Goal: Task Accomplishment & Management: Use online tool/utility

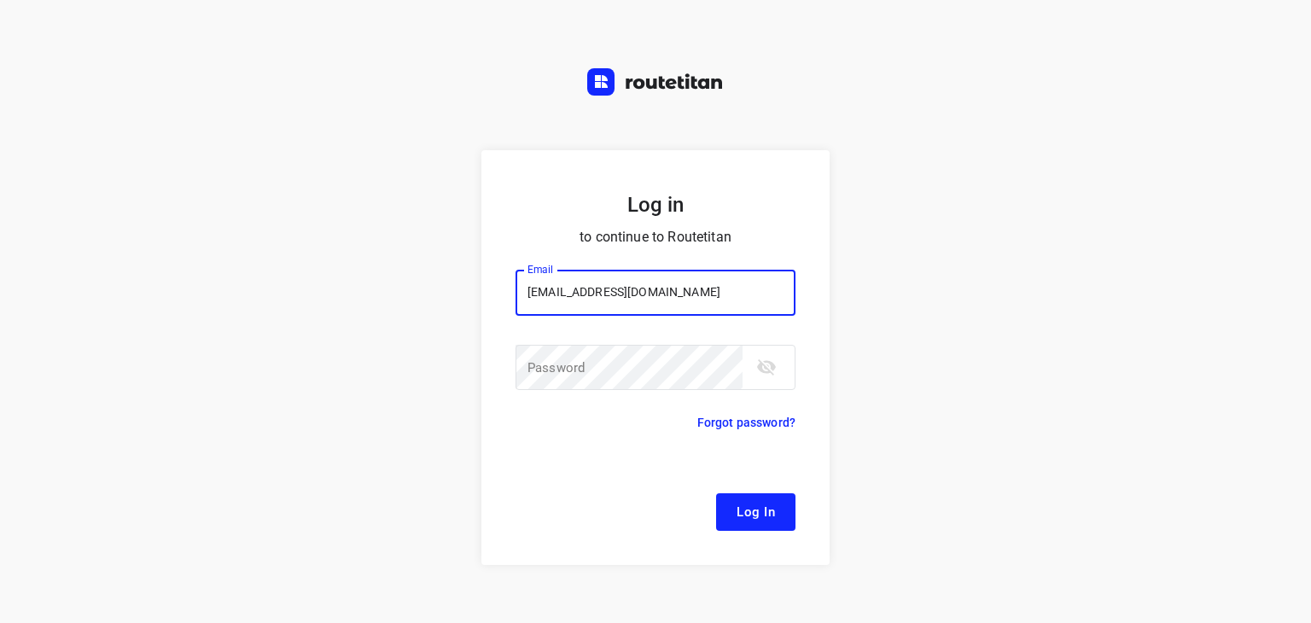
type input "[EMAIL_ADDRESS][DOMAIN_NAME]"
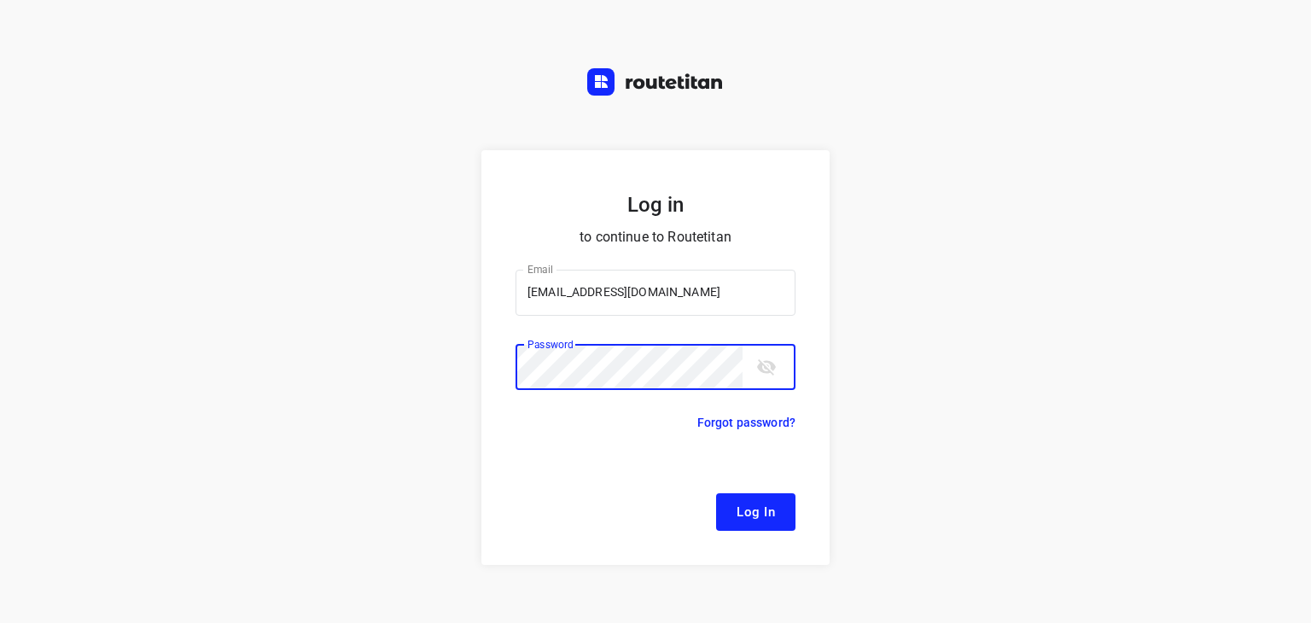
click at [716, 493] on button "Log In" at bounding box center [755, 512] width 79 height 38
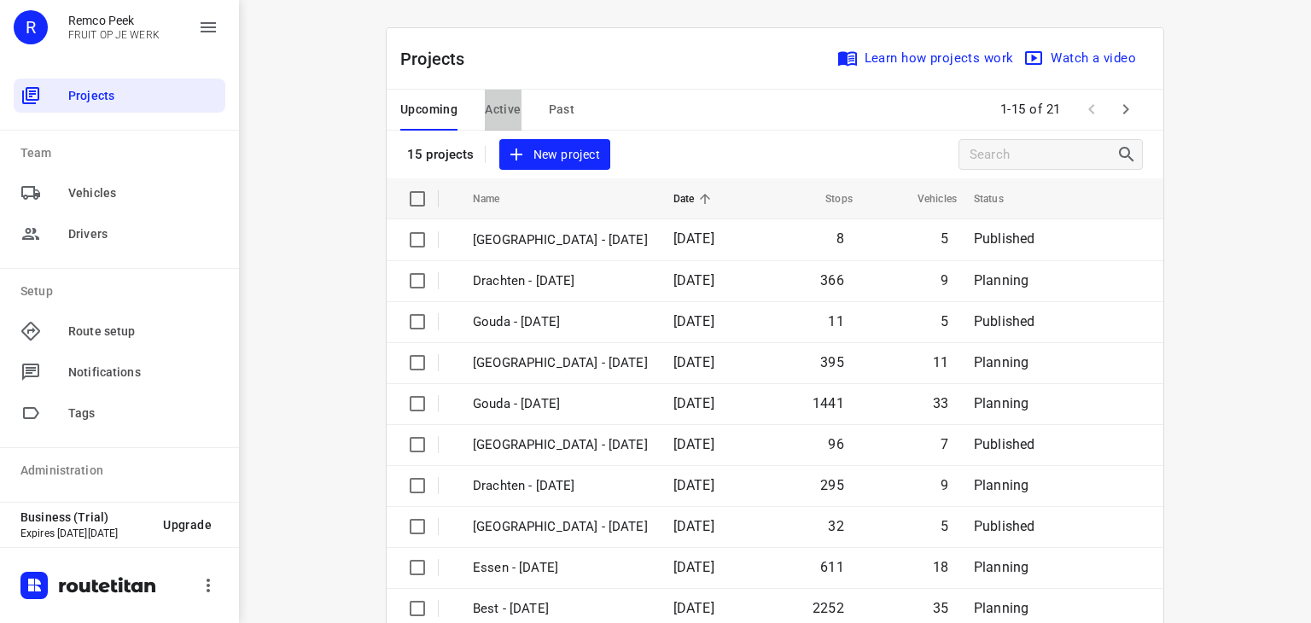
click at [485, 107] on span "Active" at bounding box center [503, 109] width 36 height 21
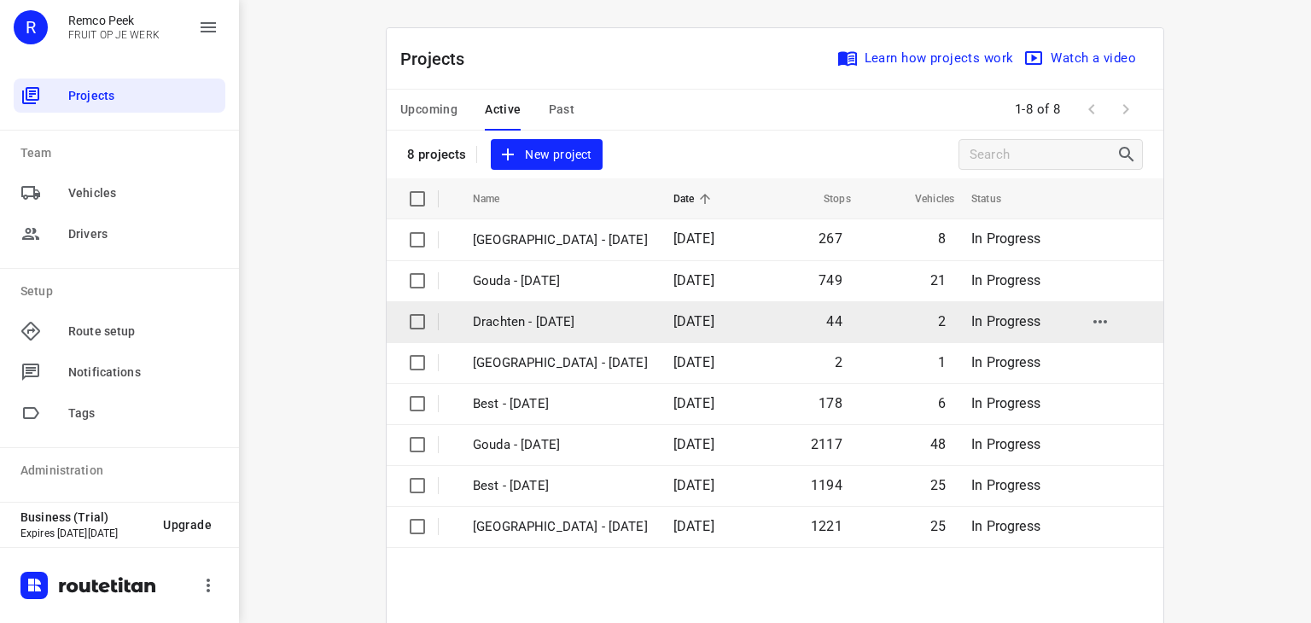
click at [520, 329] on p "Drachten - [DATE]" at bounding box center [560, 322] width 175 height 20
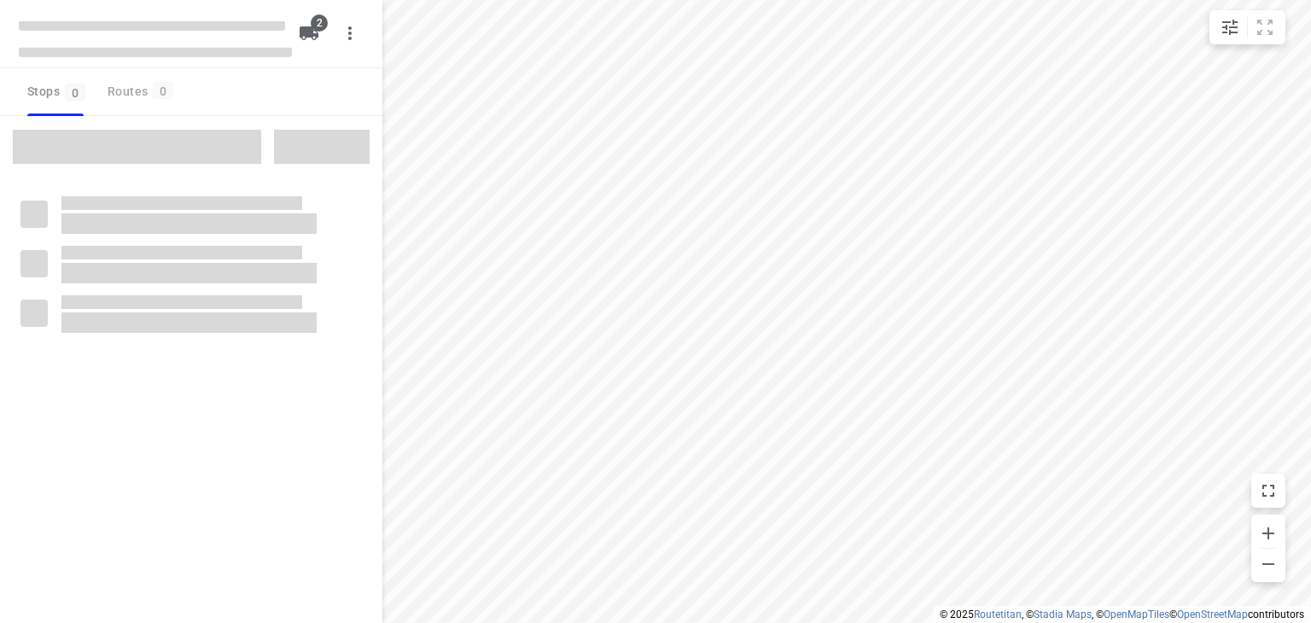
checkbox input "true"
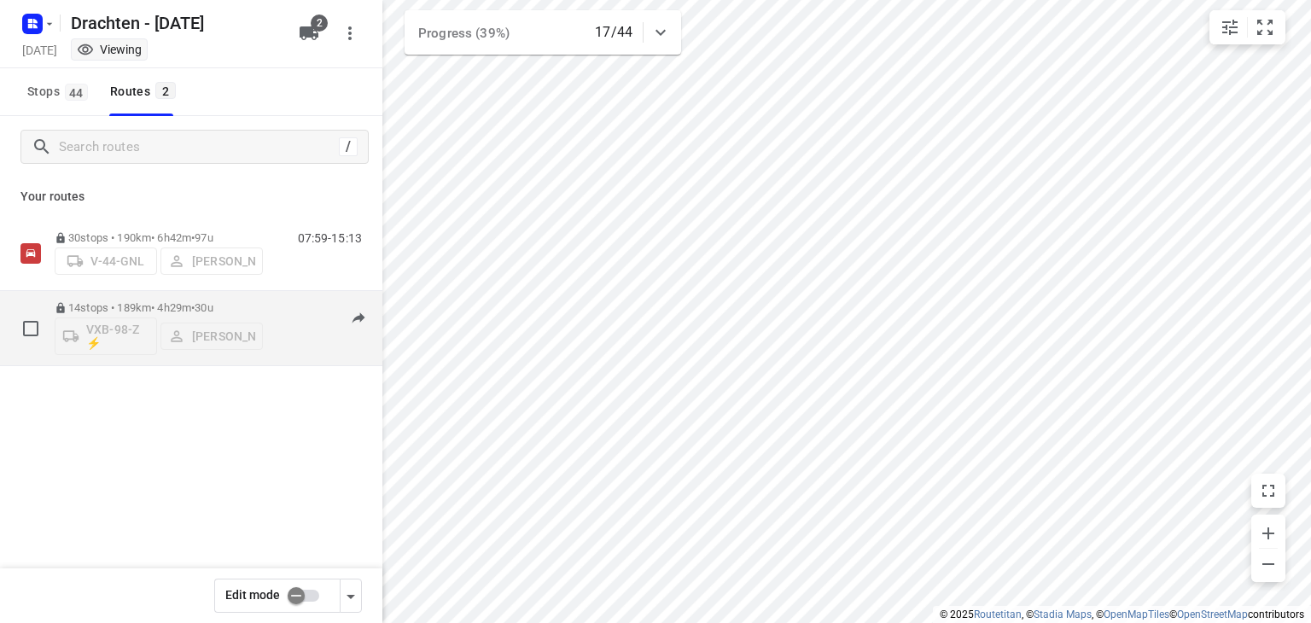
click at [212, 306] on span "30u" at bounding box center [204, 307] width 18 height 13
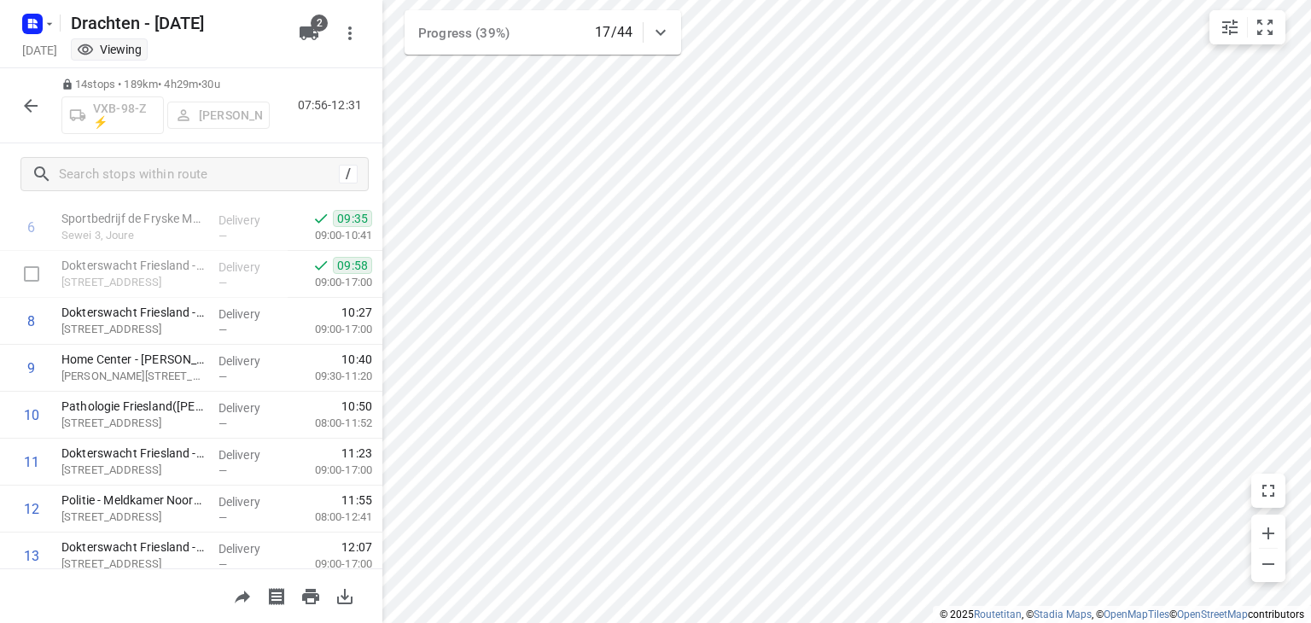
scroll to position [426, 0]
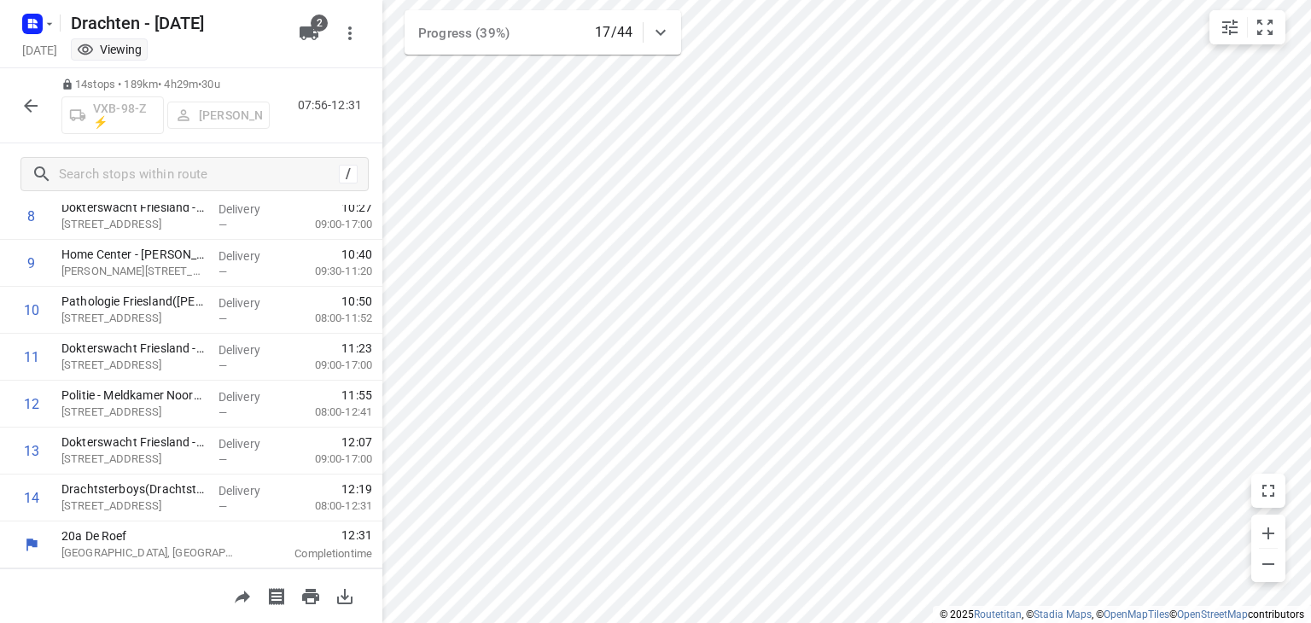
click at [20, 117] on button "button" at bounding box center [31, 106] width 34 height 34
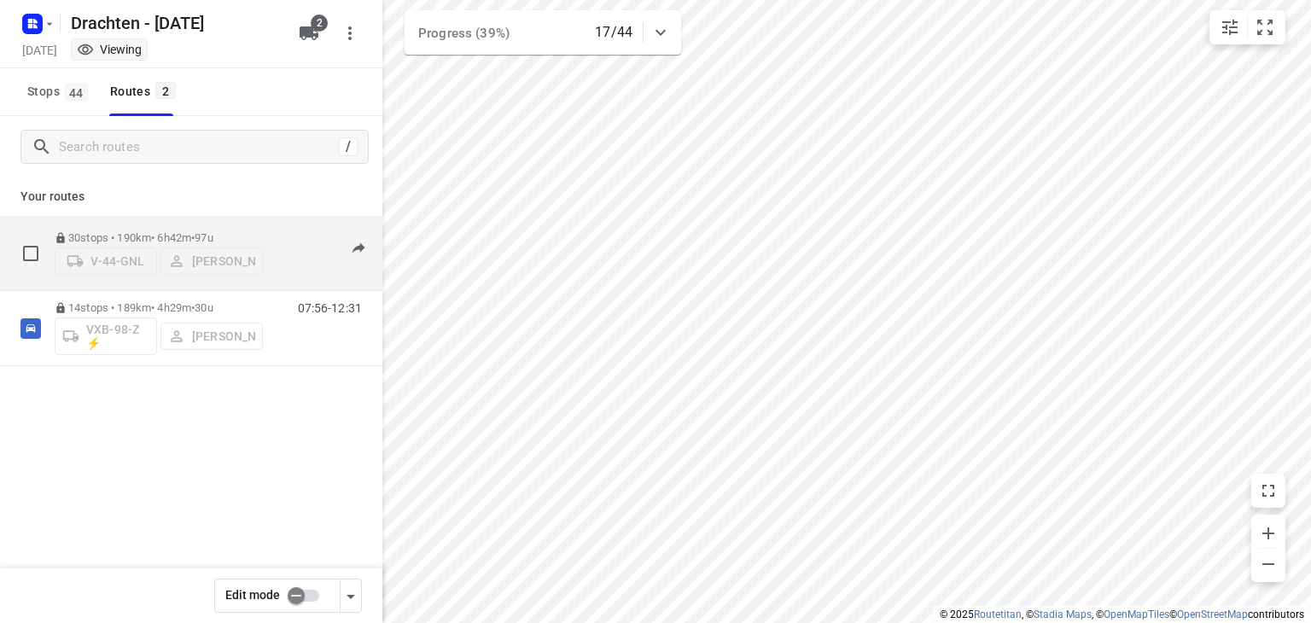
click at [192, 231] on p "30 stops • 190km • 6h42m • 97u" at bounding box center [159, 237] width 208 height 13
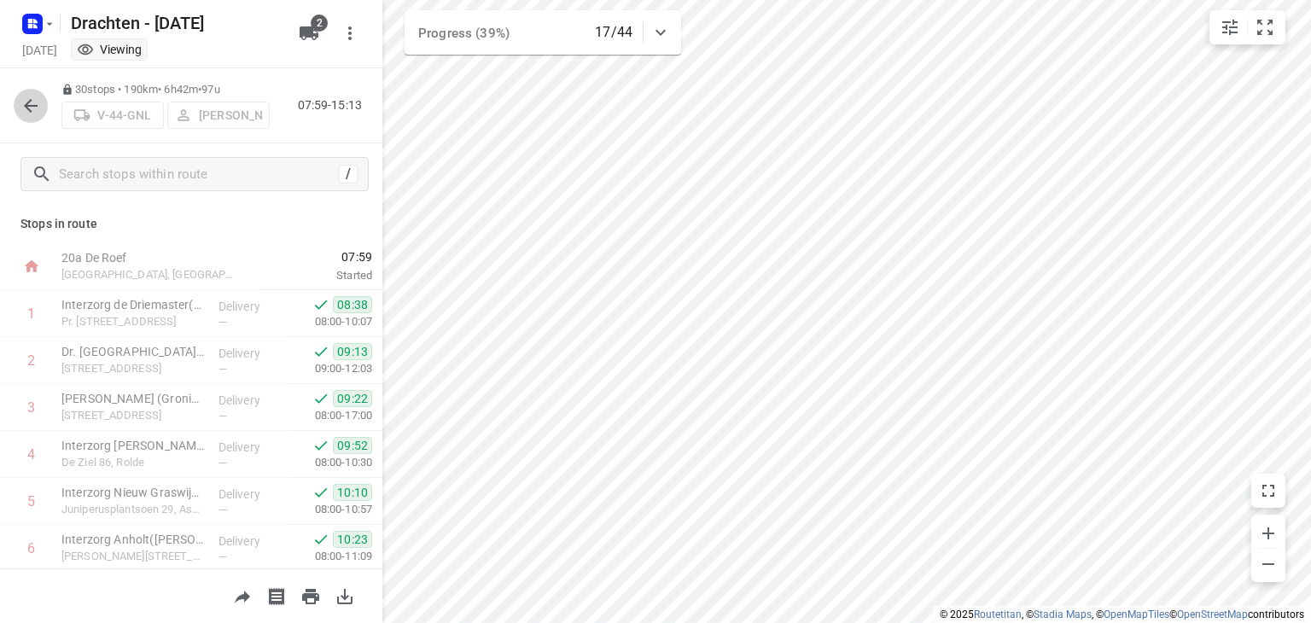
click at [28, 108] on icon "button" at bounding box center [31, 106] width 14 height 14
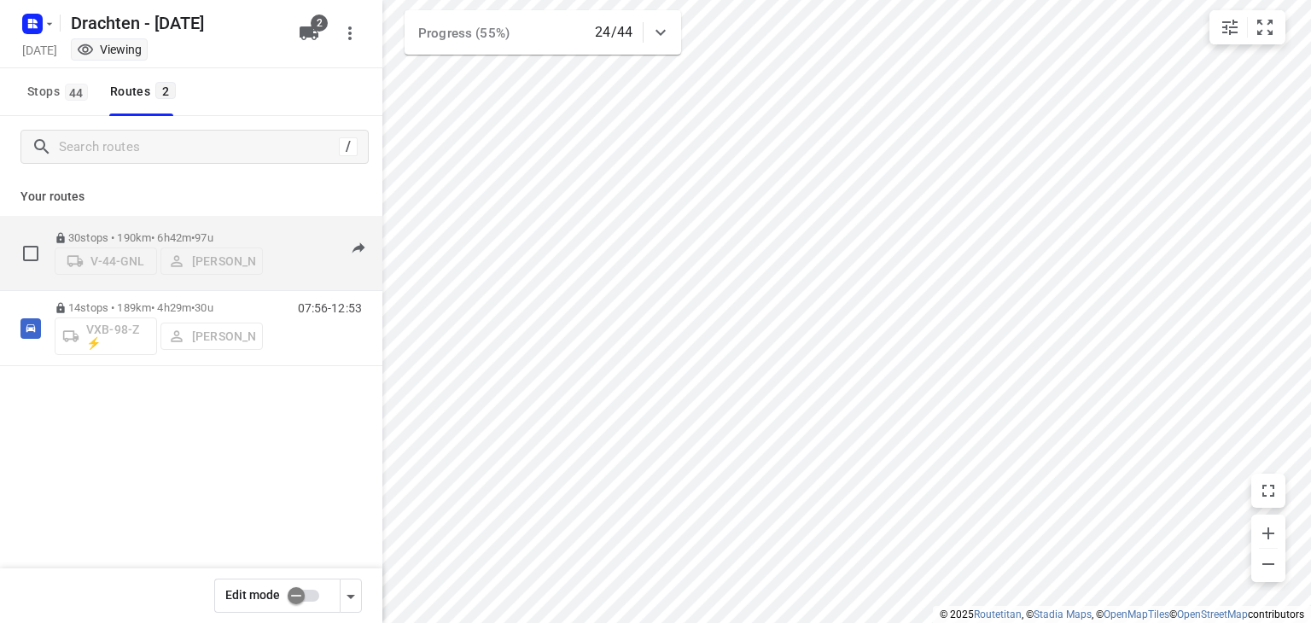
click at [215, 223] on div "30 stops • 190km • 6h42m • 97u V-44-GNL [PERSON_NAME]" at bounding box center [159, 253] width 208 height 61
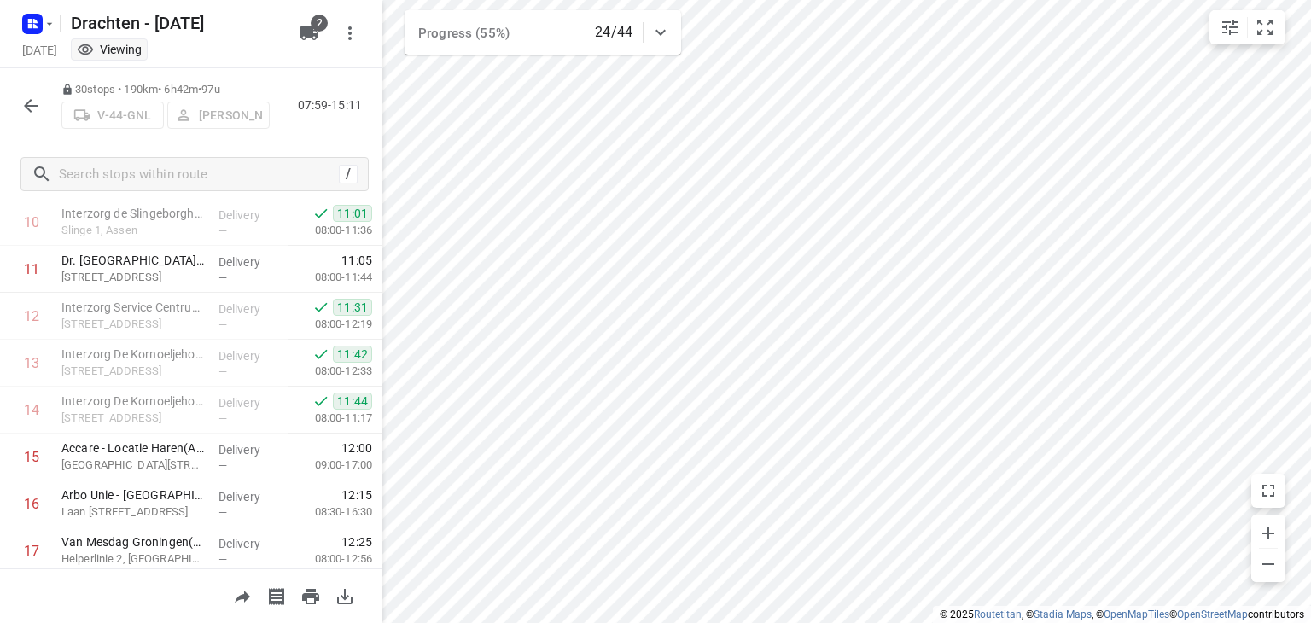
scroll to position [512, 0]
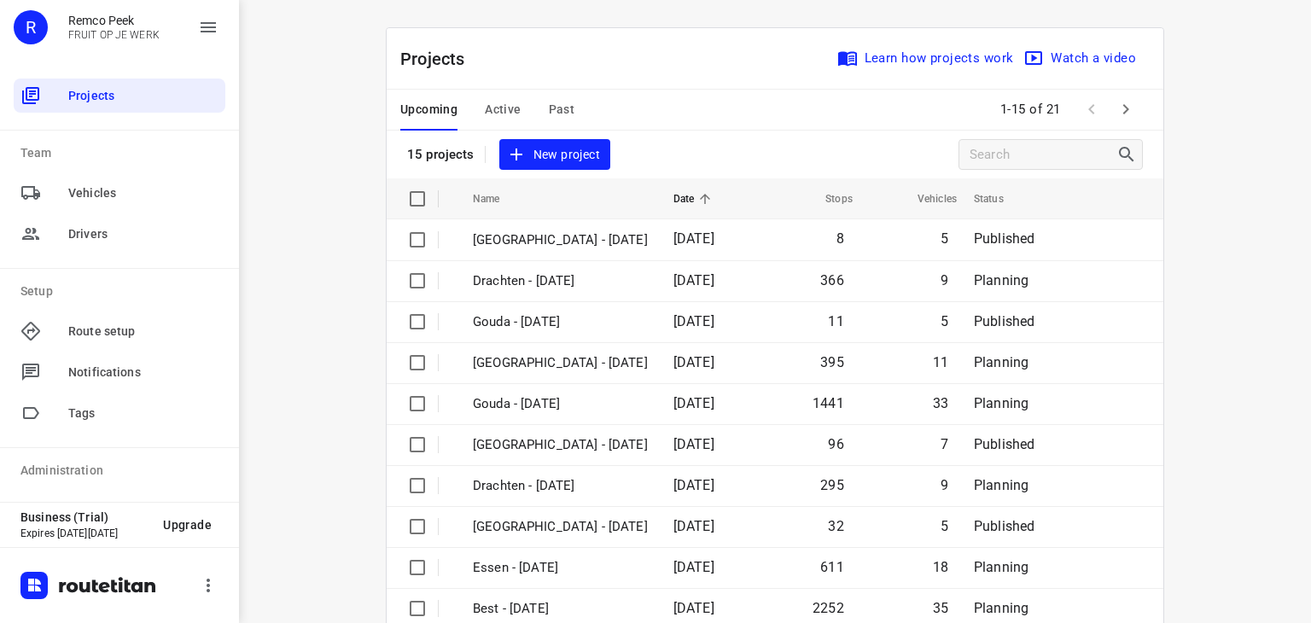
click at [555, 103] on span "Past" at bounding box center [562, 109] width 26 height 21
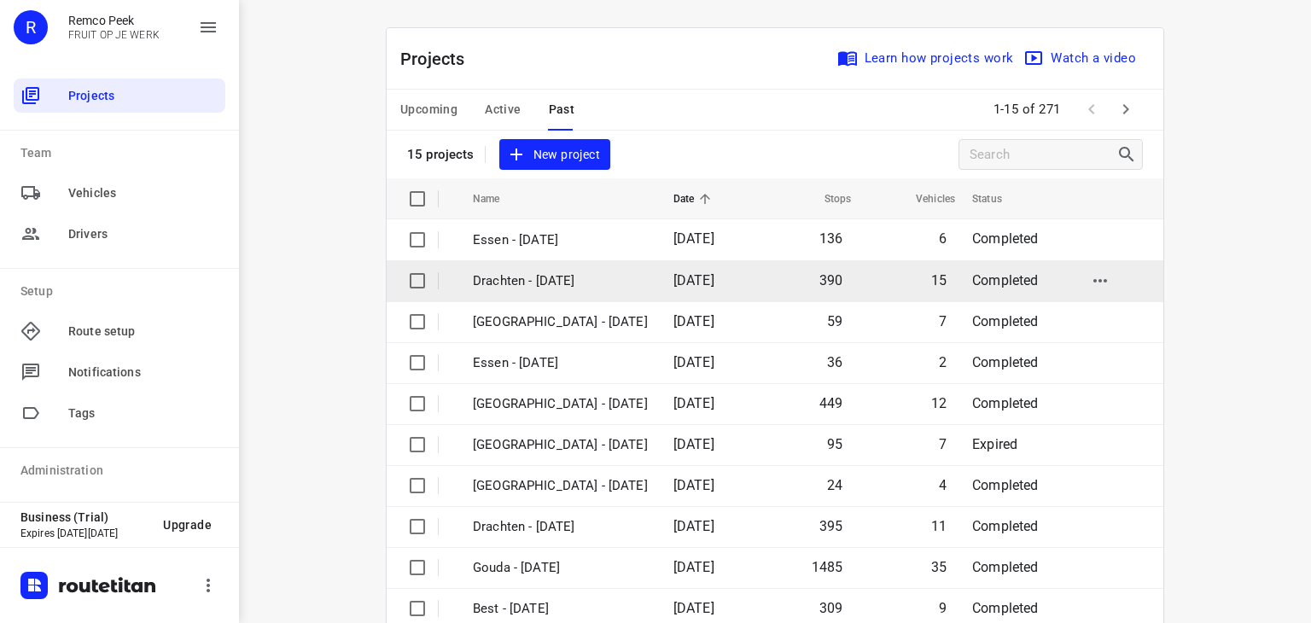
click at [544, 291] on td "Drachten - [DATE]" at bounding box center [558, 280] width 204 height 41
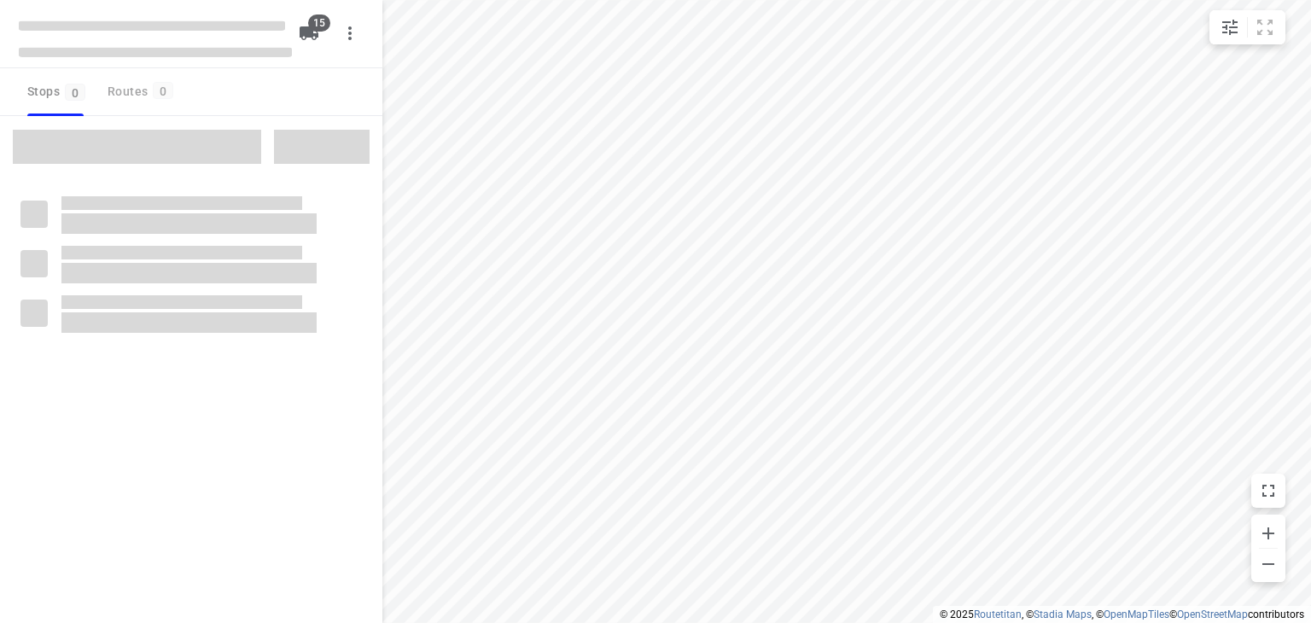
checkbox input "true"
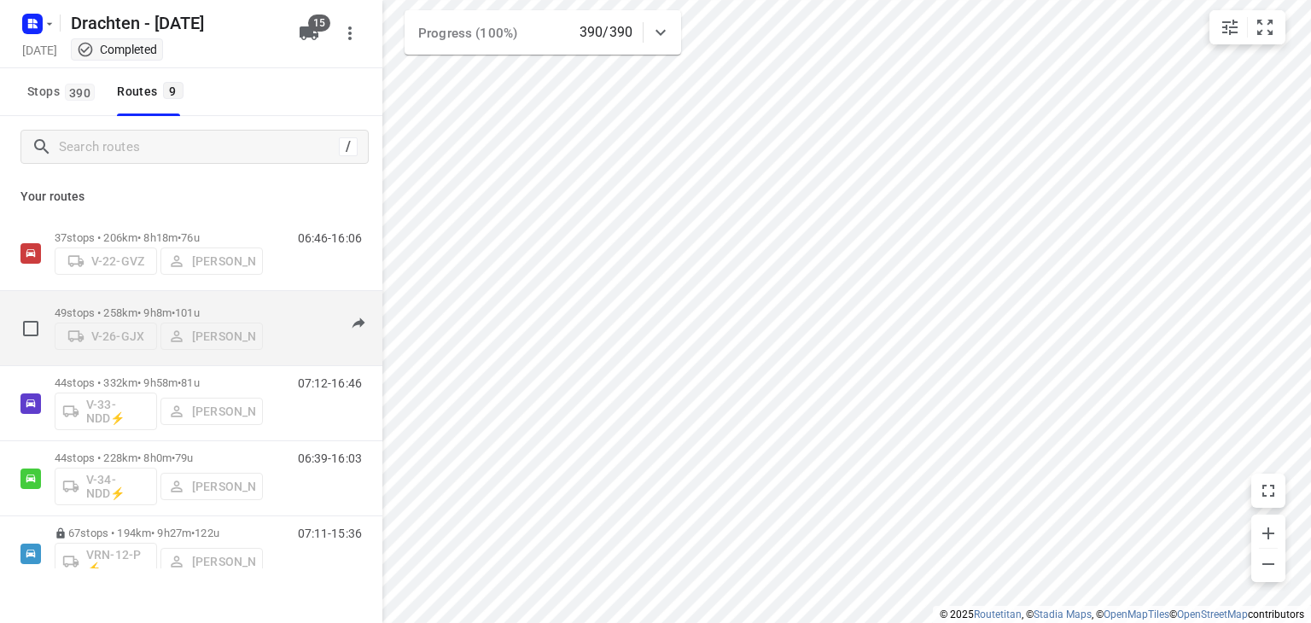
click at [167, 309] on p "49 stops • 258km • 9h8m • 101u" at bounding box center [159, 312] width 208 height 13
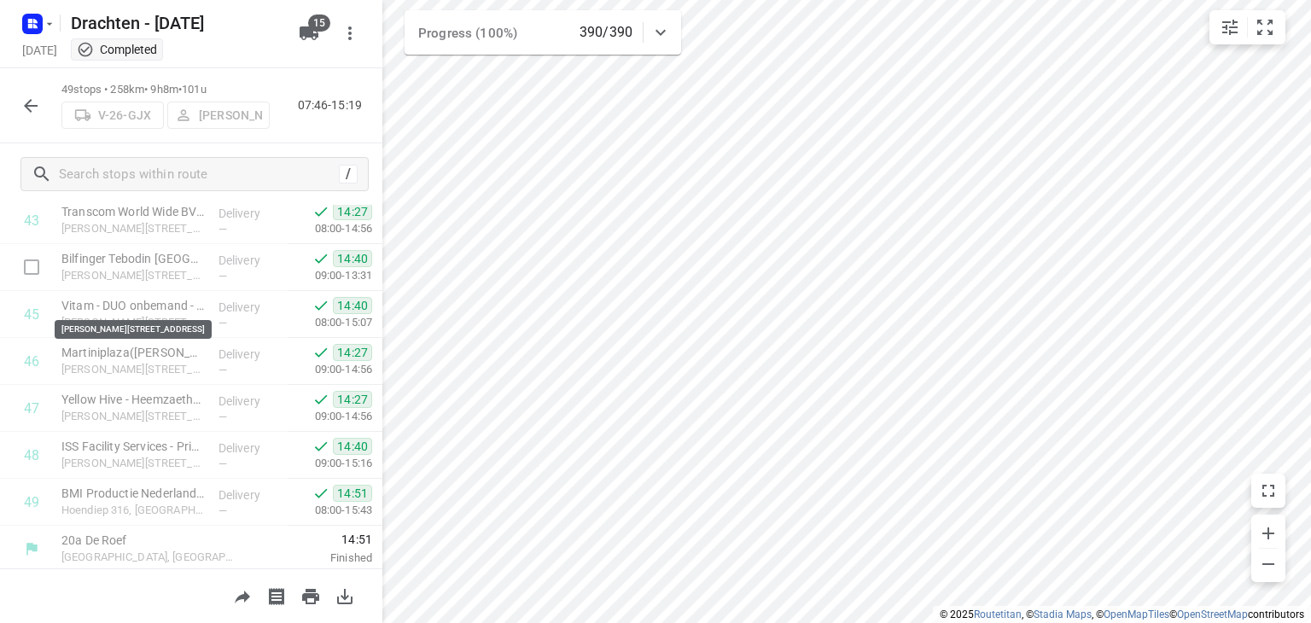
scroll to position [2069, 0]
click at [20, 105] on icon "button" at bounding box center [30, 106] width 20 height 20
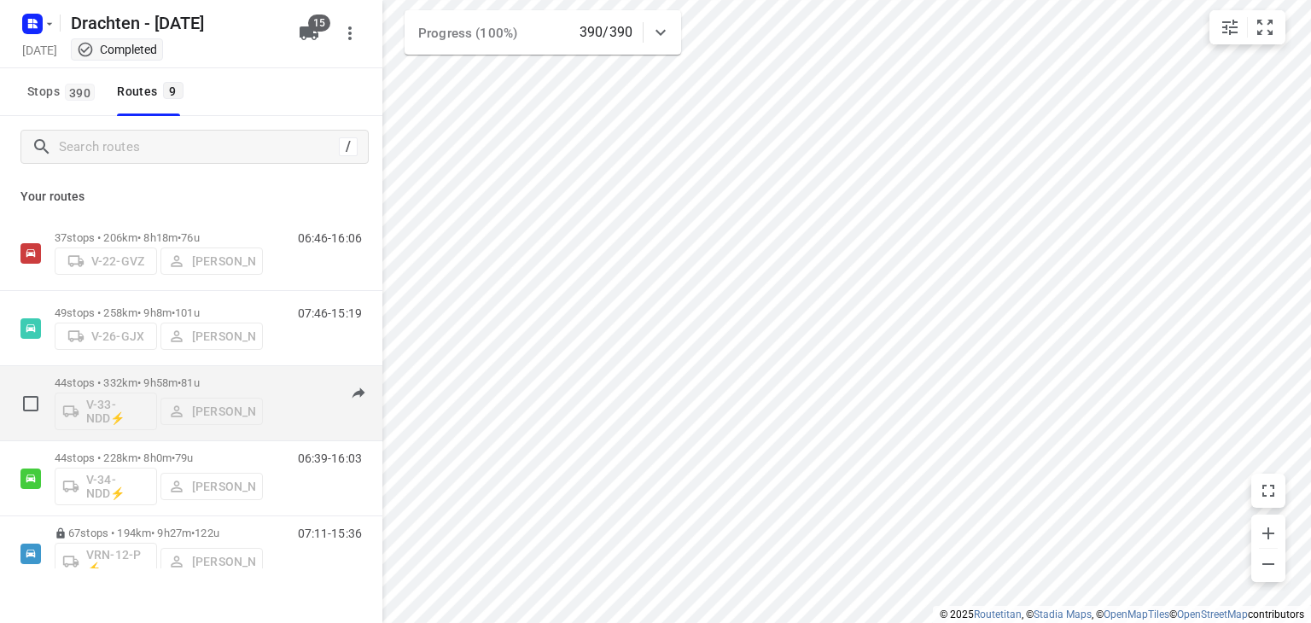
click at [178, 376] on p "44 stops • 332km • 9h58m • 81u" at bounding box center [159, 382] width 208 height 13
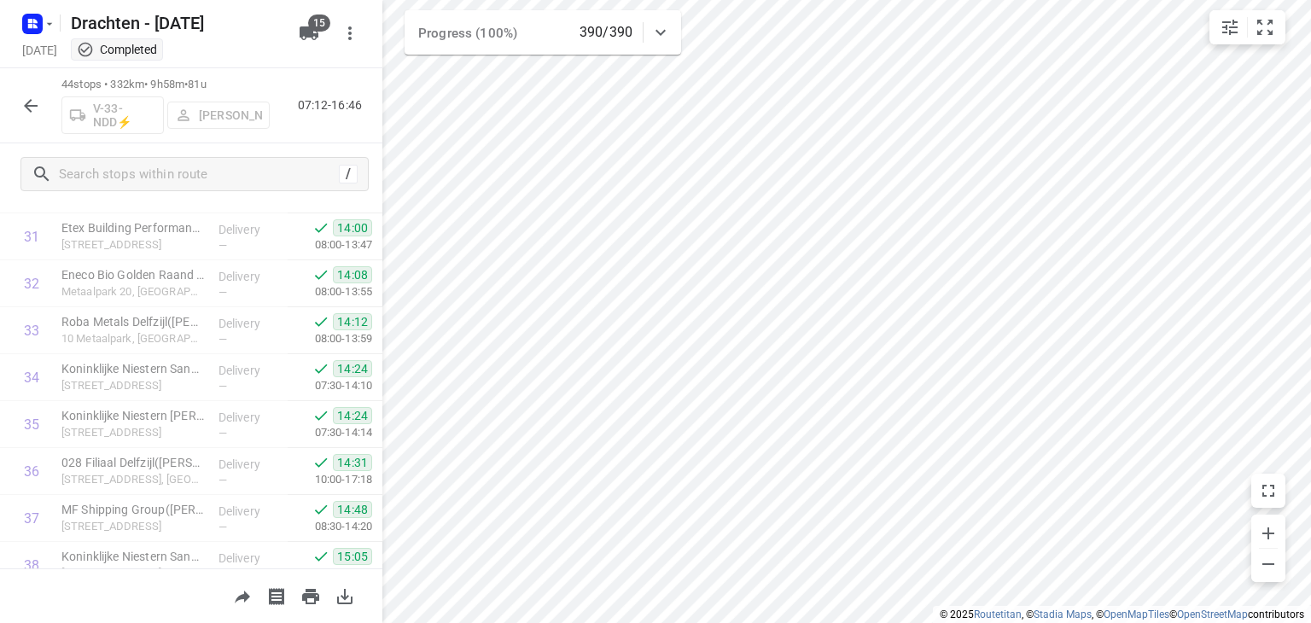
scroll to position [1834, 0]
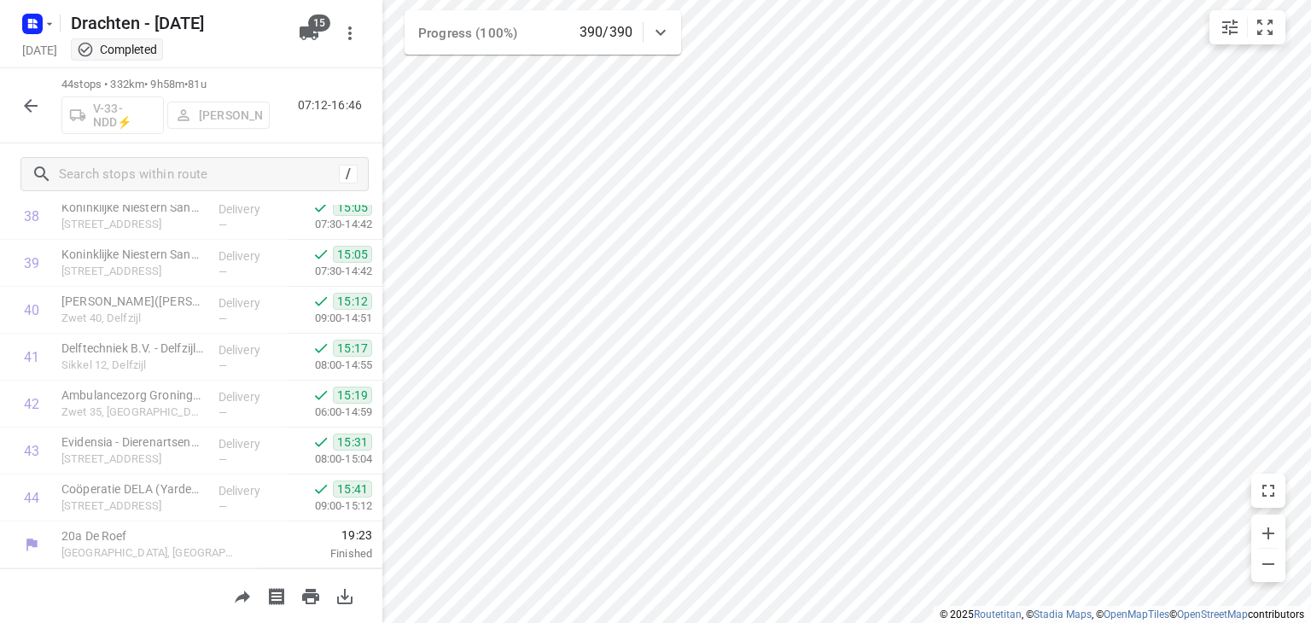
click at [29, 107] on icon "button" at bounding box center [30, 106] width 20 height 20
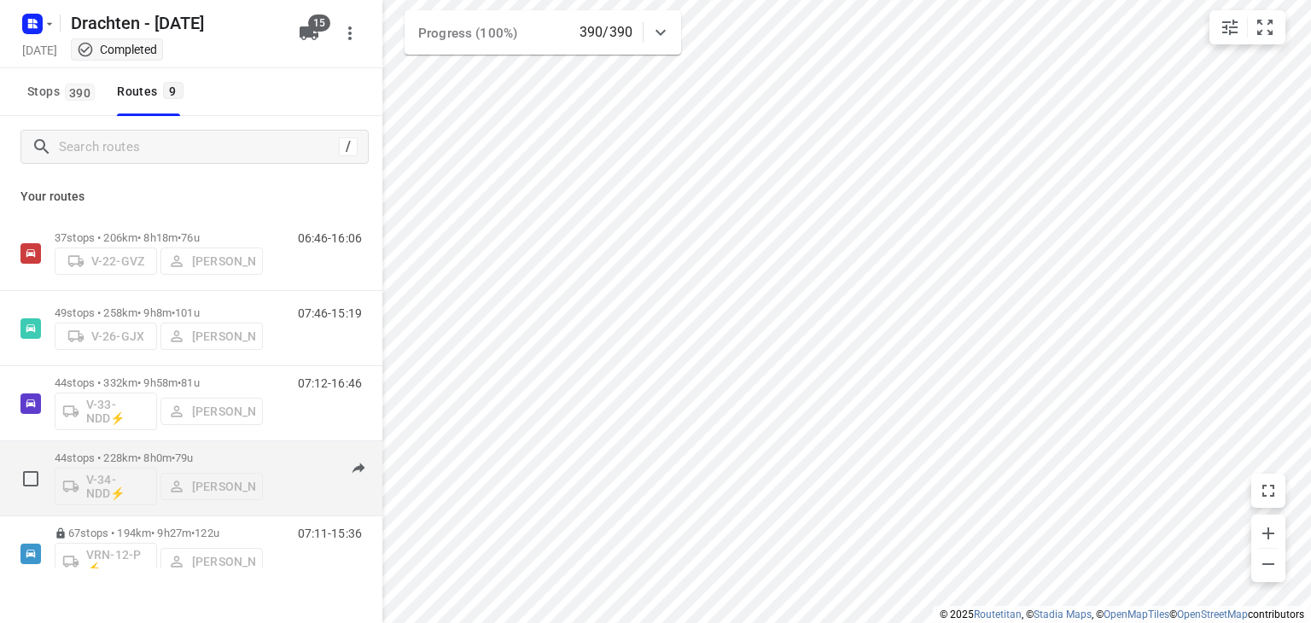
click at [147, 458] on p "44 stops • 228km • 8h0m • 79u" at bounding box center [159, 457] width 208 height 13
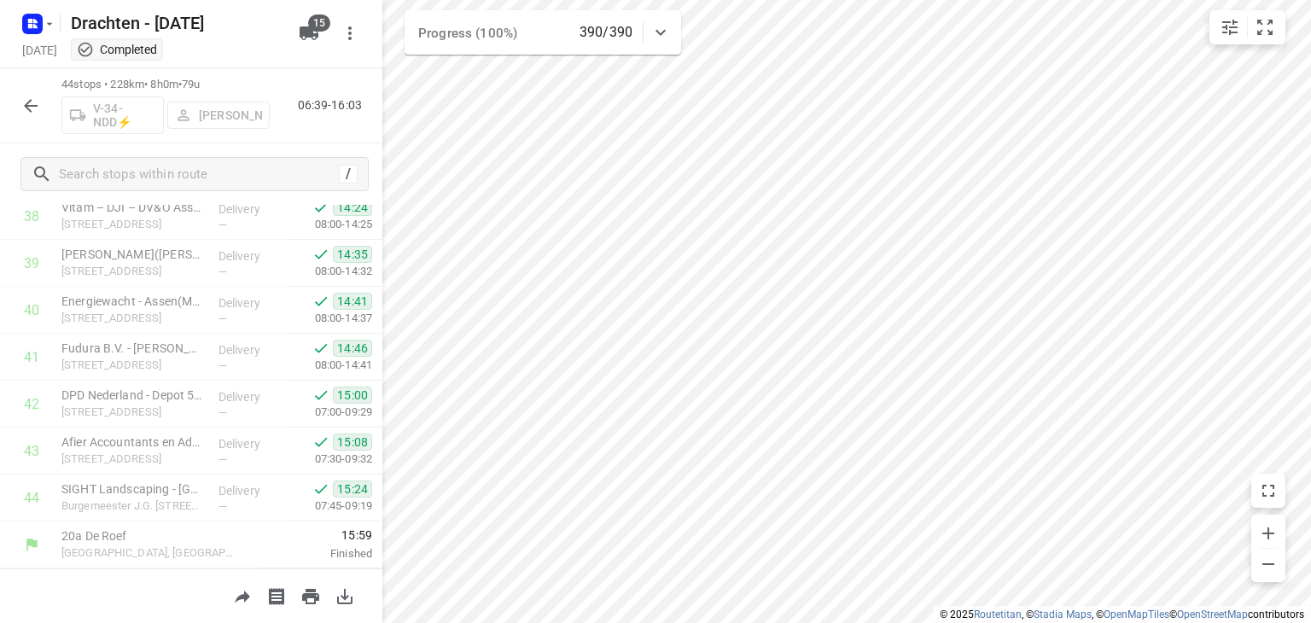
click at [26, 105] on icon "button" at bounding box center [31, 106] width 14 height 14
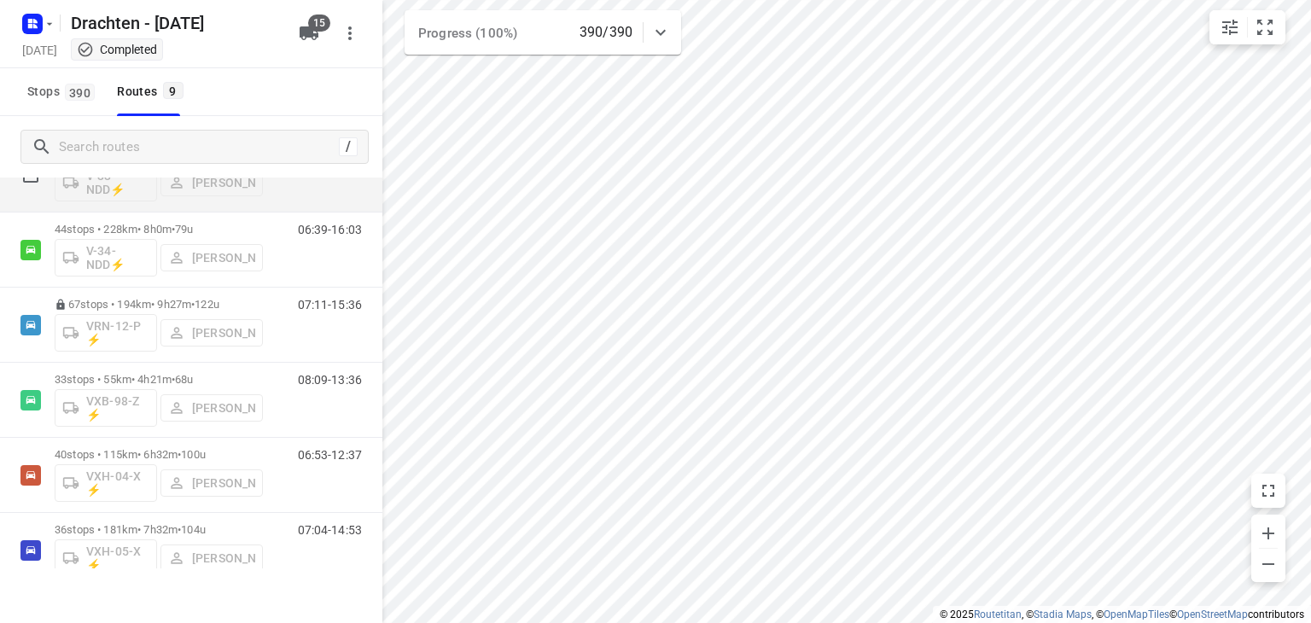
scroll to position [256, 0]
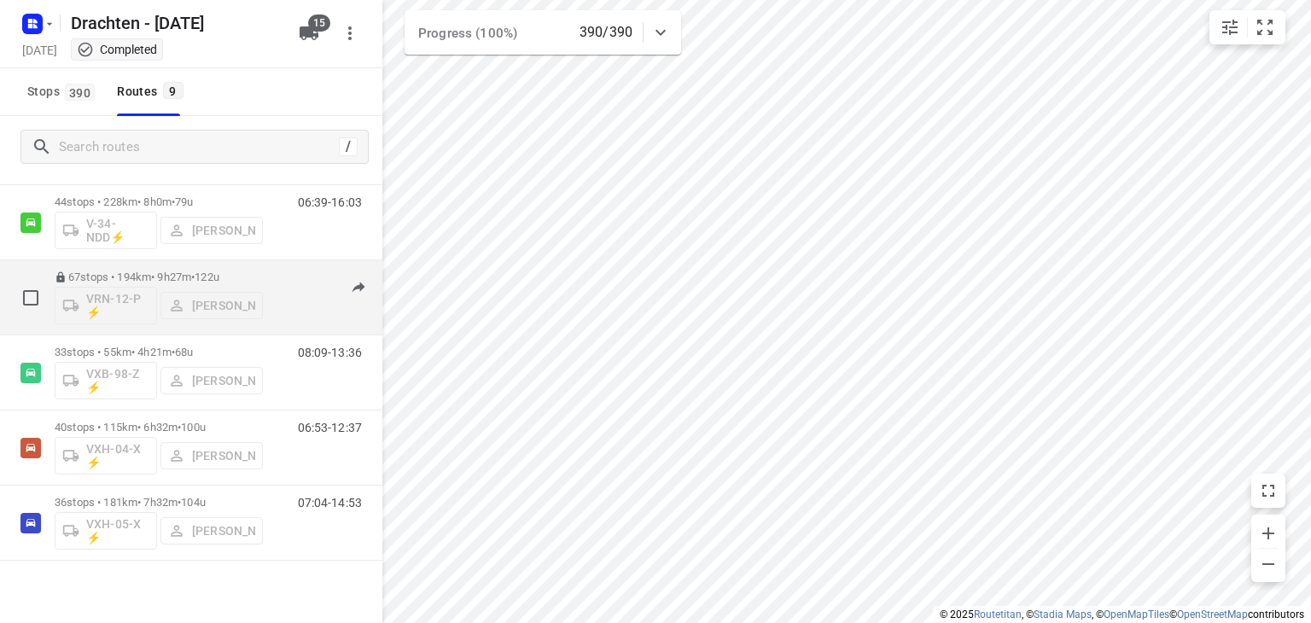
click at [188, 271] on p "67 stops • 194km • 9h27m • 122u" at bounding box center [159, 277] width 208 height 13
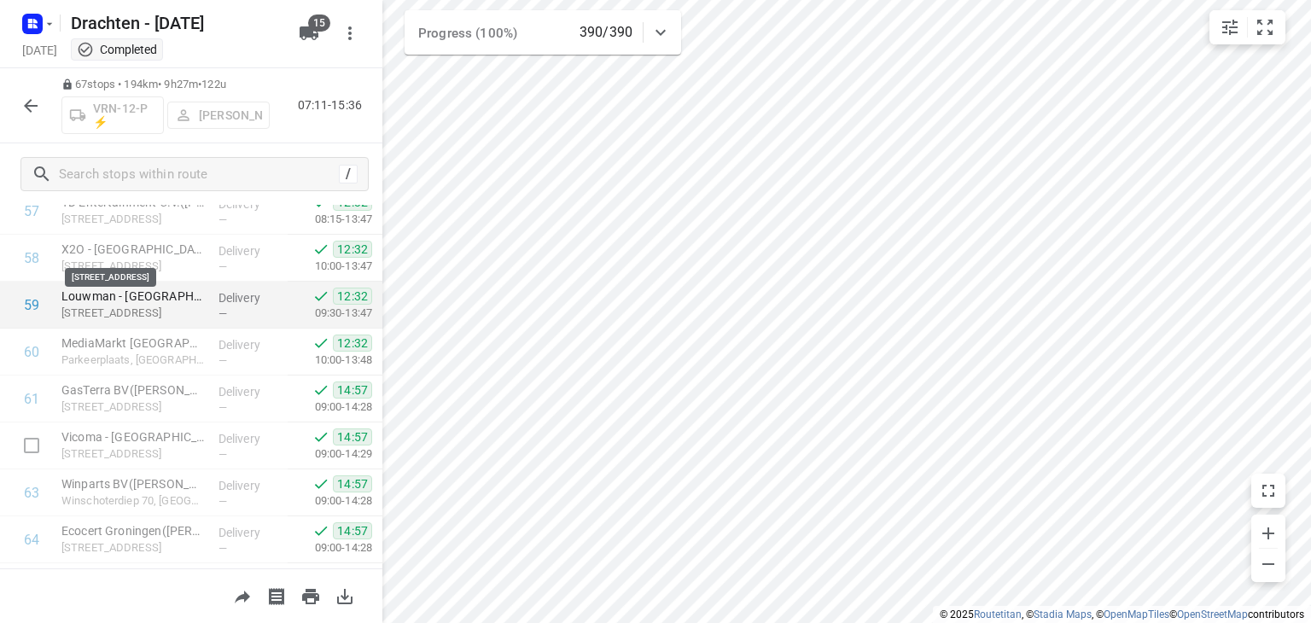
scroll to position [2913, 0]
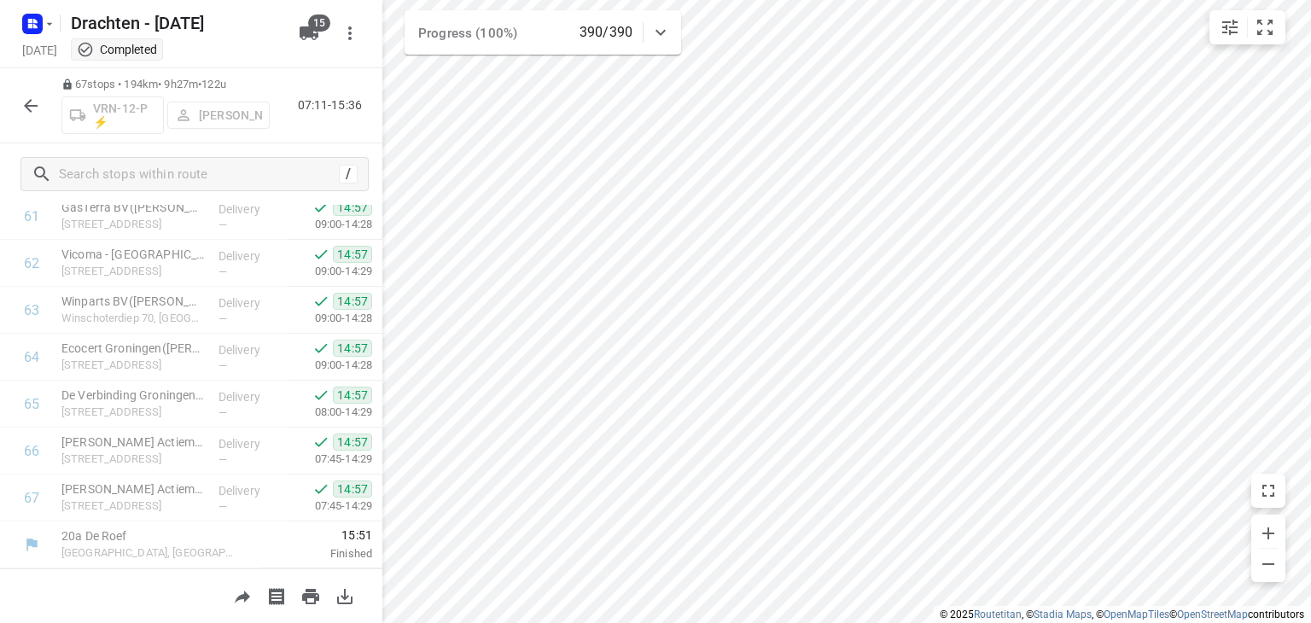
click at [17, 107] on button "button" at bounding box center [31, 106] width 34 height 34
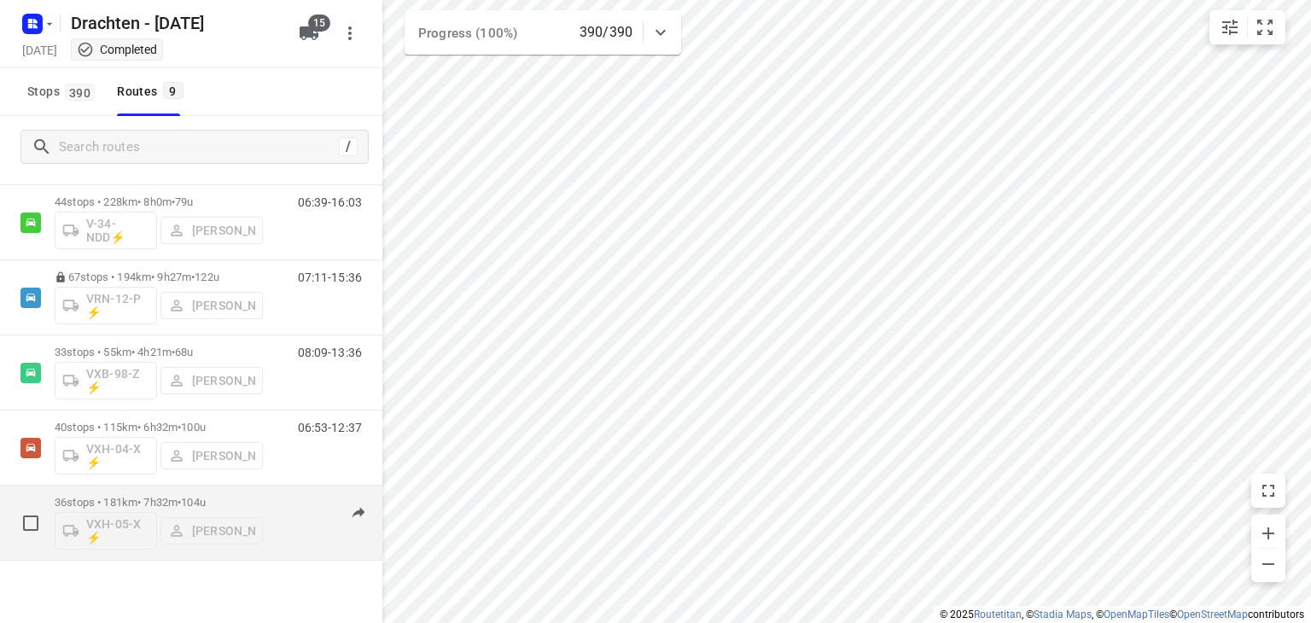
scroll to position [255, 0]
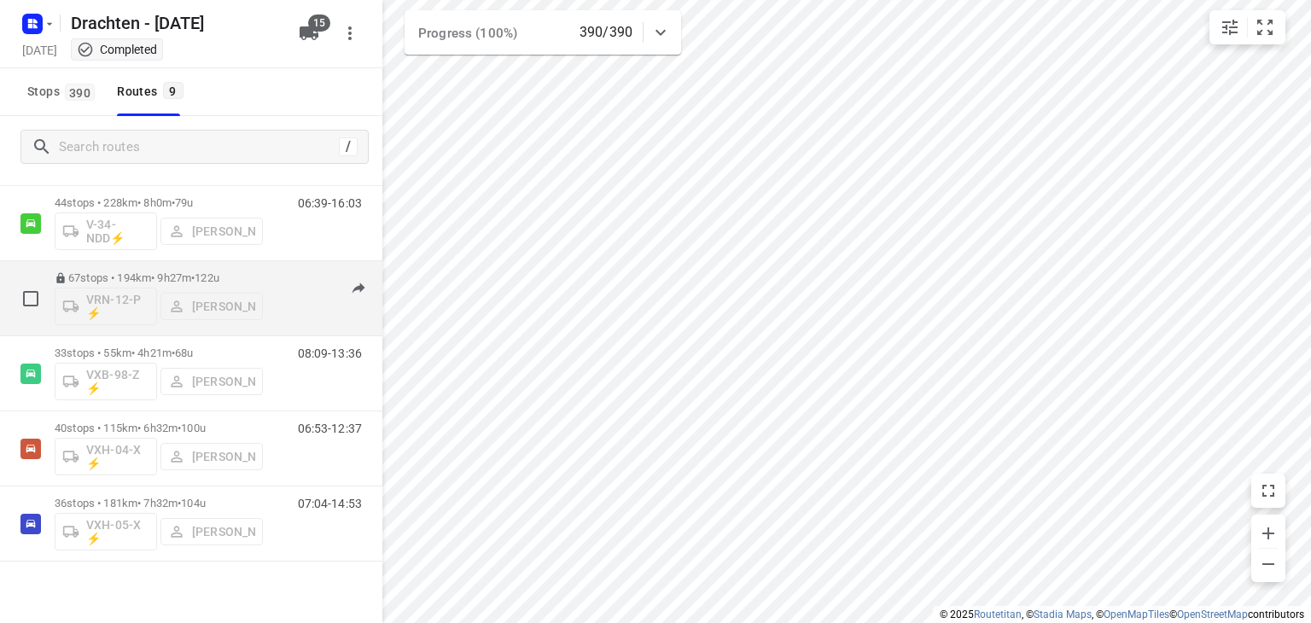
click at [147, 279] on p "67 stops • 194km • 9h27m • 122u" at bounding box center [159, 277] width 208 height 13
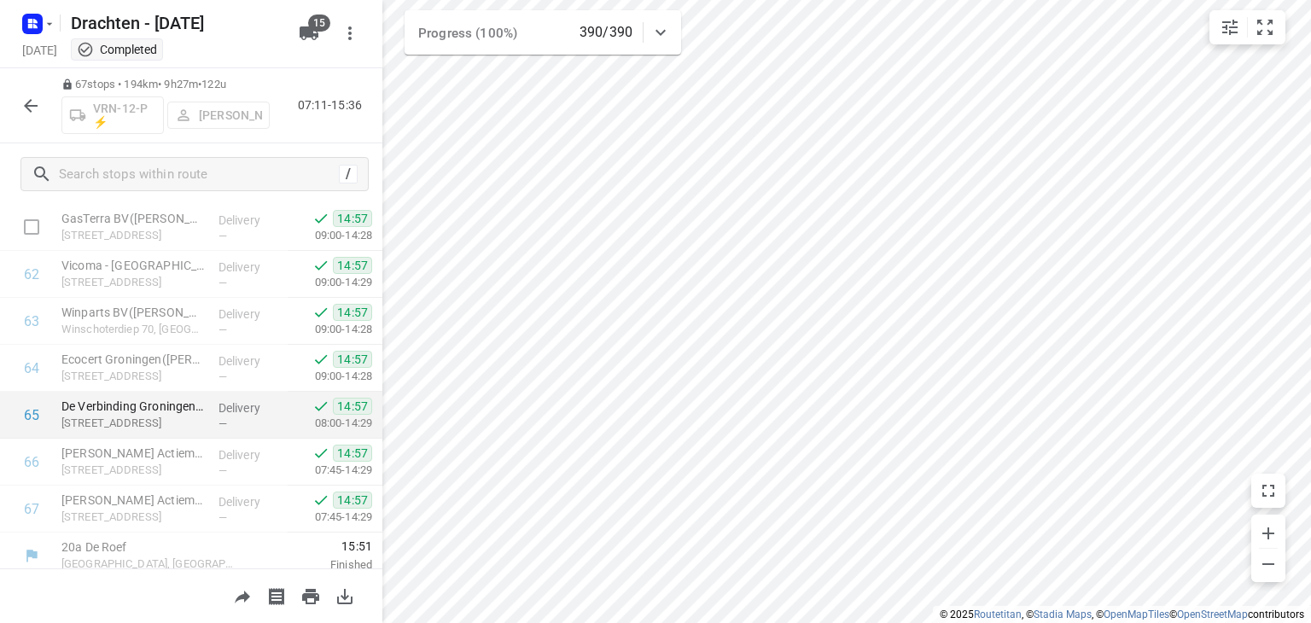
scroll to position [2913, 0]
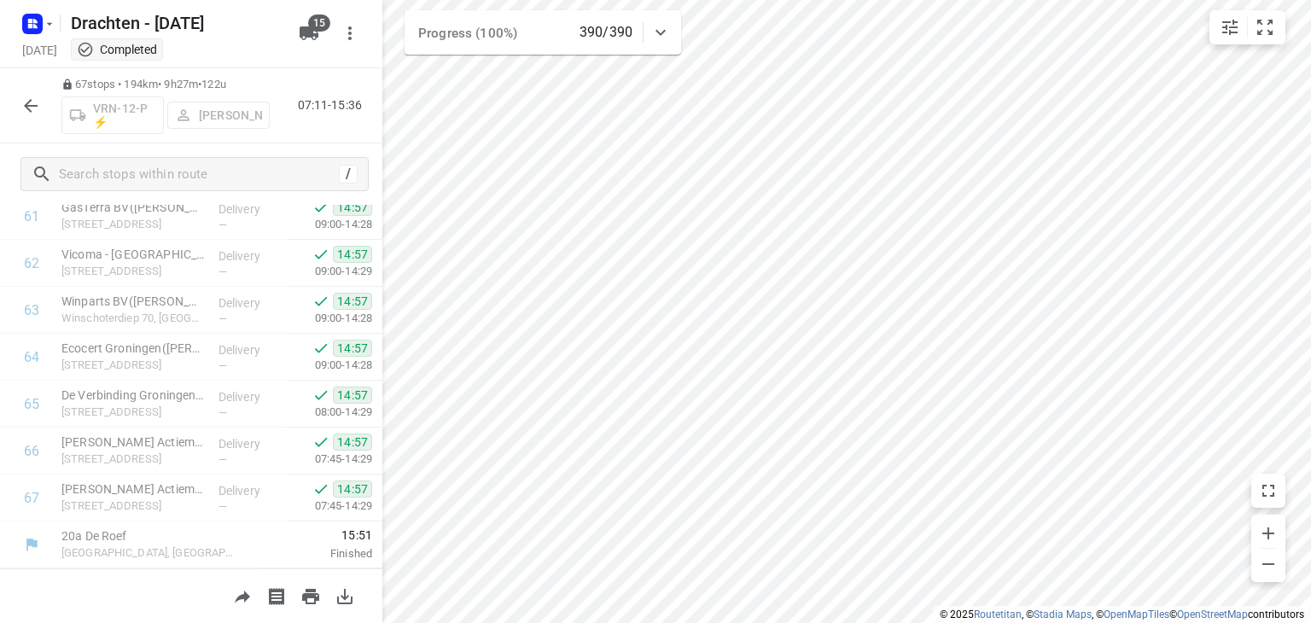
click at [22, 114] on icon "button" at bounding box center [30, 106] width 20 height 20
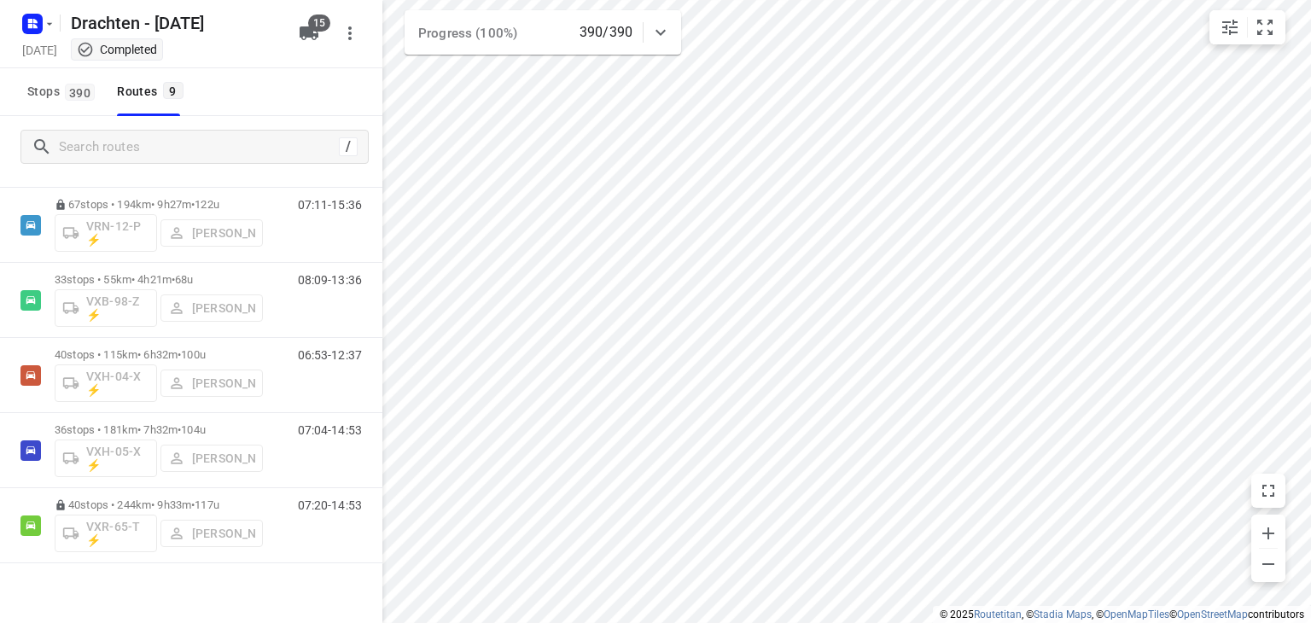
scroll to position [341, 0]
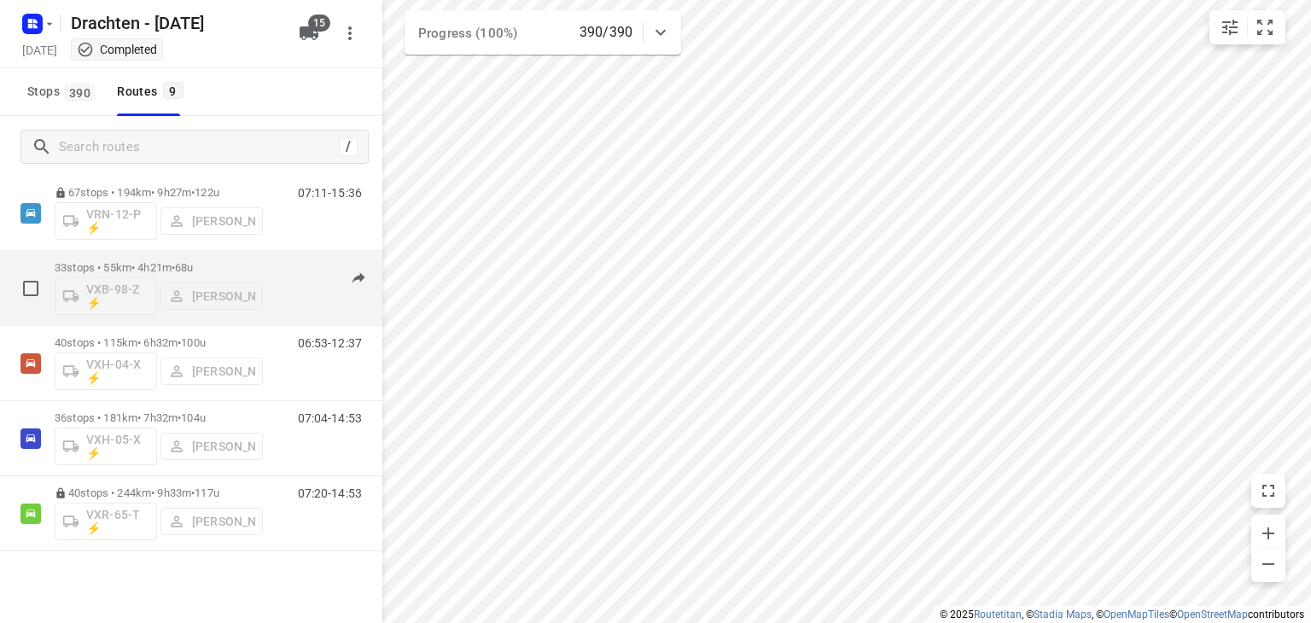
click at [150, 268] on p "33 stops • 55km • 4h21m • 68u" at bounding box center [159, 267] width 208 height 13
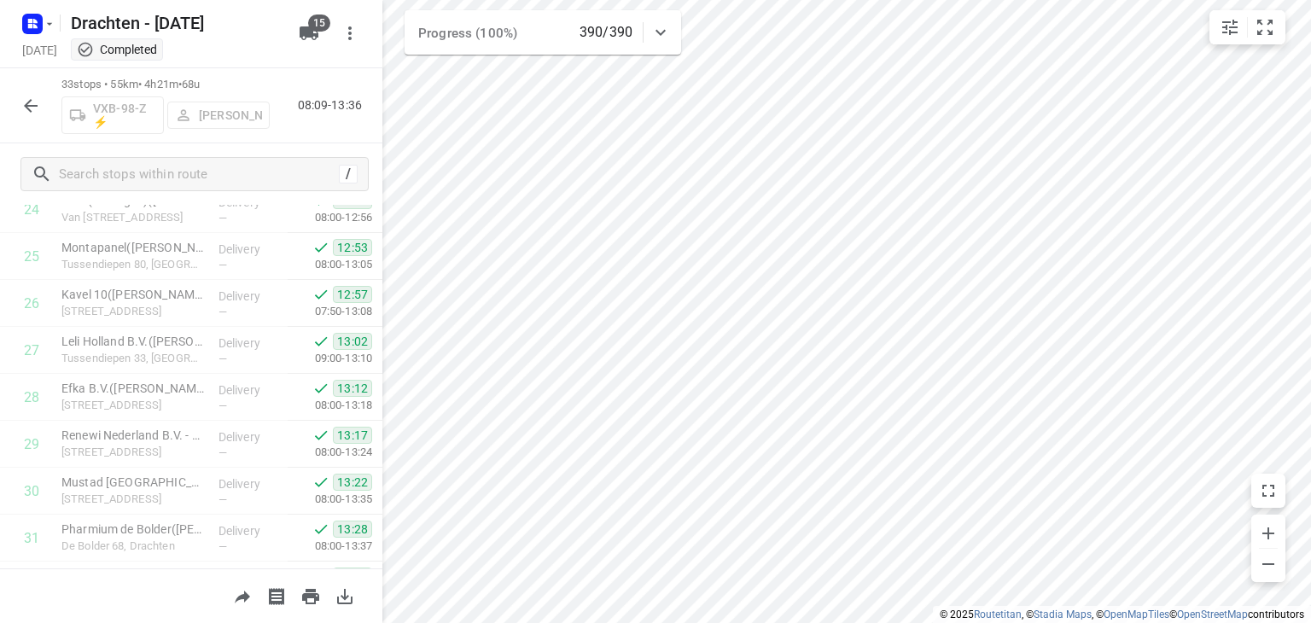
scroll to position [1318, 0]
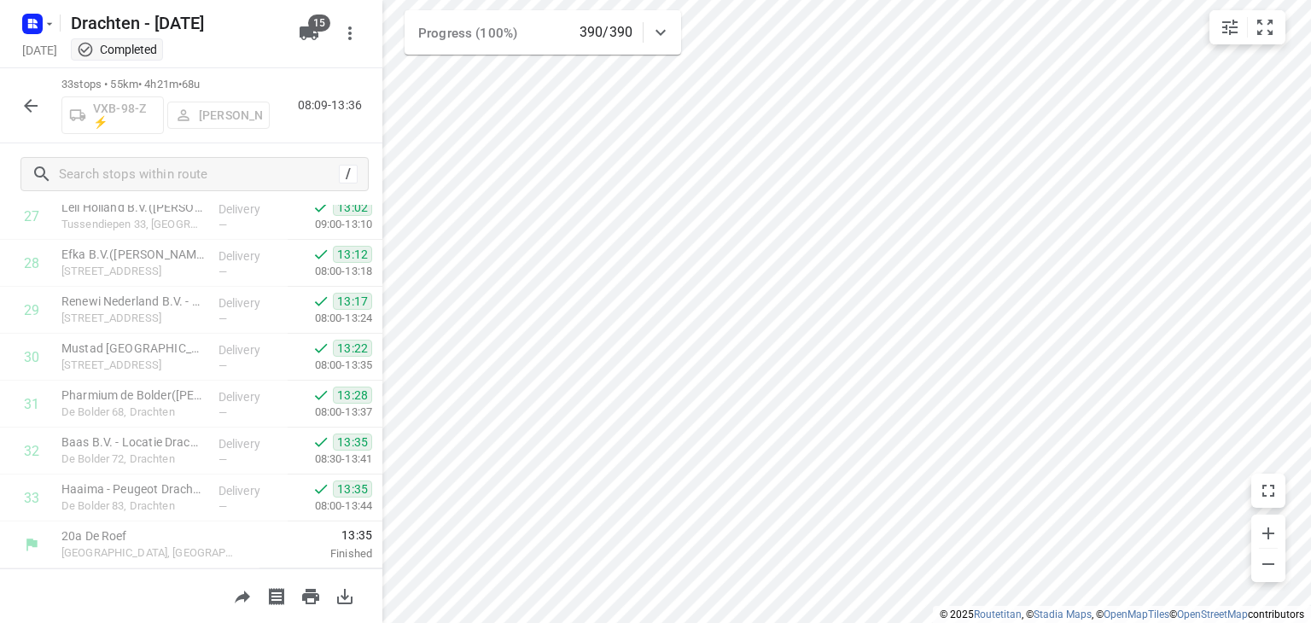
click at [31, 96] on icon "button" at bounding box center [30, 106] width 20 height 20
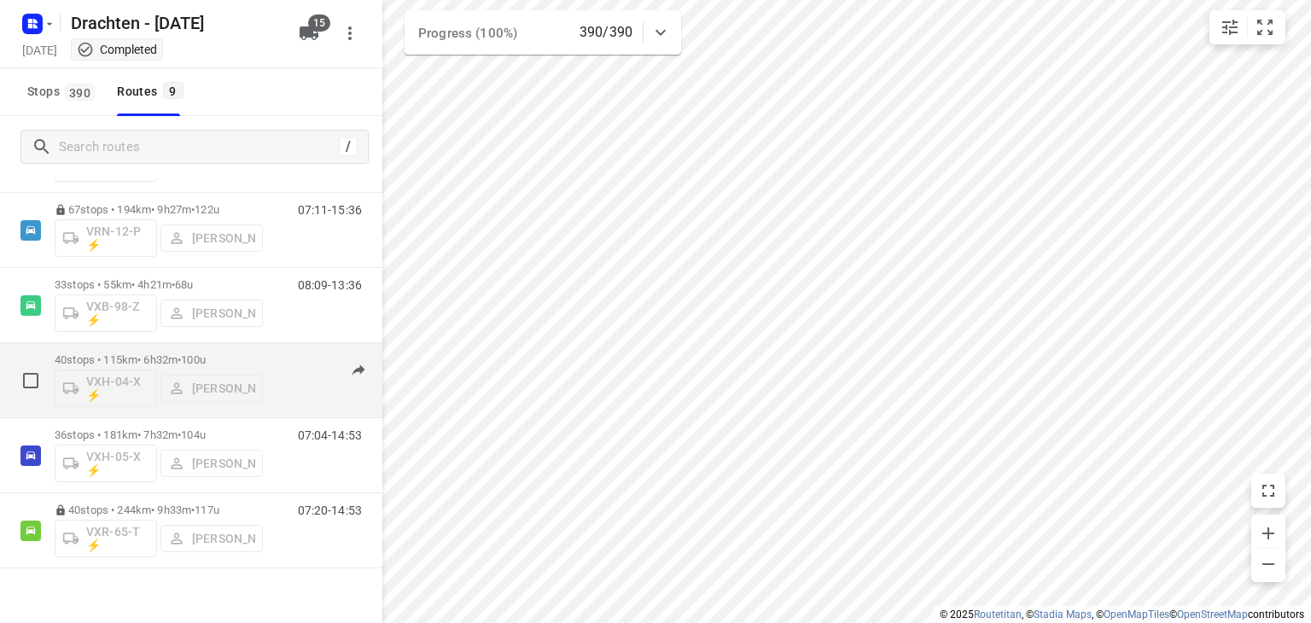
scroll to position [341, 0]
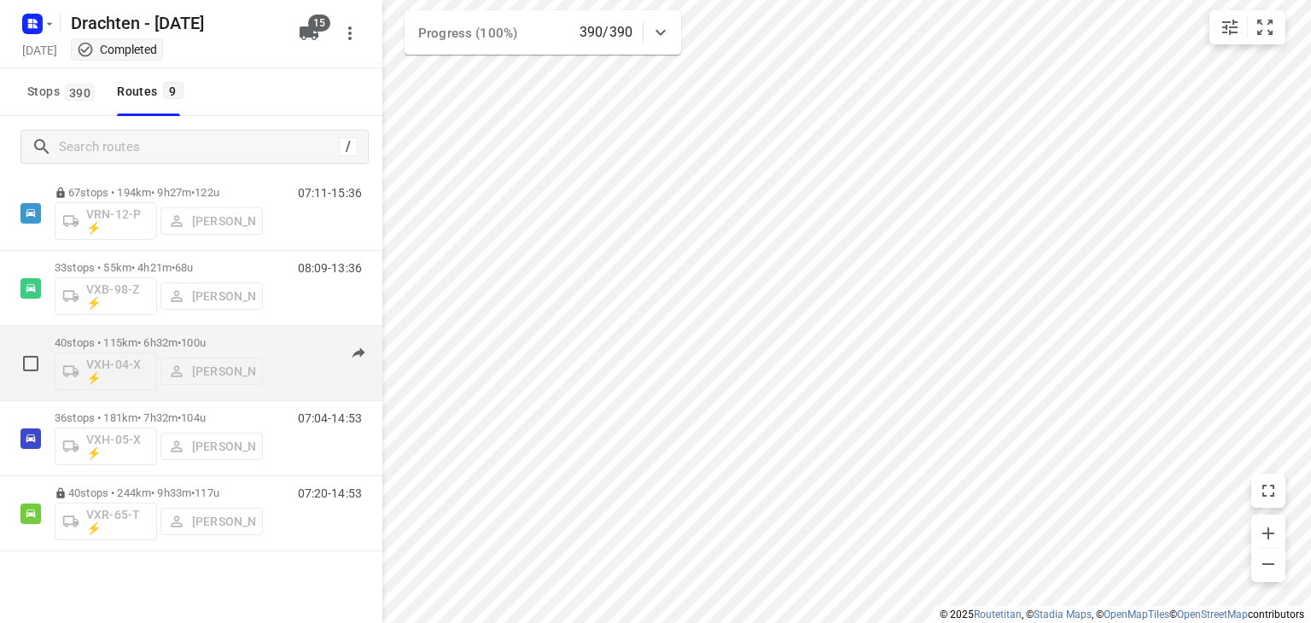
click at [183, 345] on p "40 stops • 115km • 6h32m • 100u" at bounding box center [159, 342] width 208 height 13
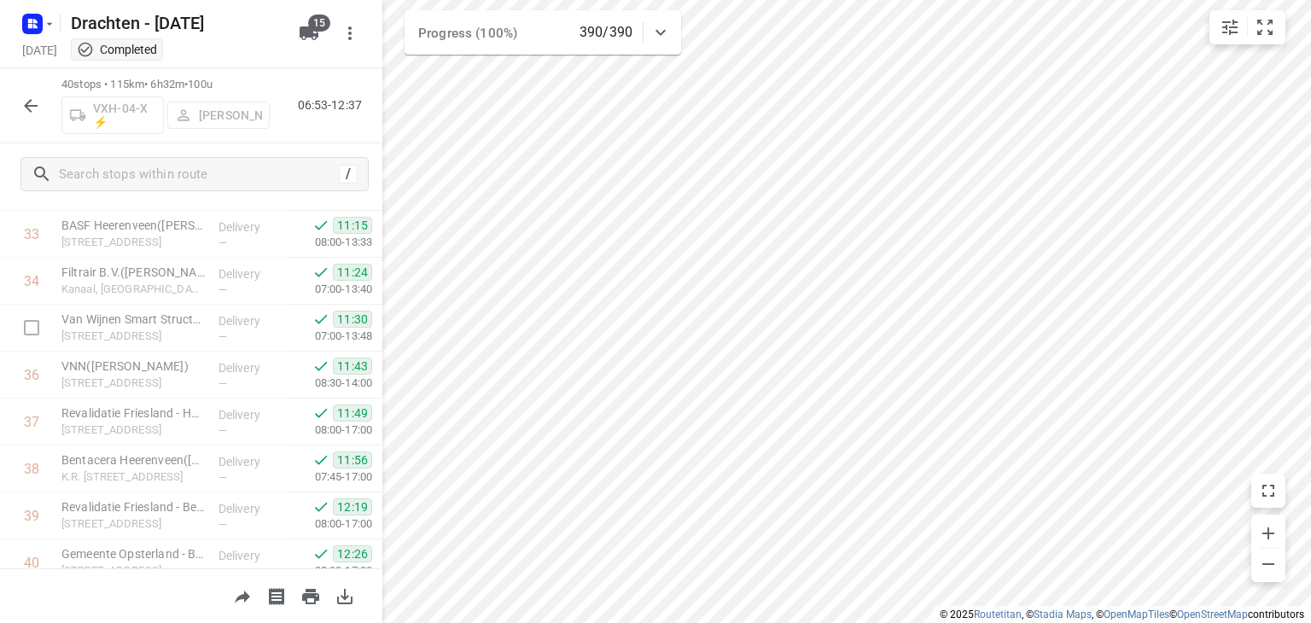
scroll to position [1646, 0]
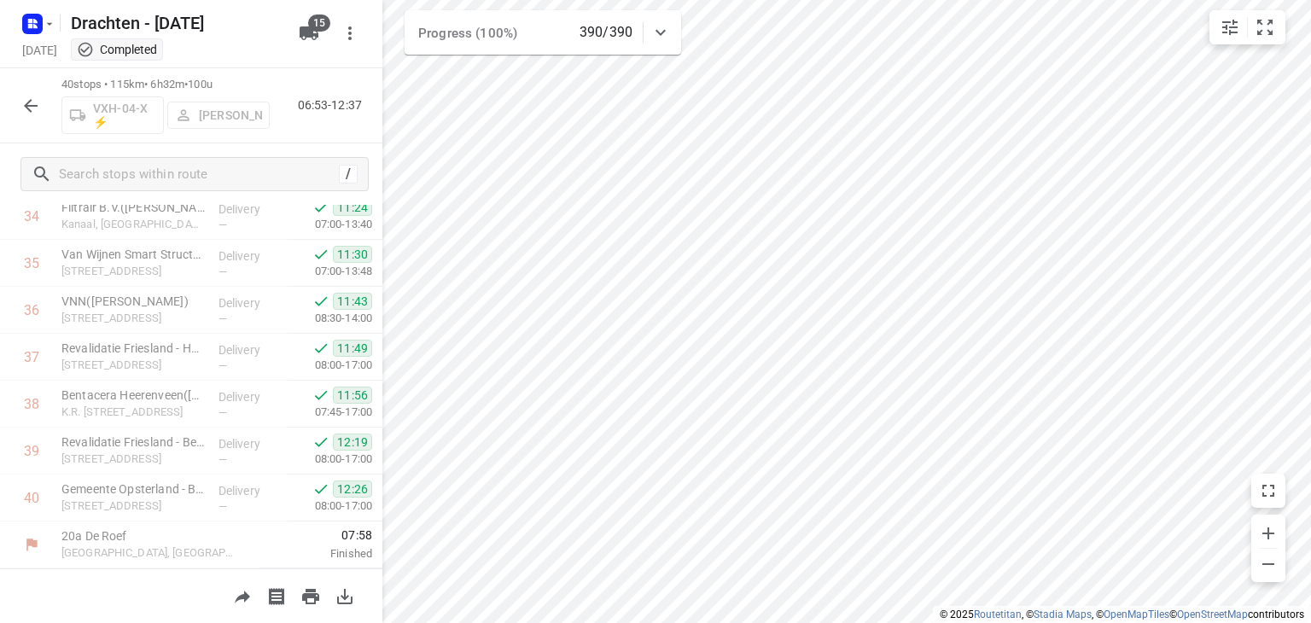
click at [43, 114] on button "button" at bounding box center [31, 106] width 34 height 34
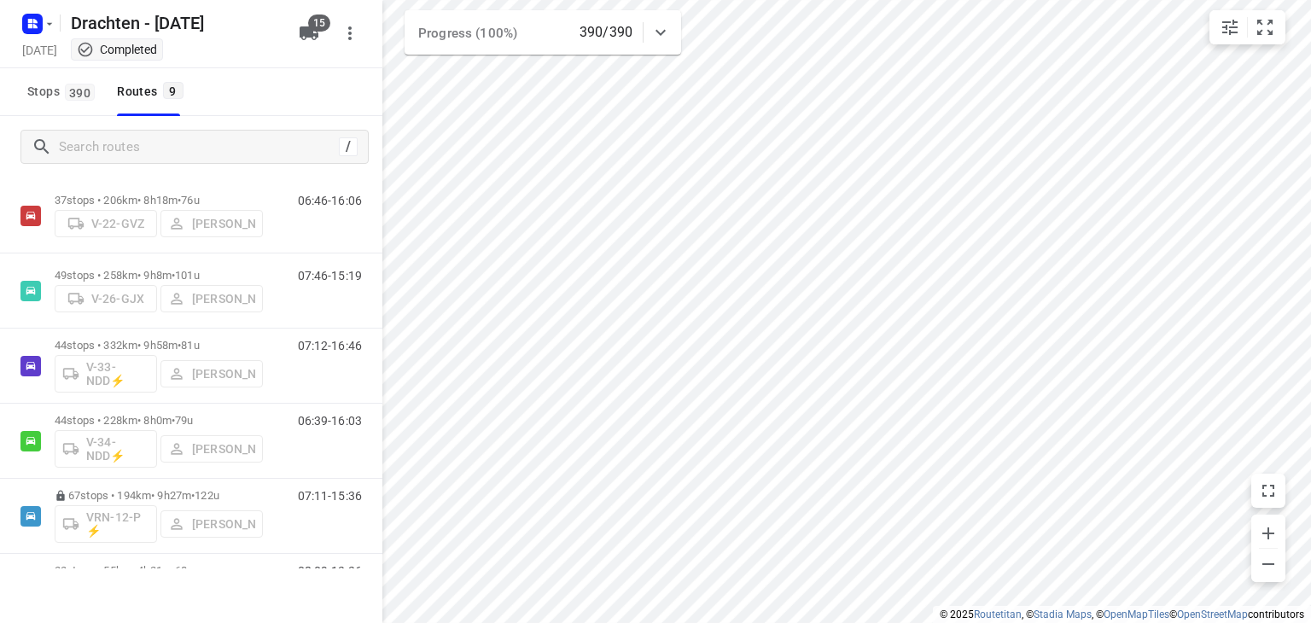
scroll to position [341, 0]
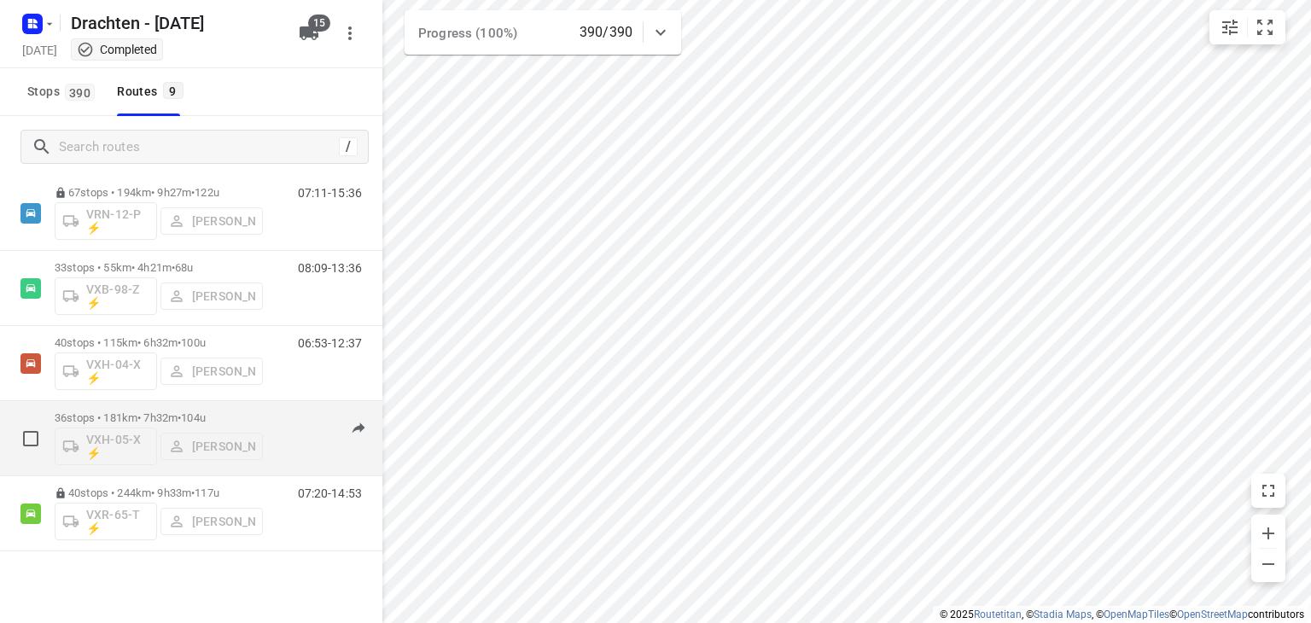
click at [167, 417] on p "36 stops • 181km • 7h32m • 104u" at bounding box center [159, 417] width 208 height 13
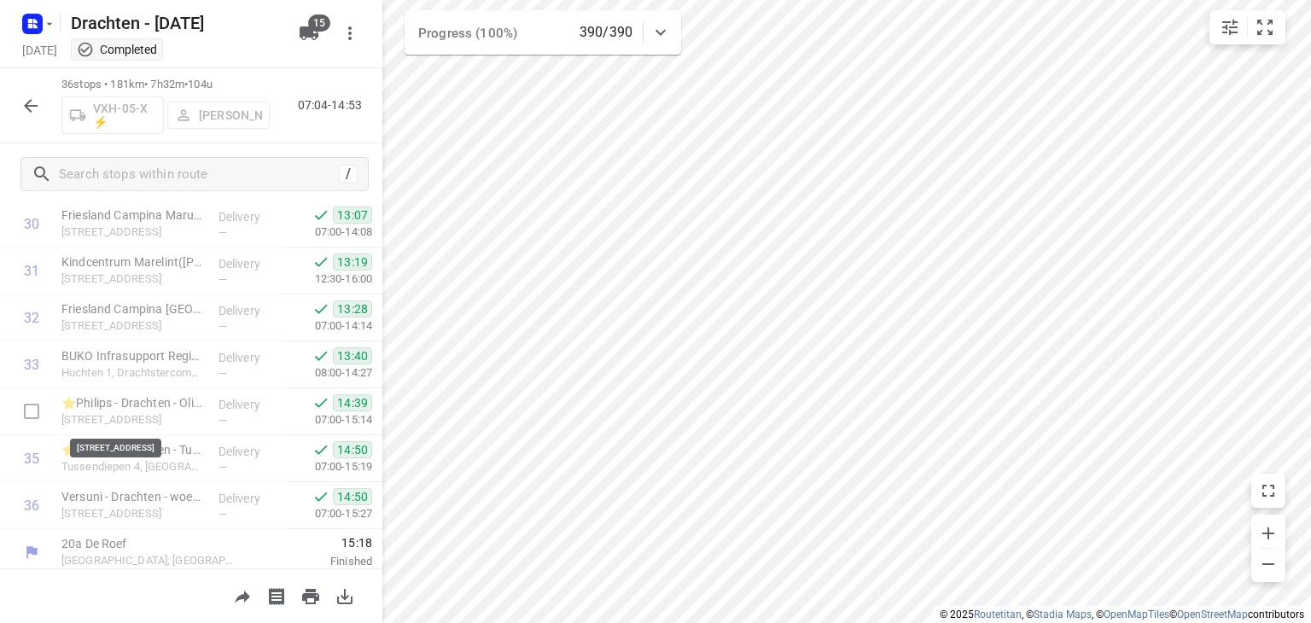
scroll to position [1458, 0]
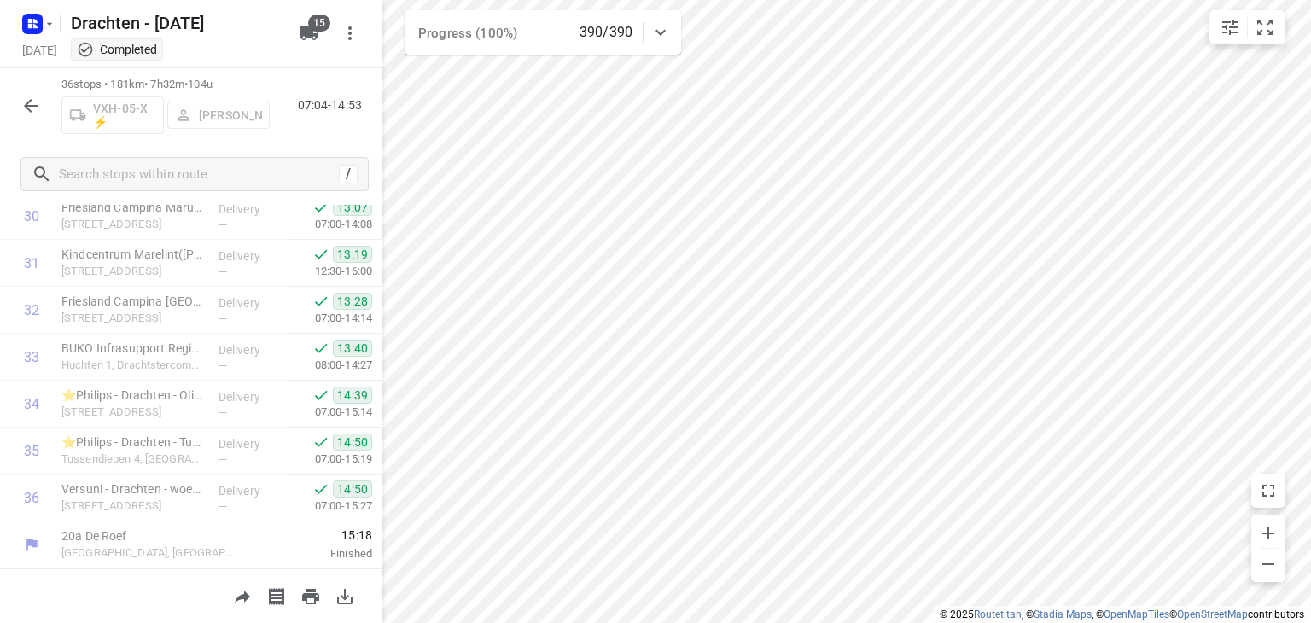
click at [23, 103] on icon "button" at bounding box center [30, 106] width 20 height 20
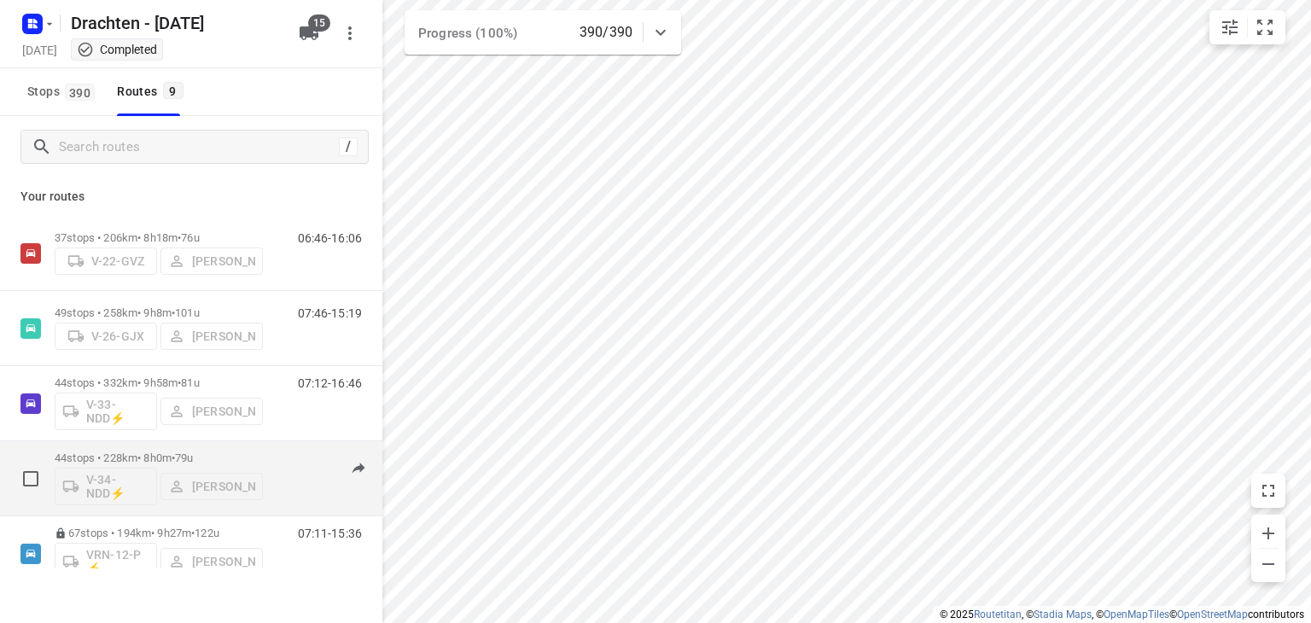
scroll to position [341, 0]
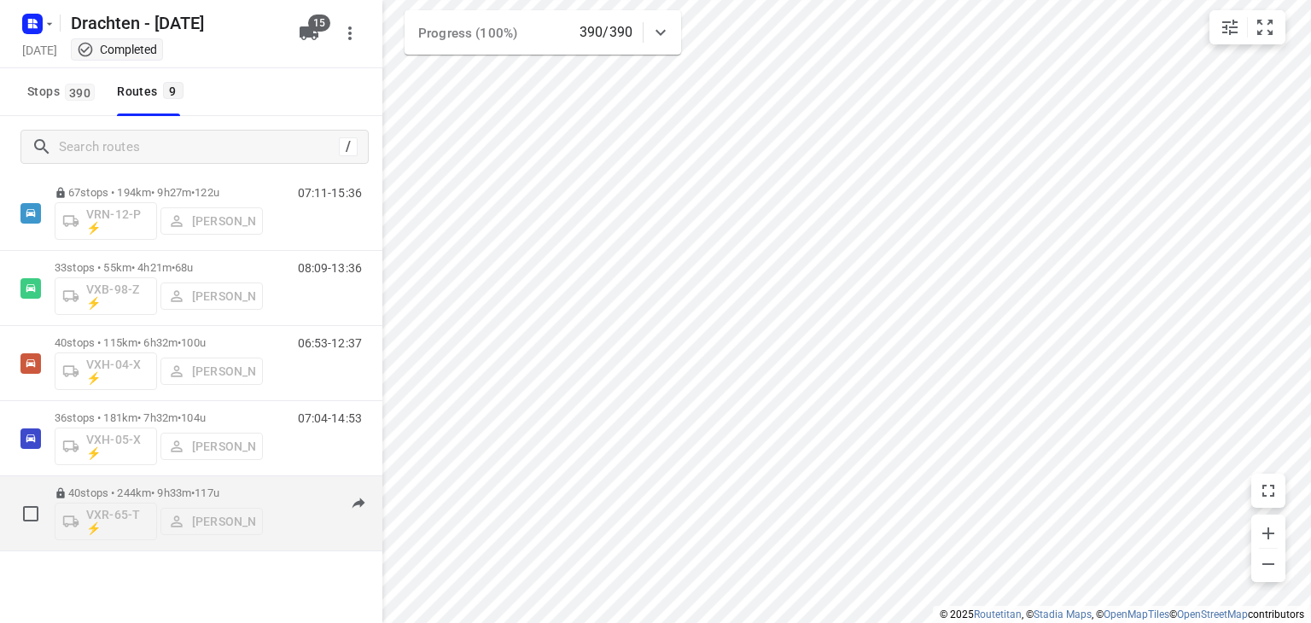
click at [160, 489] on p "40 stops • 244km • 9h33m • 117u" at bounding box center [159, 492] width 208 height 13
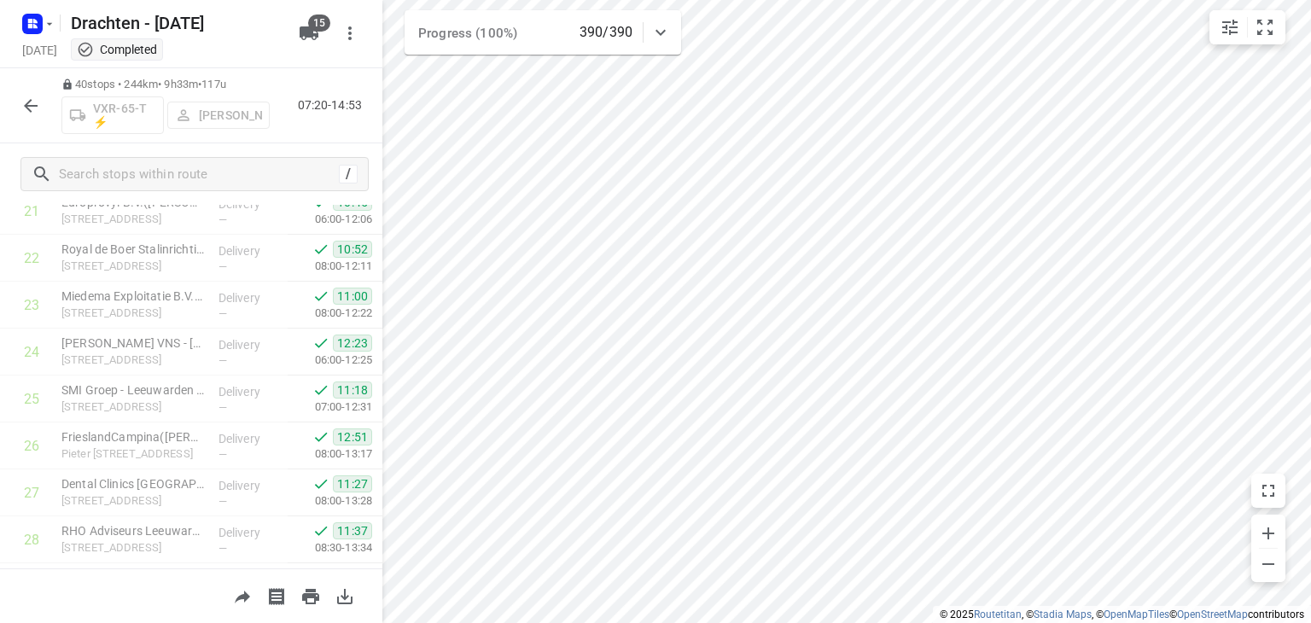
scroll to position [1195, 0]
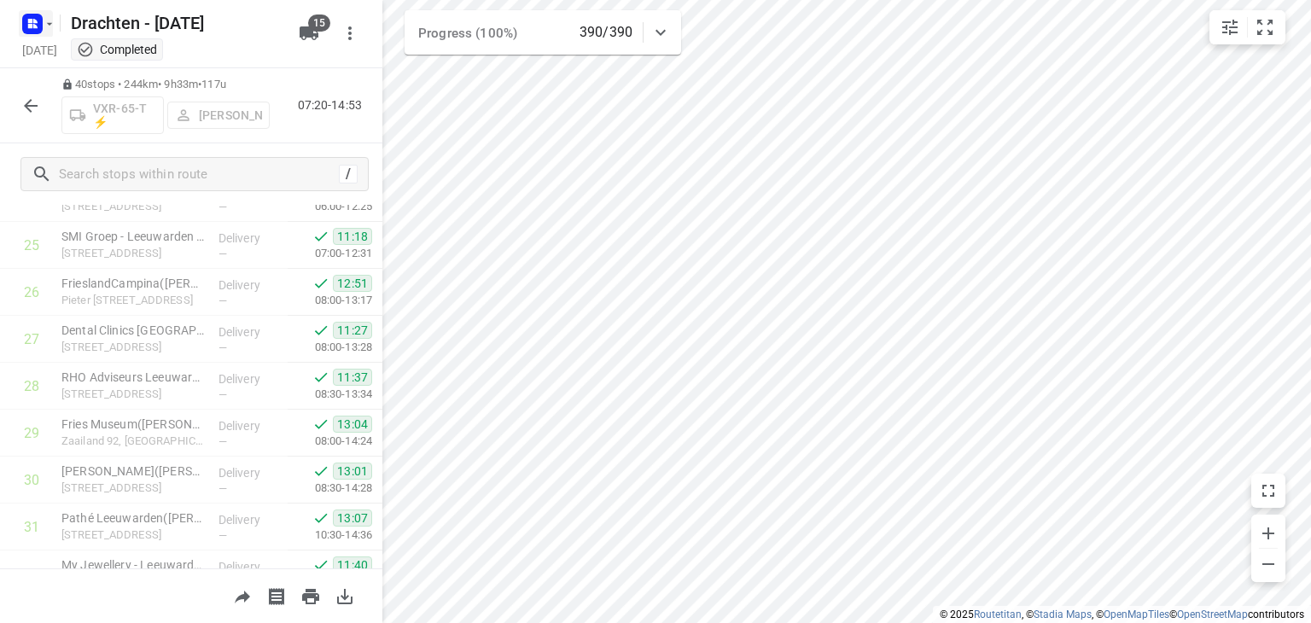
click at [37, 24] on rect "button" at bounding box center [32, 24] width 20 height 20
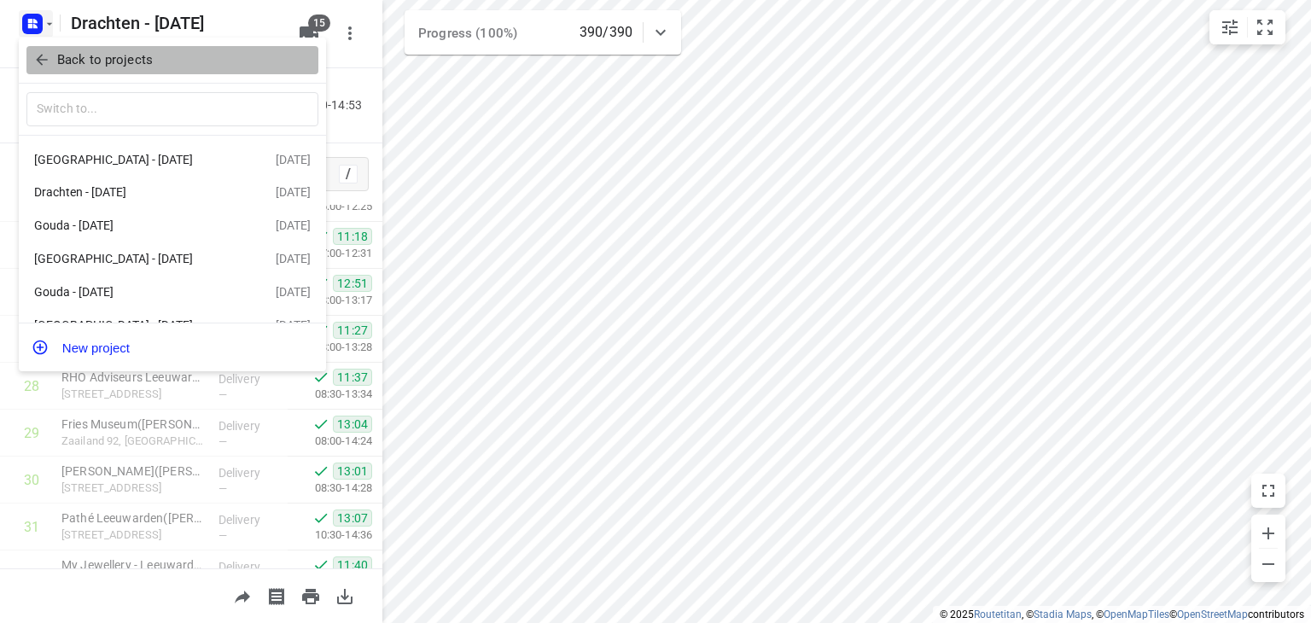
click at [121, 53] on p "Back to projects" at bounding box center [105, 60] width 96 height 20
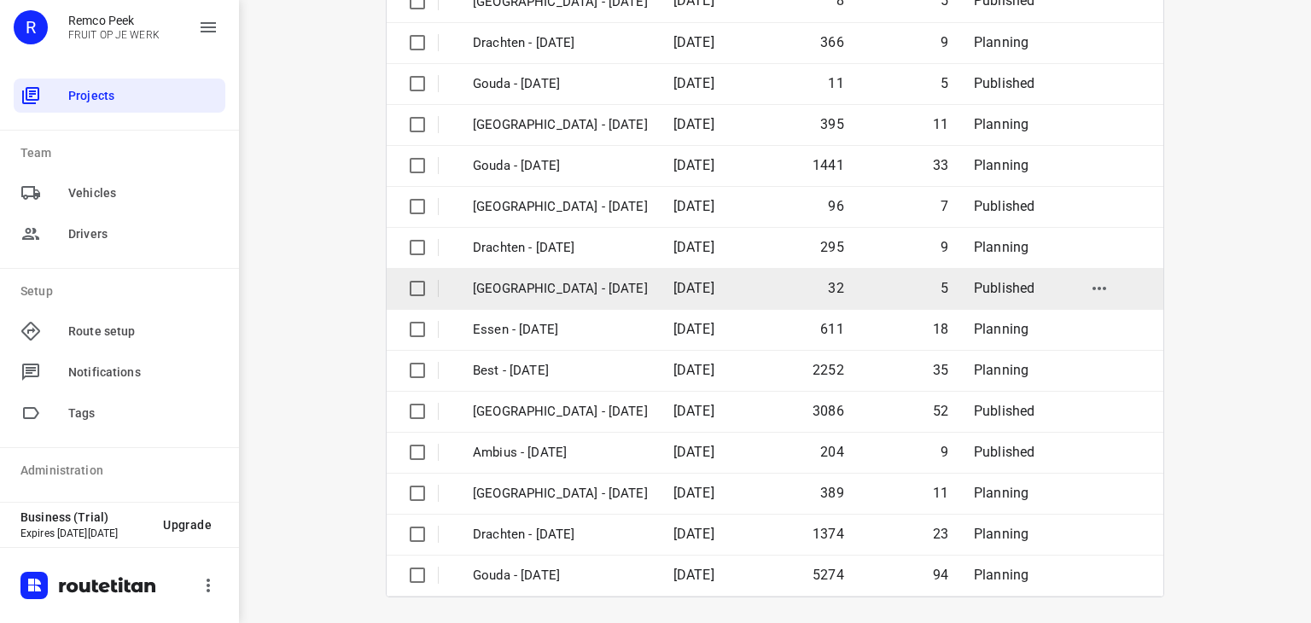
scroll to position [239, 0]
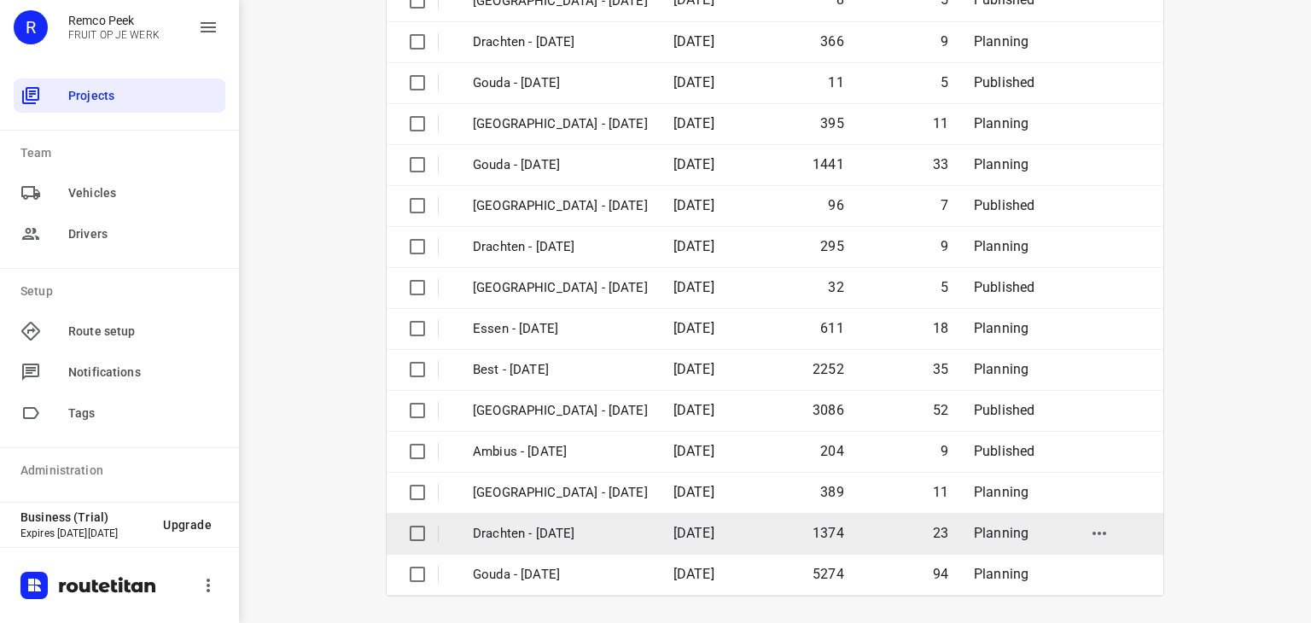
click at [531, 533] on p "Drachten - Monday" at bounding box center [560, 534] width 175 height 20
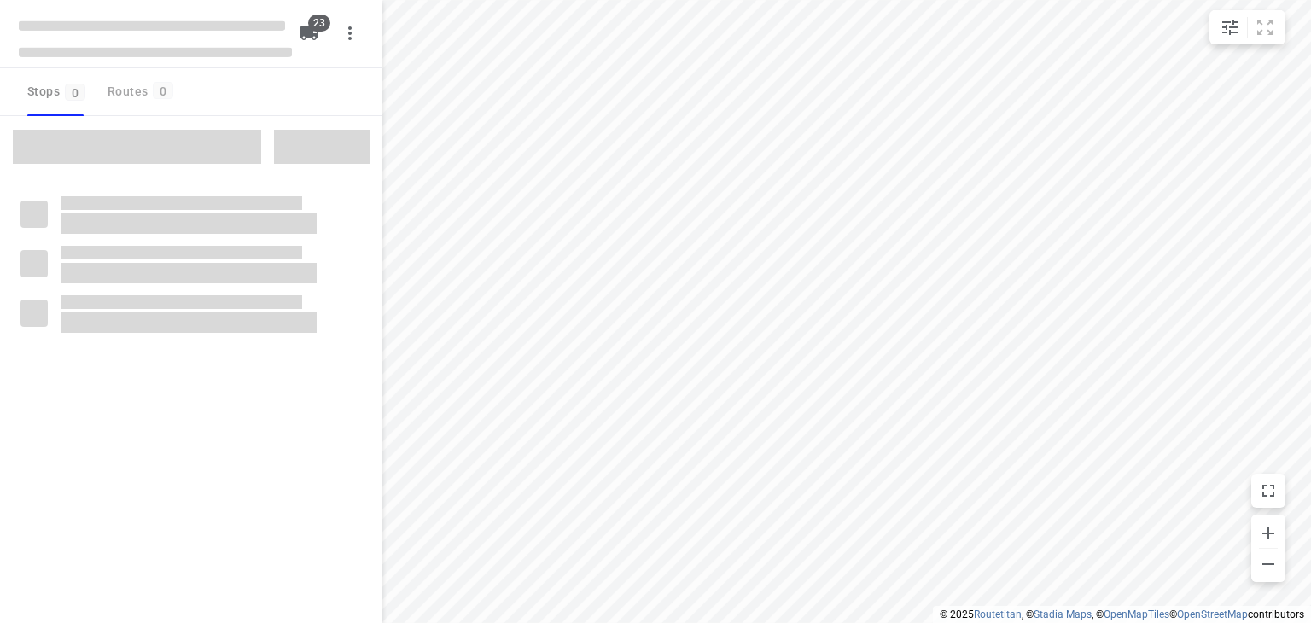
checkbox input "true"
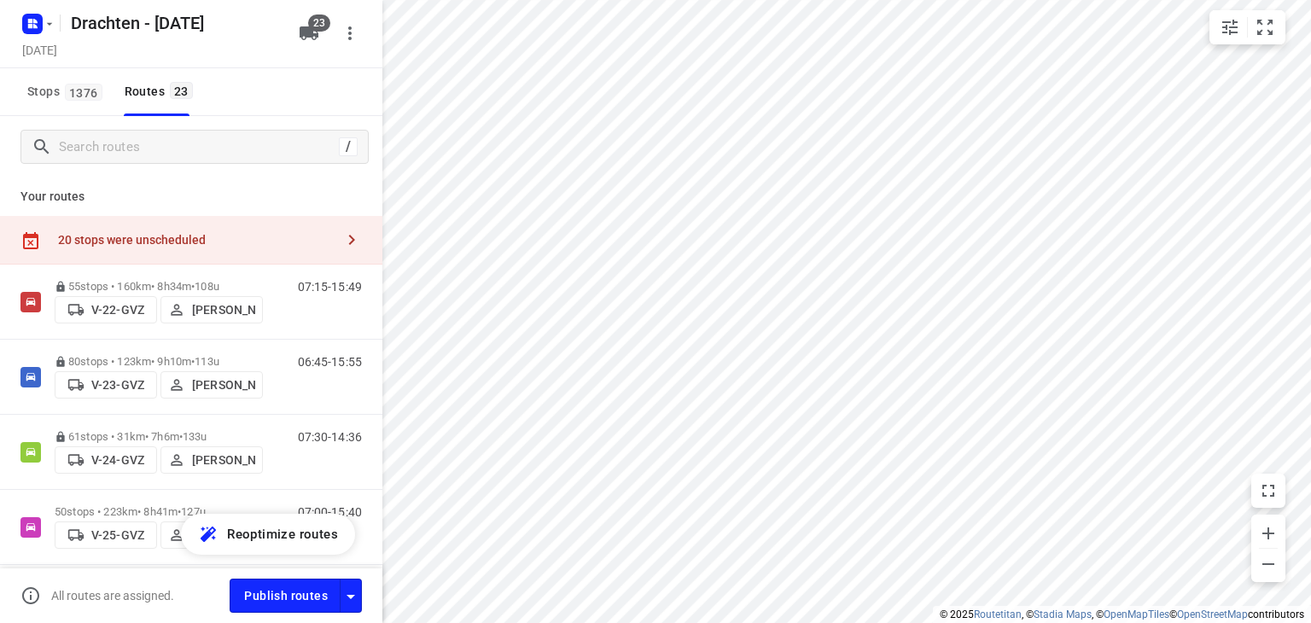
click at [236, 251] on div "20 stops were unscheduled" at bounding box center [191, 240] width 382 height 49
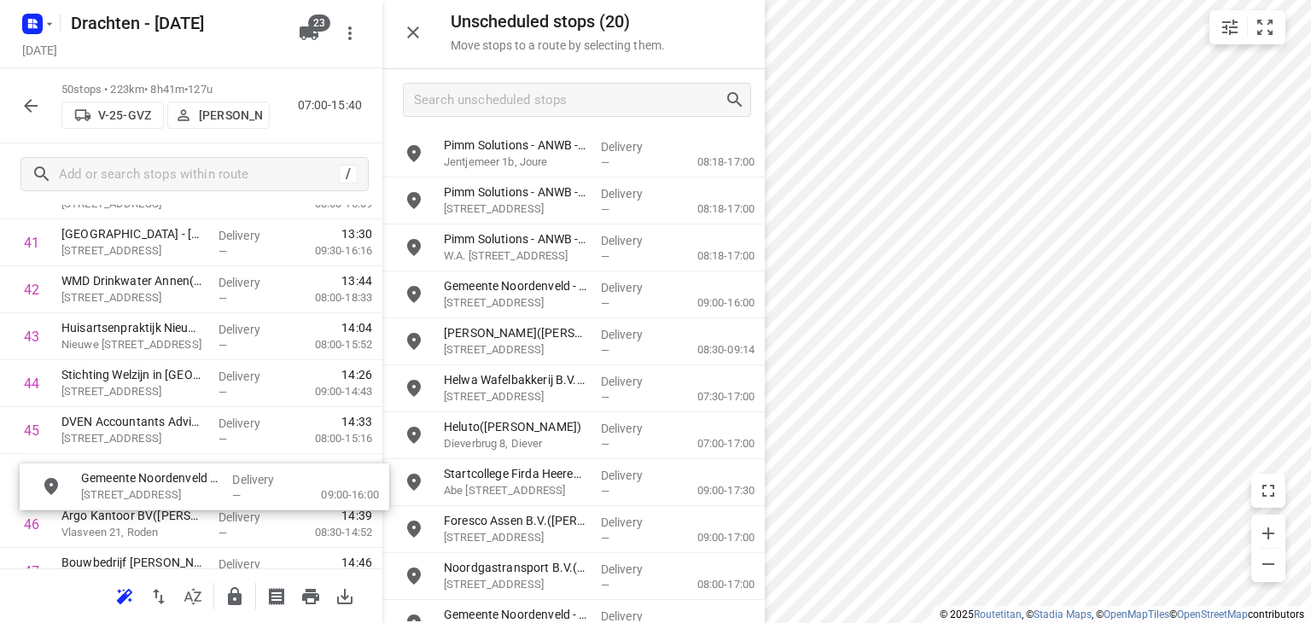
scroll to position [2005, 0]
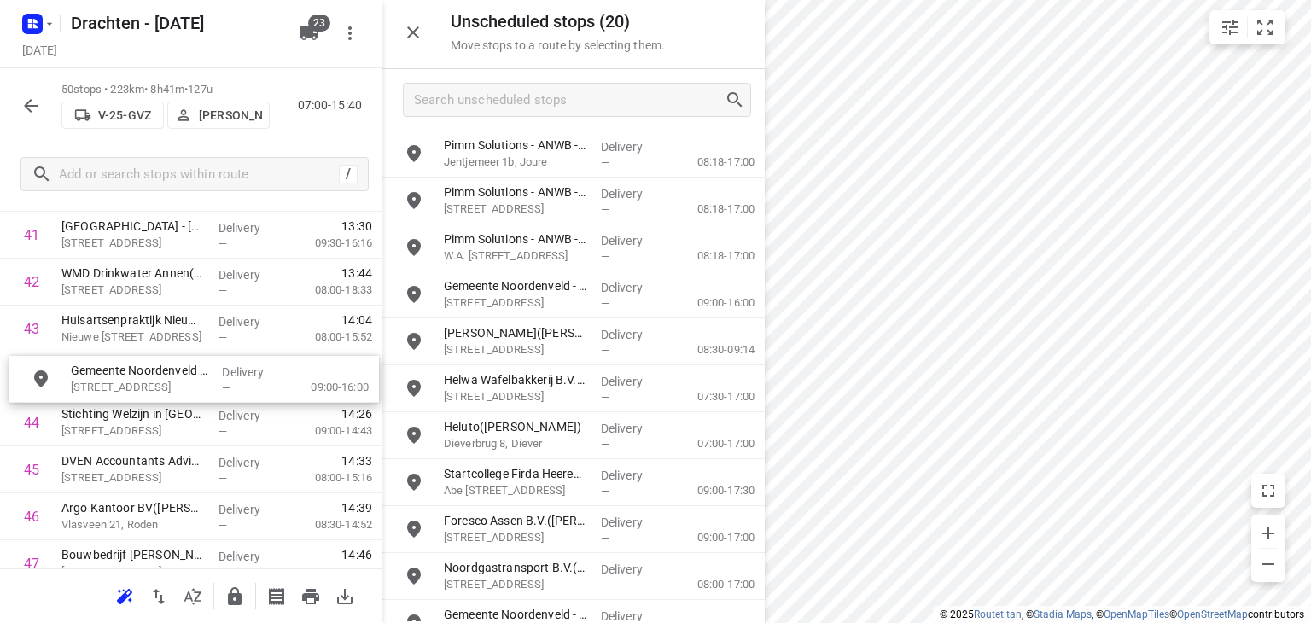
drag, startPoint x: 621, startPoint y: 168, endPoint x: 245, endPoint y: 399, distance: 441.3
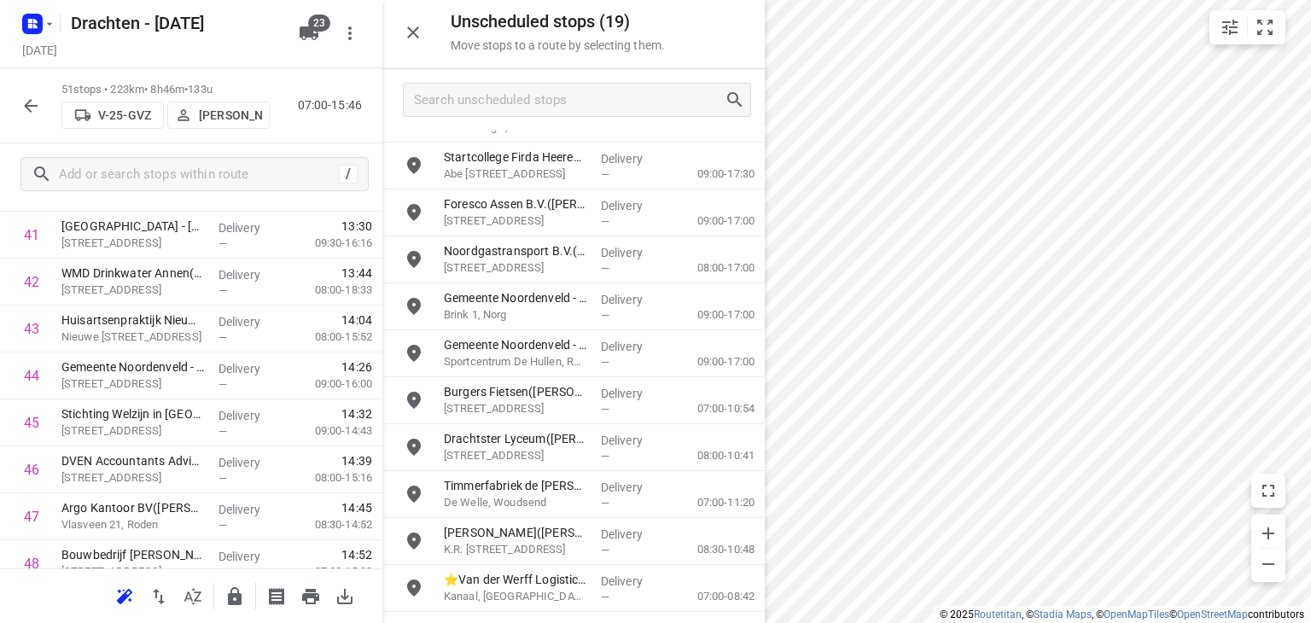
scroll to position [341, 0]
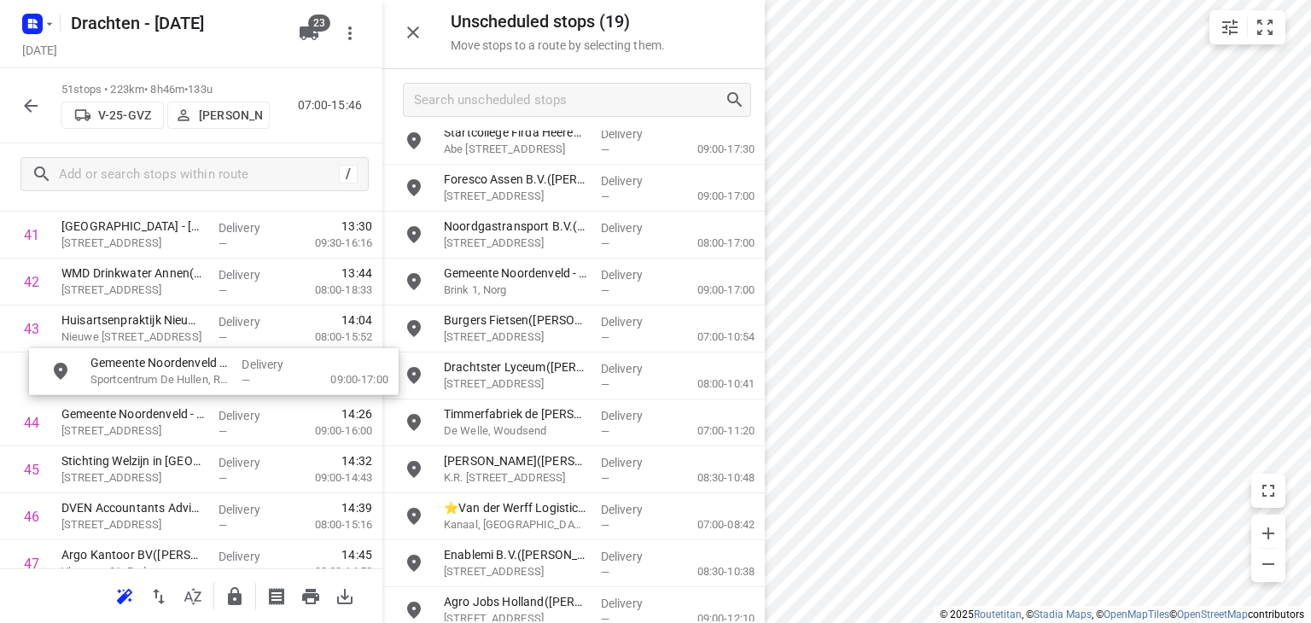
drag, startPoint x: 537, startPoint y: 342, endPoint x: 178, endPoint y: 386, distance: 361.9
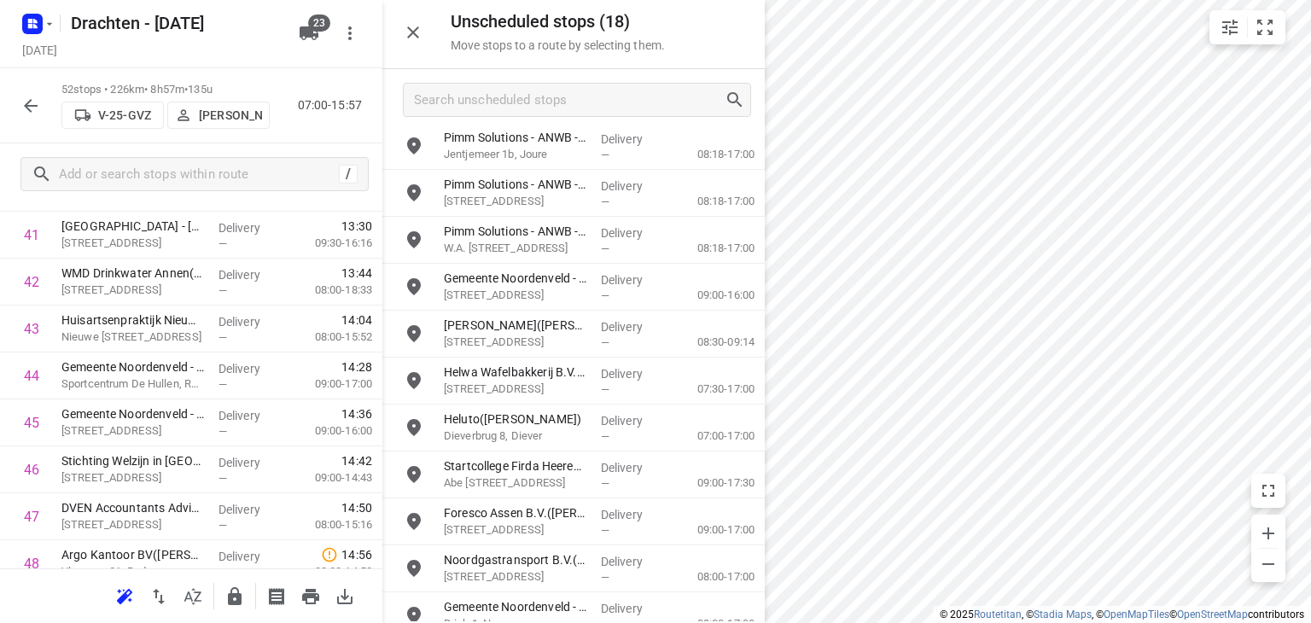
scroll to position [0, 0]
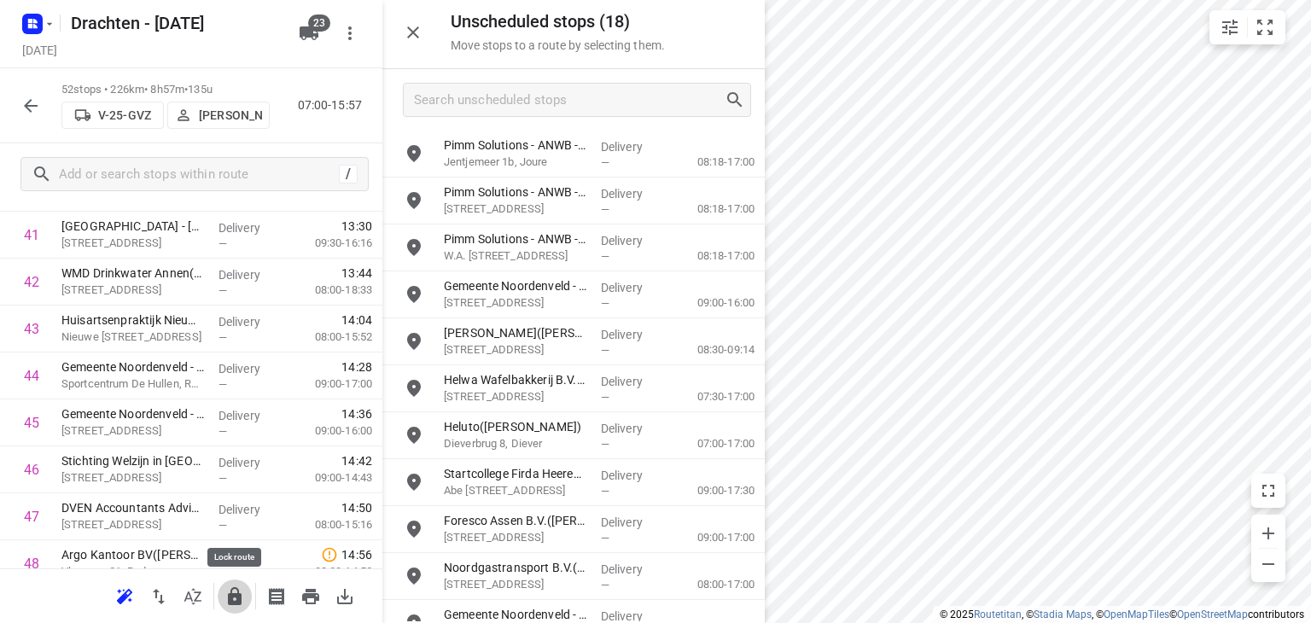
click at [236, 596] on icon "button" at bounding box center [235, 596] width 14 height 18
click at [224, 602] on icon "button" at bounding box center [234, 596] width 20 height 20
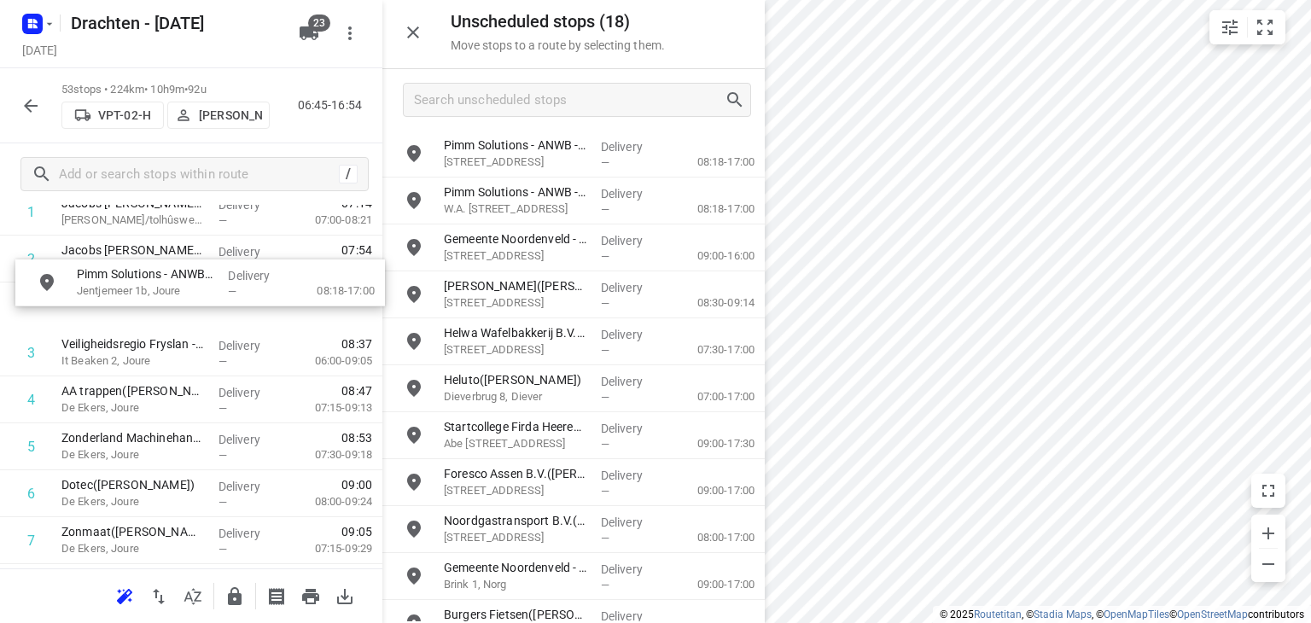
scroll to position [150, 0]
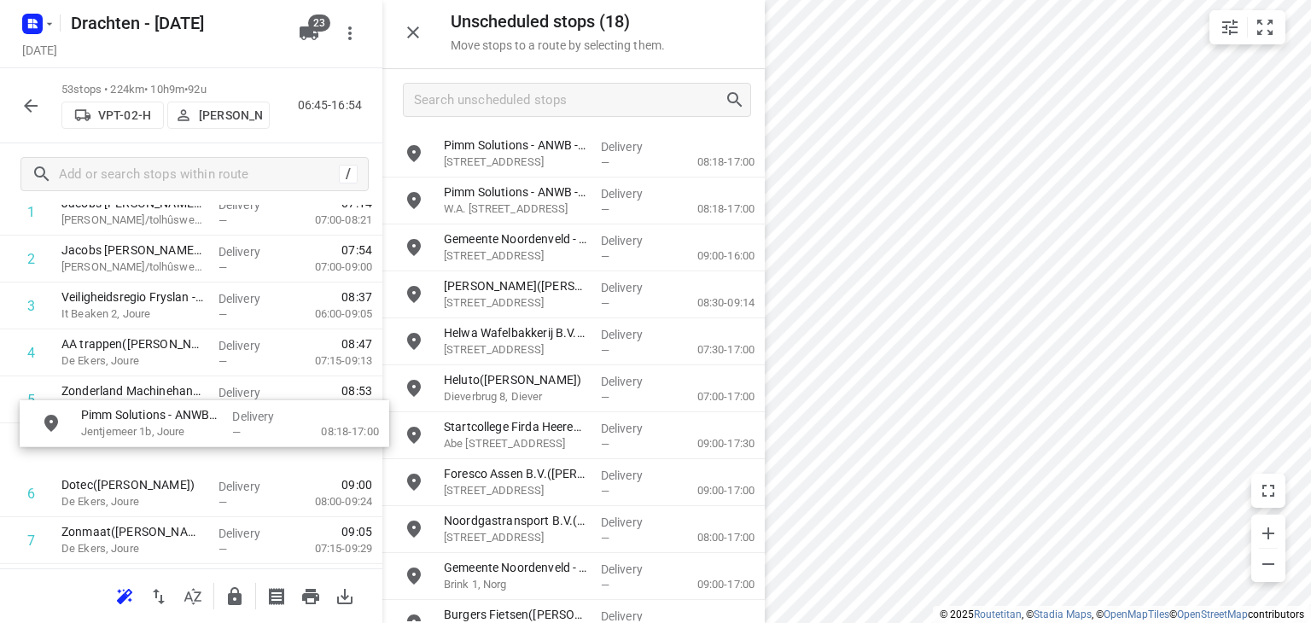
drag, startPoint x: 509, startPoint y: 169, endPoint x: 140, endPoint y: 458, distance: 468.6
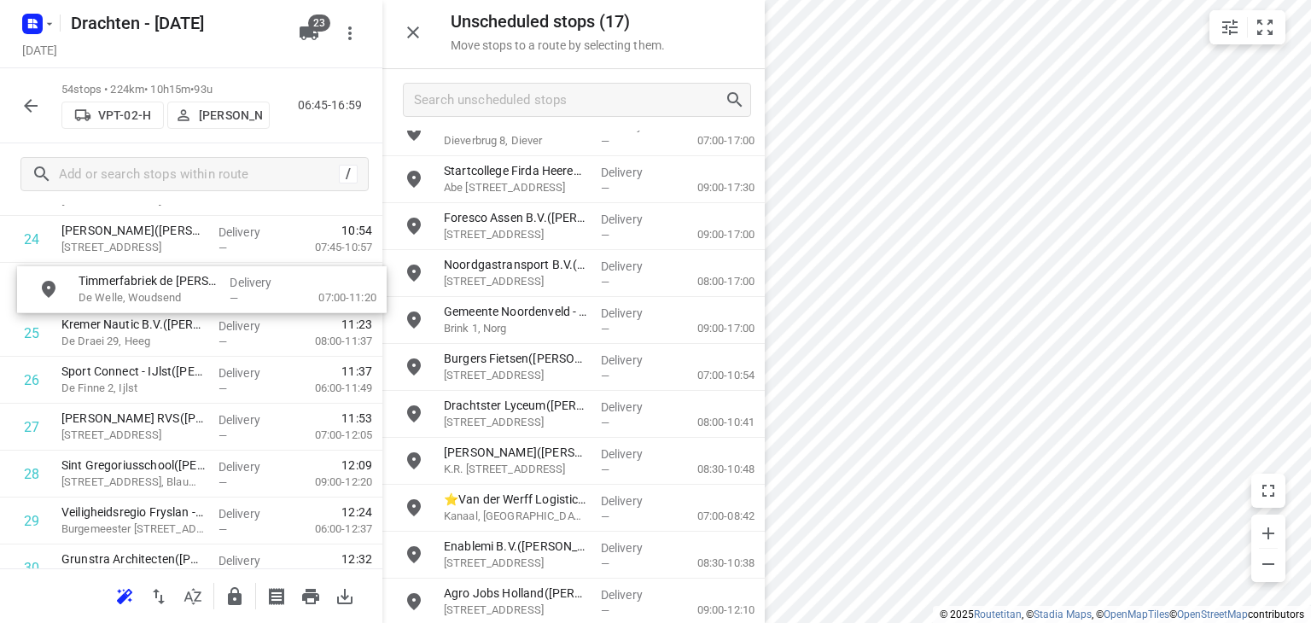
scroll to position [1191, 0]
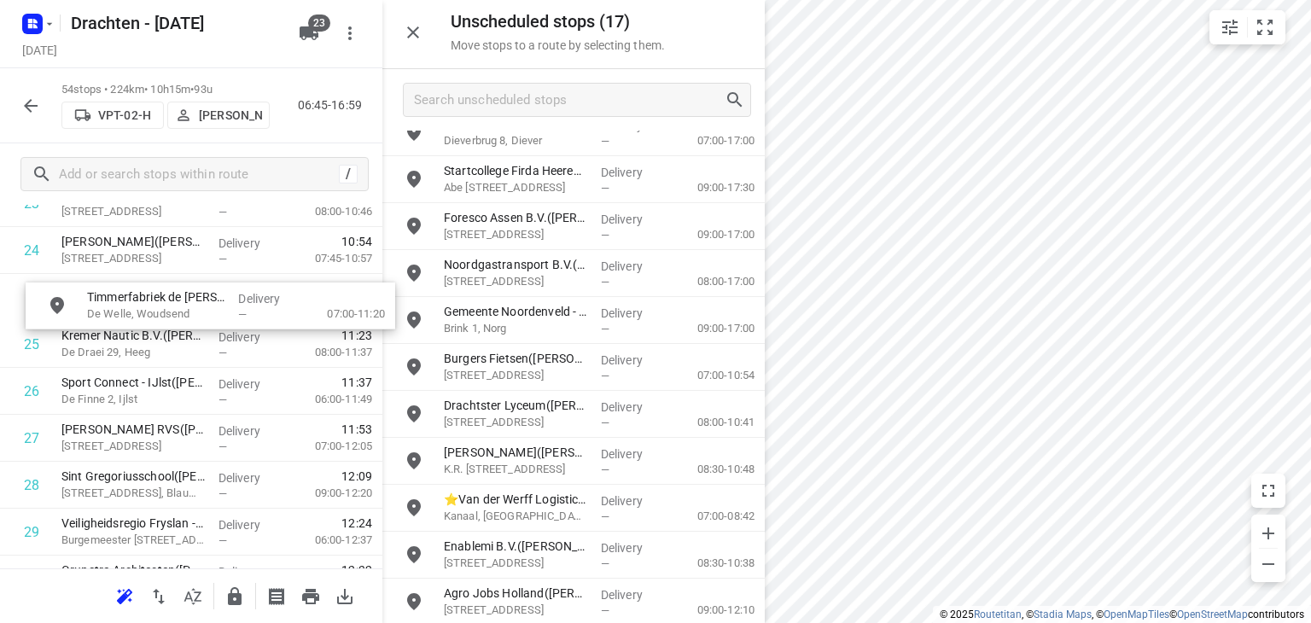
drag, startPoint x: 567, startPoint y: 460, endPoint x: 206, endPoint y: 308, distance: 391.6
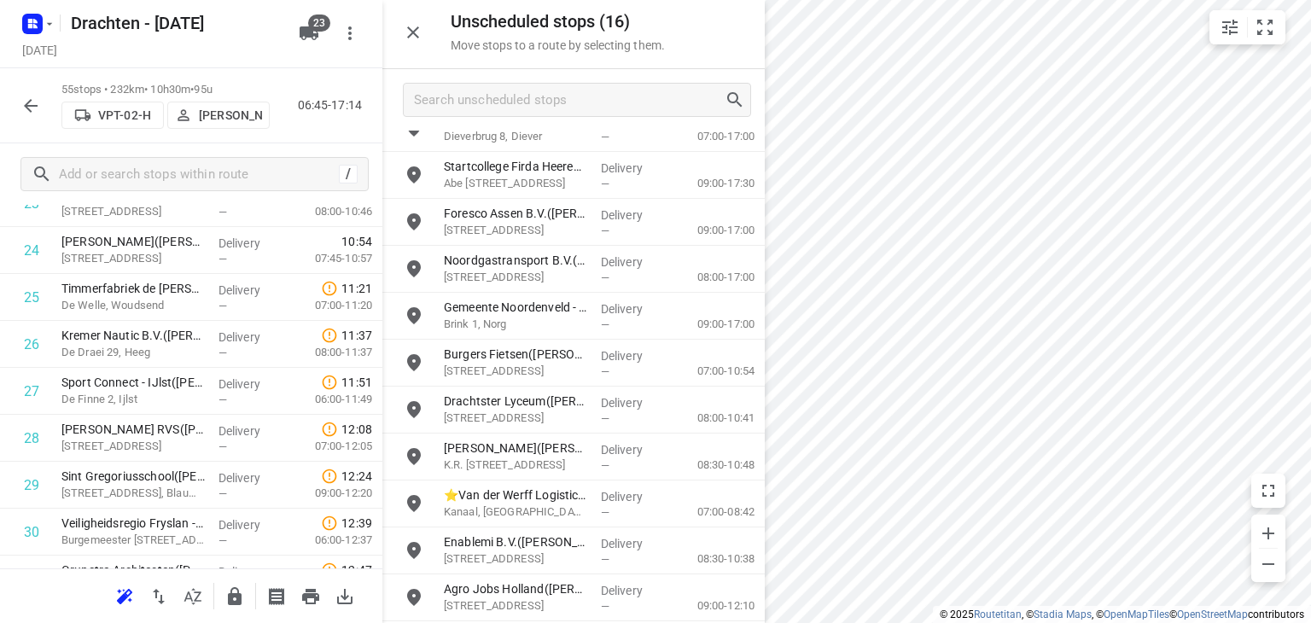
scroll to position [263, 0]
click at [242, 591] on icon "button" at bounding box center [234, 596] width 20 height 20
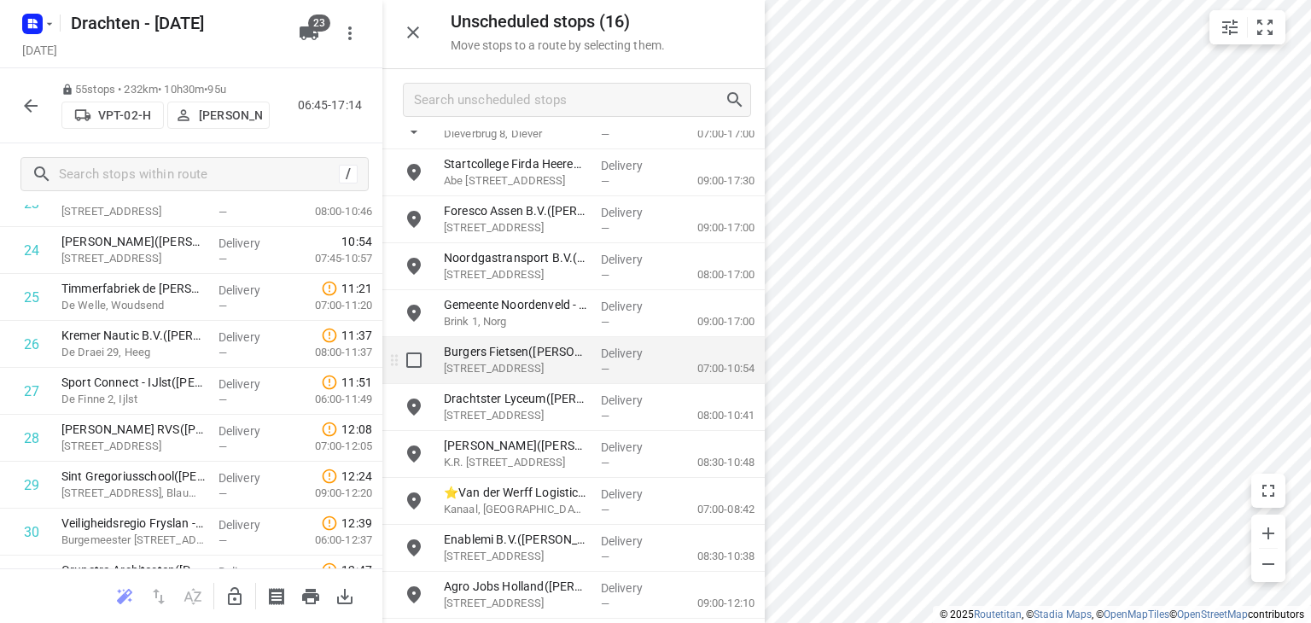
scroll to position [0, 0]
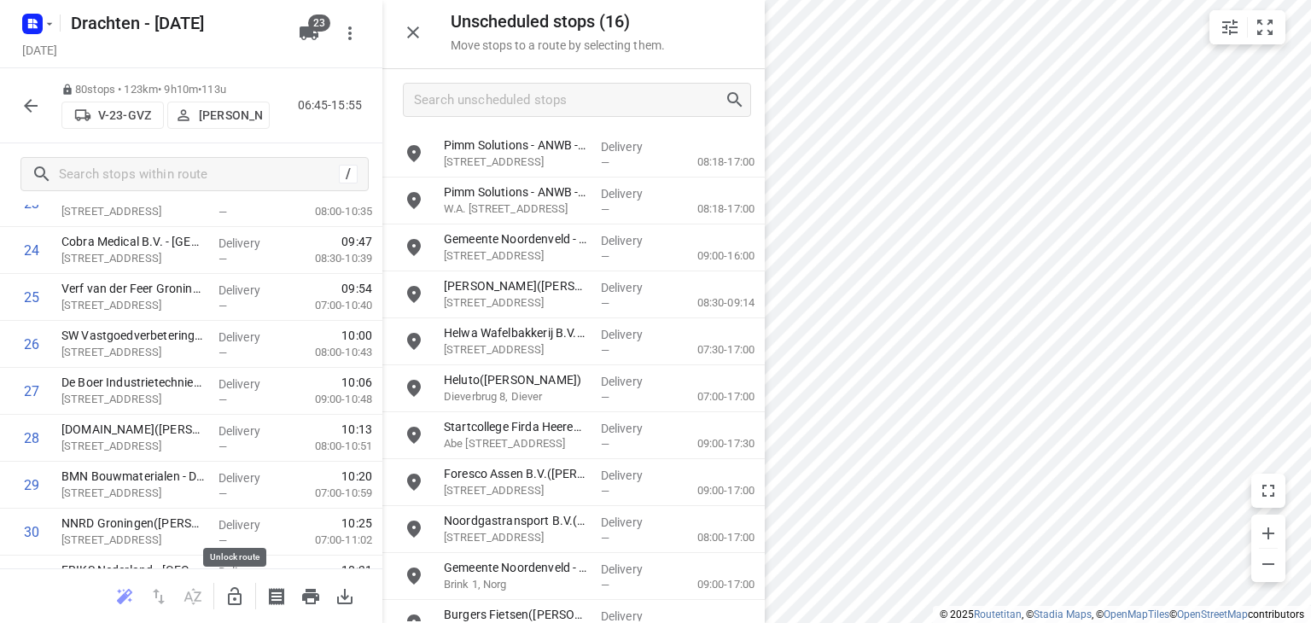
click at [235, 602] on icon "button" at bounding box center [234, 596] width 20 height 20
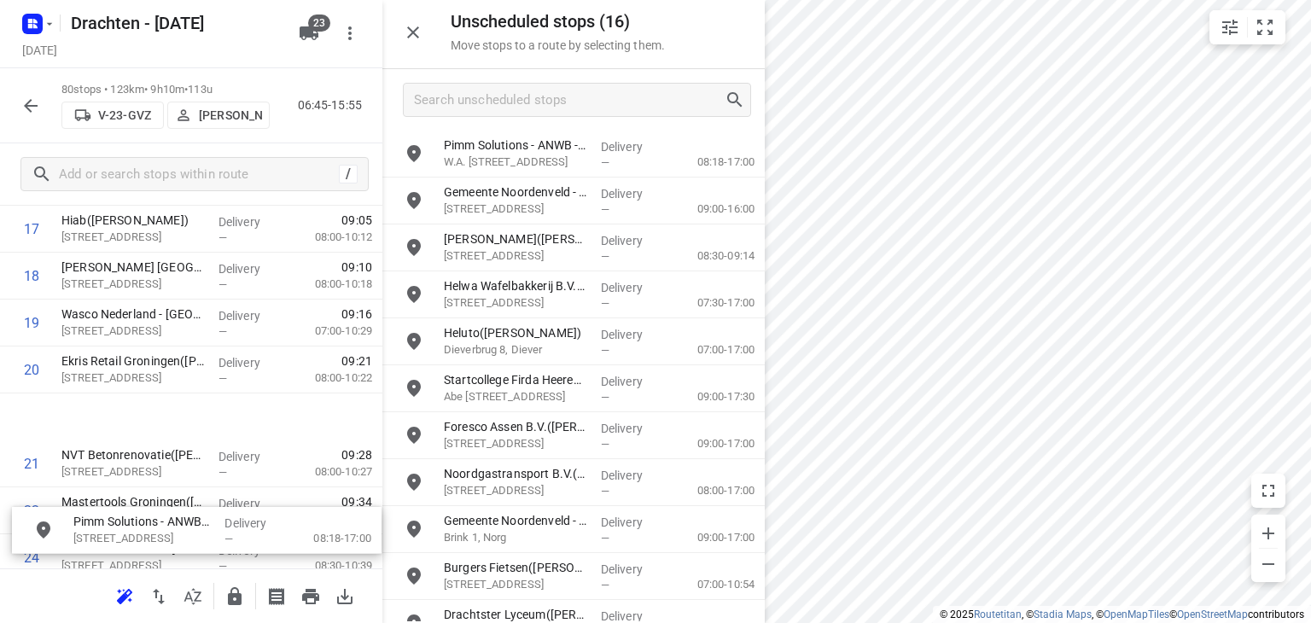
scroll to position [887, 0]
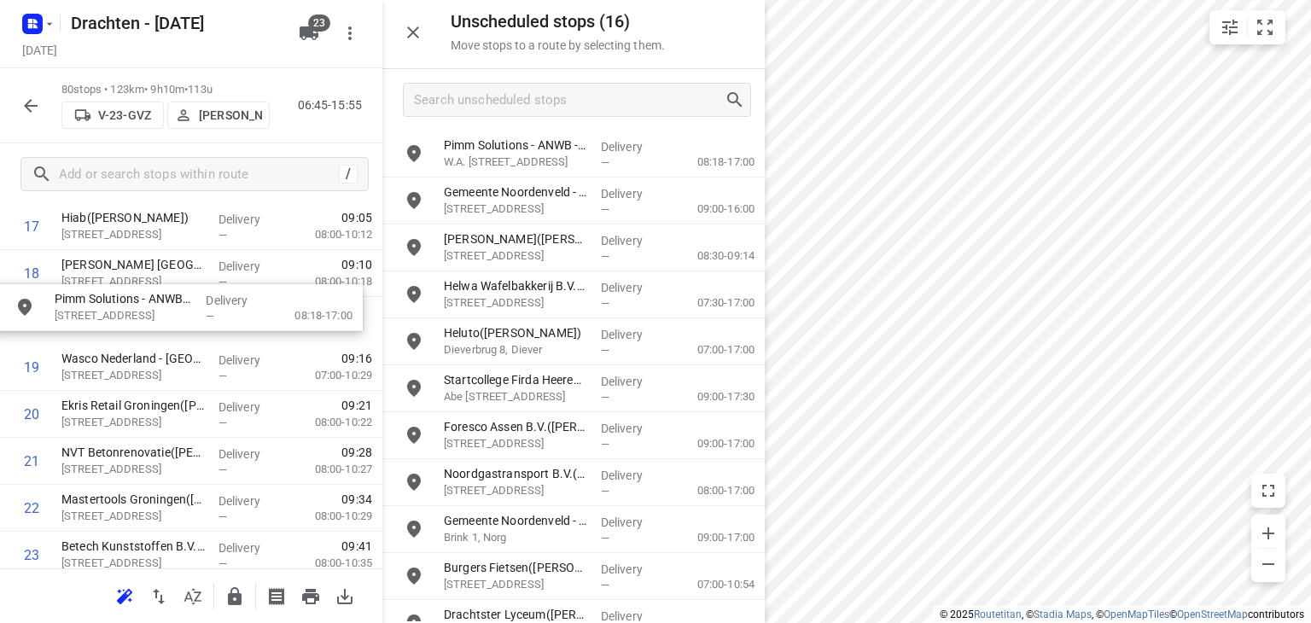
drag, startPoint x: 512, startPoint y: 166, endPoint x: 114, endPoint y: 305, distance: 421.0
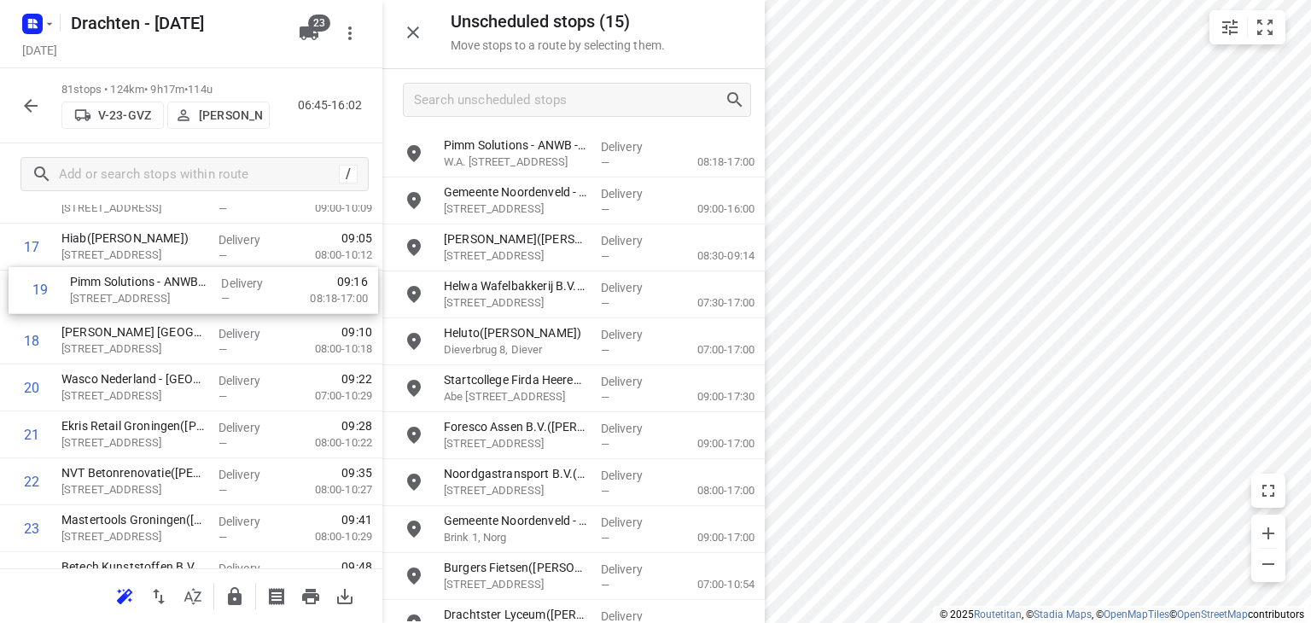
drag, startPoint x: 115, startPoint y: 327, endPoint x: 127, endPoint y: 293, distance: 36.2
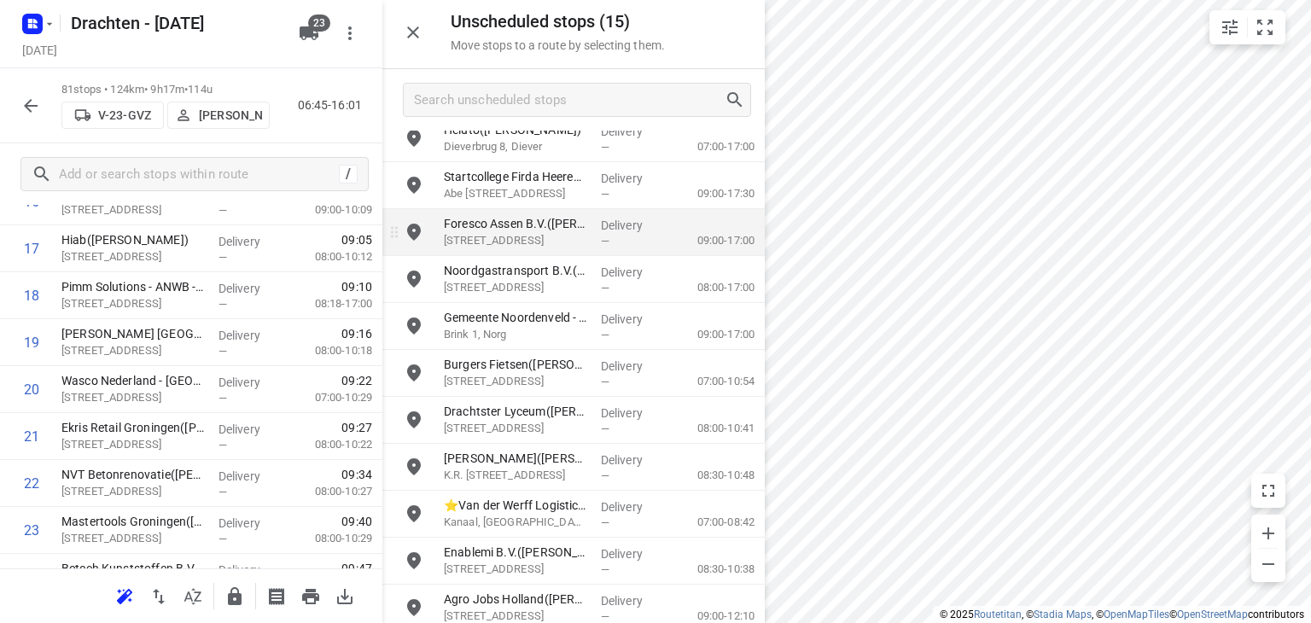
scroll to position [215, 0]
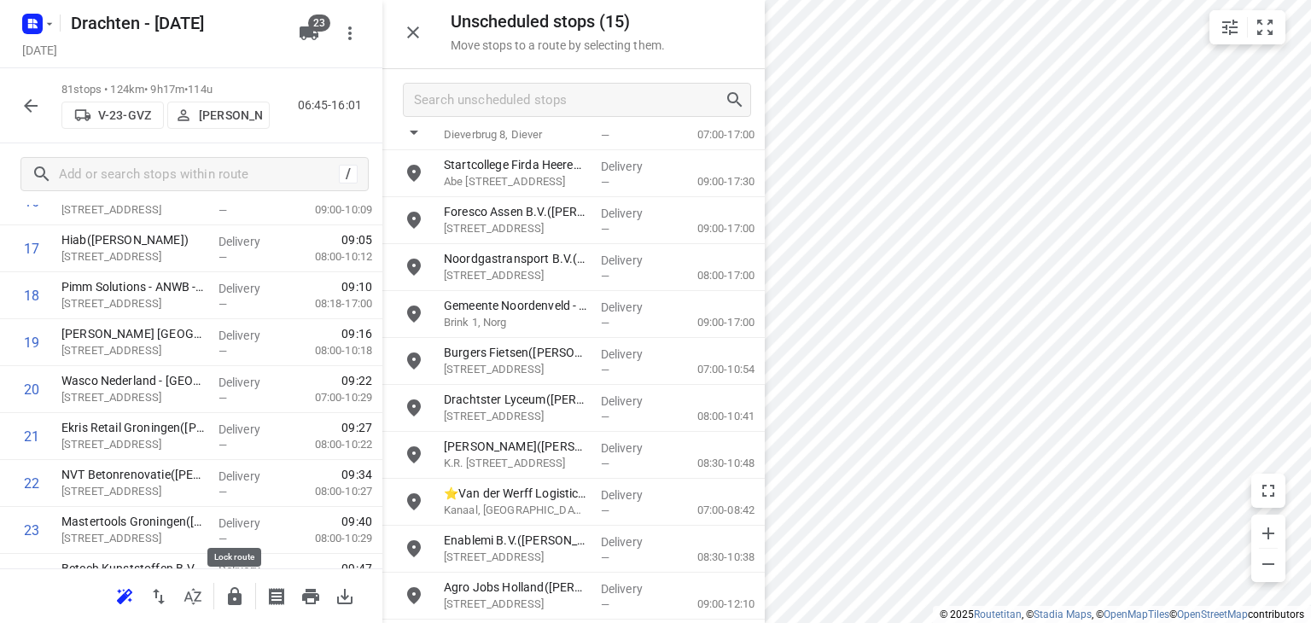
click at [225, 600] on icon "button" at bounding box center [234, 596] width 20 height 20
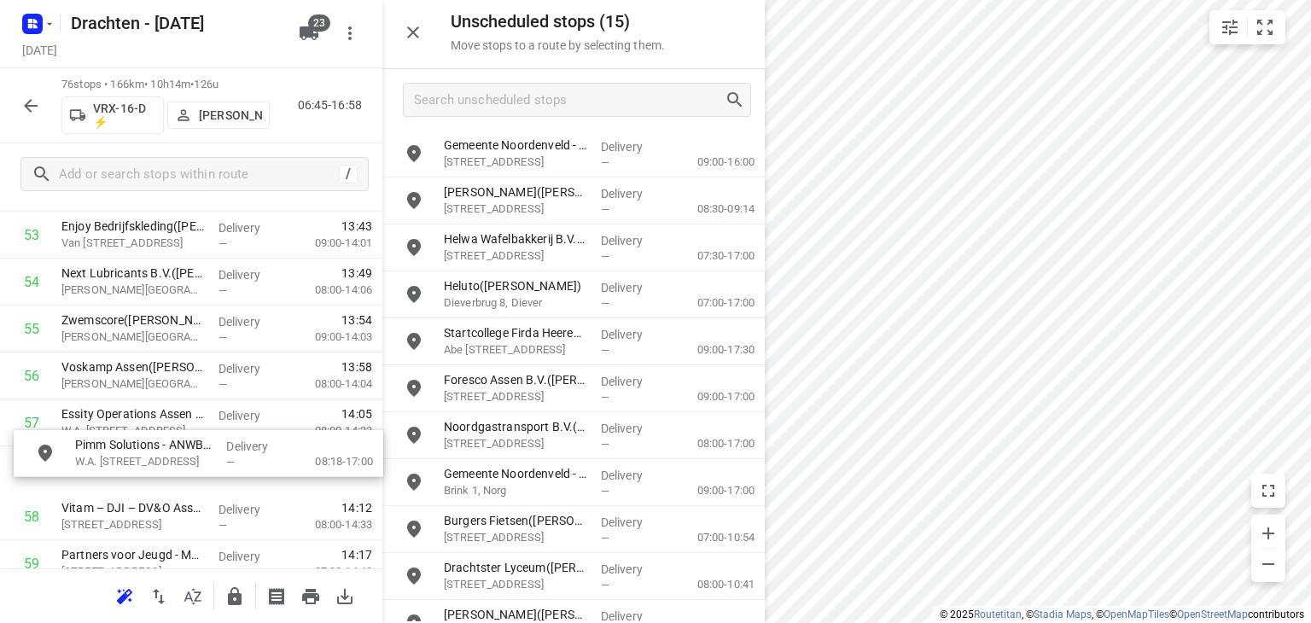
scroll to position [2569, 0]
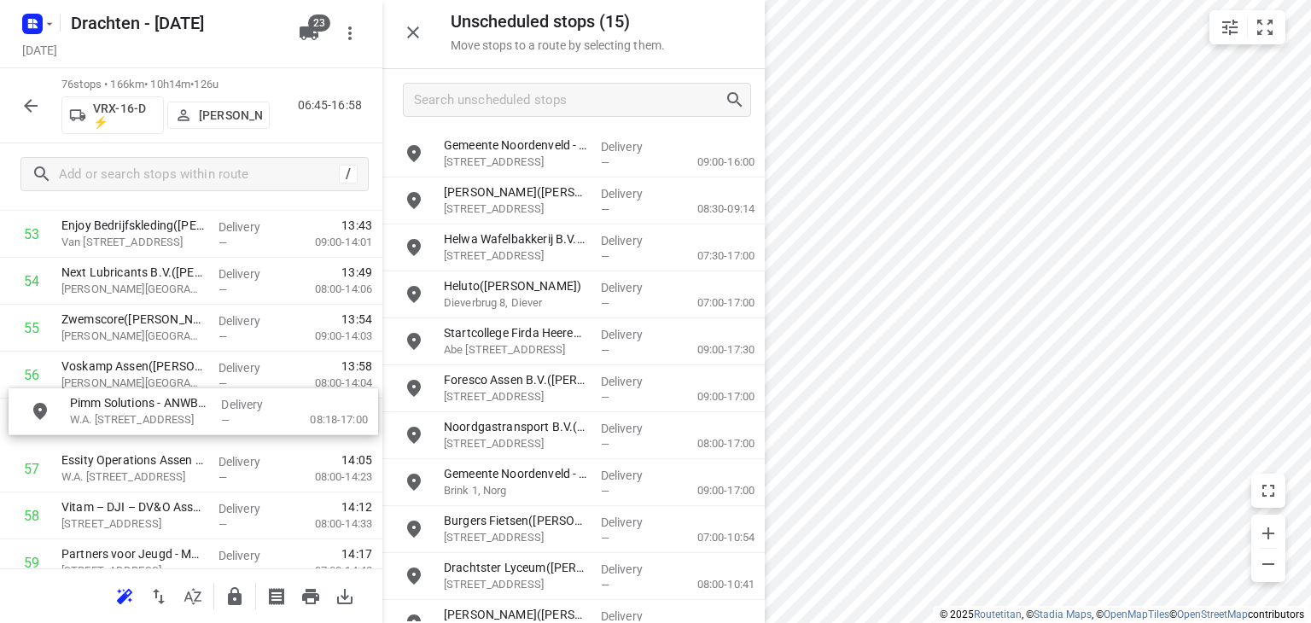
drag, startPoint x: 541, startPoint y: 148, endPoint x: 162, endPoint y: 406, distance: 458.7
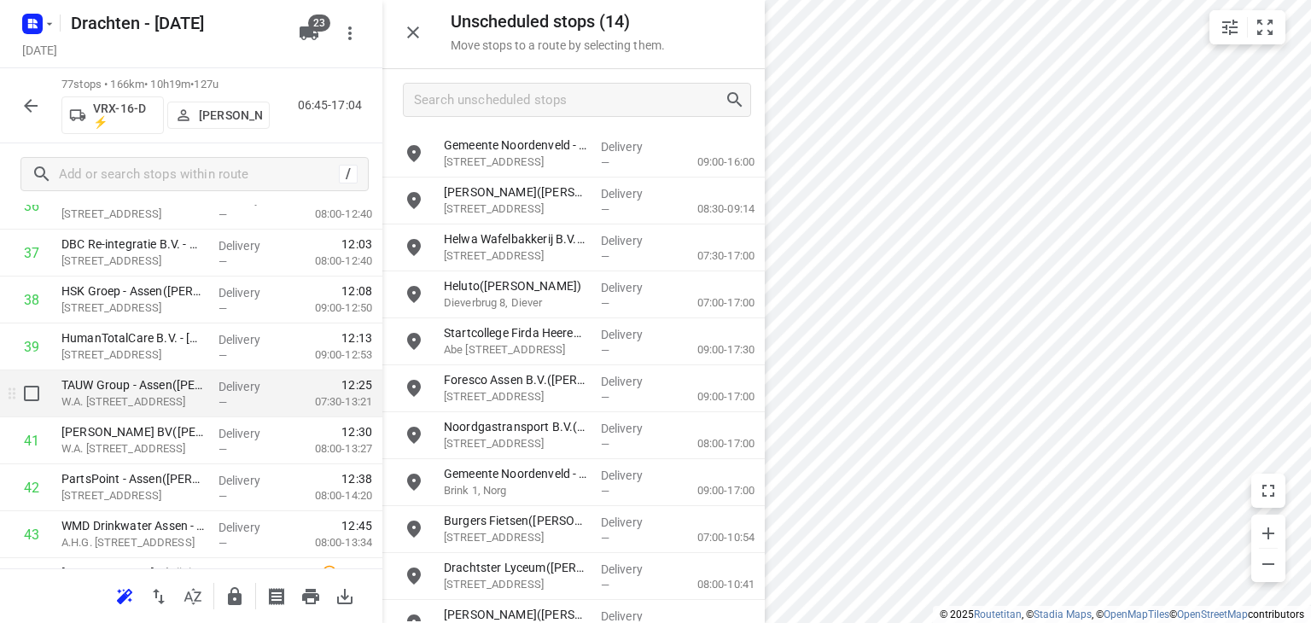
scroll to position [1801, 0]
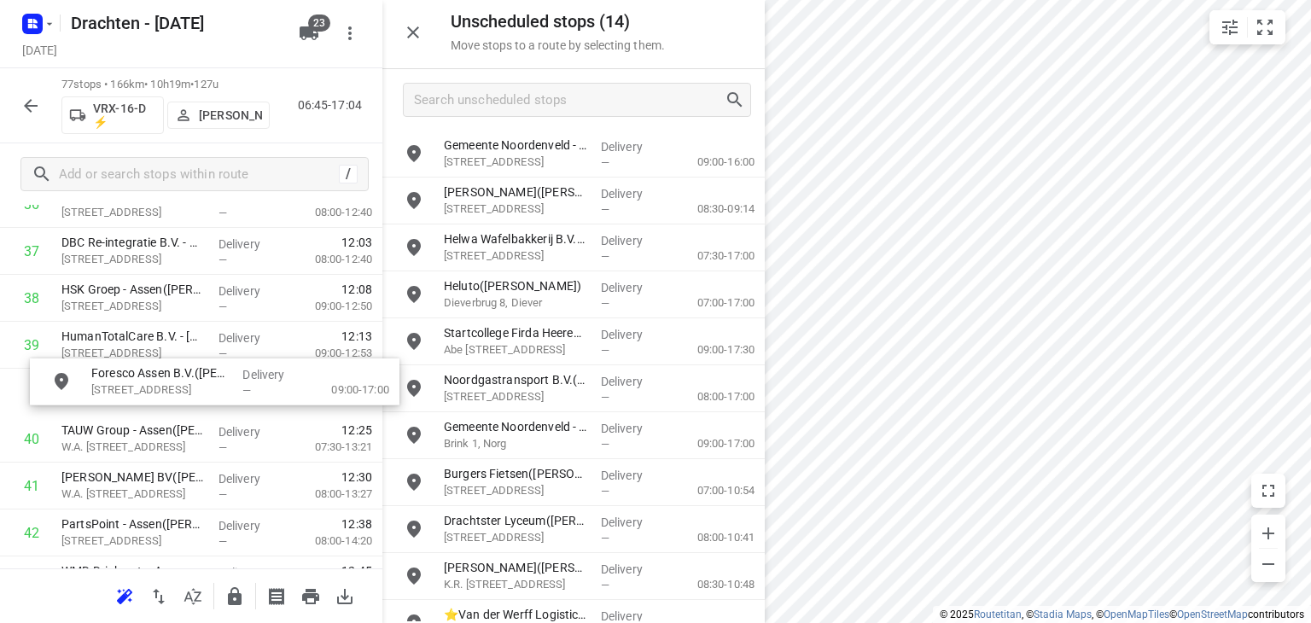
drag, startPoint x: 521, startPoint y: 399, endPoint x: 164, endPoint y: 393, distance: 357.6
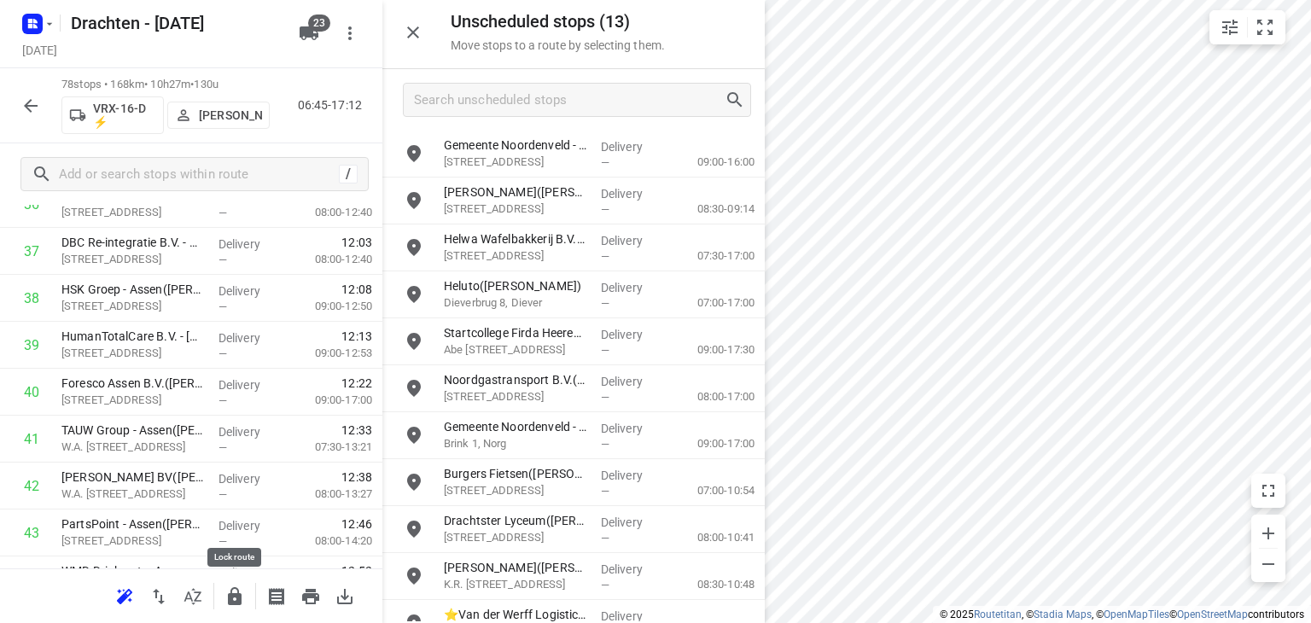
click at [242, 586] on icon "button" at bounding box center [234, 596] width 20 height 20
click at [245, 604] on button "button" at bounding box center [235, 596] width 34 height 34
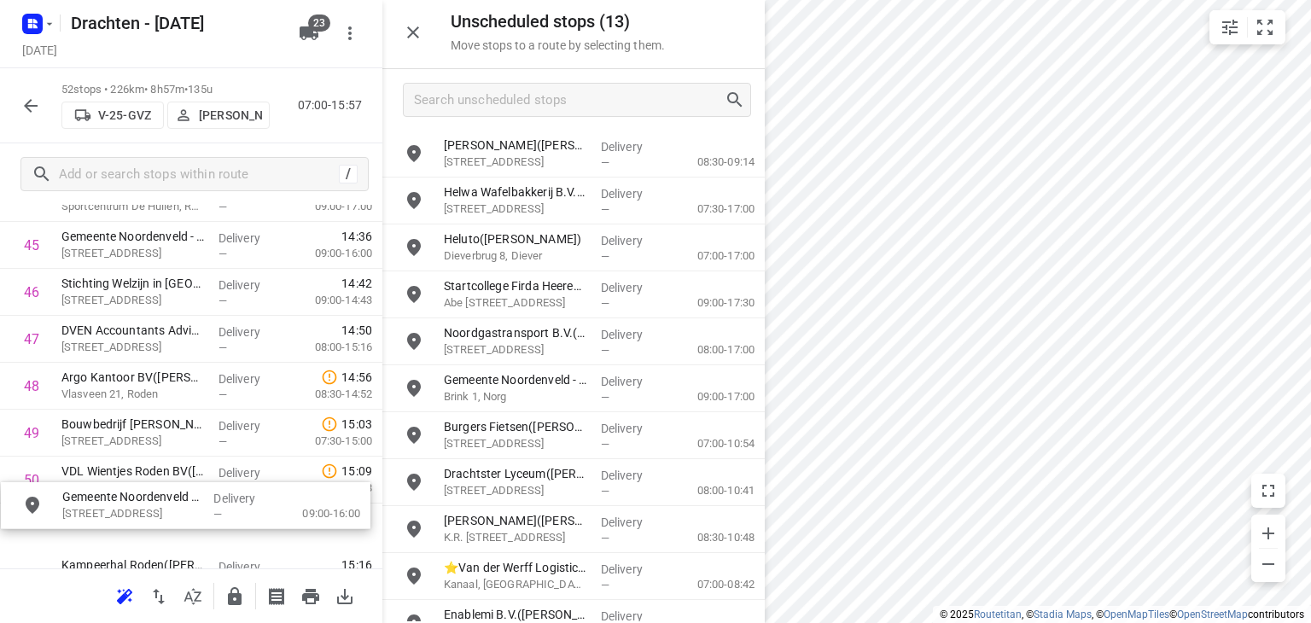
scroll to position [2238, 0]
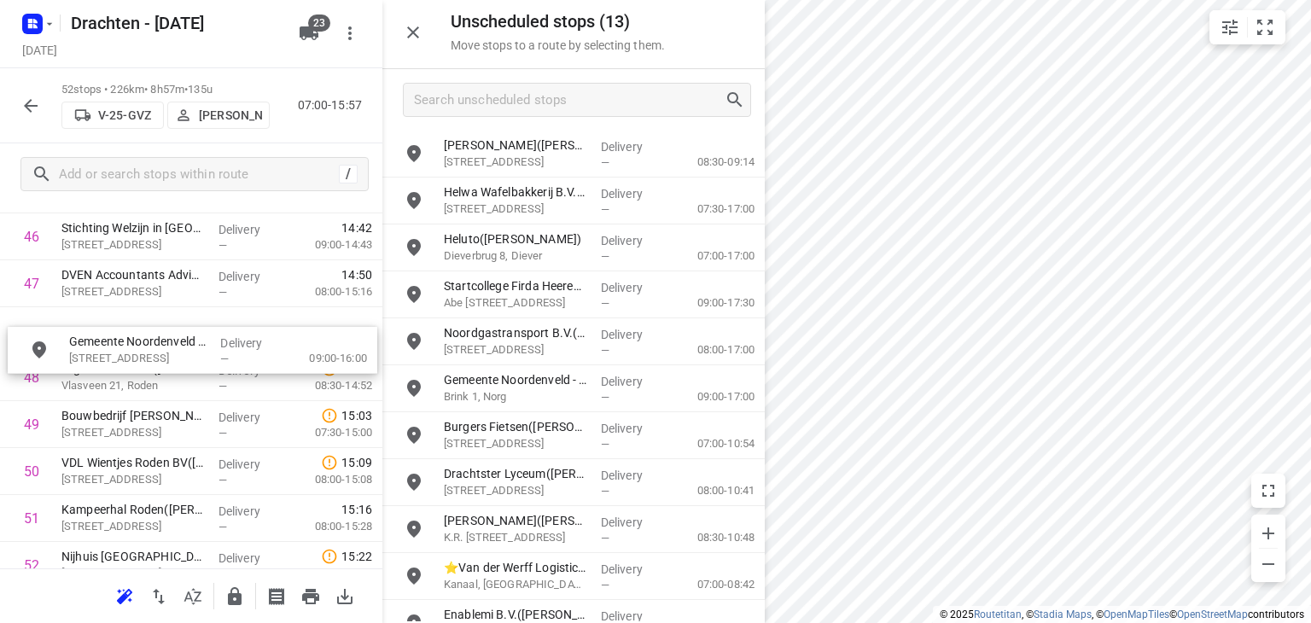
drag, startPoint x: 538, startPoint y: 151, endPoint x: 160, endPoint y: 352, distance: 428.4
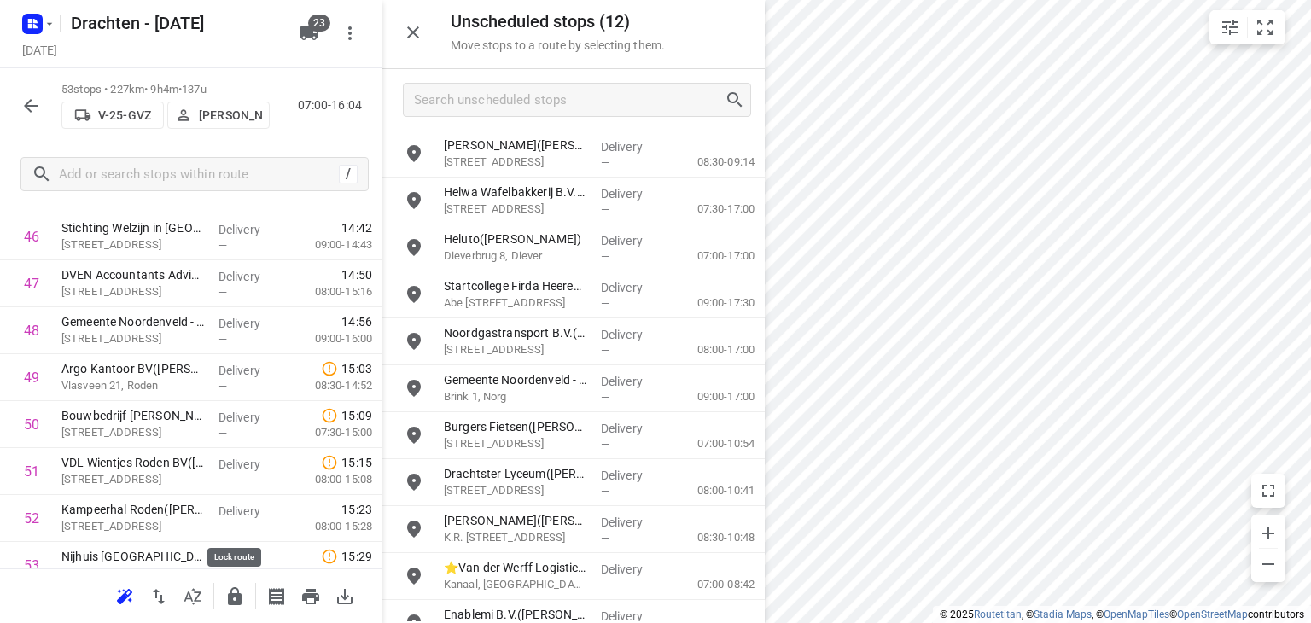
click at [237, 605] on icon "button" at bounding box center [234, 596] width 20 height 20
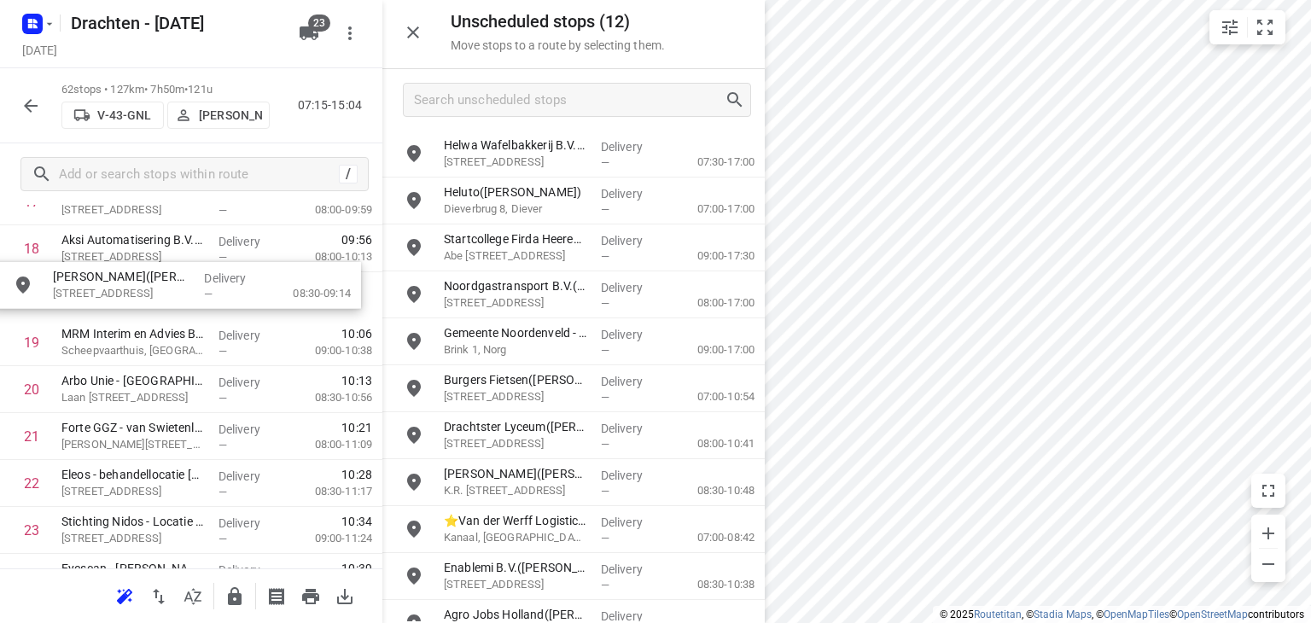
drag, startPoint x: 609, startPoint y: 146, endPoint x: 218, endPoint y: 281, distance: 413.5
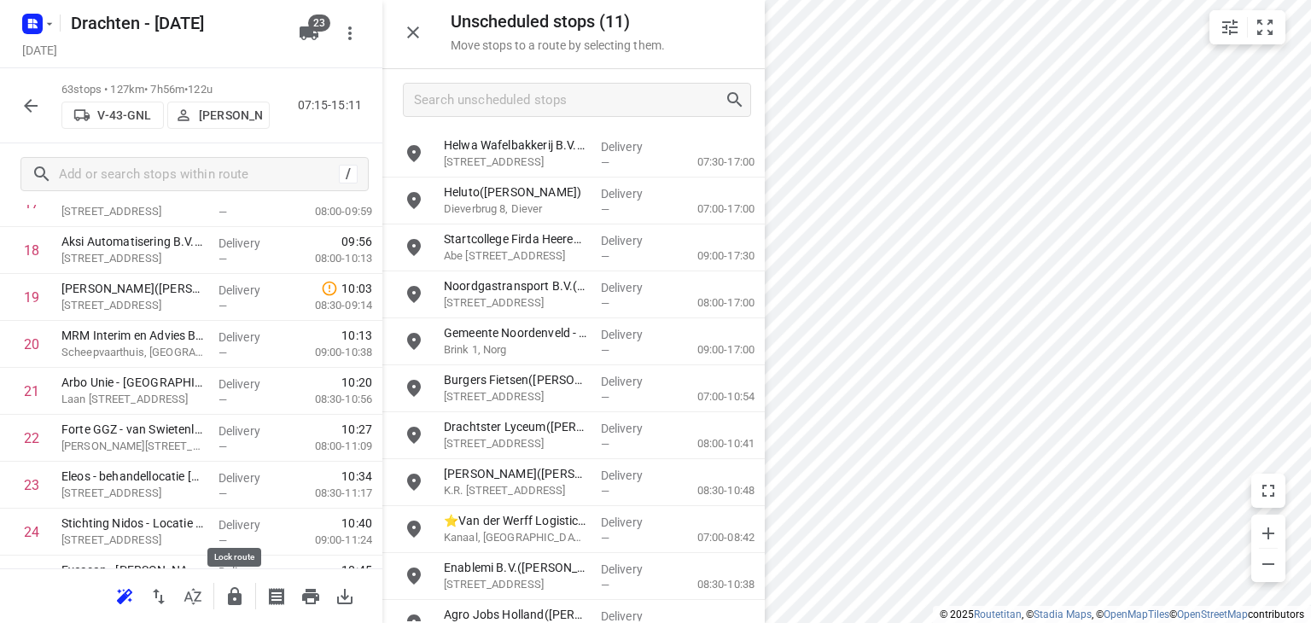
click at [236, 601] on icon "button" at bounding box center [235, 596] width 14 height 18
click at [242, 588] on icon "button" at bounding box center [234, 596] width 20 height 20
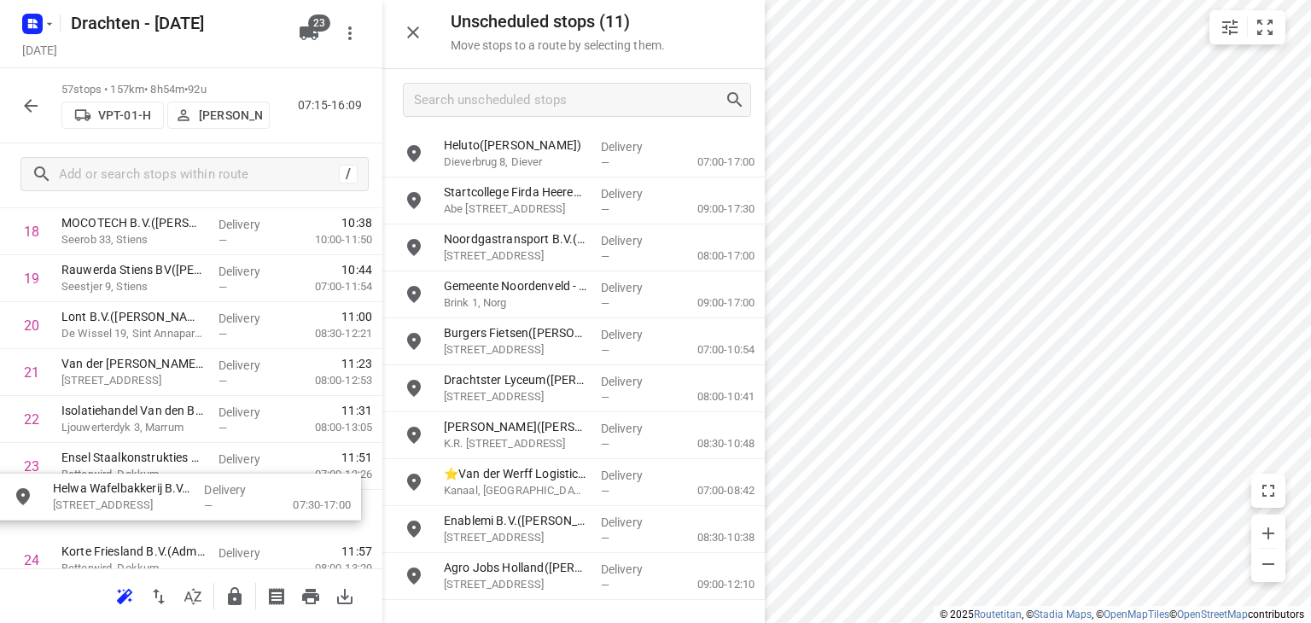
scroll to position [952, 0]
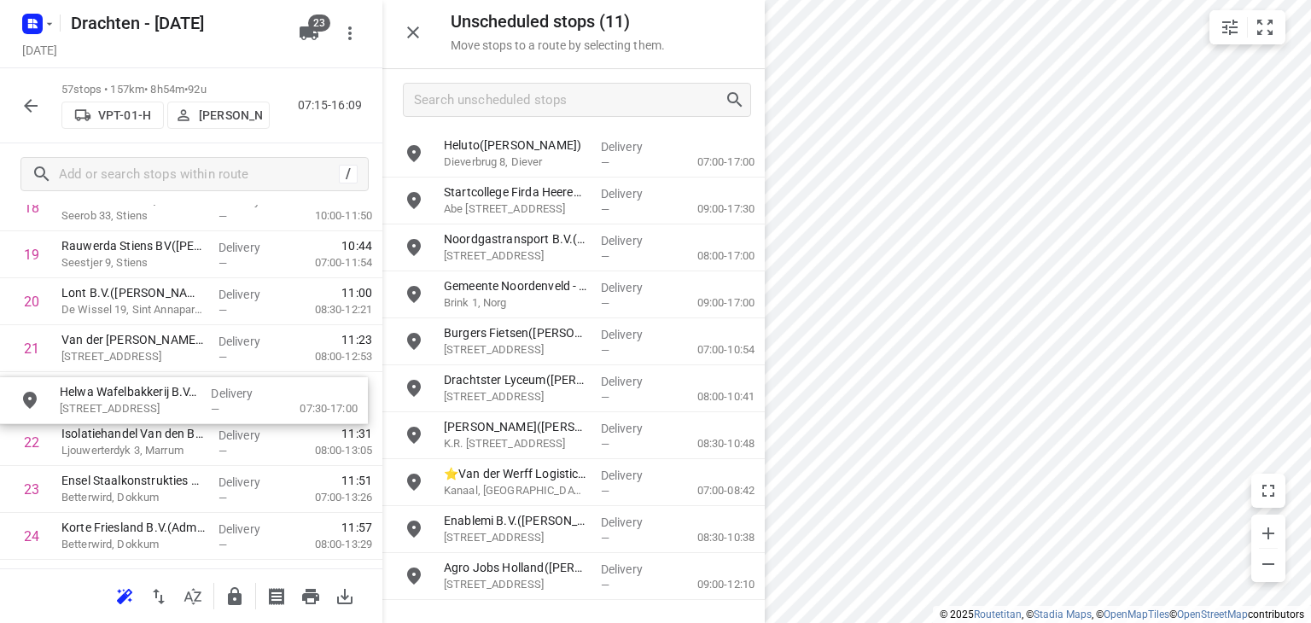
drag, startPoint x: 536, startPoint y: 154, endPoint x: 150, endPoint y: 404, distance: 459.7
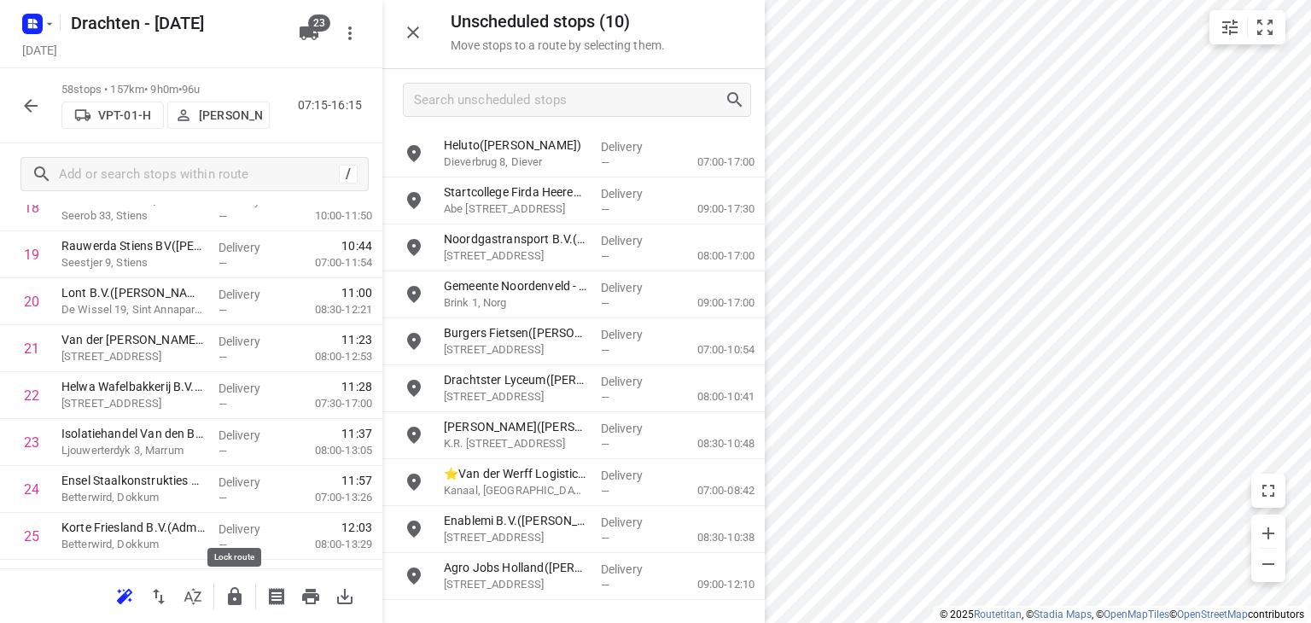
click at [226, 605] on icon "button" at bounding box center [234, 596] width 20 height 20
click at [243, 597] on icon "button" at bounding box center [234, 596] width 20 height 20
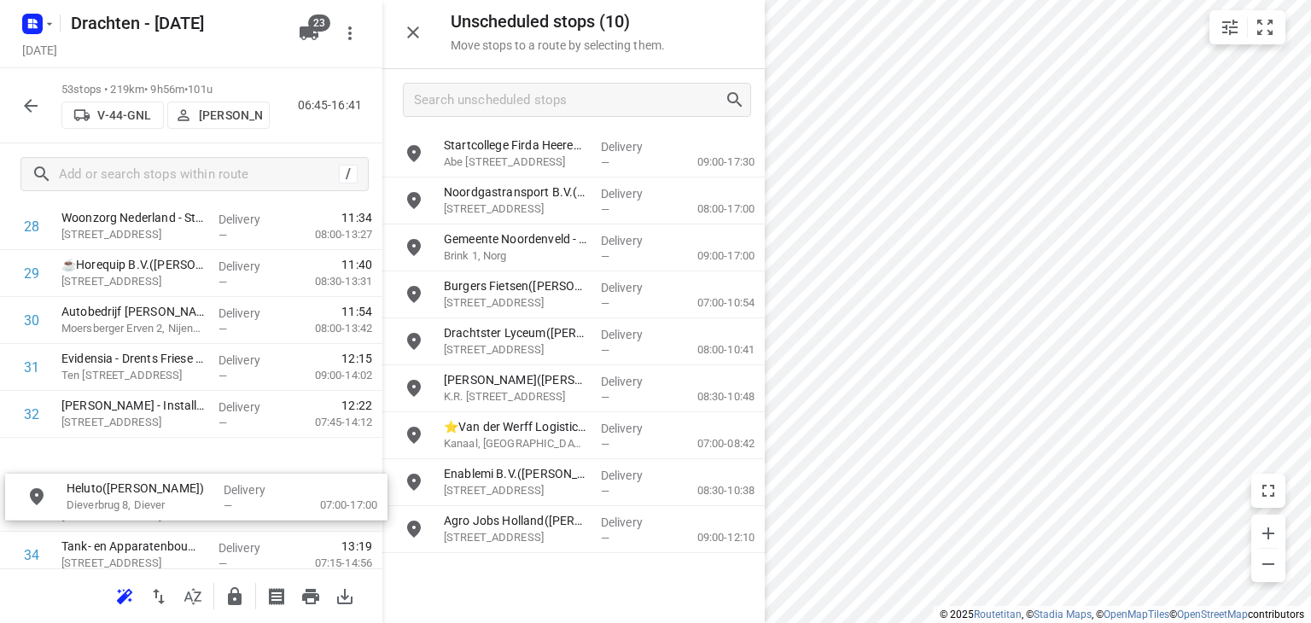
scroll to position [1403, 0]
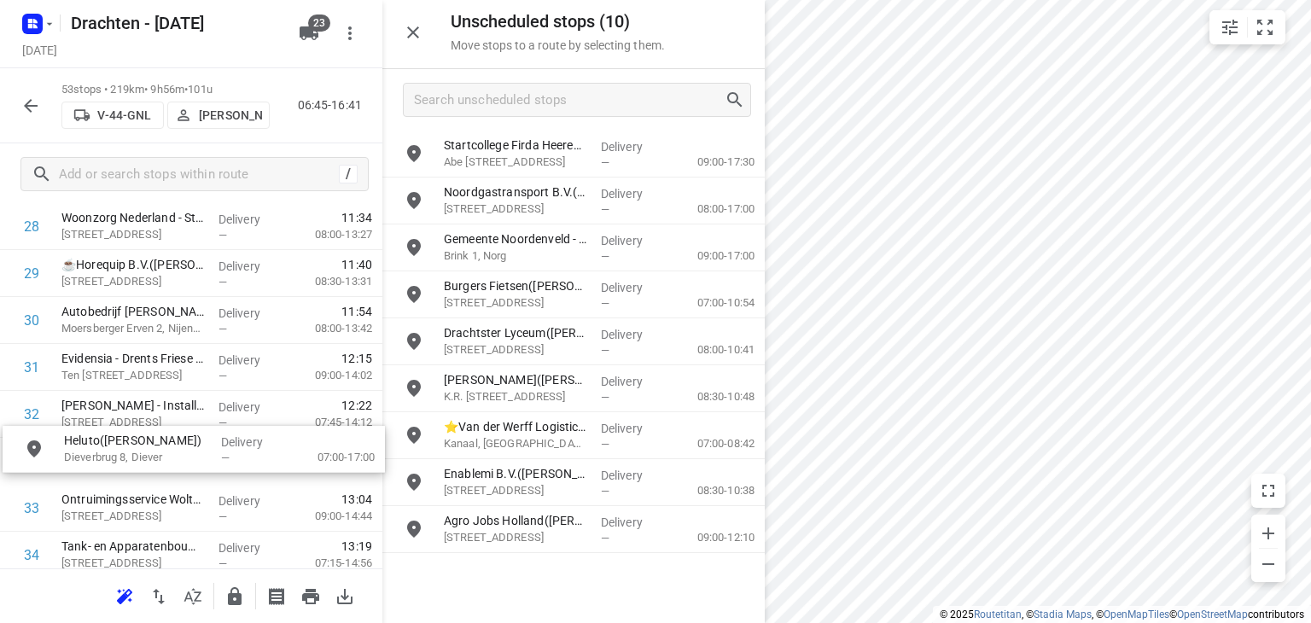
drag, startPoint x: 591, startPoint y: 163, endPoint x: 208, endPoint y: 464, distance: 486.7
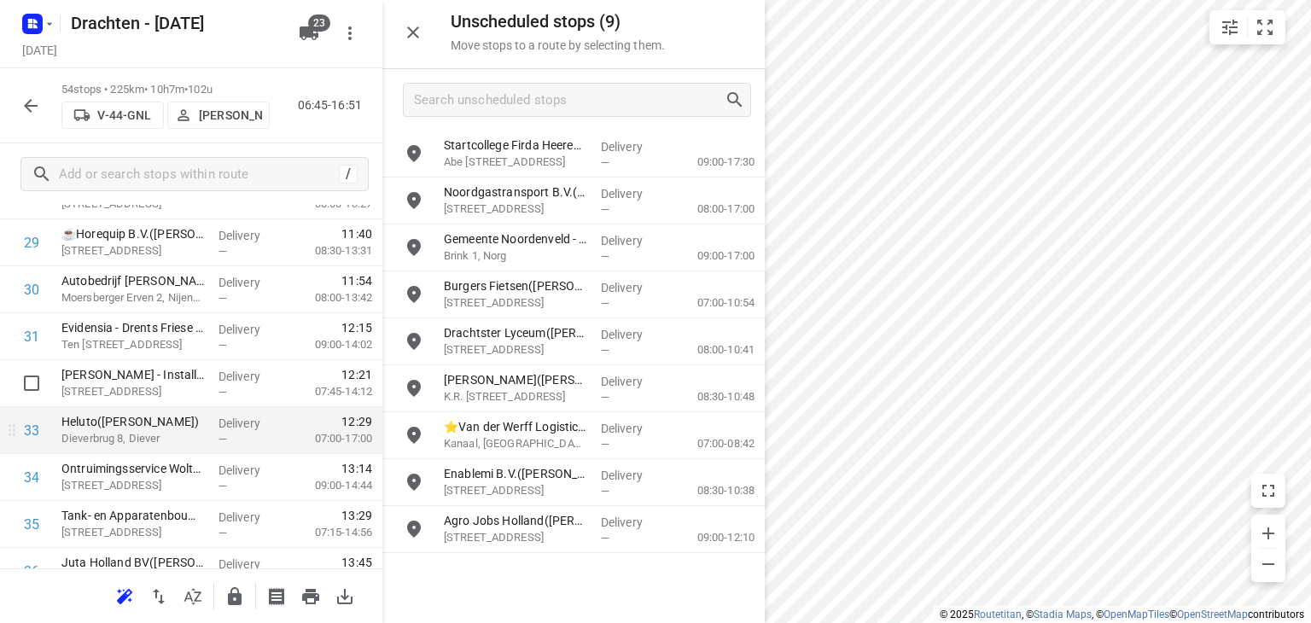
scroll to position [1413, 0]
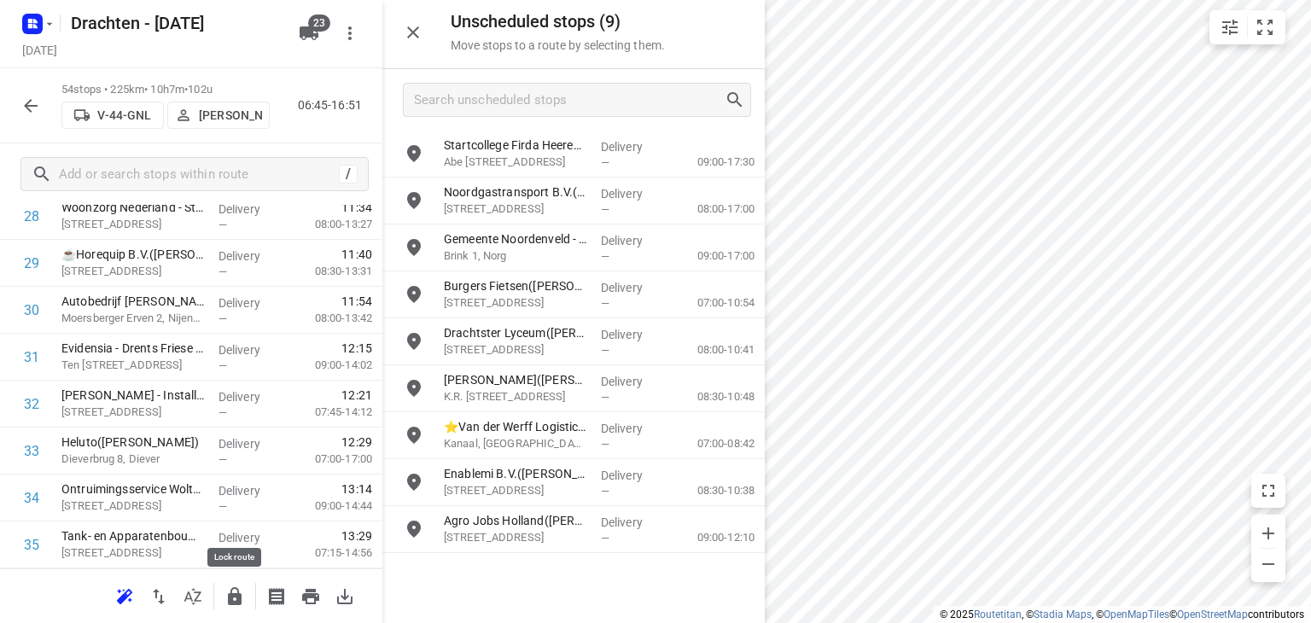
click at [231, 605] on icon "button" at bounding box center [234, 596] width 20 height 20
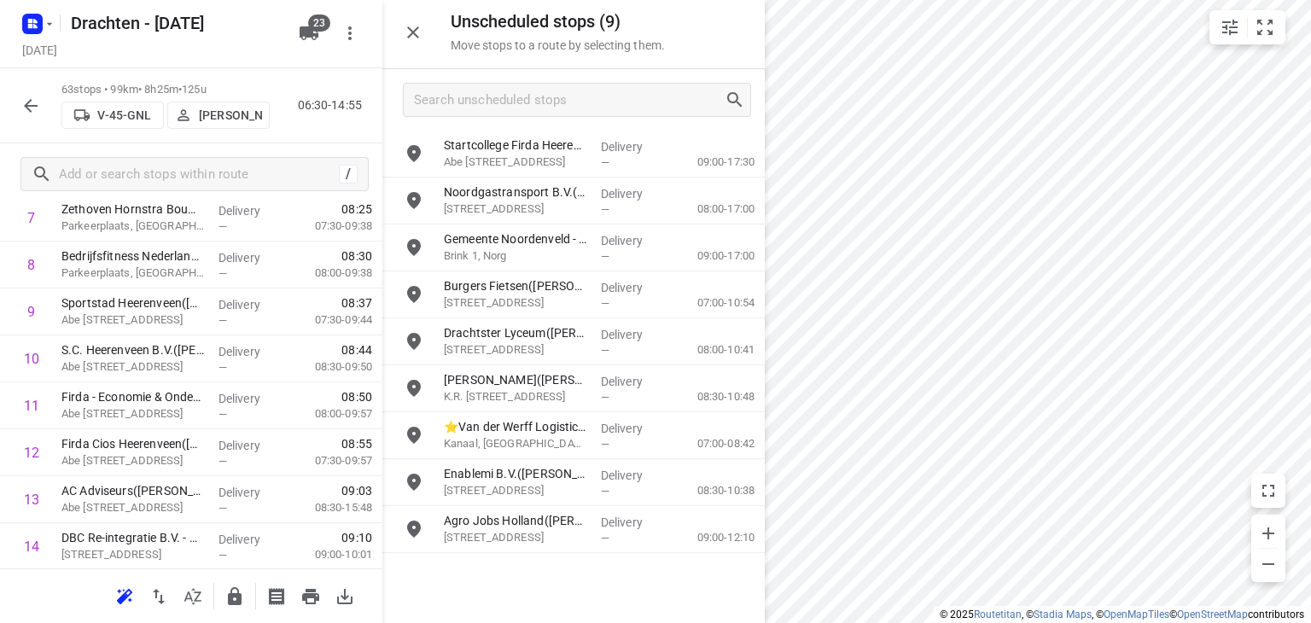
scroll to position [427, 0]
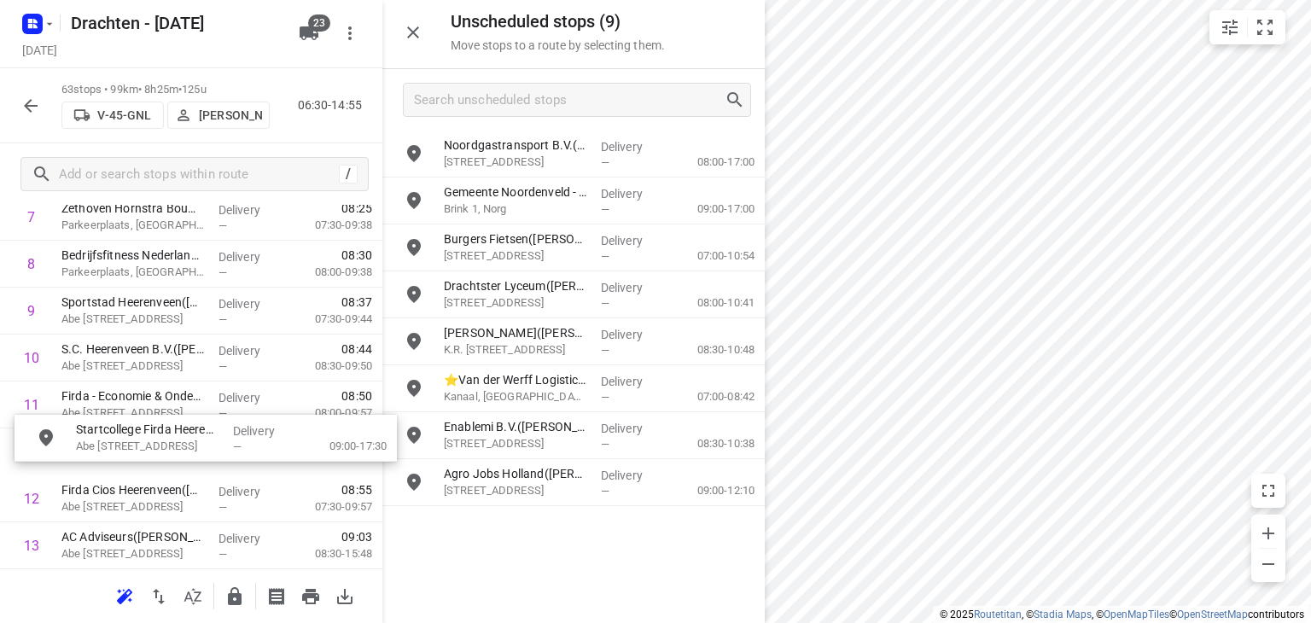
drag, startPoint x: 529, startPoint y: 152, endPoint x: 157, endPoint y: 441, distance: 471.3
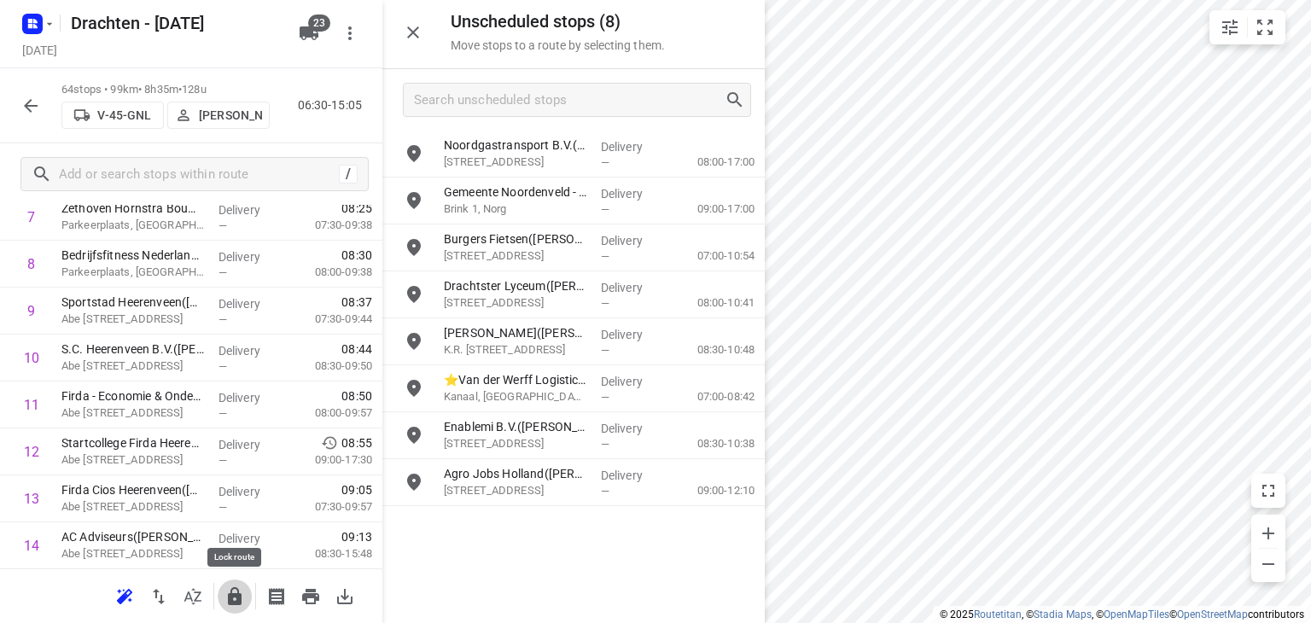
click at [224, 595] on icon "button" at bounding box center [234, 596] width 20 height 20
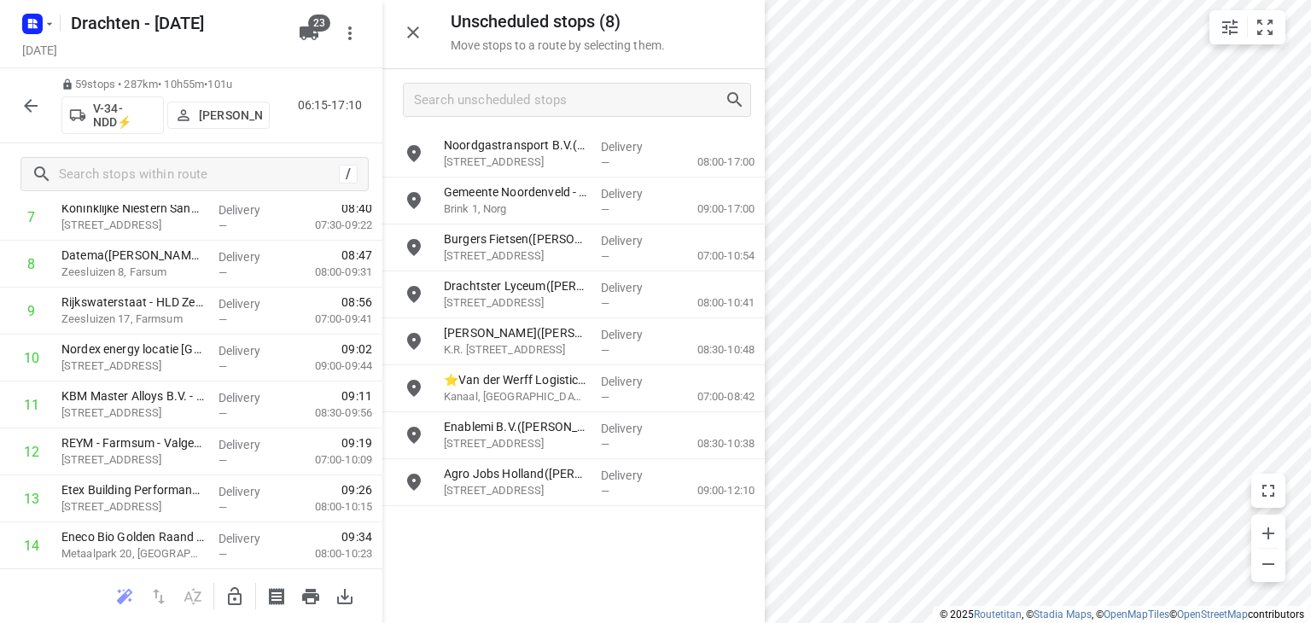
click at [224, 603] on icon "button" at bounding box center [234, 596] width 20 height 20
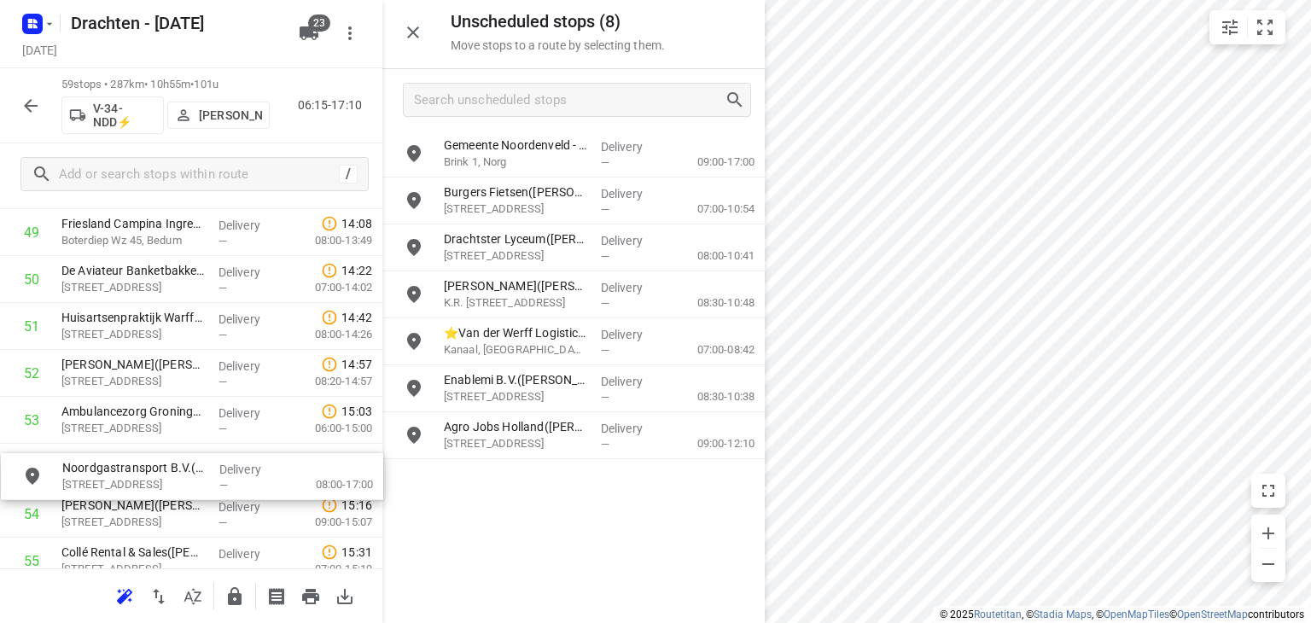
scroll to position [2389, 0]
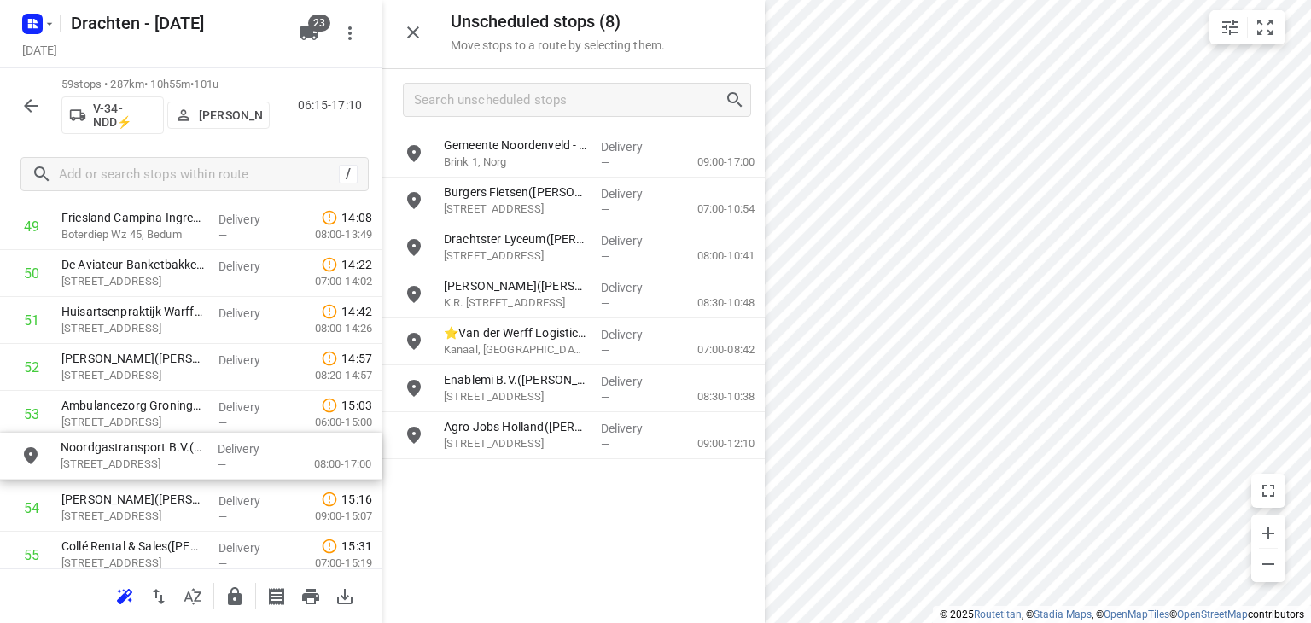
drag, startPoint x: 557, startPoint y: 155, endPoint x: 172, endPoint y: 462, distance: 491.9
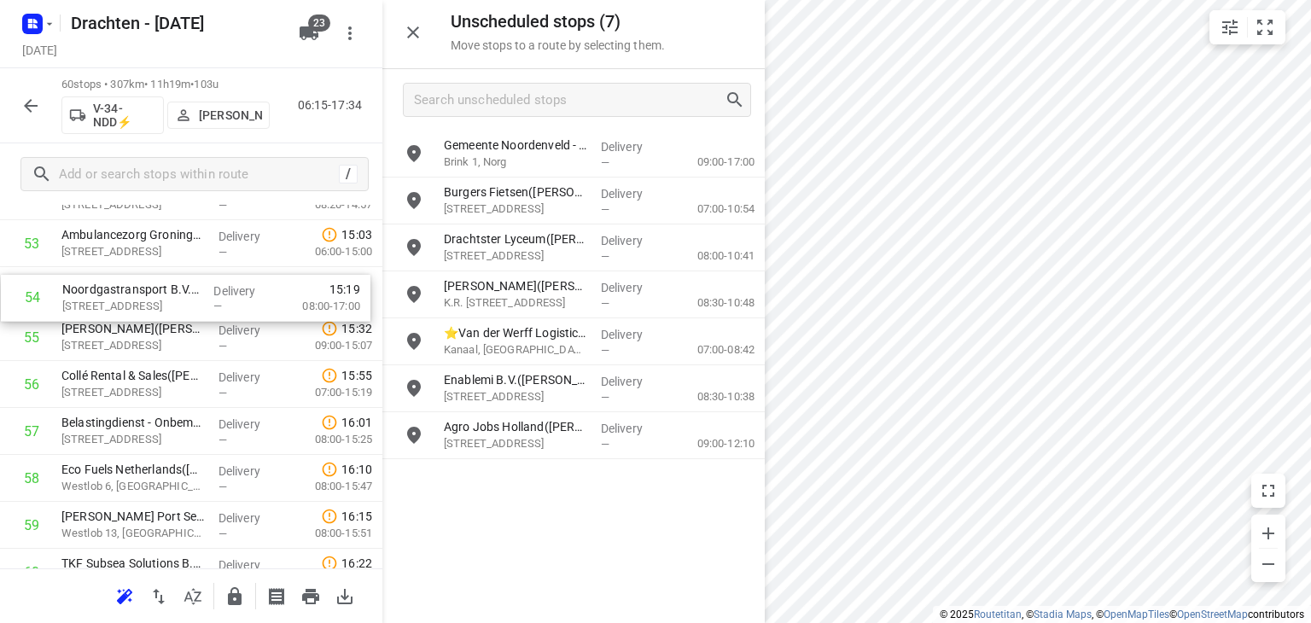
scroll to position [2557, 0]
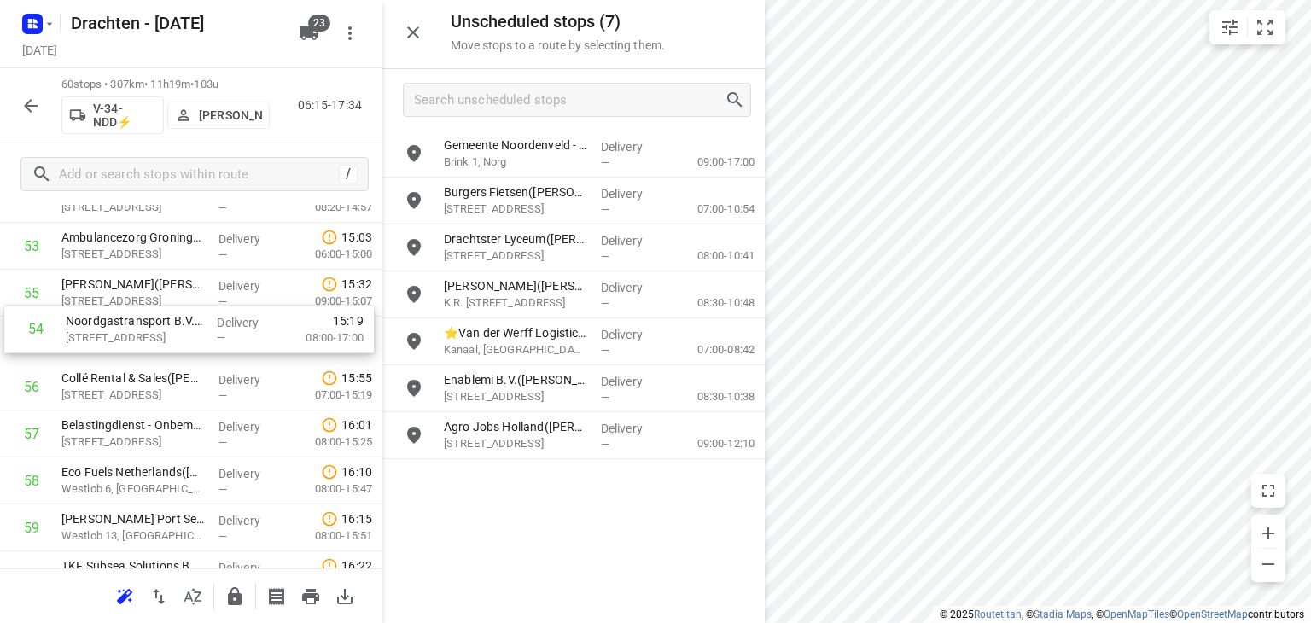
drag, startPoint x: 202, startPoint y: 288, endPoint x: 208, endPoint y: 331, distance: 43.9
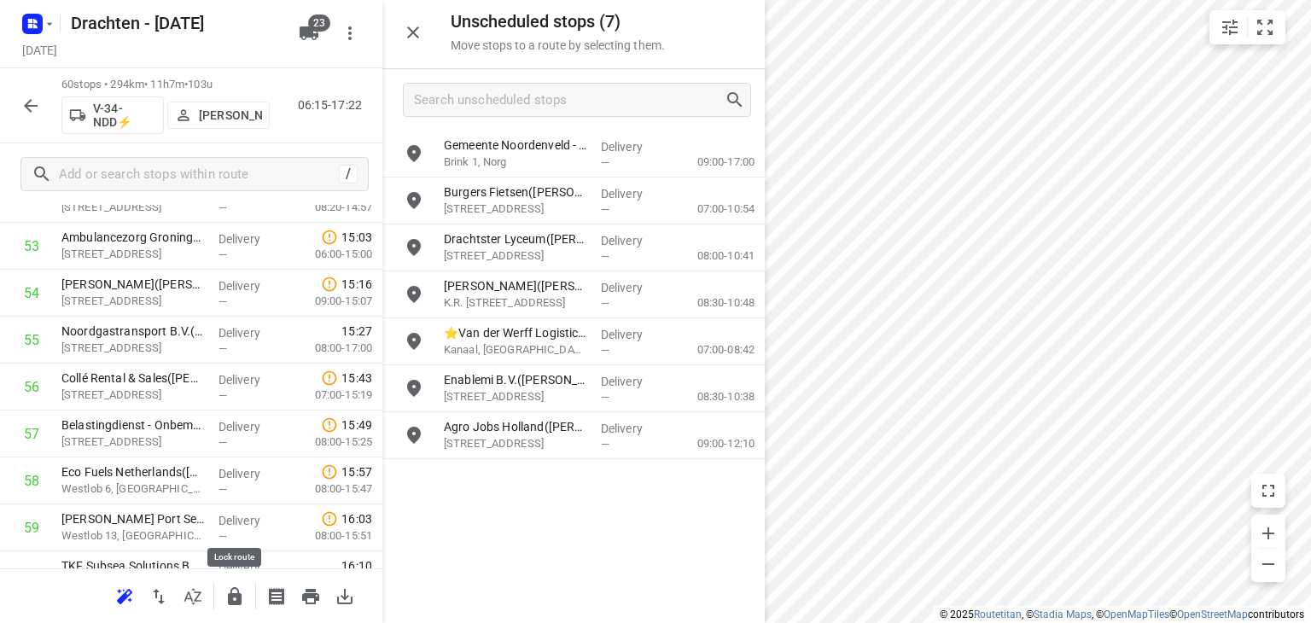
click at [243, 597] on icon "button" at bounding box center [234, 596] width 20 height 20
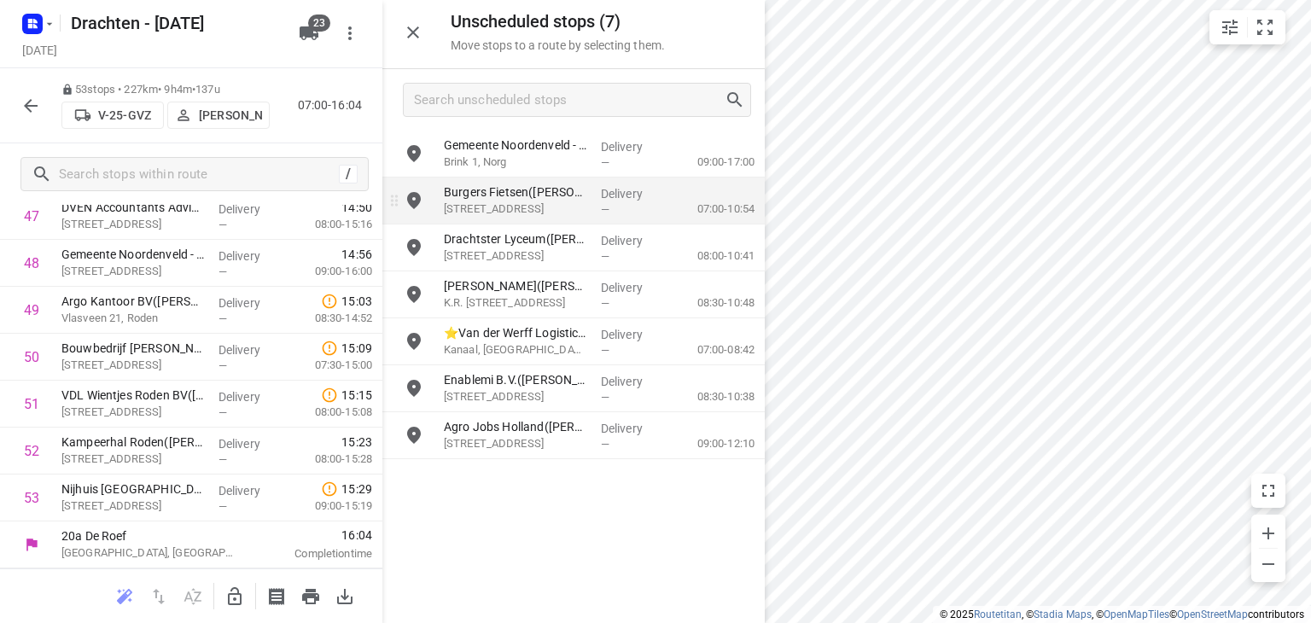
scroll to position [2305, 0]
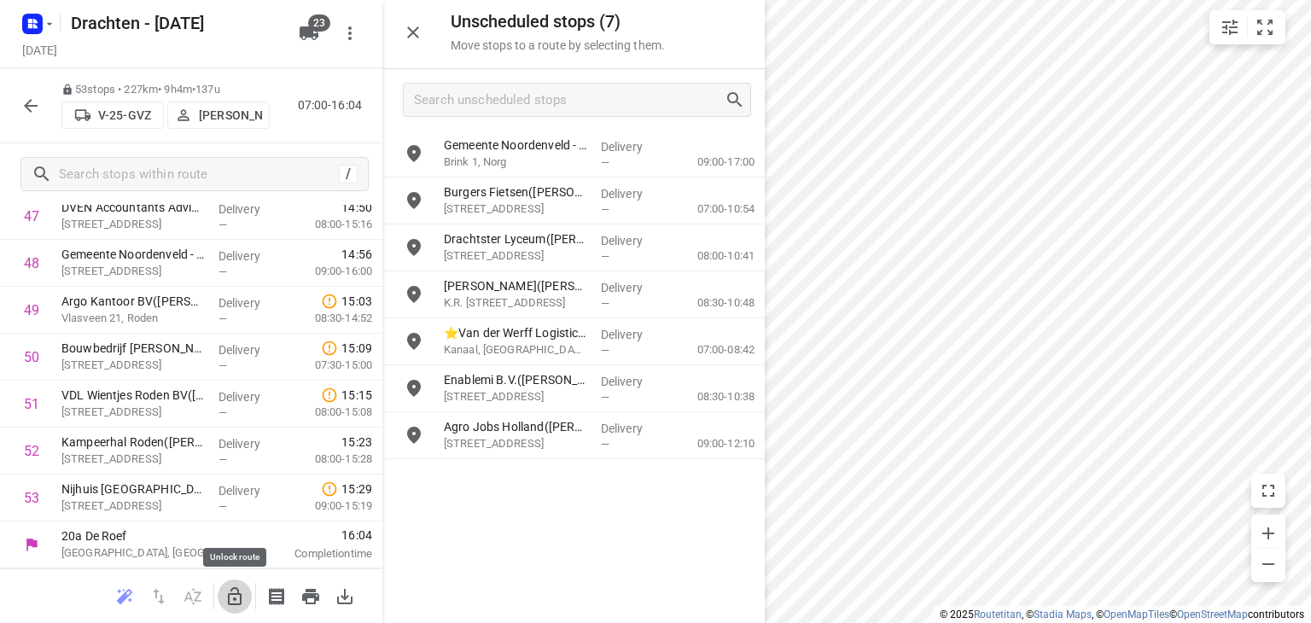
click at [246, 591] on button "button" at bounding box center [235, 596] width 34 height 34
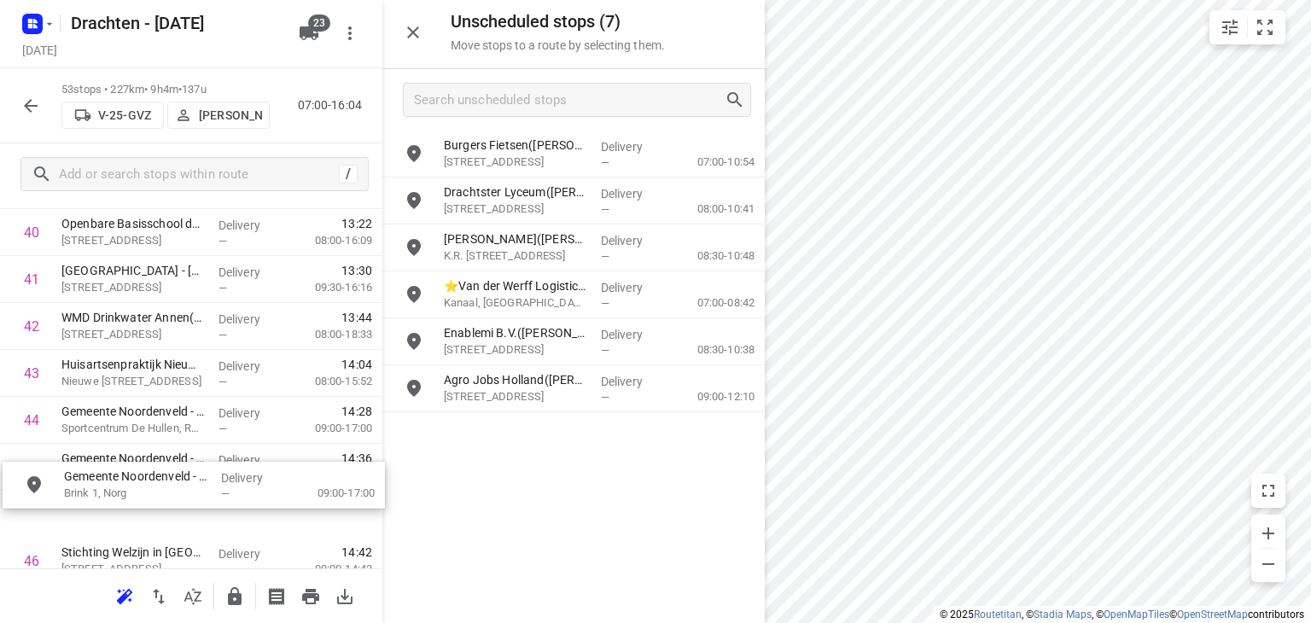
scroll to position [1973, 2]
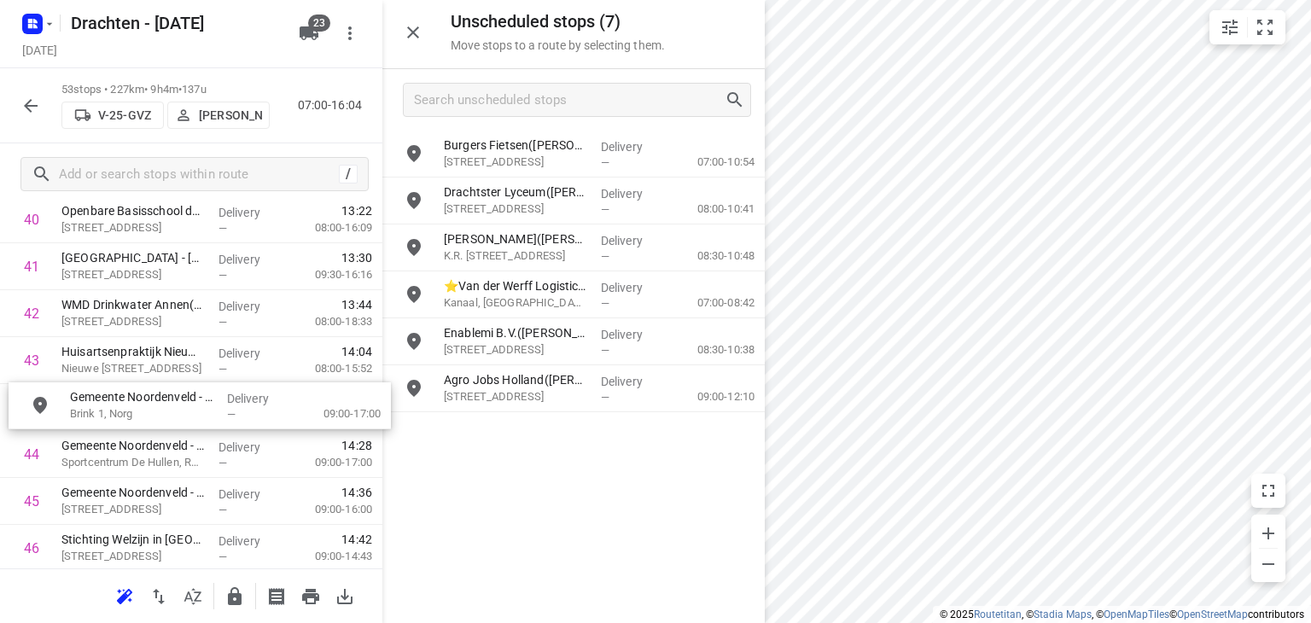
drag, startPoint x: 544, startPoint y: 157, endPoint x: 167, endPoint y: 414, distance: 456.4
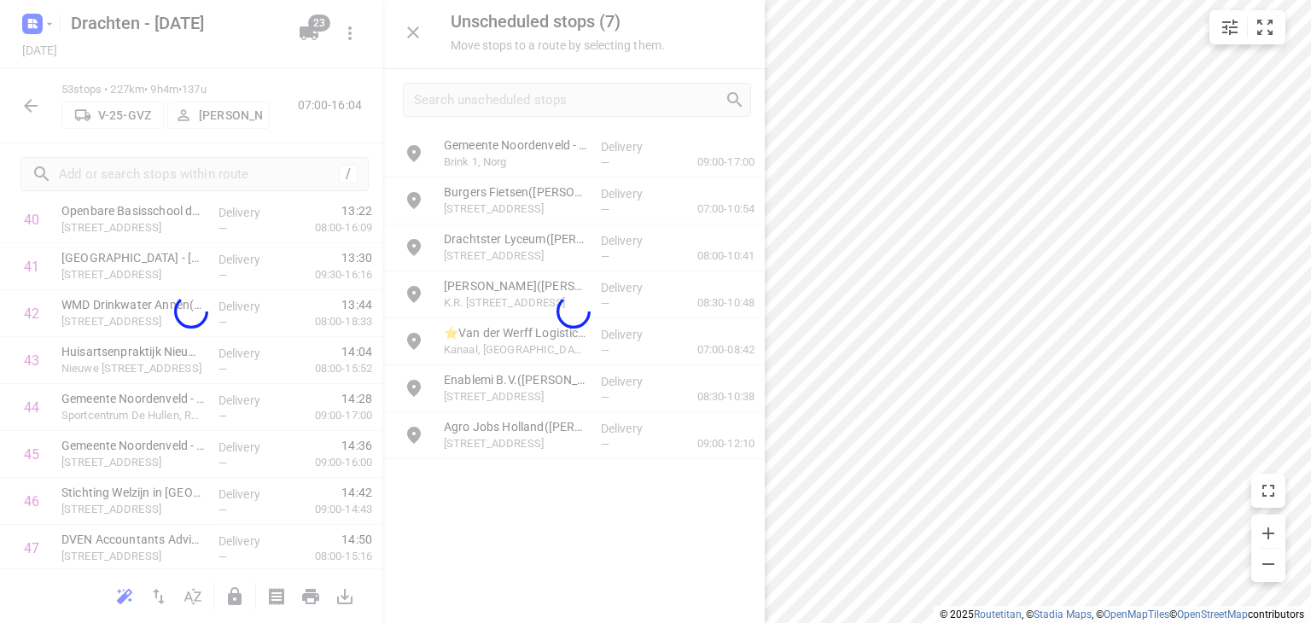
scroll to position [1973, 0]
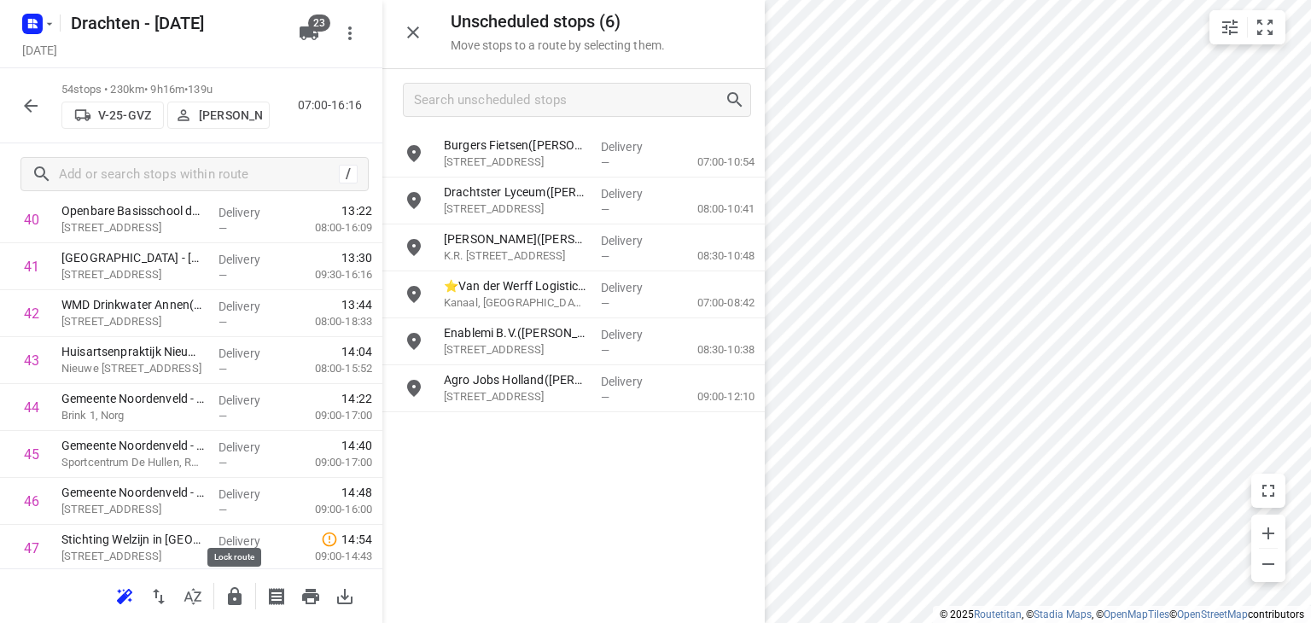
click at [239, 599] on icon "button" at bounding box center [235, 596] width 14 height 18
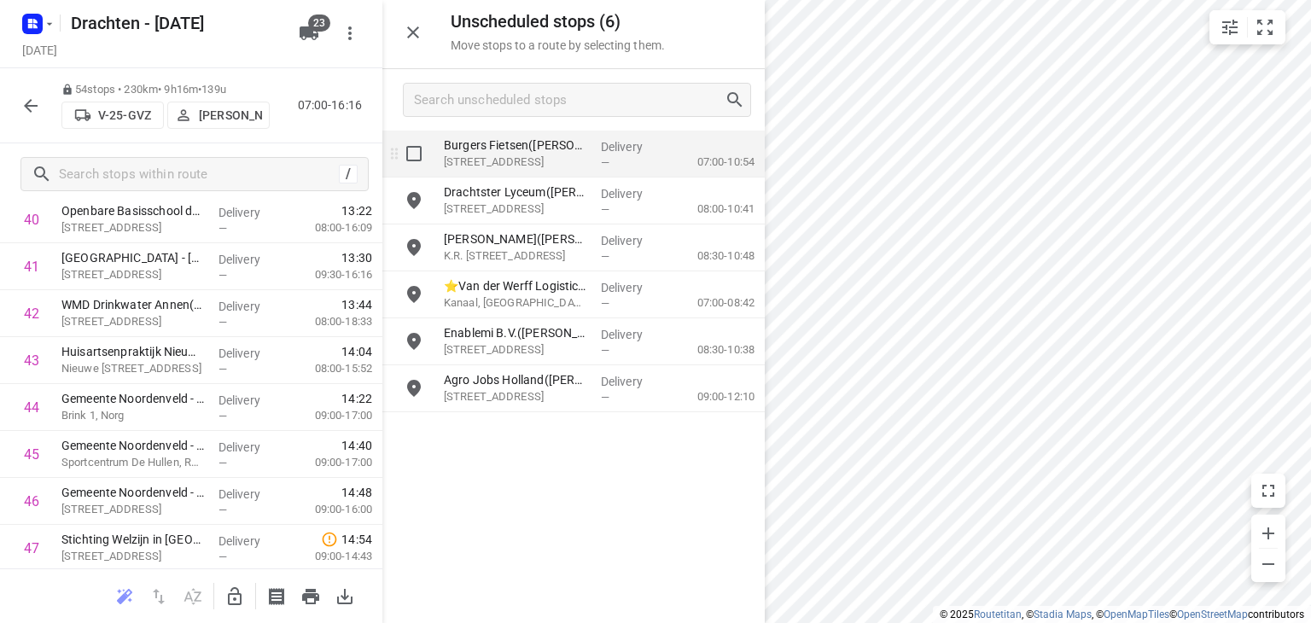
click at [584, 160] on p "De Roef 15, Drachten" at bounding box center [515, 162] width 143 height 17
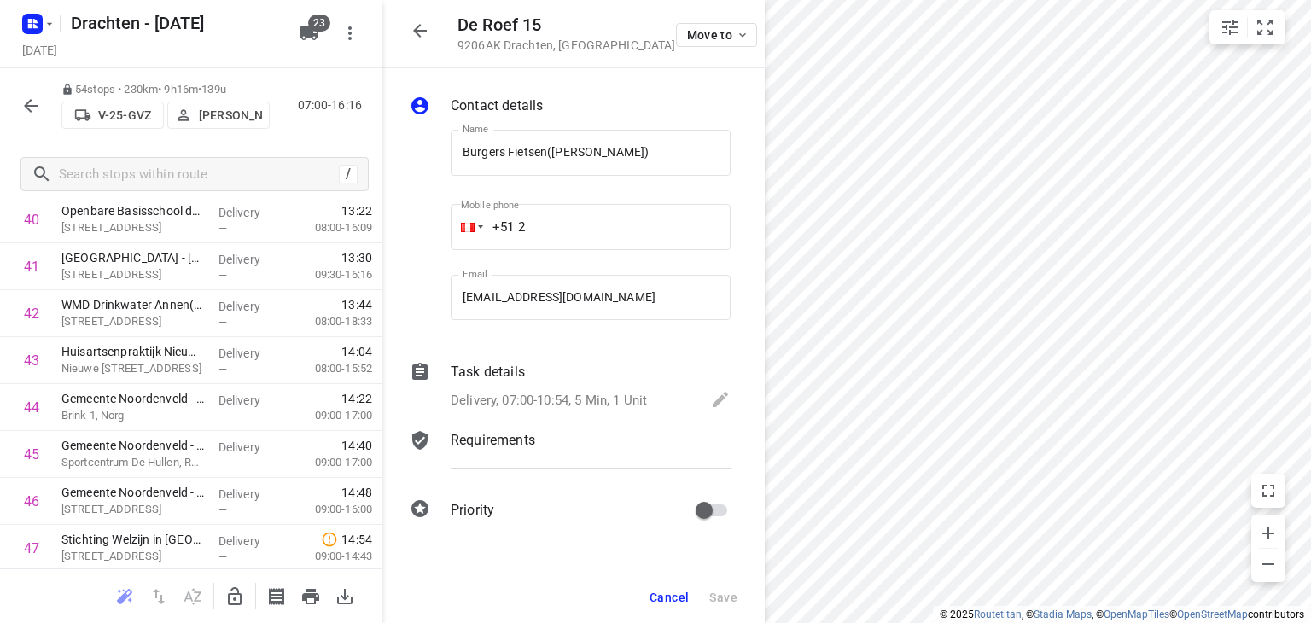
click at [539, 371] on div "Task details" at bounding box center [591, 372] width 280 height 20
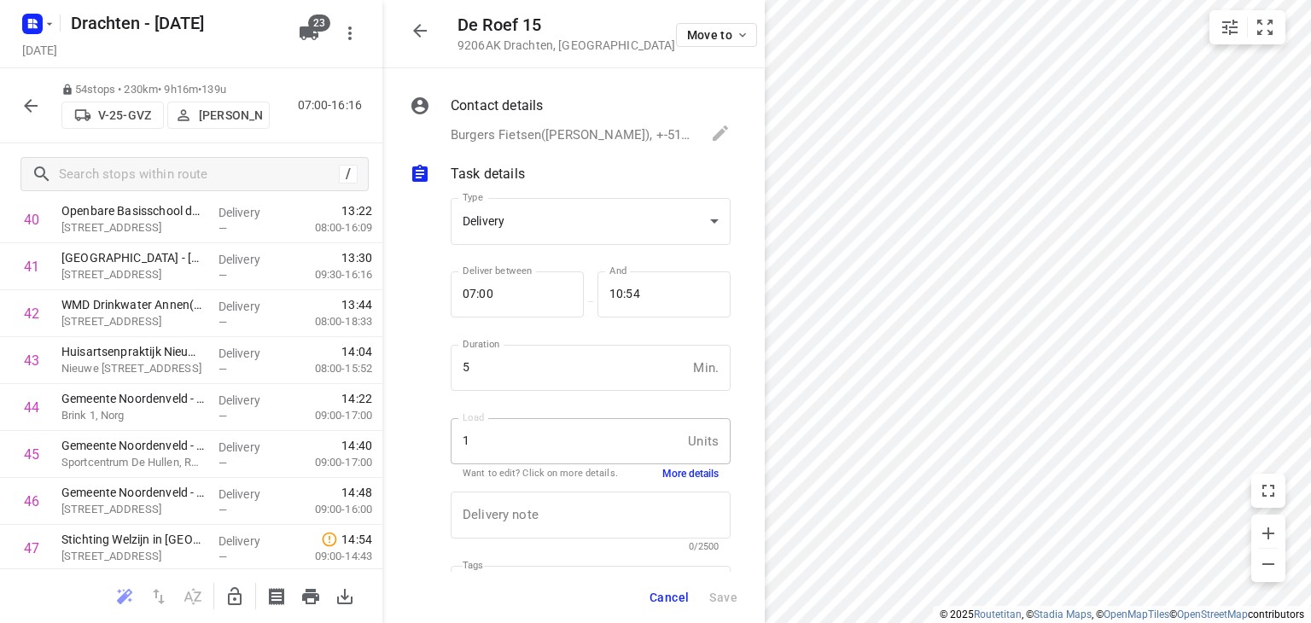
click at [672, 477] on button "More details" at bounding box center [690, 474] width 56 height 15
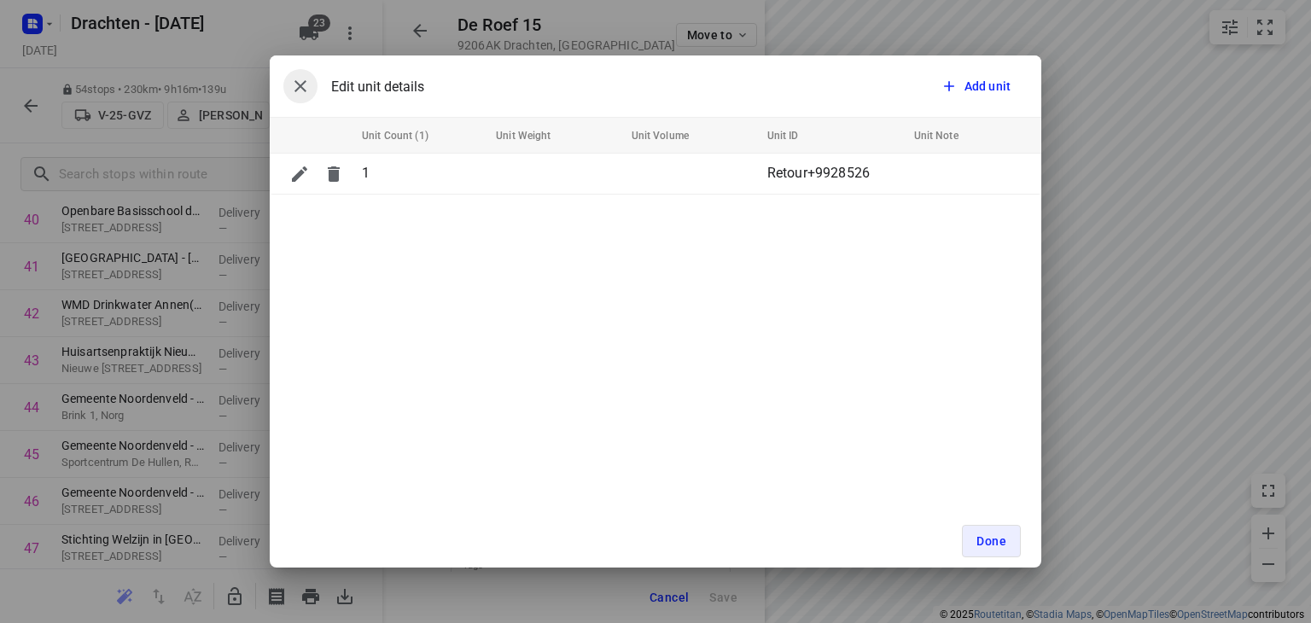
click at [287, 82] on button "button" at bounding box center [300, 86] width 34 height 34
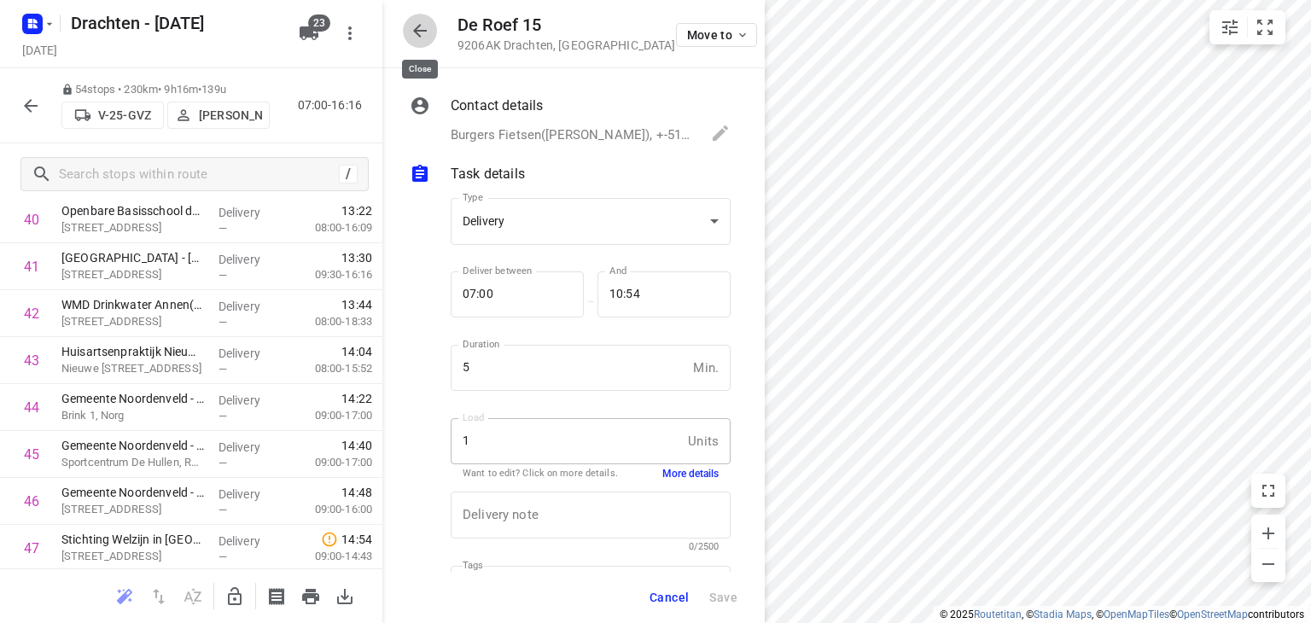
click at [422, 27] on icon "button" at bounding box center [420, 30] width 20 height 20
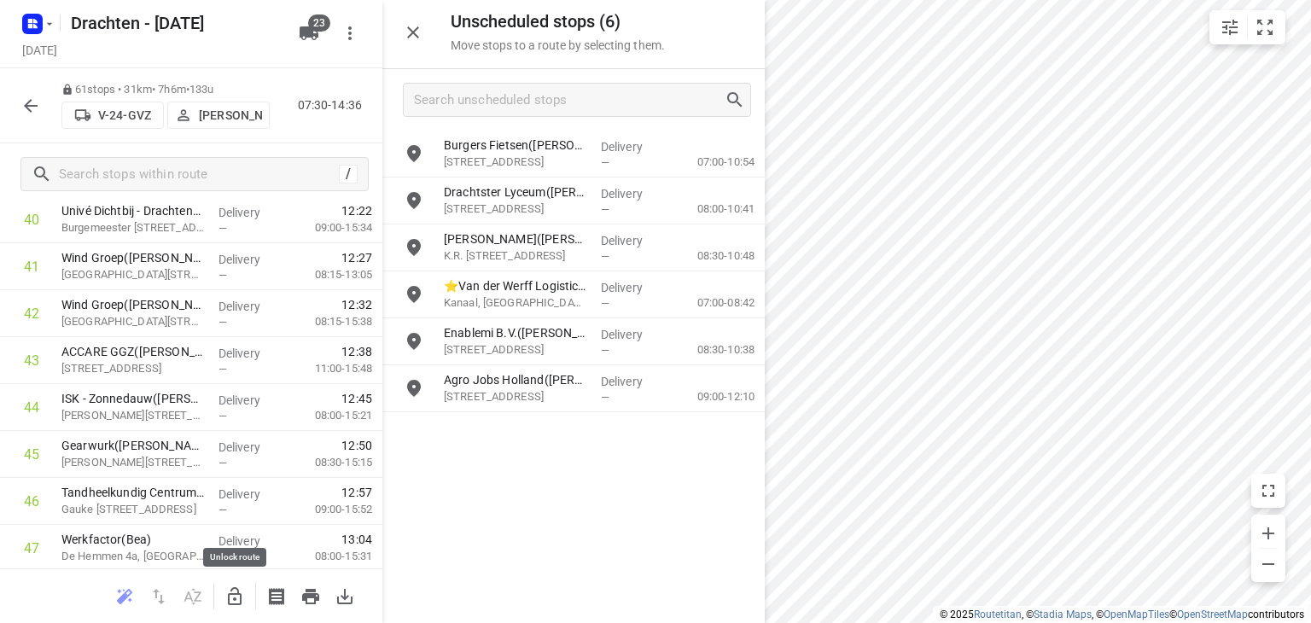
click at [227, 588] on icon "button" at bounding box center [234, 596] width 20 height 20
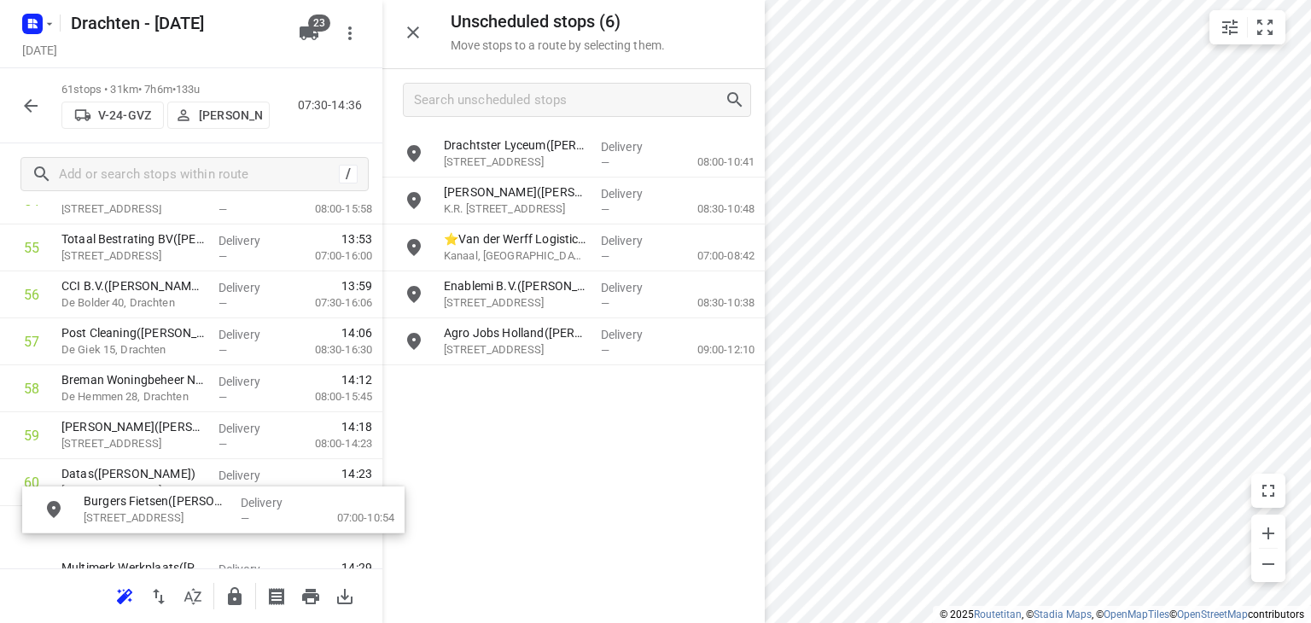
scroll to position [2731, 0]
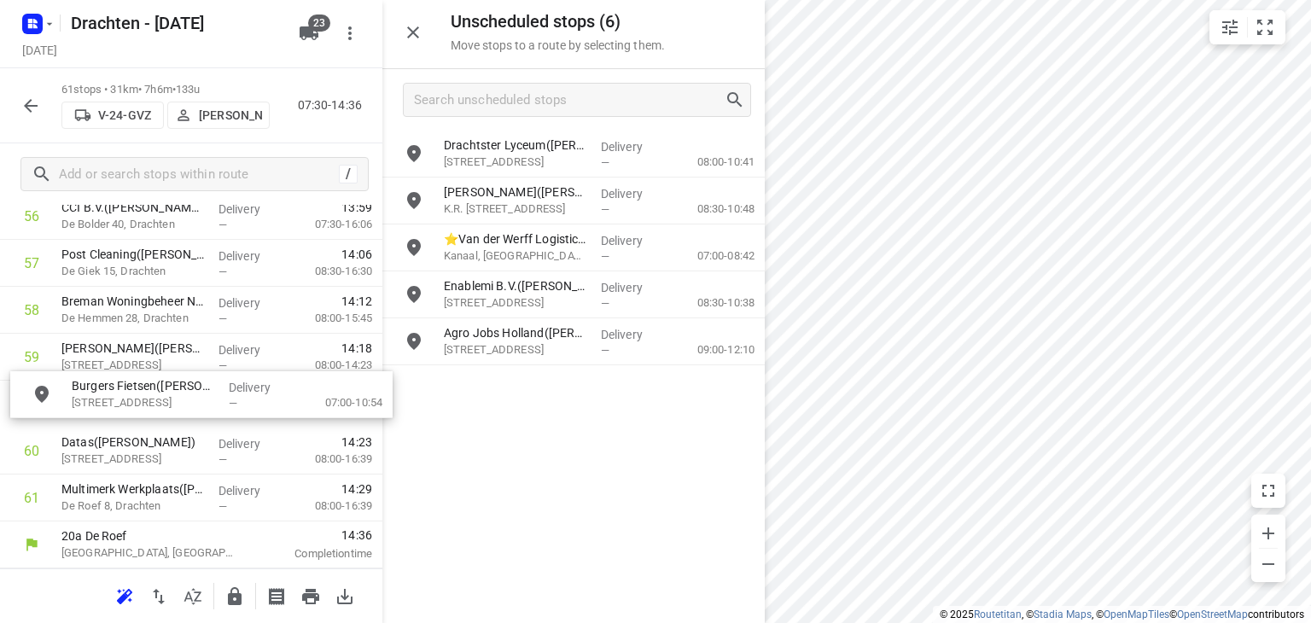
drag, startPoint x: 562, startPoint y: 154, endPoint x: 188, endPoint y: 399, distance: 447.6
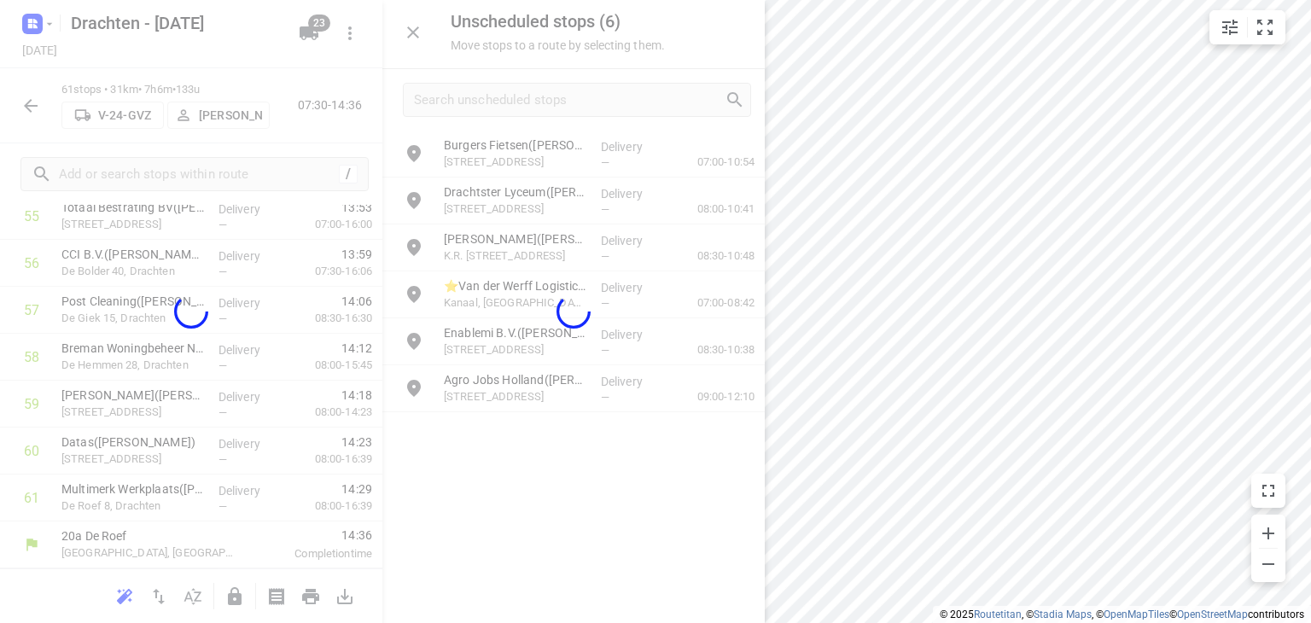
scroll to position [2681, 0]
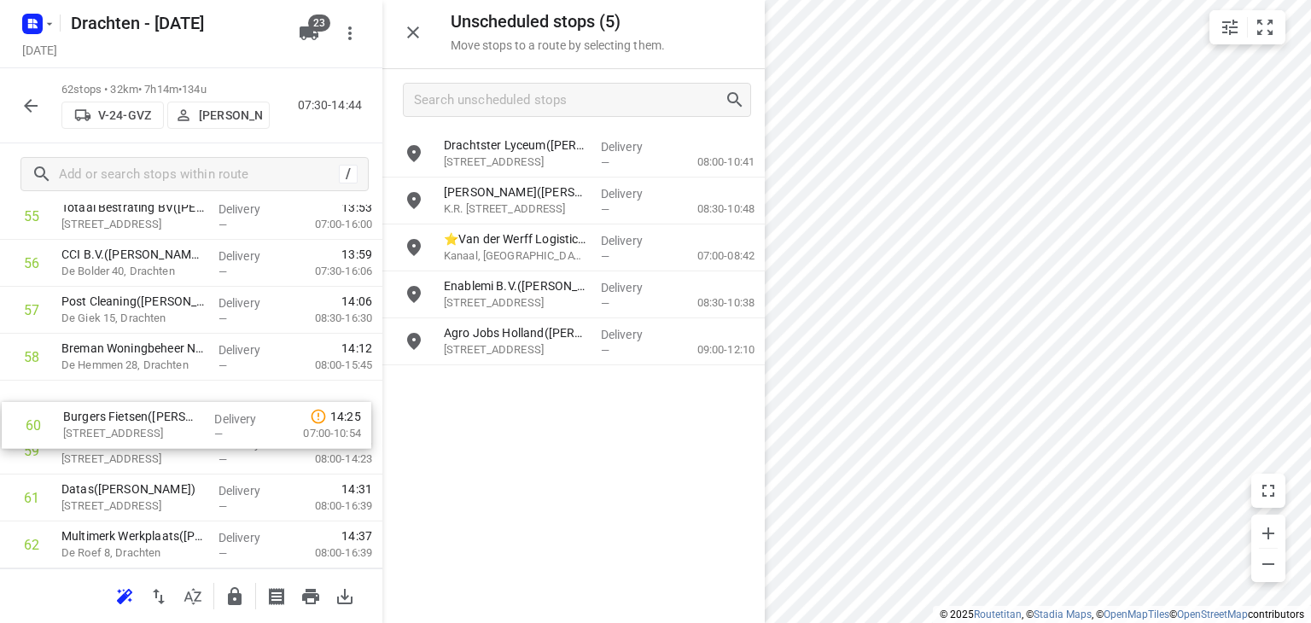
drag, startPoint x: 149, startPoint y: 454, endPoint x: 153, endPoint y: 414, distance: 40.3
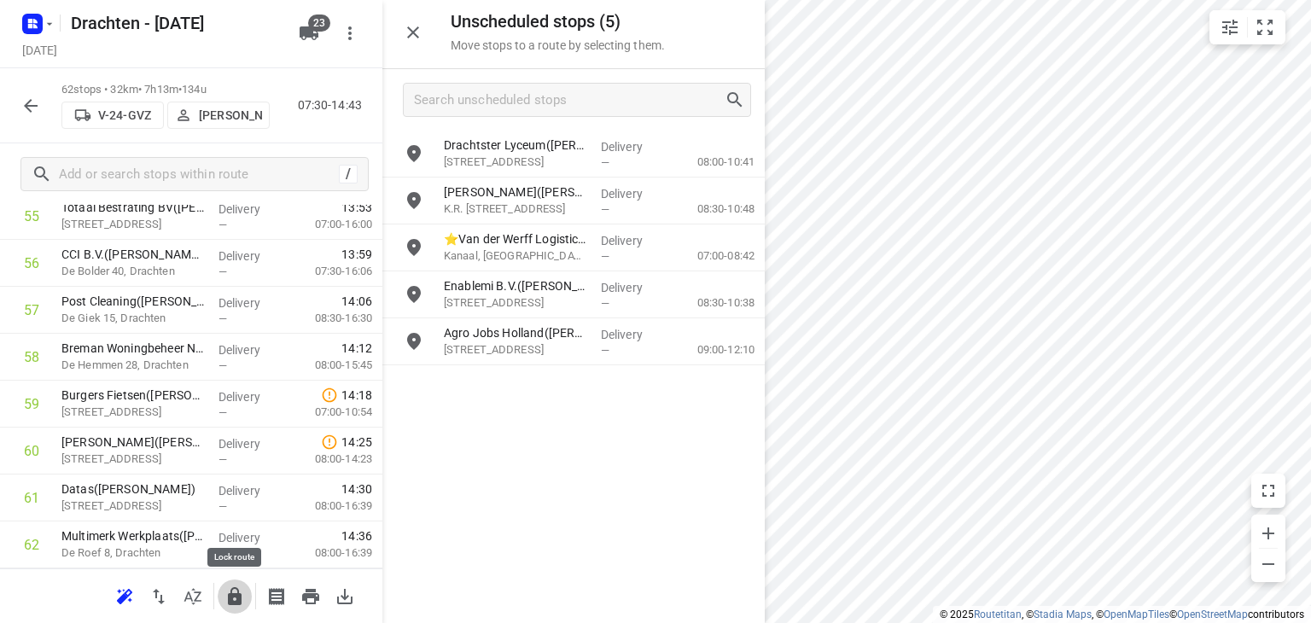
click at [225, 596] on icon "button" at bounding box center [234, 596] width 20 height 20
click at [230, 591] on icon "button" at bounding box center [234, 596] width 20 height 20
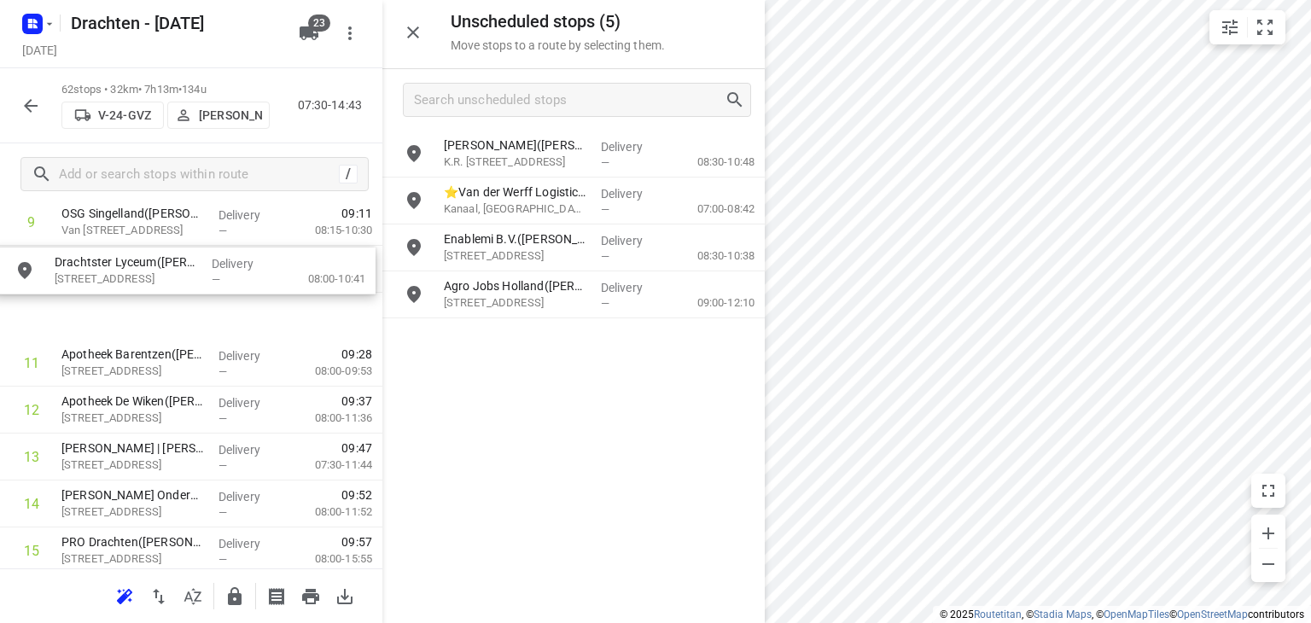
scroll to position [511, 0]
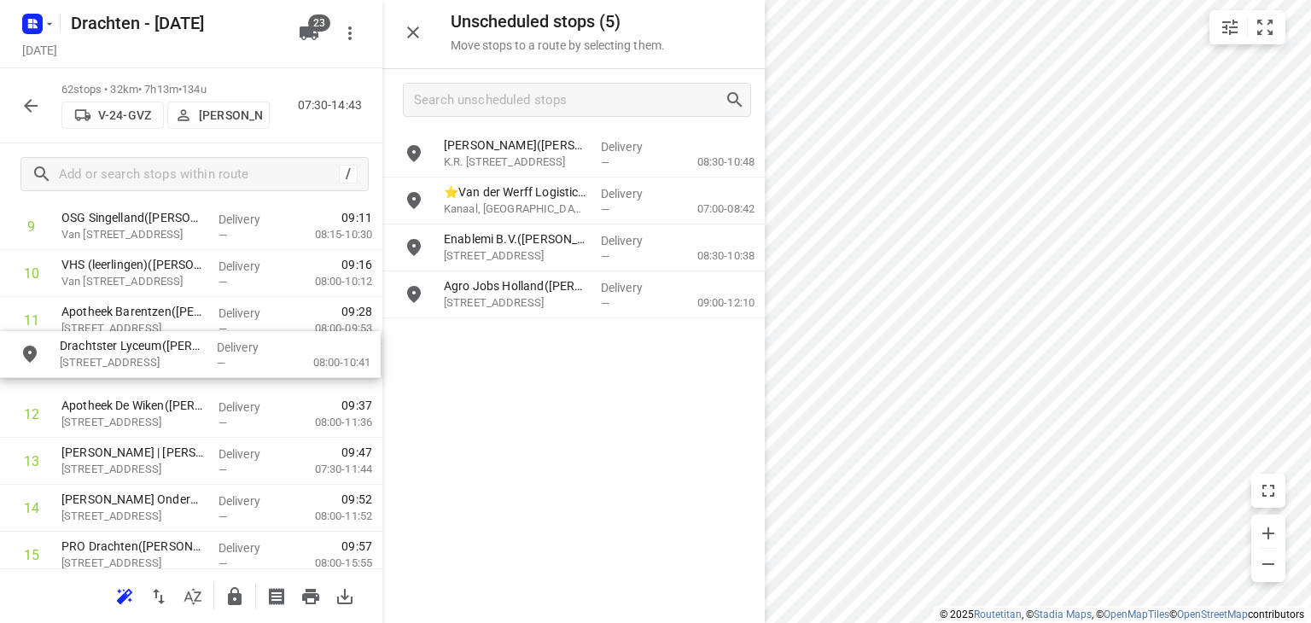
drag, startPoint x: 537, startPoint y: 169, endPoint x: 149, endPoint y: 376, distance: 439.4
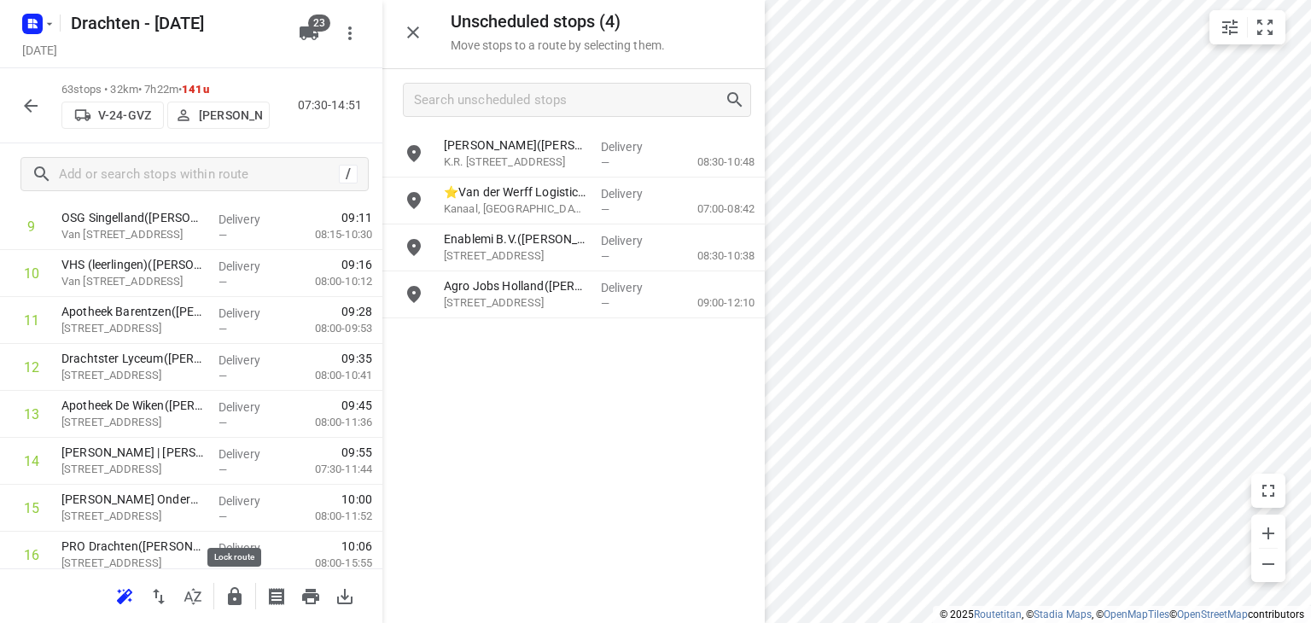
click at [241, 596] on icon "button" at bounding box center [235, 596] width 14 height 18
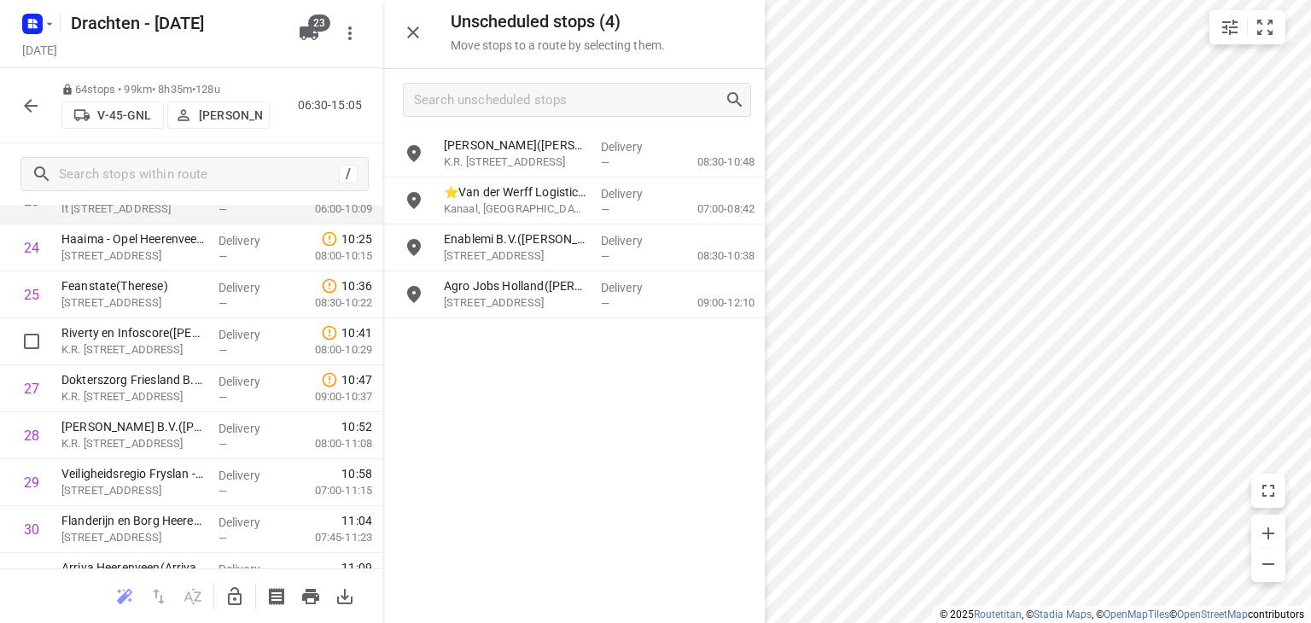
scroll to position [1109, 0]
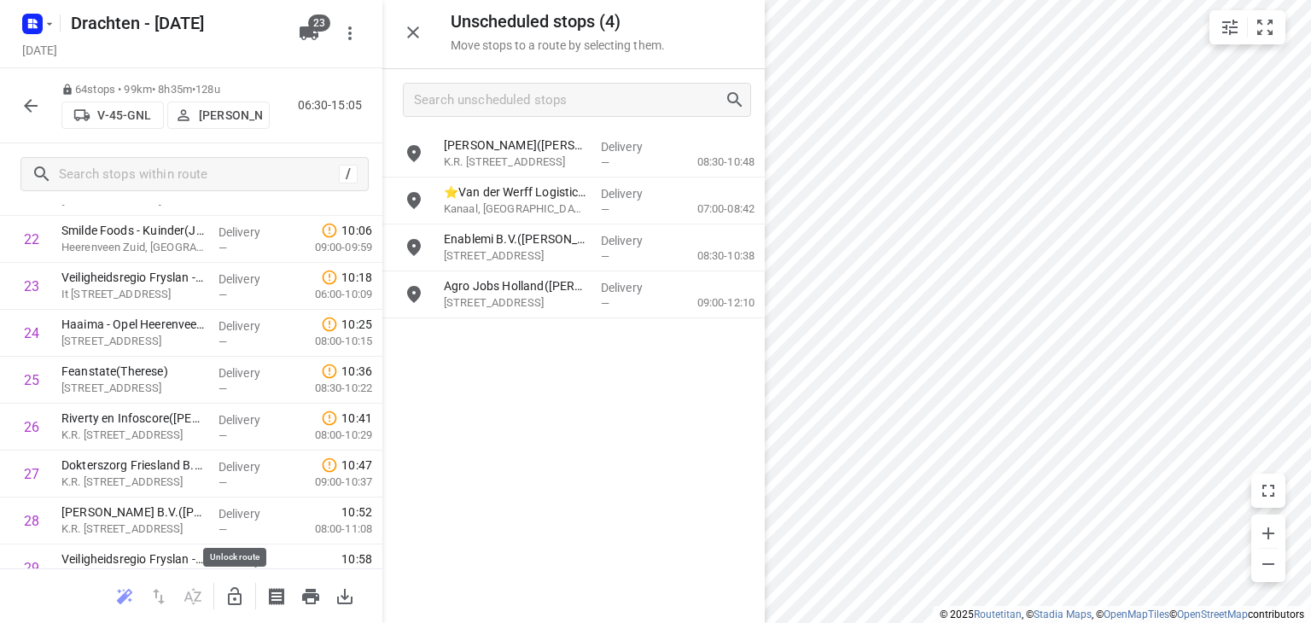
click at [237, 600] on icon "button" at bounding box center [234, 596] width 20 height 20
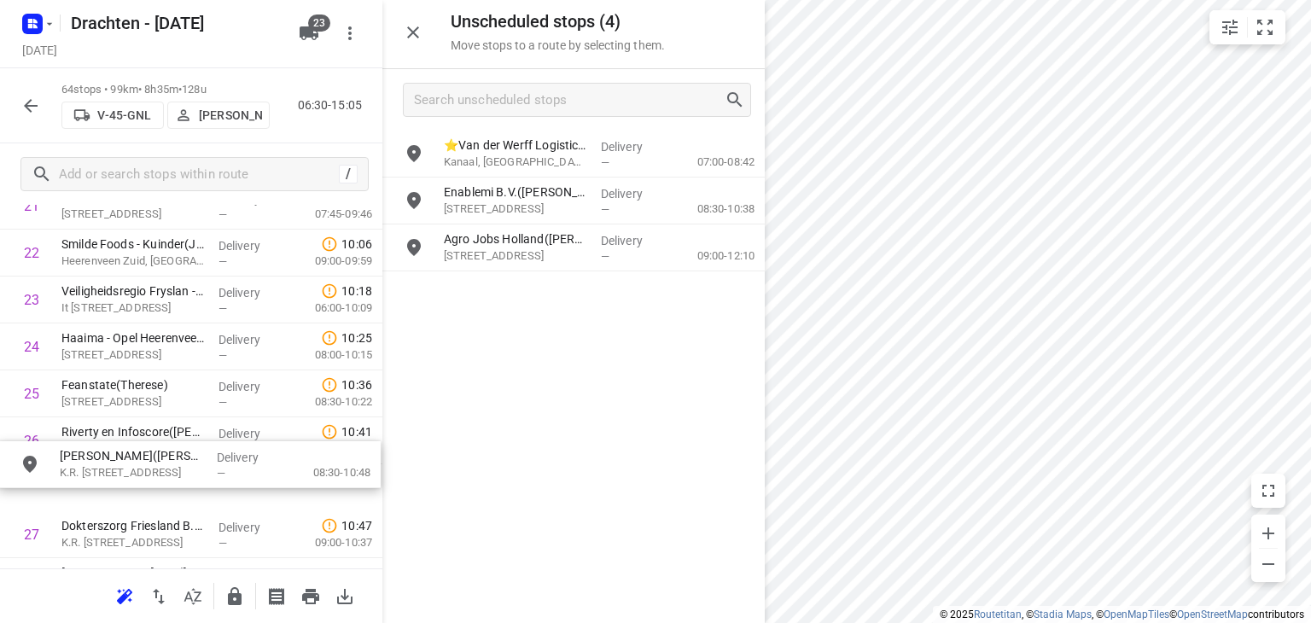
scroll to position [1097, 8]
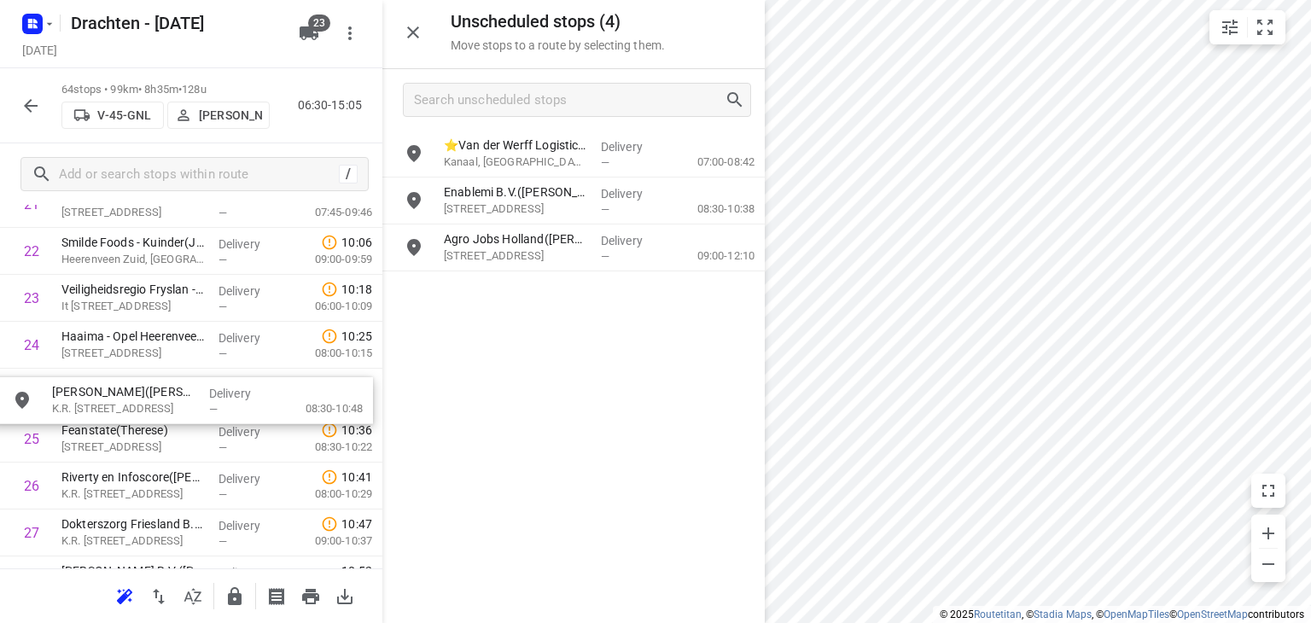
drag, startPoint x: 514, startPoint y: 148, endPoint x: 116, endPoint y: 397, distance: 469.3
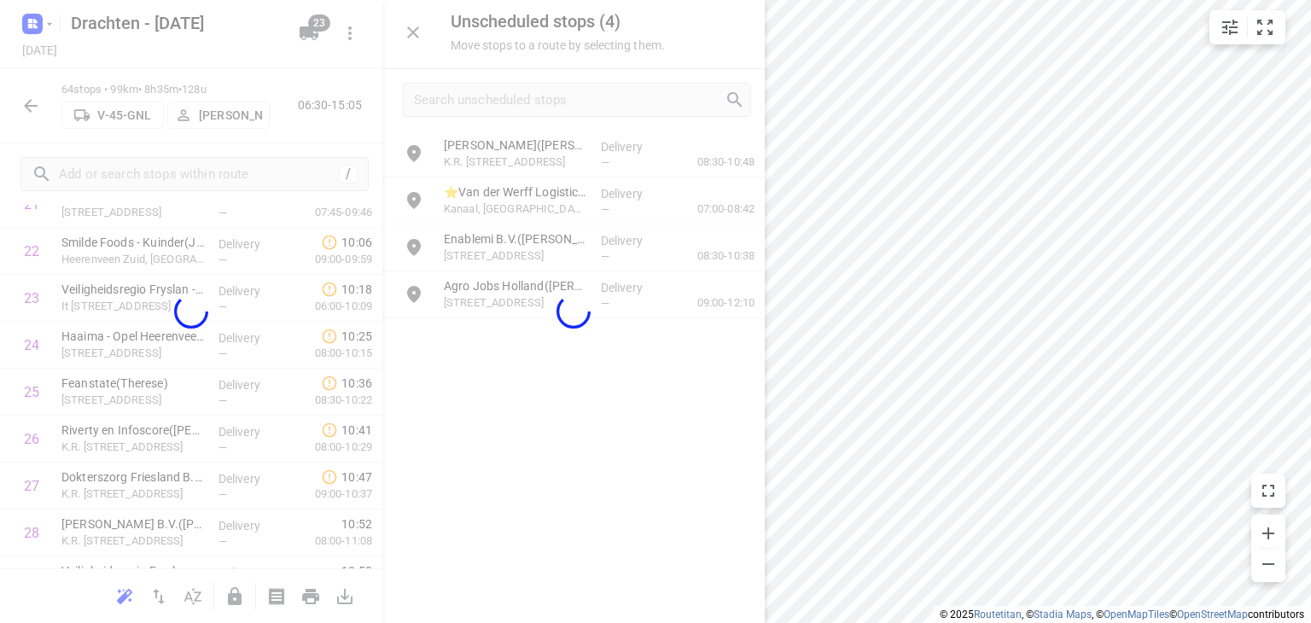
scroll to position [1097, 0]
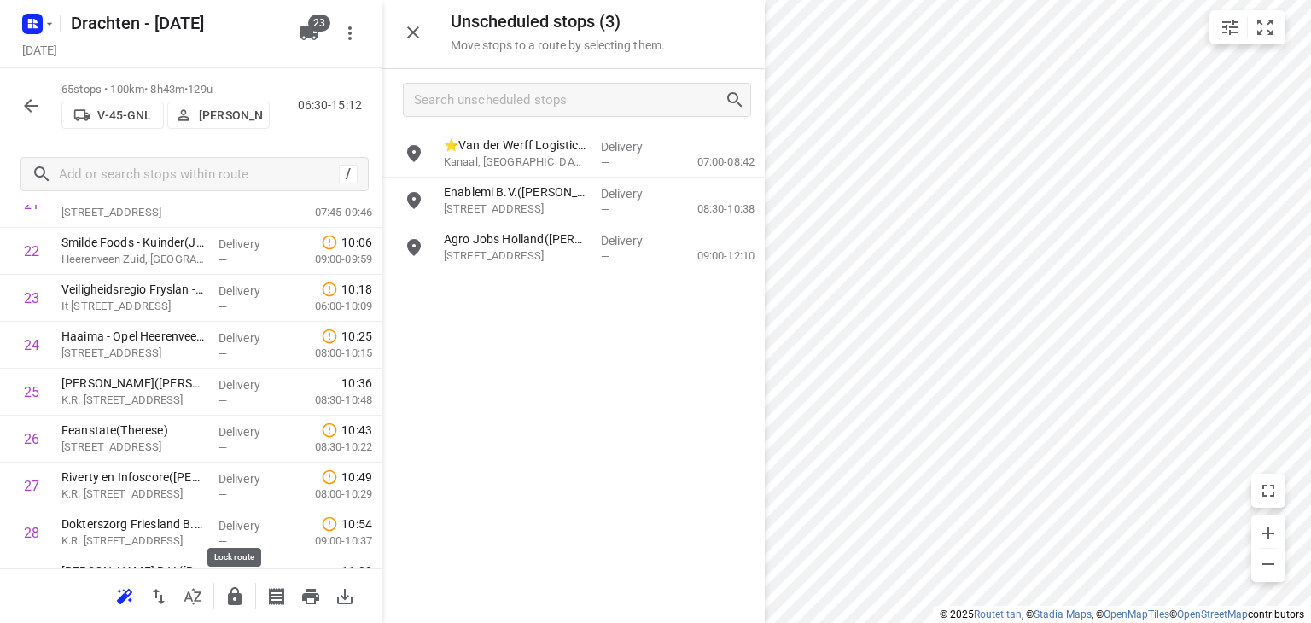
click at [239, 599] on icon "button" at bounding box center [235, 596] width 14 height 18
click at [240, 589] on icon "button" at bounding box center [234, 596] width 20 height 20
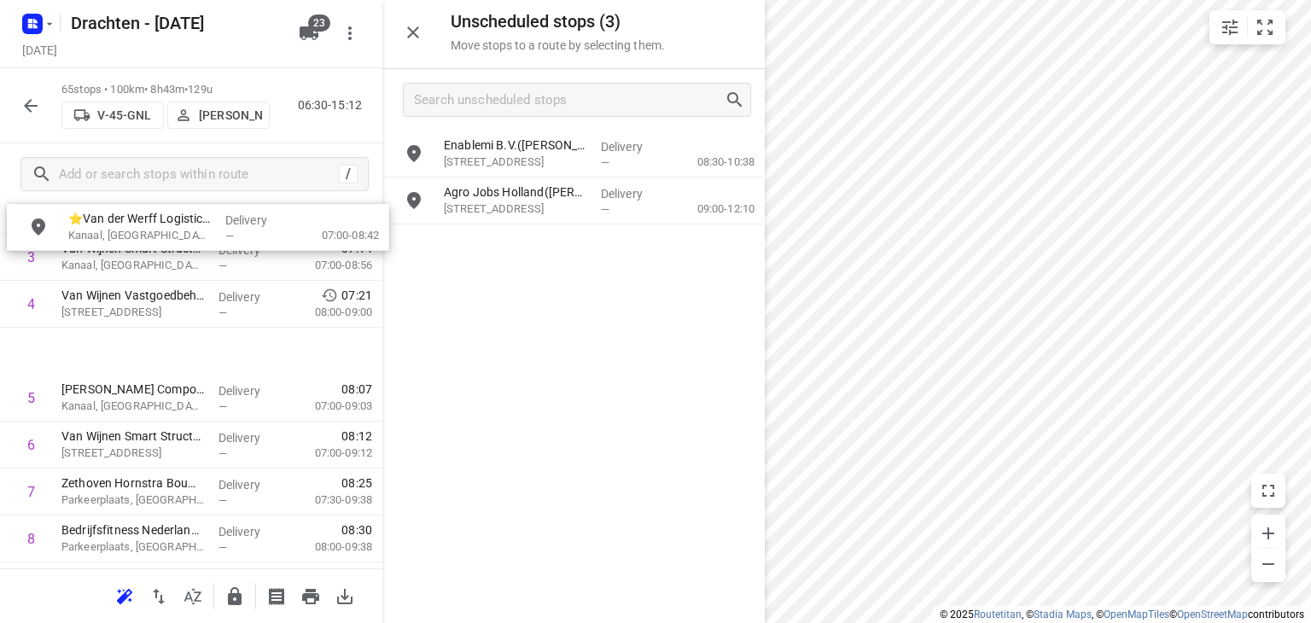
scroll to position [0, 0]
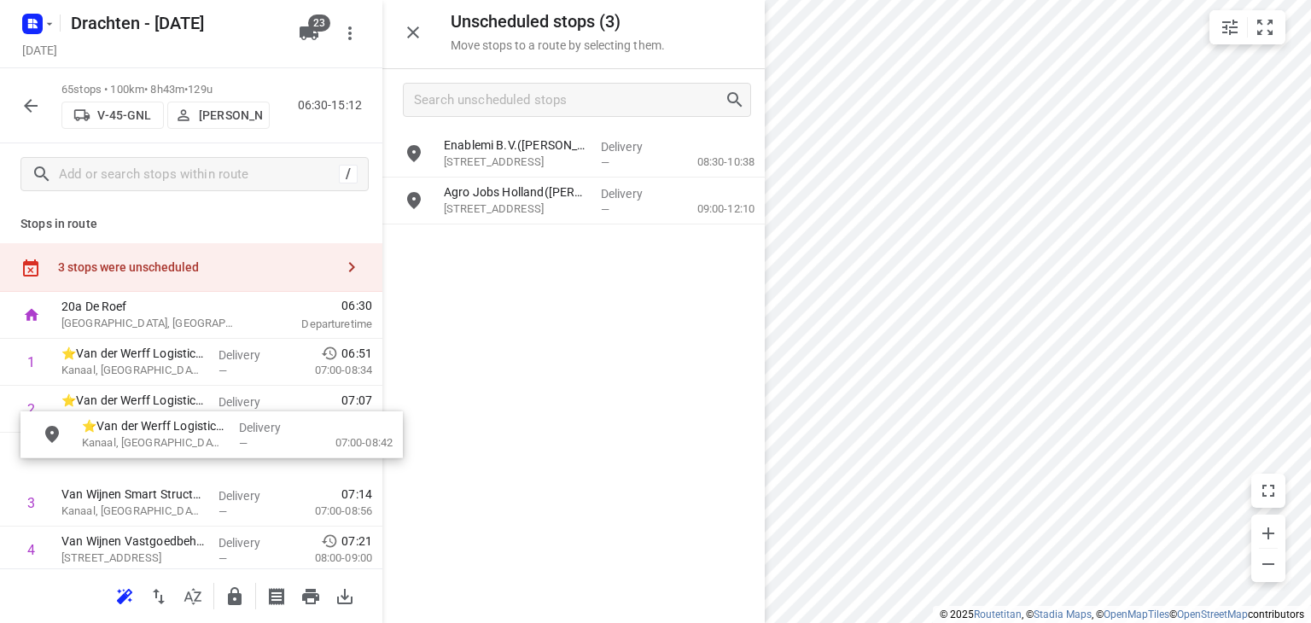
drag, startPoint x: 601, startPoint y: 149, endPoint x: 229, endPoint y: 434, distance: 468.2
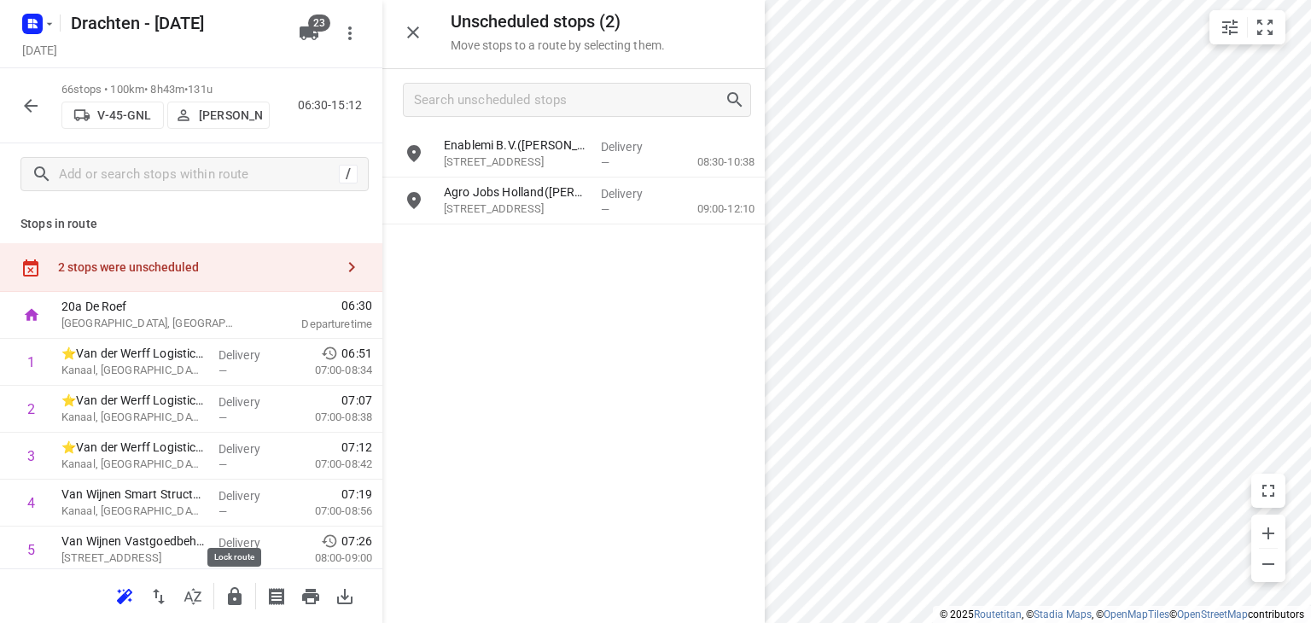
click at [236, 591] on icon "button" at bounding box center [234, 596] width 20 height 20
click at [239, 591] on icon "button" at bounding box center [235, 596] width 14 height 18
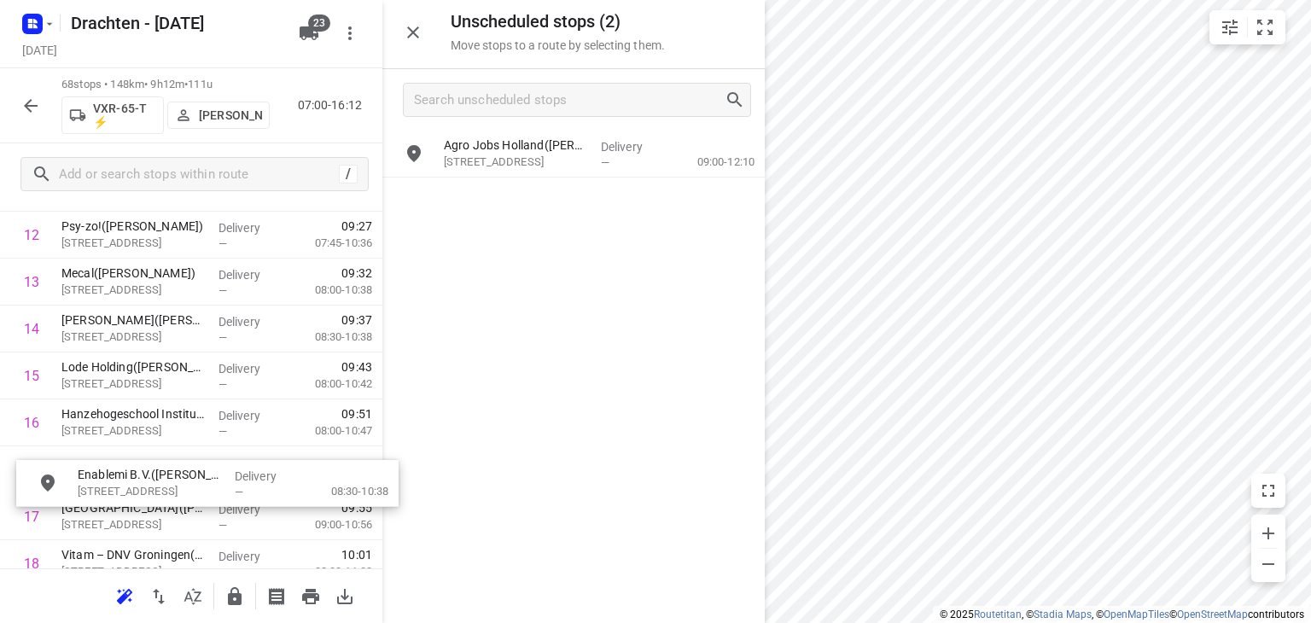
scroll to position [649, 0]
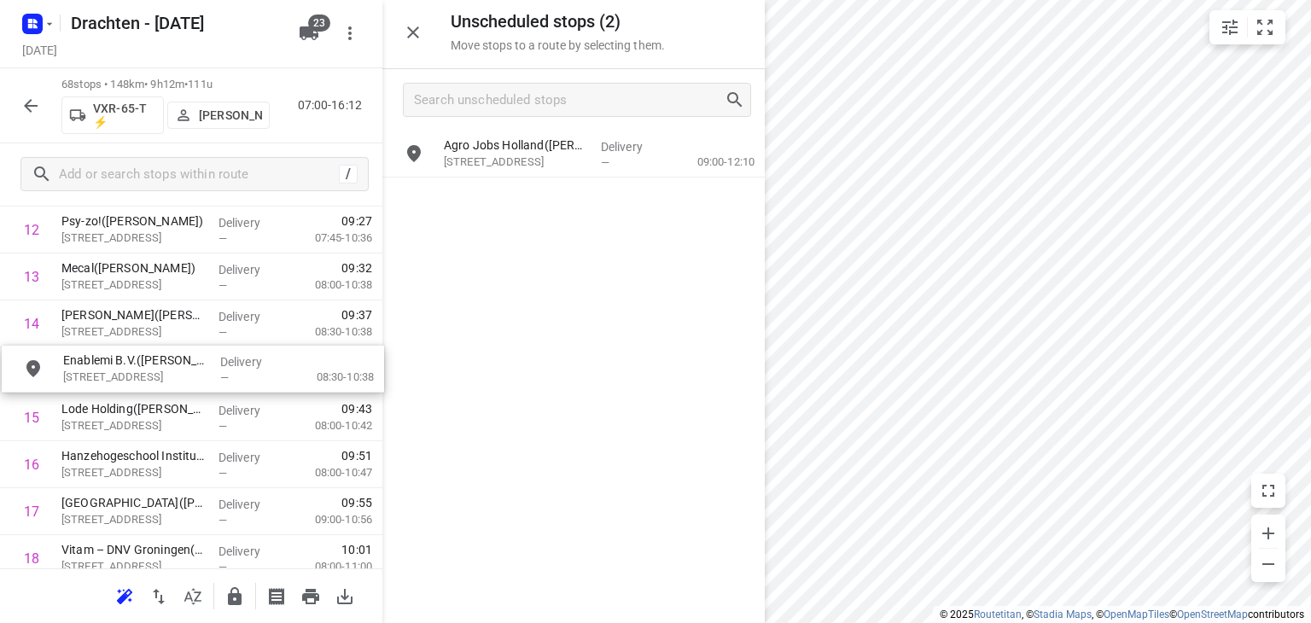
drag, startPoint x: 538, startPoint y: 164, endPoint x: 148, endPoint y: 386, distance: 448.7
click at [225, 604] on icon "button" at bounding box center [234, 596] width 20 height 20
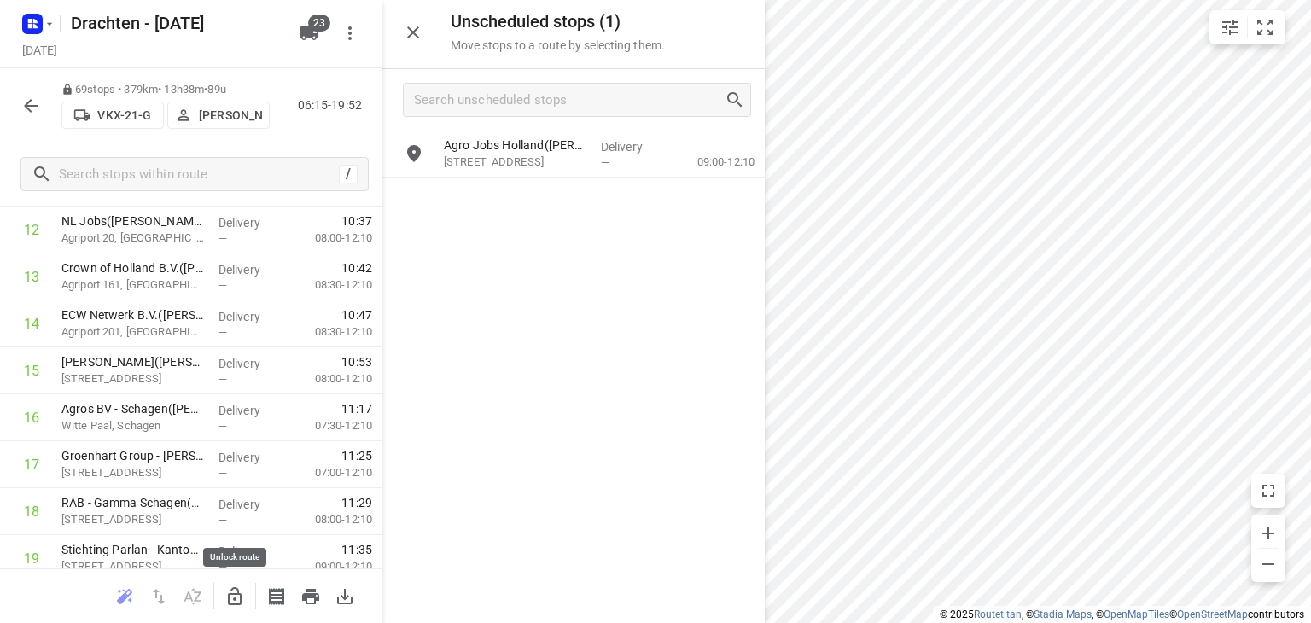
click at [247, 597] on button "button" at bounding box center [235, 596] width 34 height 34
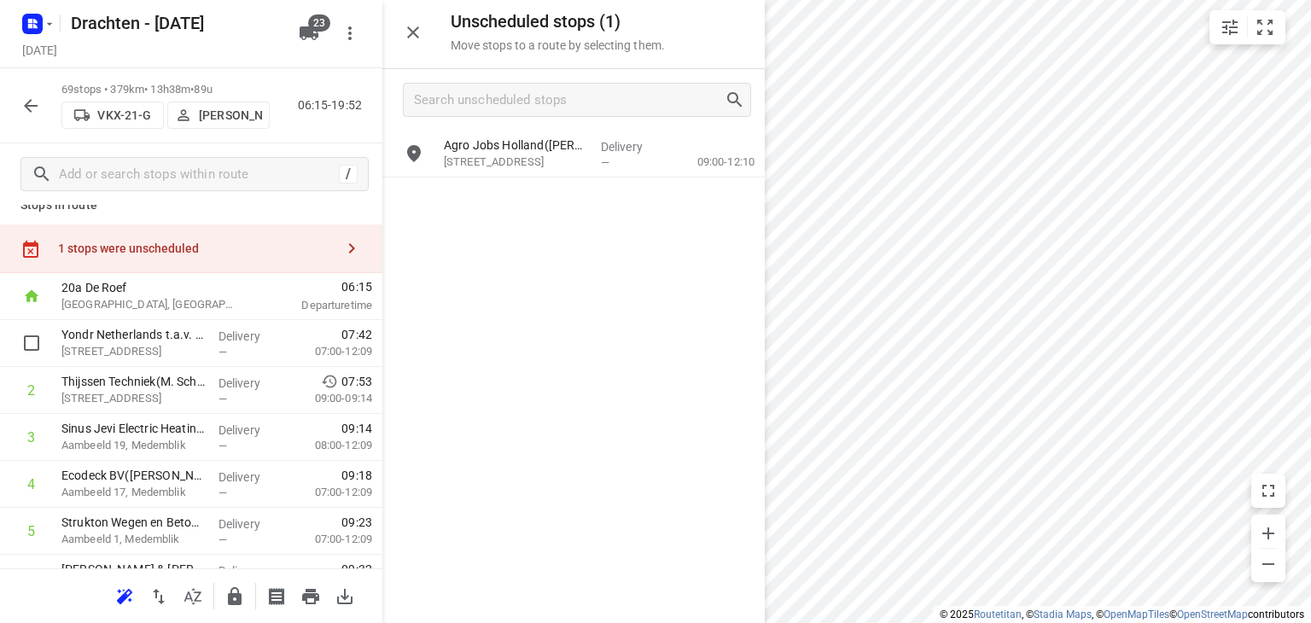
scroll to position [0, 0]
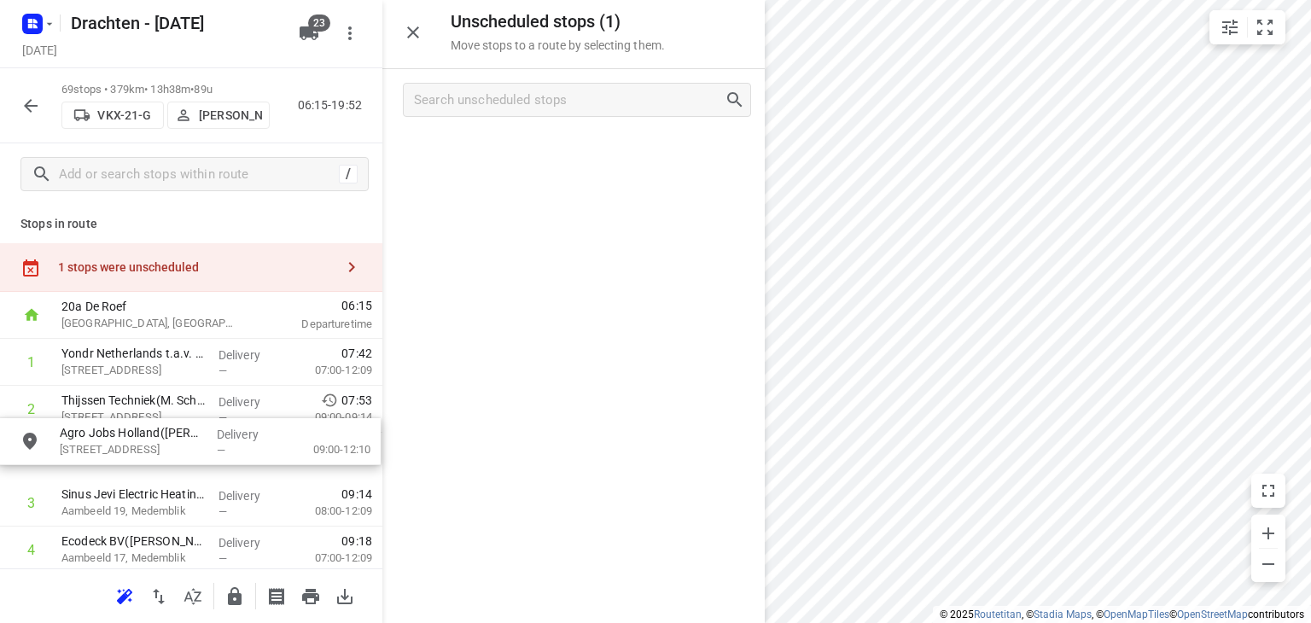
drag, startPoint x: 499, startPoint y: 168, endPoint x: 113, endPoint y: 463, distance: 485.9
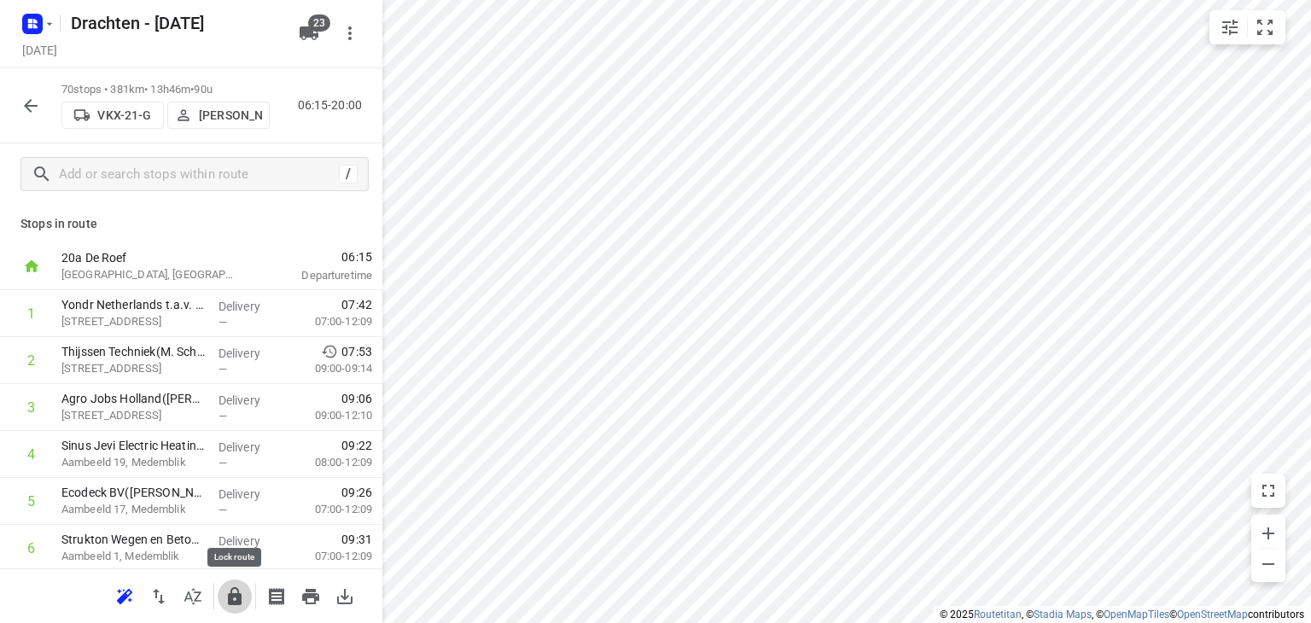
click at [236, 605] on icon "button" at bounding box center [234, 596] width 20 height 20
click at [20, 98] on icon "button" at bounding box center [30, 106] width 20 height 20
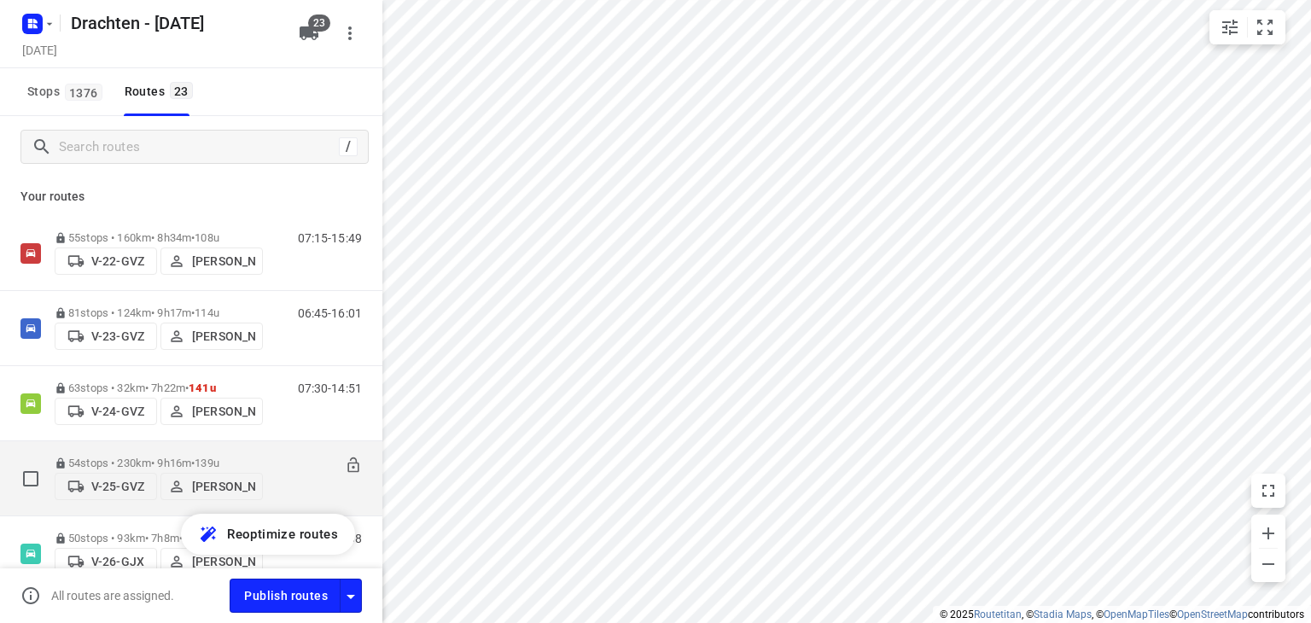
click at [214, 458] on span "139u" at bounding box center [207, 463] width 25 height 13
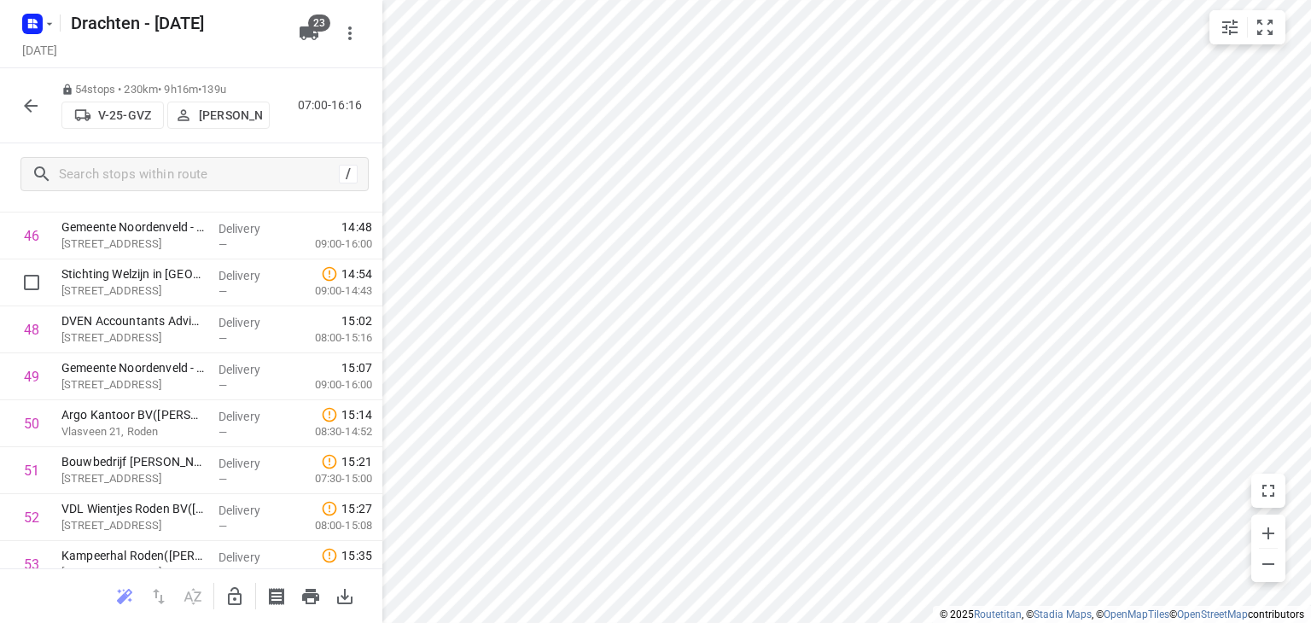
scroll to position [2219, 0]
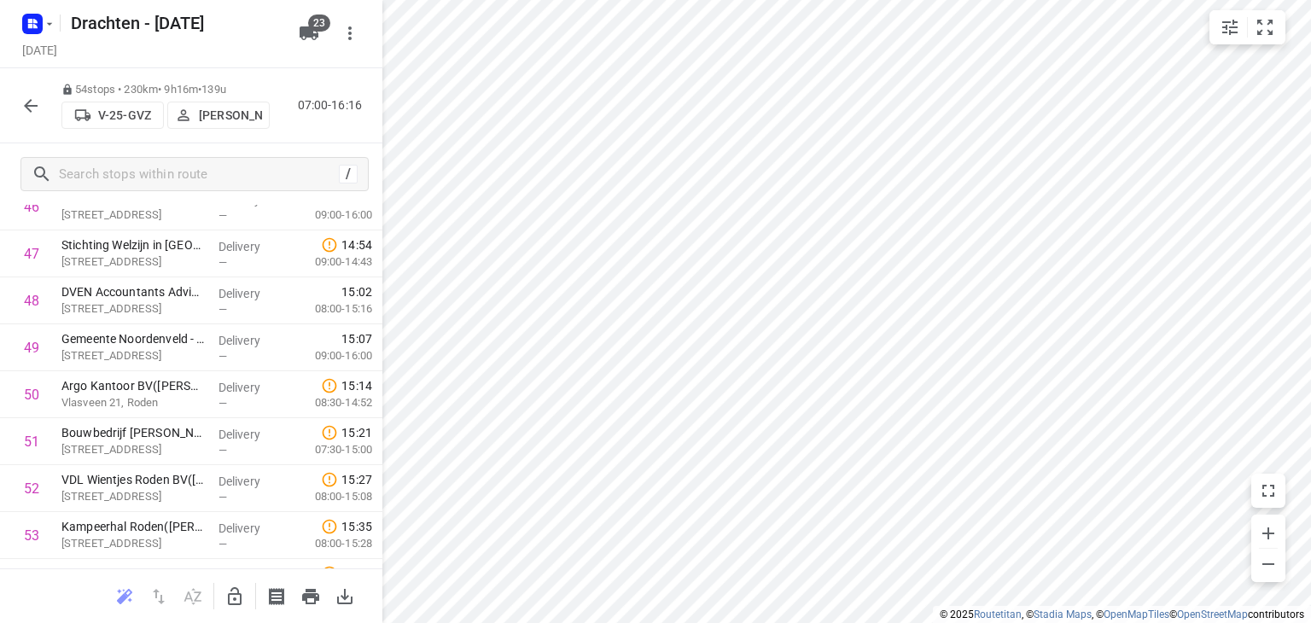
click at [30, 114] on icon "button" at bounding box center [30, 106] width 20 height 20
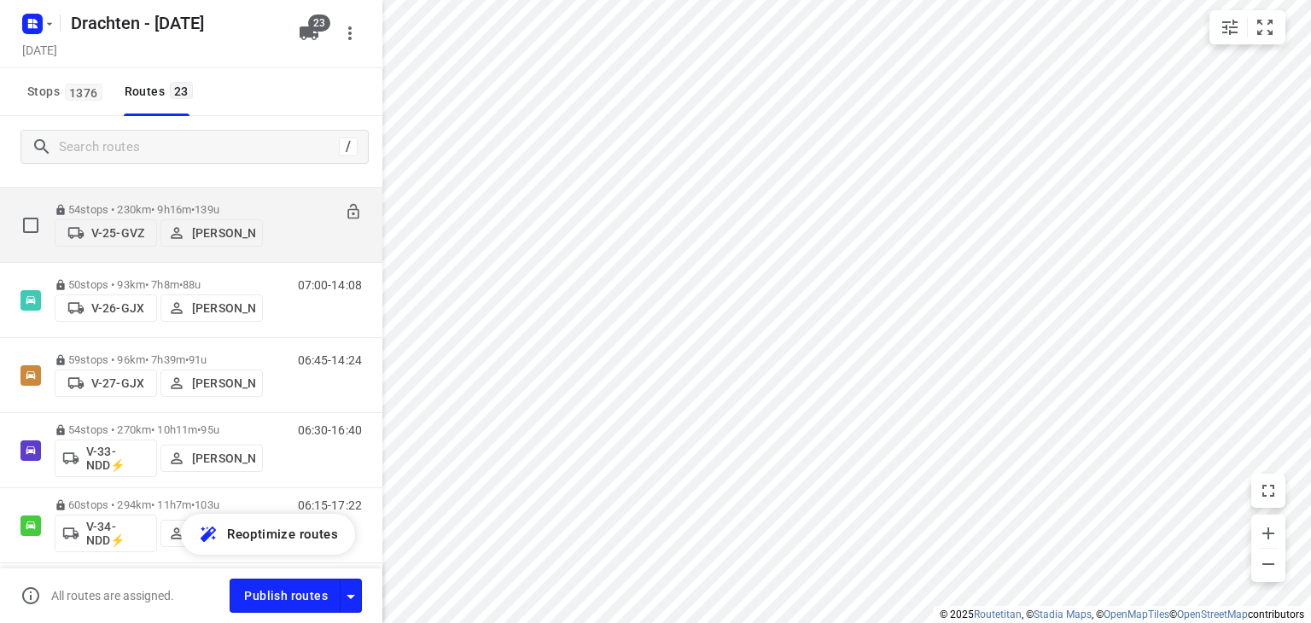
scroll to position [256, 0]
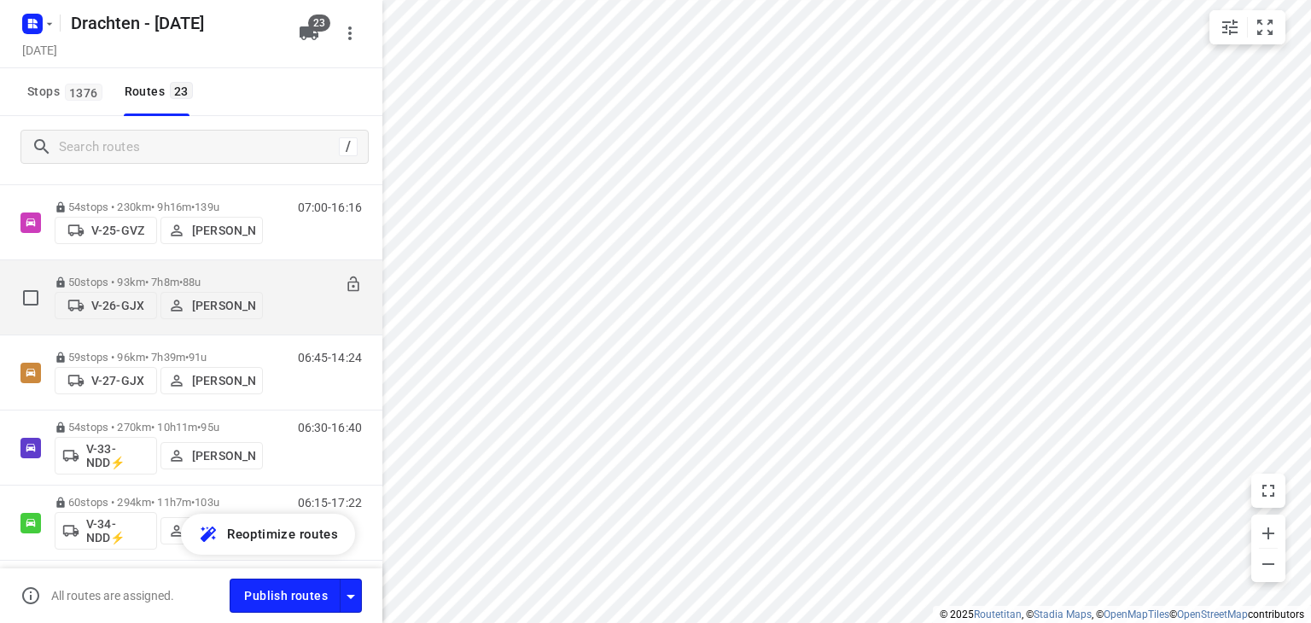
click at [221, 267] on div "50 stops • 93km • 7h8m • 88u V-26-GJX Benny van der Woude" at bounding box center [159, 297] width 208 height 61
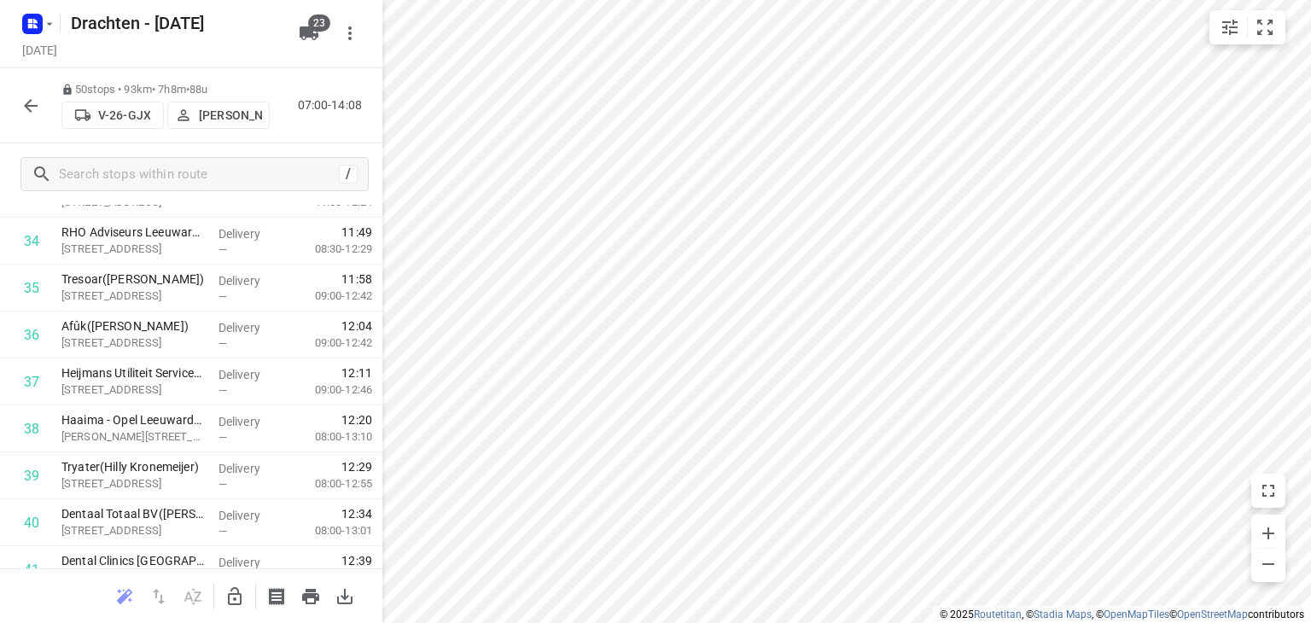
scroll to position [2116, 0]
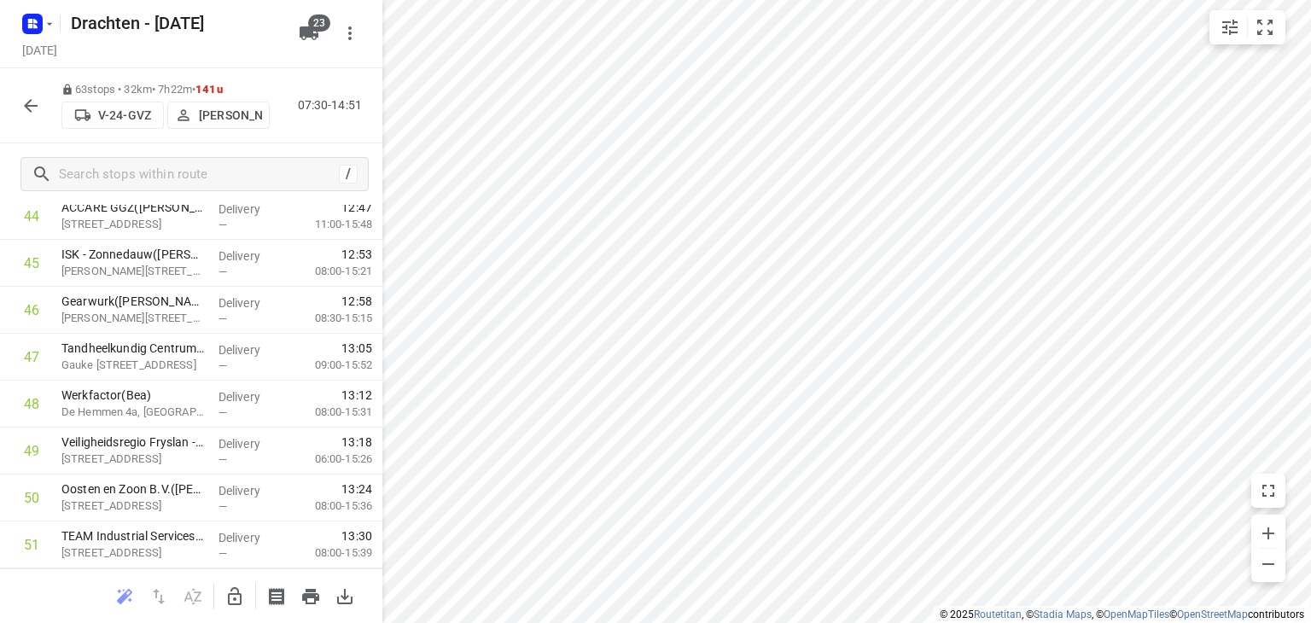
click at [32, 107] on icon "button" at bounding box center [30, 106] width 20 height 20
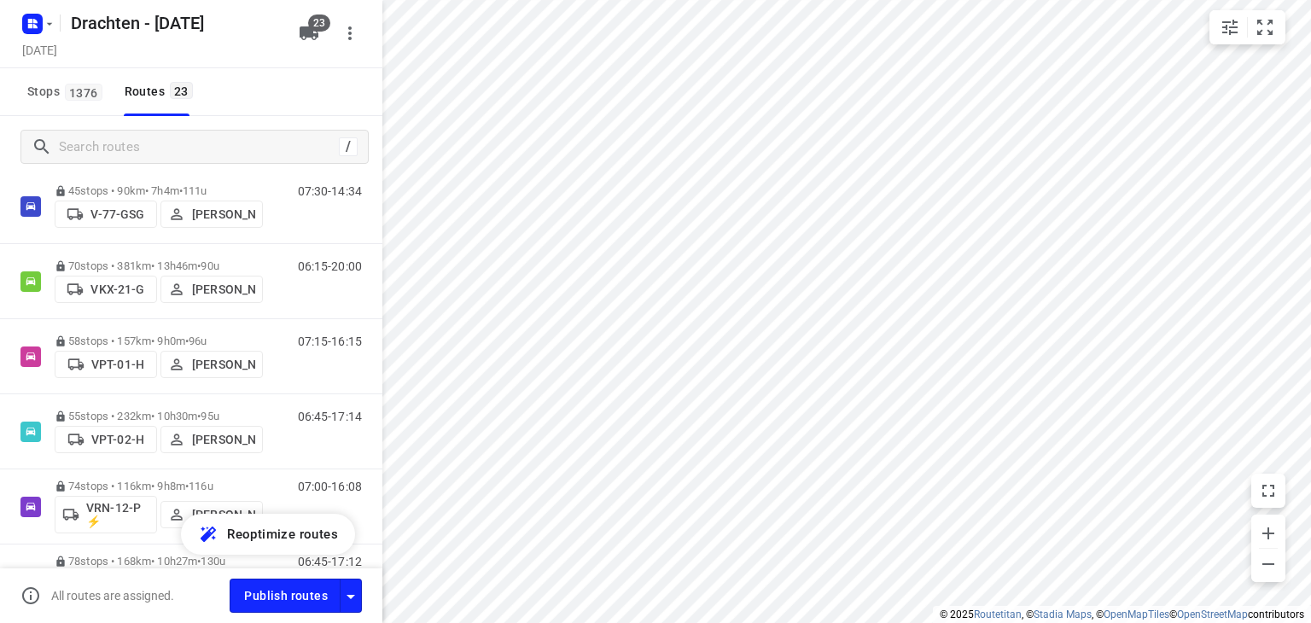
scroll to position [1024, 0]
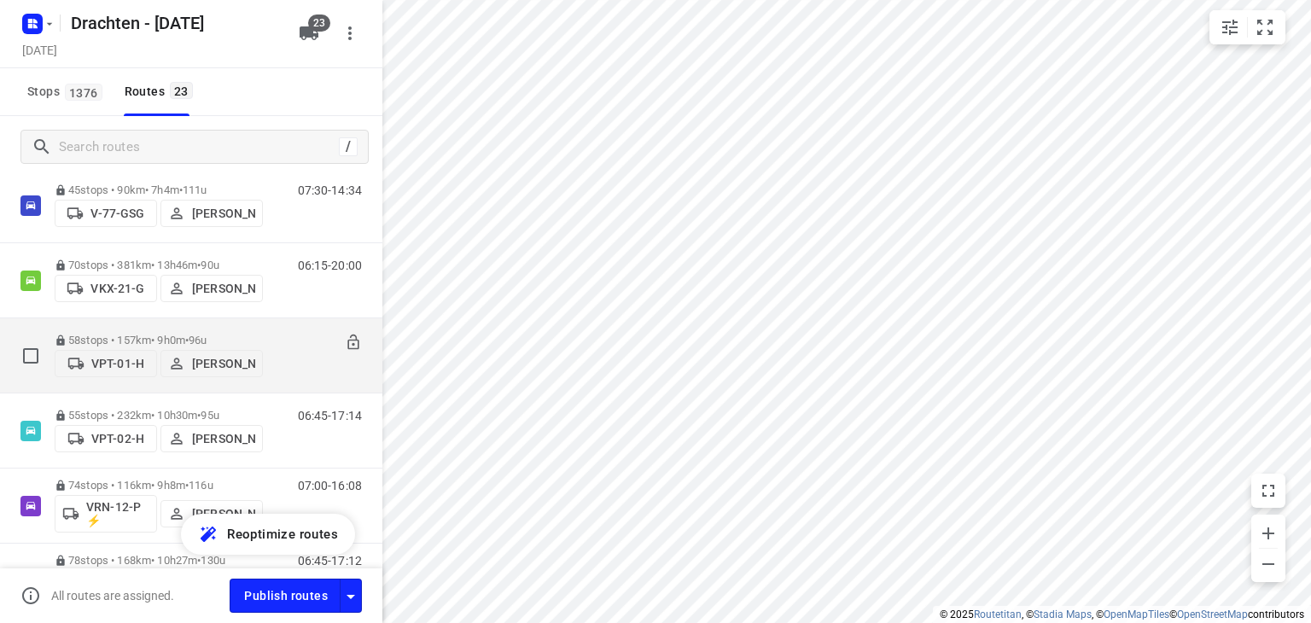
click at [215, 320] on div "58 stops • 157km • 9h0m • 96u VPT-01-H Piet Wijma 07:15-16:15" at bounding box center [191, 355] width 382 height 75
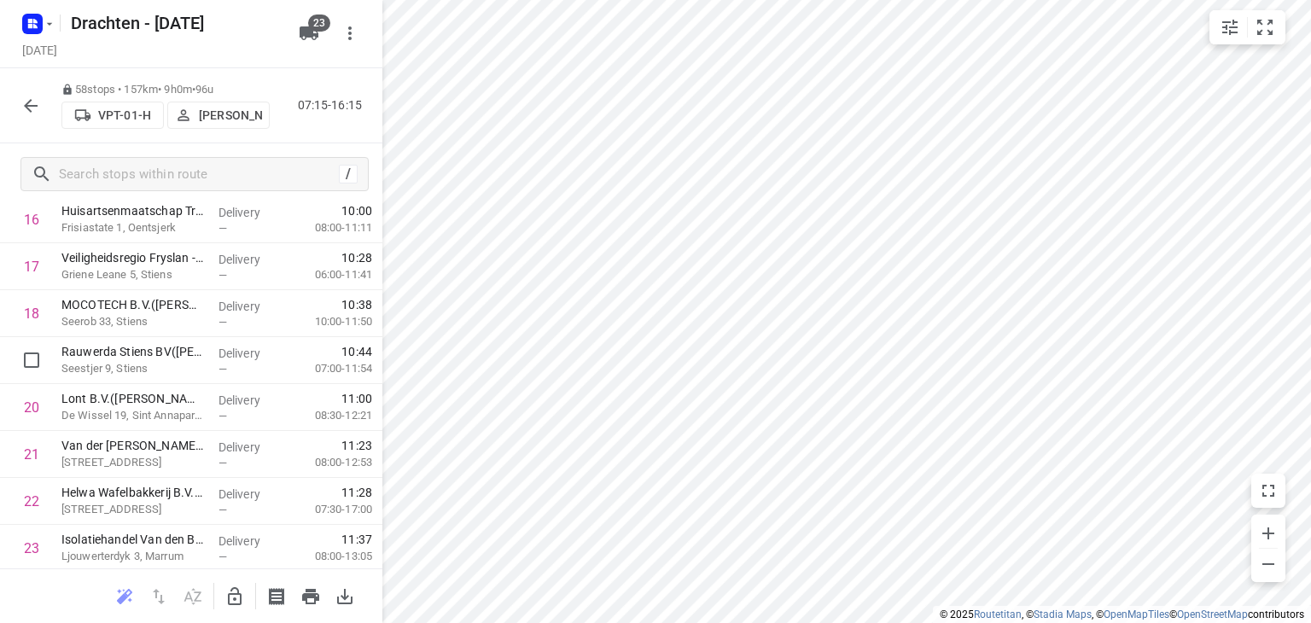
scroll to position [853, 0]
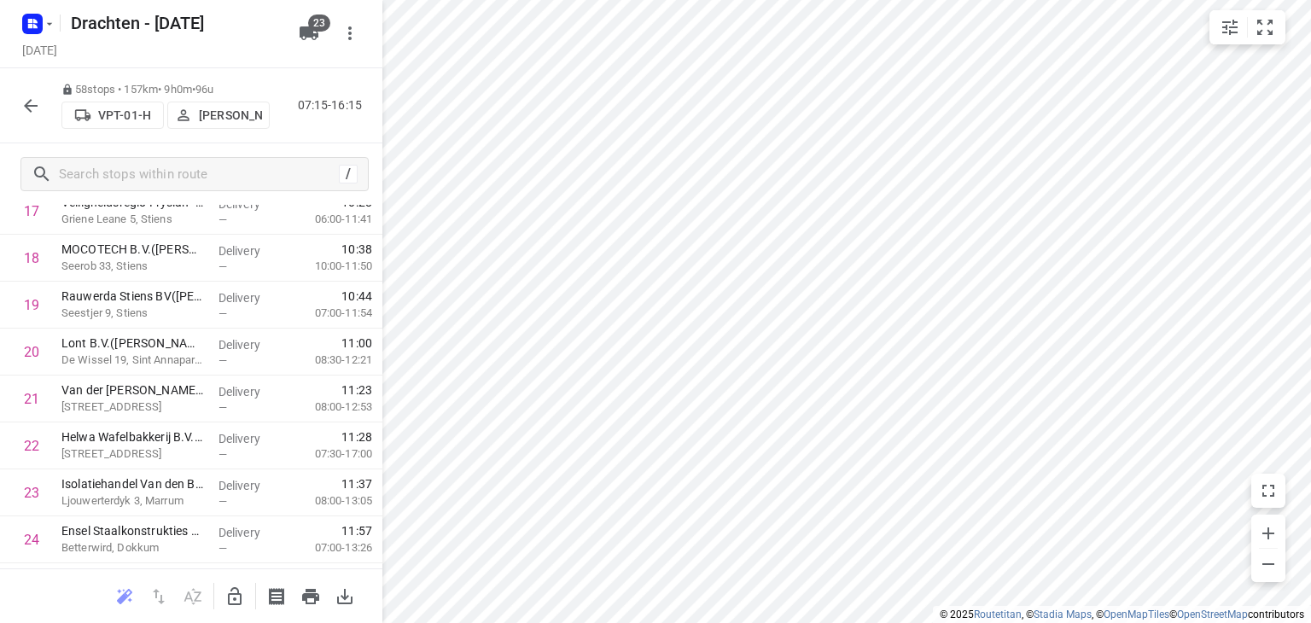
click at [38, 107] on icon "button" at bounding box center [30, 106] width 20 height 20
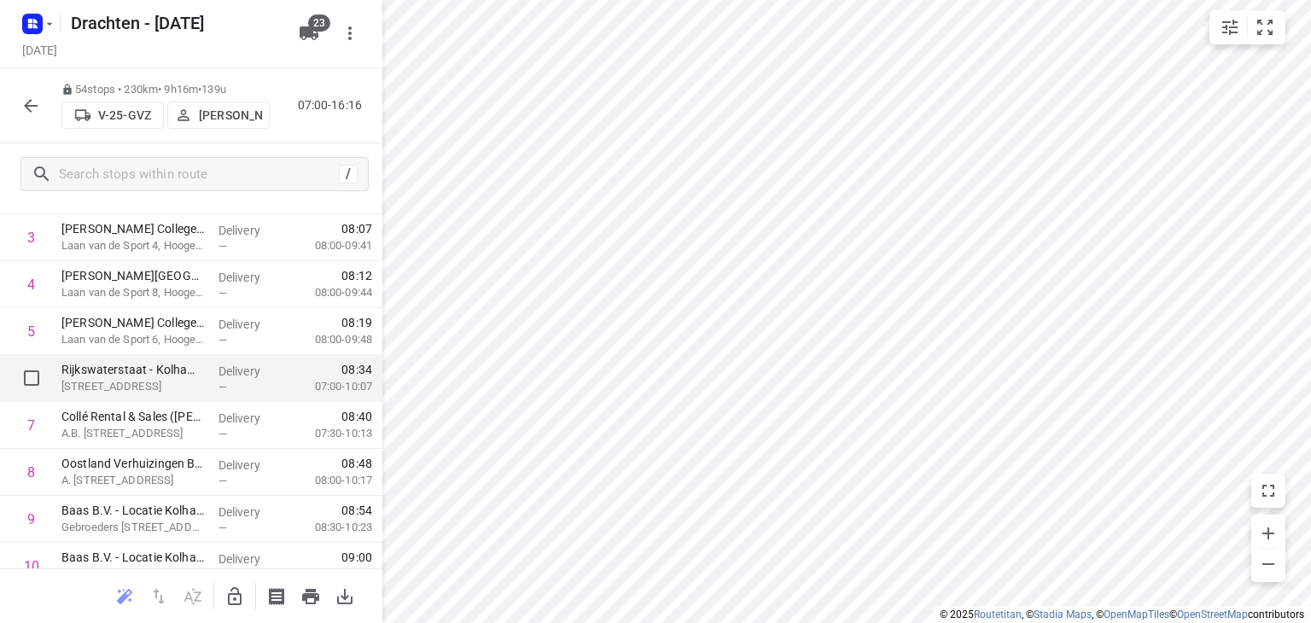
scroll to position [0, 0]
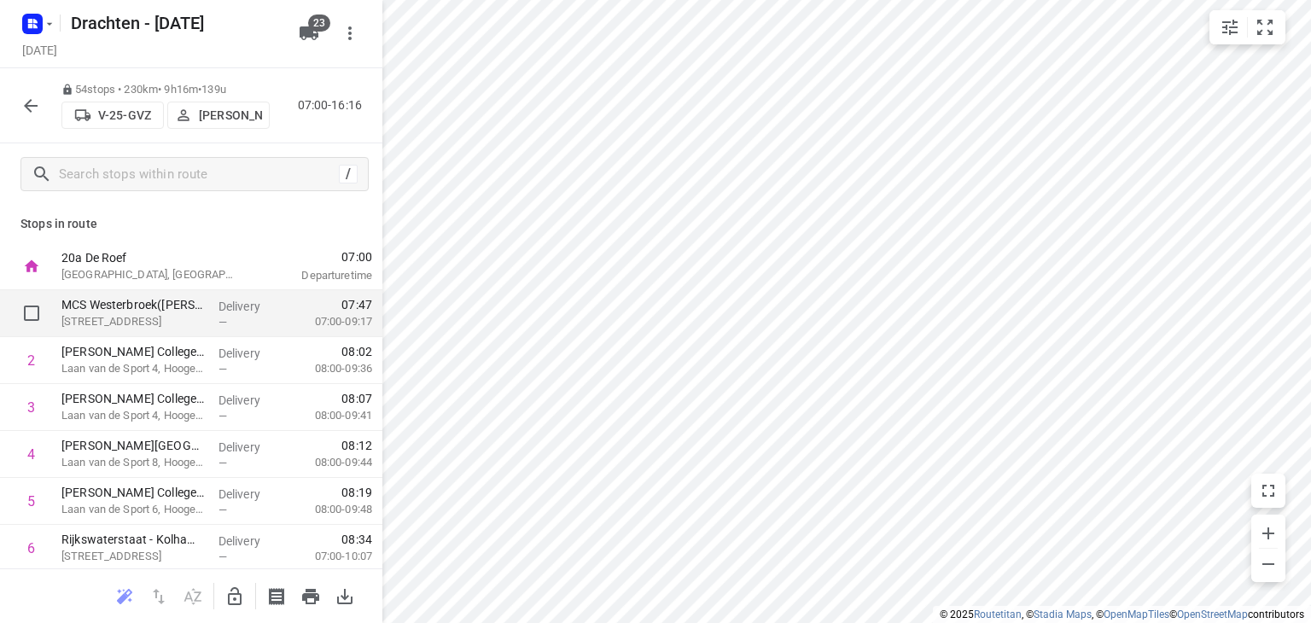
click at [202, 309] on div "MCS Westerbroek(Attie van Kammen) Madepolderweg 3, Westerbroek" at bounding box center [133, 313] width 157 height 47
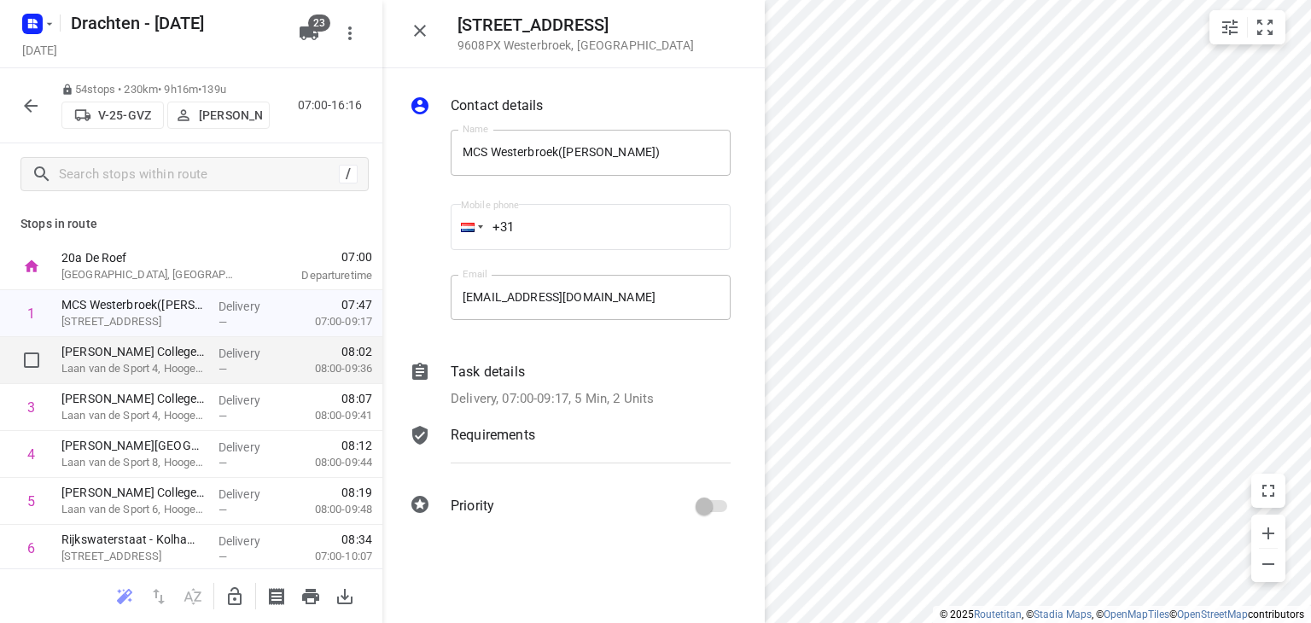
click at [222, 359] on p "Delivery" at bounding box center [249, 353] width 63 height 17
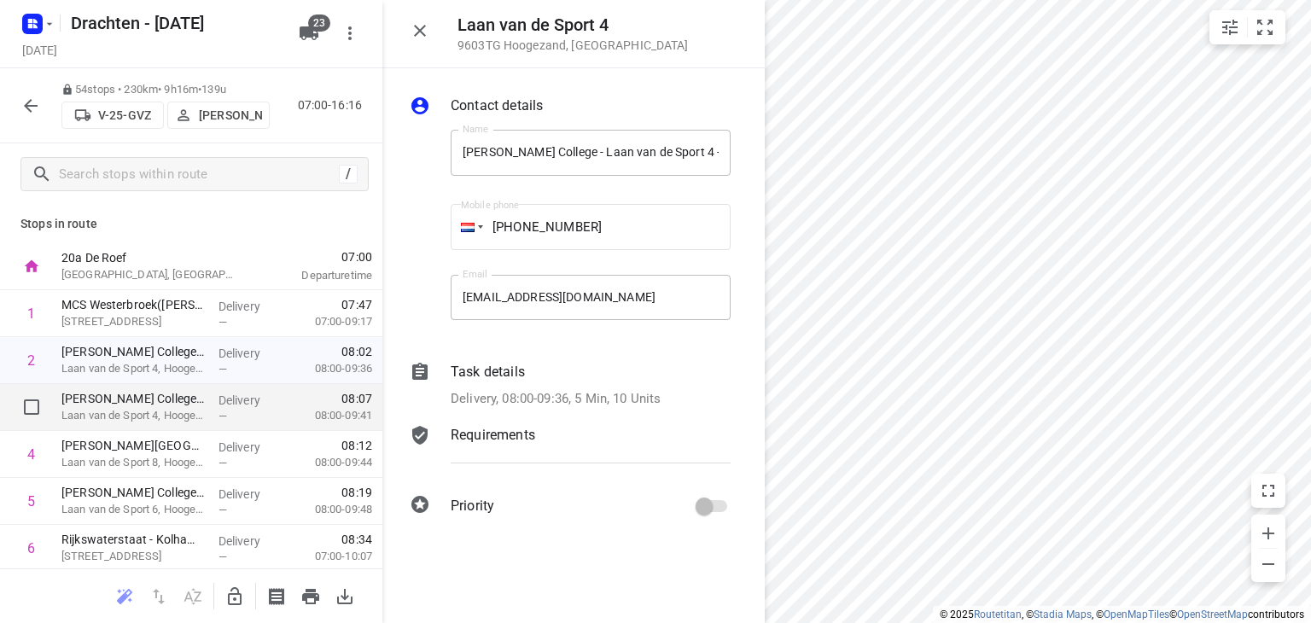
click at [218, 405] on p "Delivery" at bounding box center [249, 400] width 63 height 17
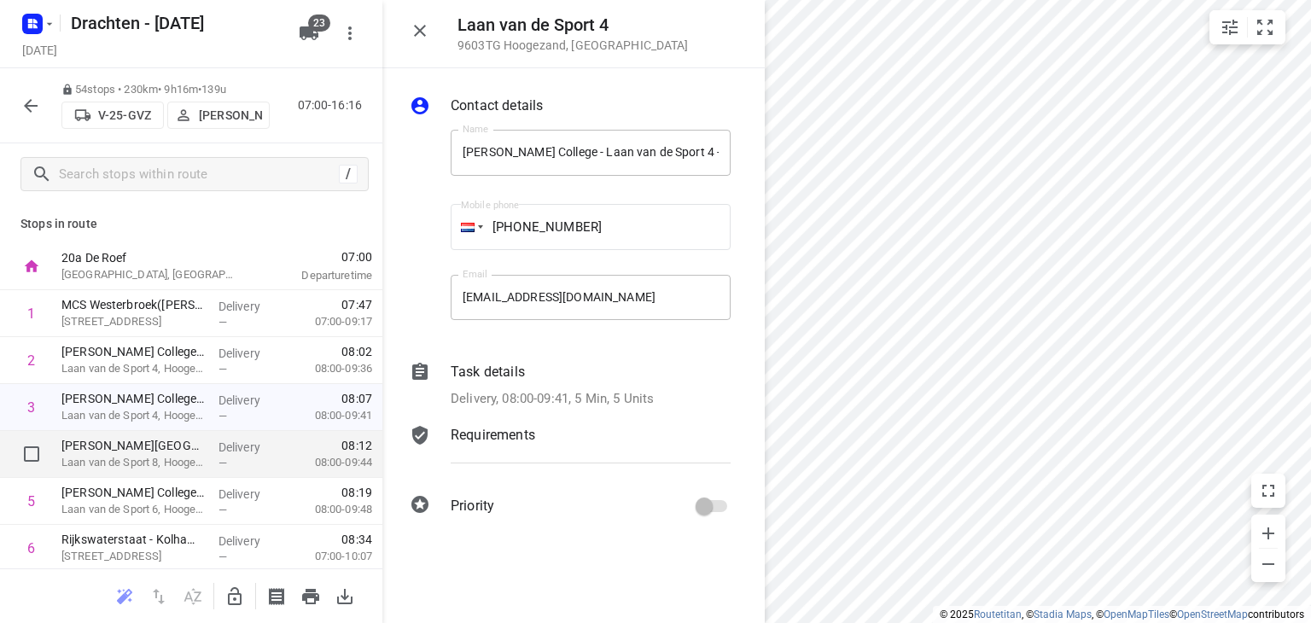
click at [219, 455] on p "Delivery" at bounding box center [249, 447] width 63 height 17
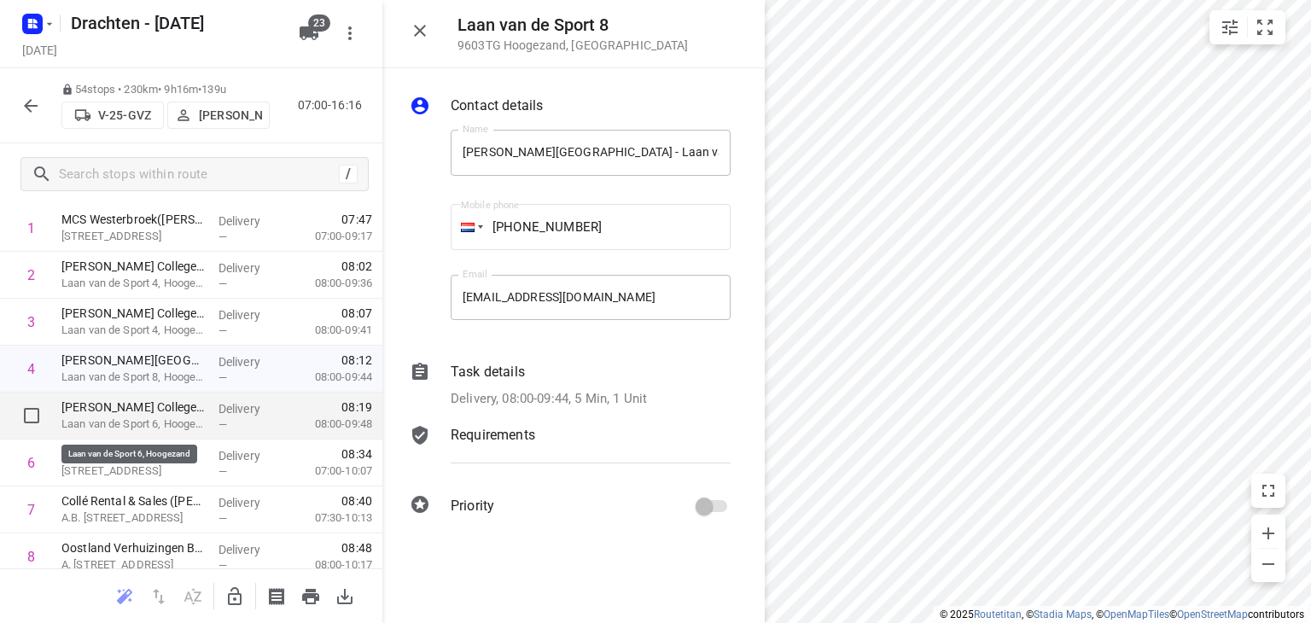
click at [196, 424] on p "Laan van de Sport 6, Hoogezand" at bounding box center [132, 424] width 143 height 17
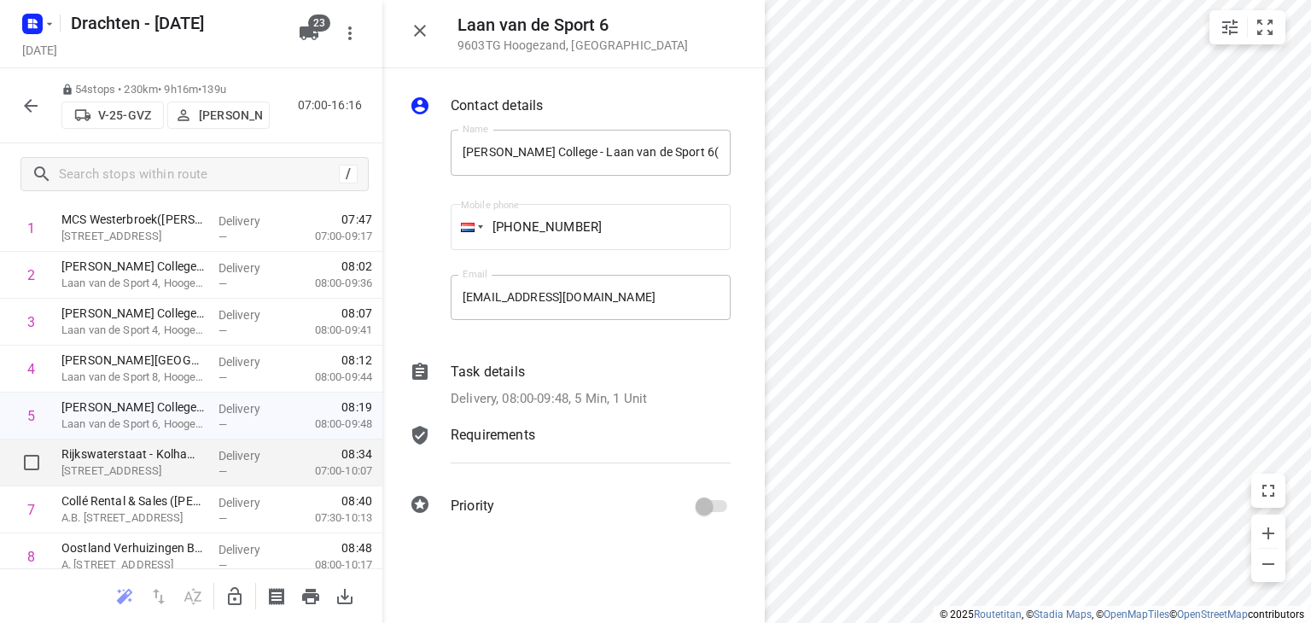
click at [195, 463] on p "Hoofdweg 151, Kolham" at bounding box center [132, 471] width 143 height 17
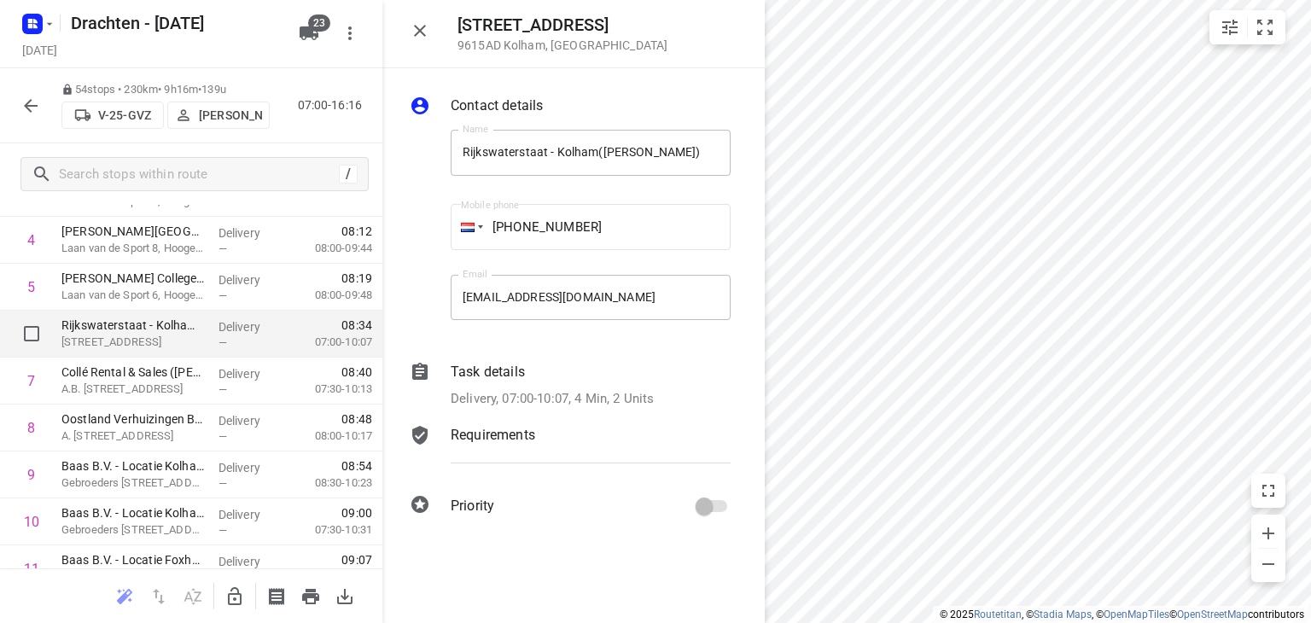
scroll to position [256, 0]
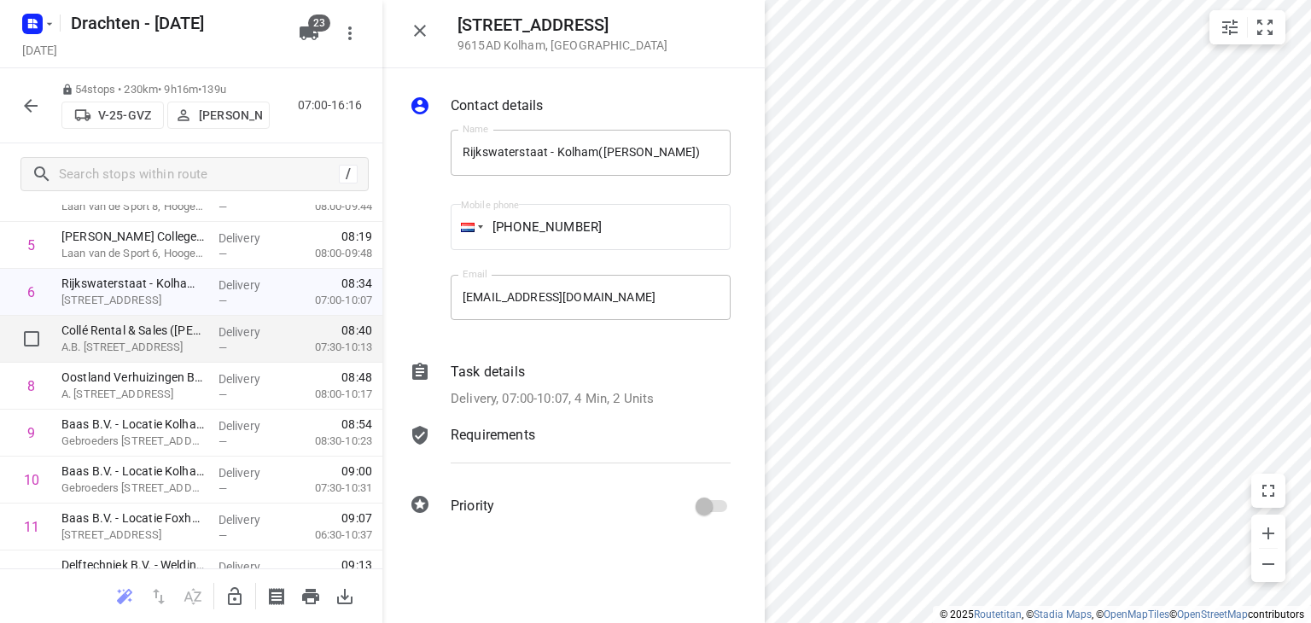
click at [212, 341] on div "Delivery —" at bounding box center [250, 339] width 77 height 47
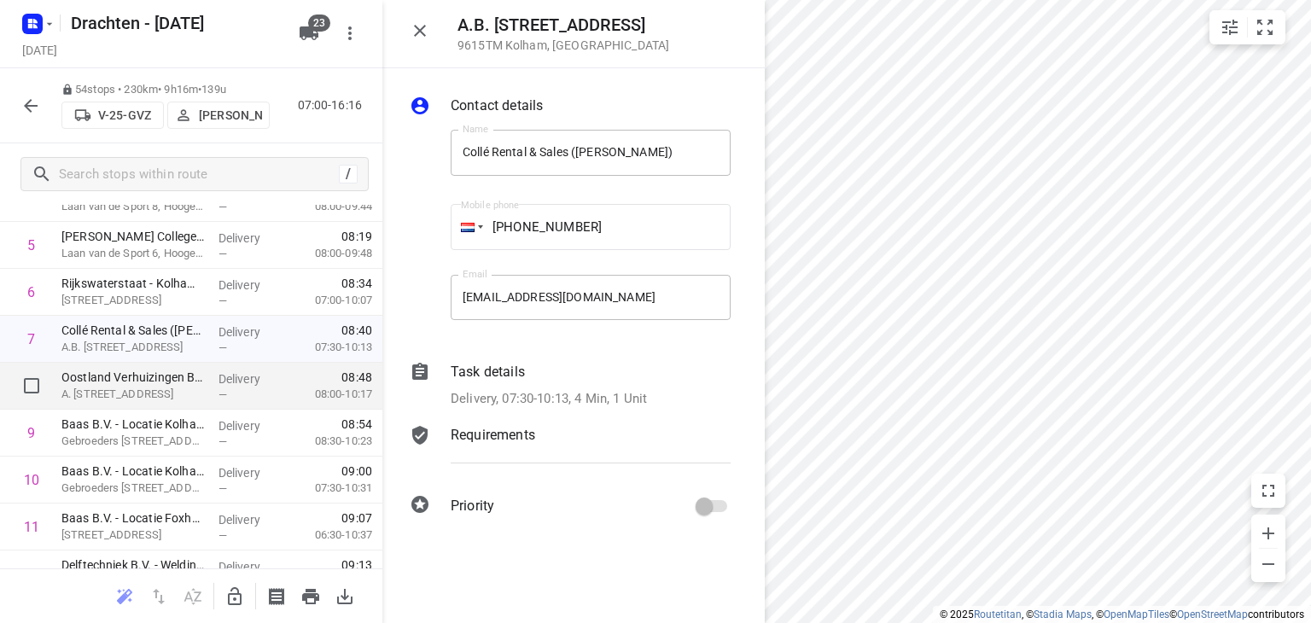
click at [212, 380] on div "Delivery —" at bounding box center [250, 386] width 77 height 47
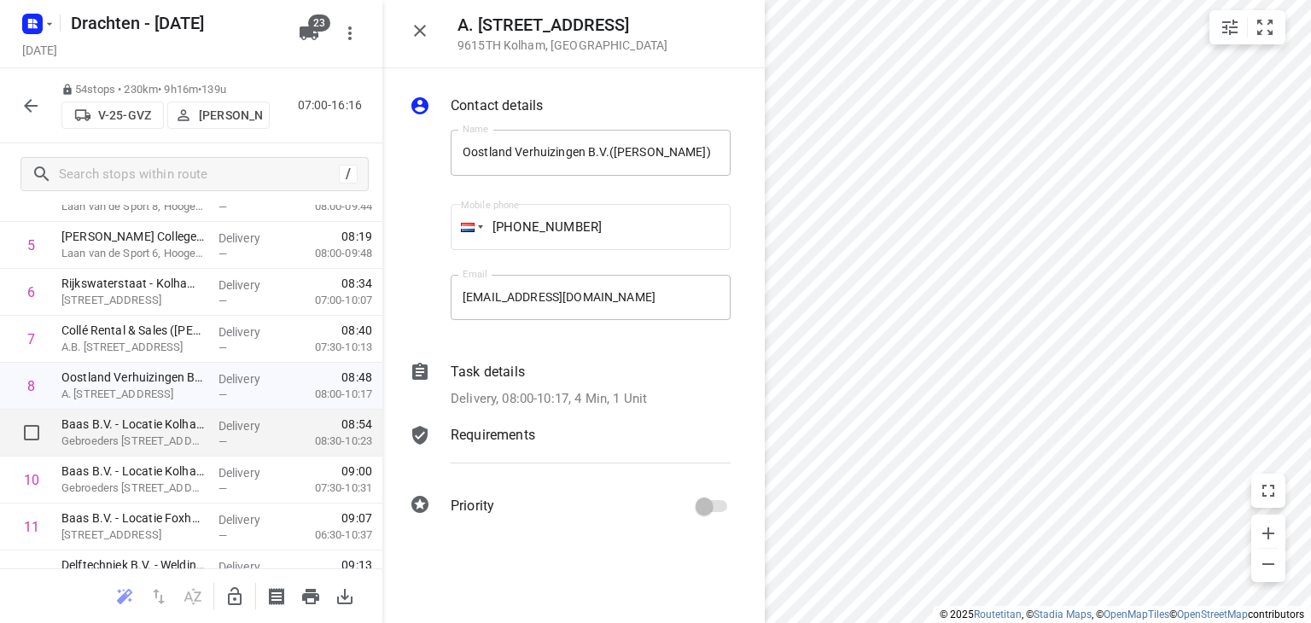
click at [212, 434] on div "Delivery —" at bounding box center [250, 433] width 77 height 47
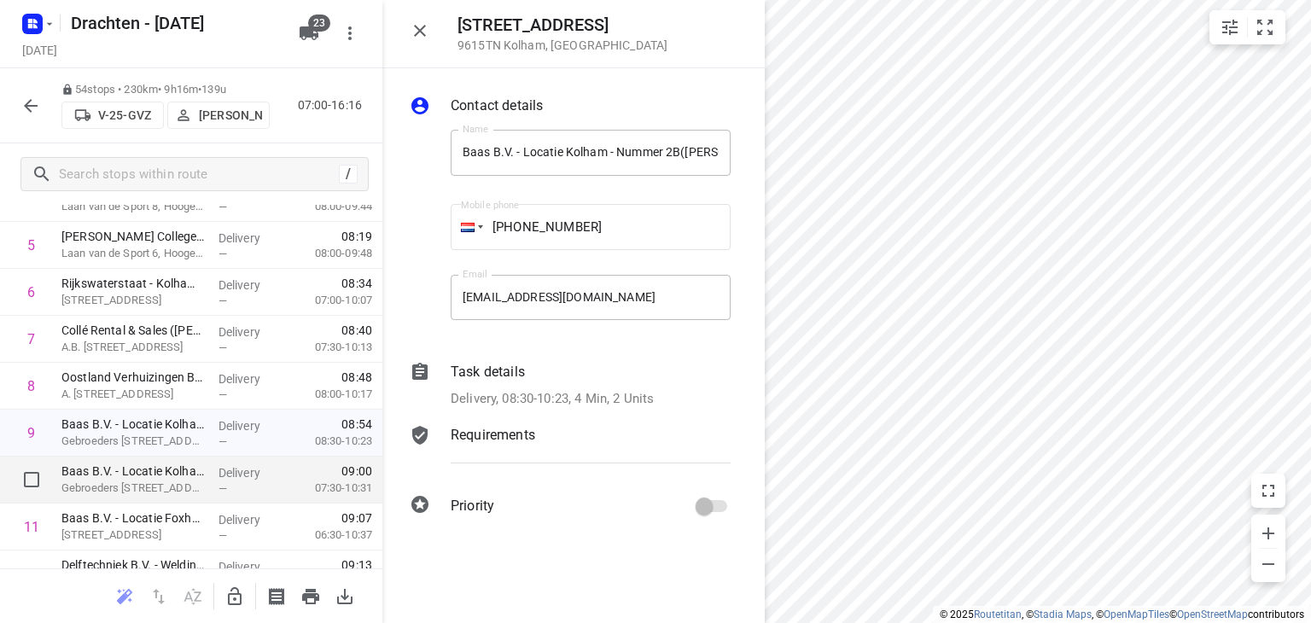
click at [218, 482] on span "—" at bounding box center [222, 488] width 9 height 13
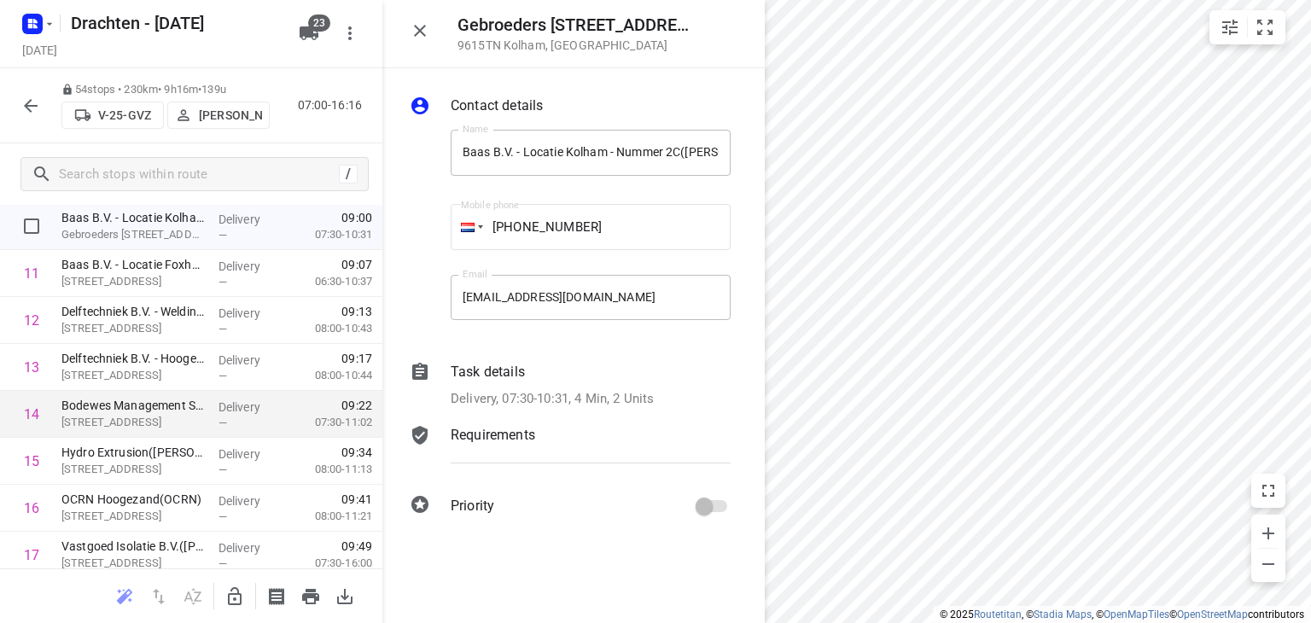
scroll to position [512, 0]
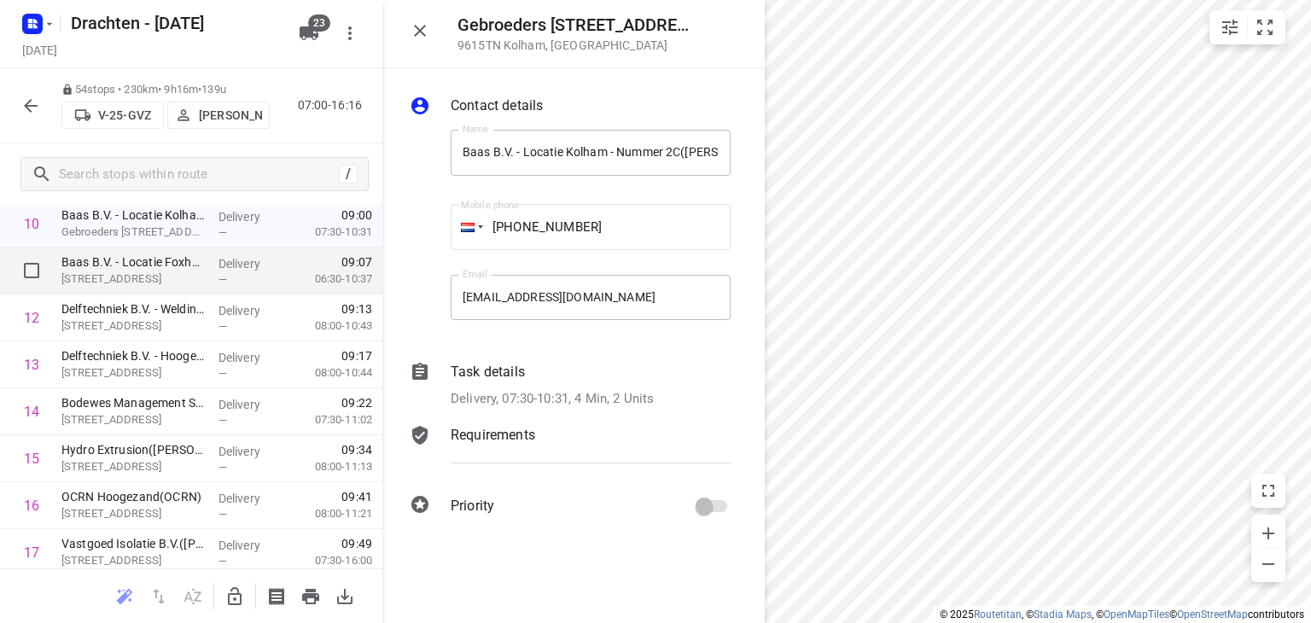
click at [212, 261] on div "Delivery —" at bounding box center [250, 270] width 77 height 47
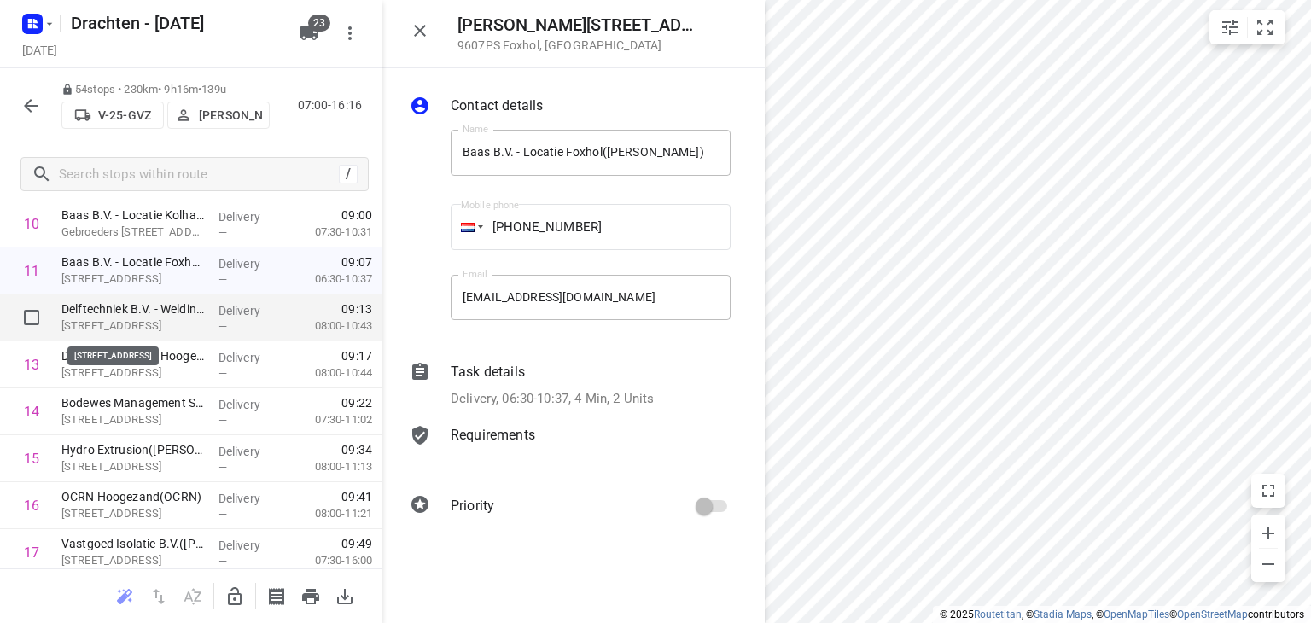
click at [195, 322] on p "Industrieweg 6A, Hoogezand" at bounding box center [132, 325] width 143 height 17
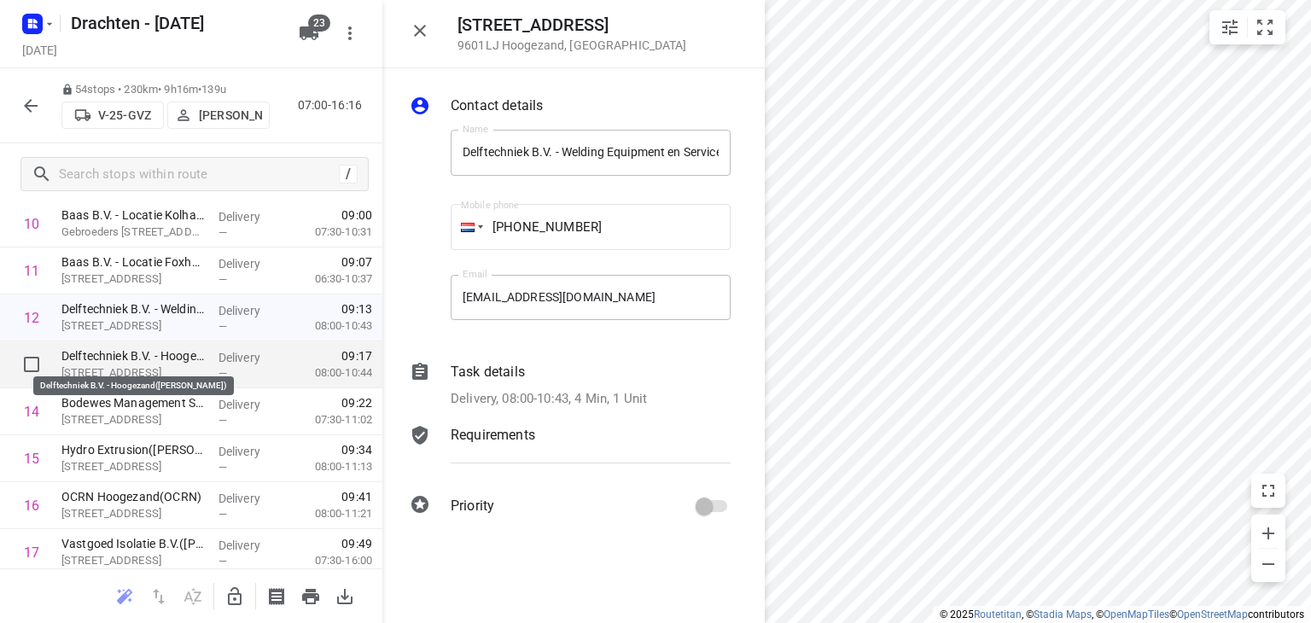
click at [196, 363] on p "Delftechniek B.V. - Hoogezand(Jan-Roelf Smit)" at bounding box center [132, 355] width 143 height 17
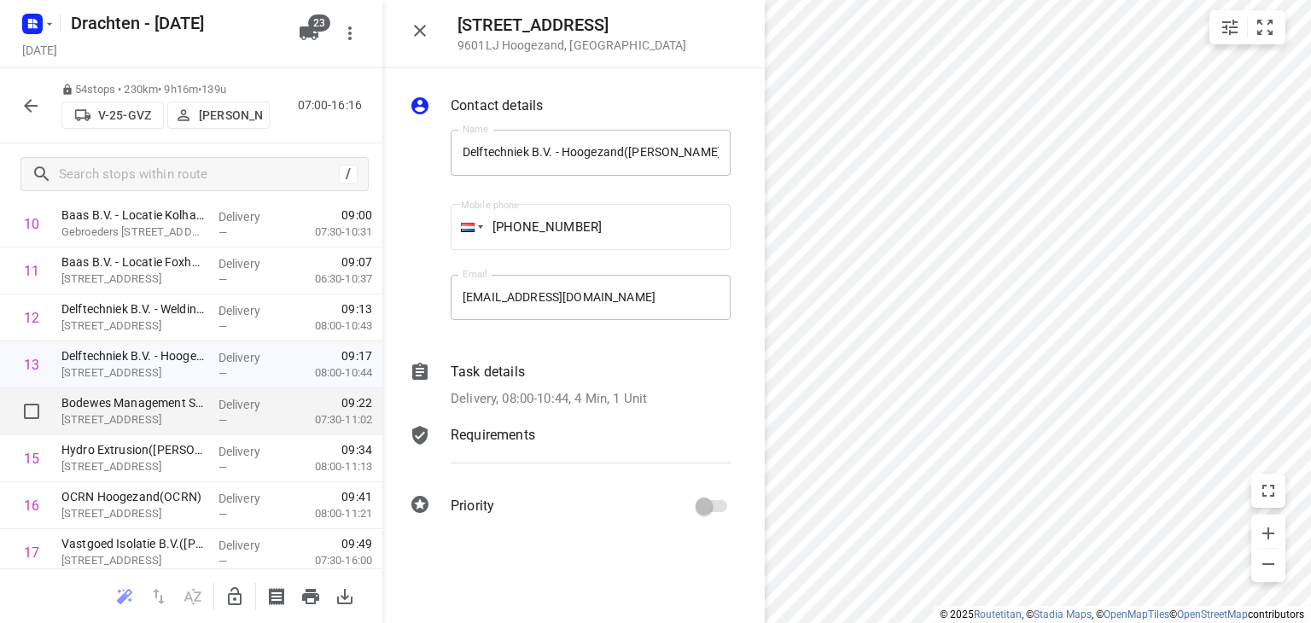
click at [212, 406] on div "Delivery —" at bounding box center [250, 411] width 77 height 47
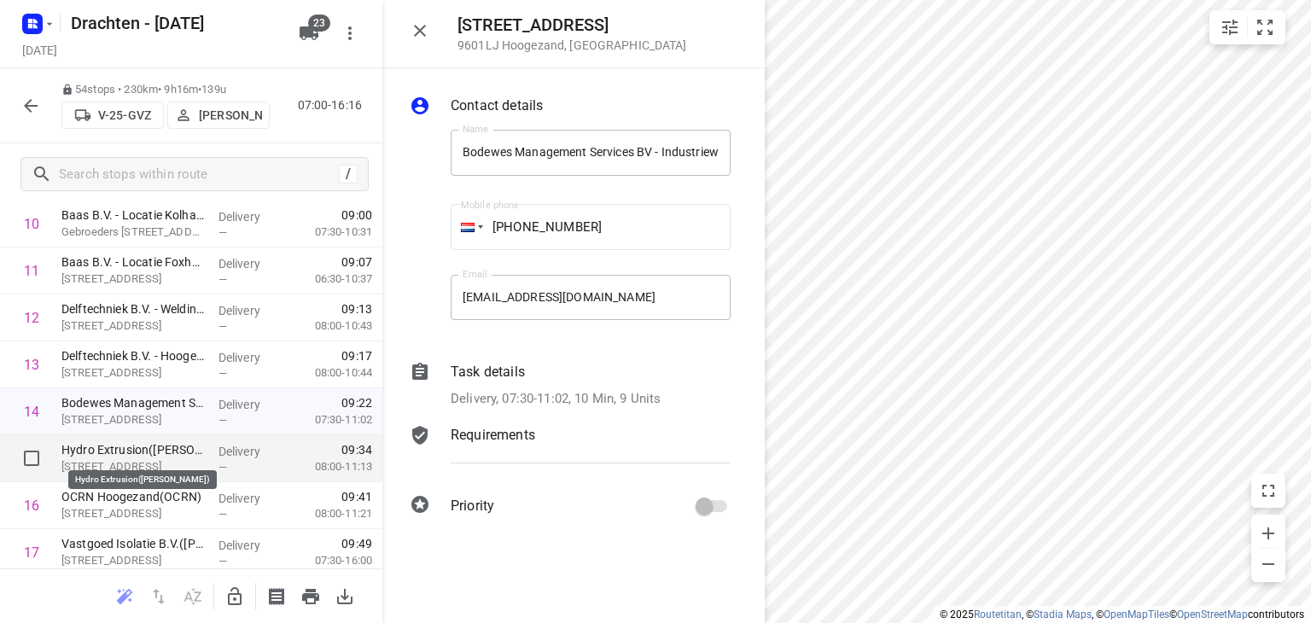
click at [198, 451] on p "Hydro Extrusion(Harma Vos)" at bounding box center [132, 449] width 143 height 17
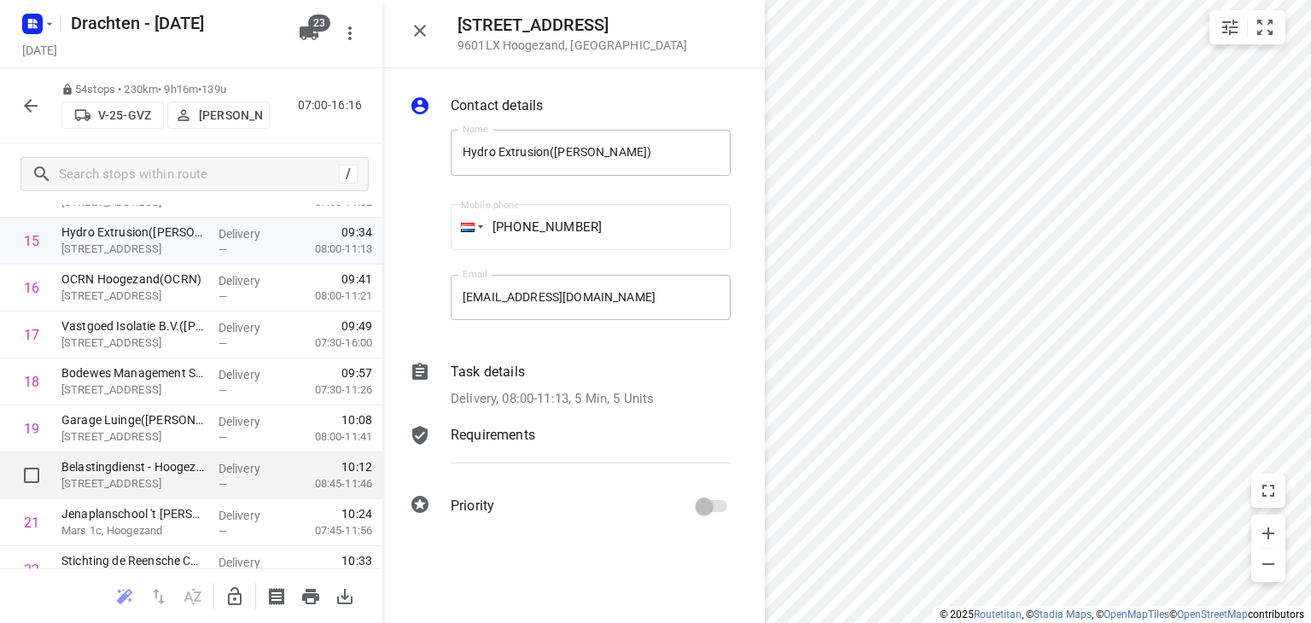
scroll to position [768, 0]
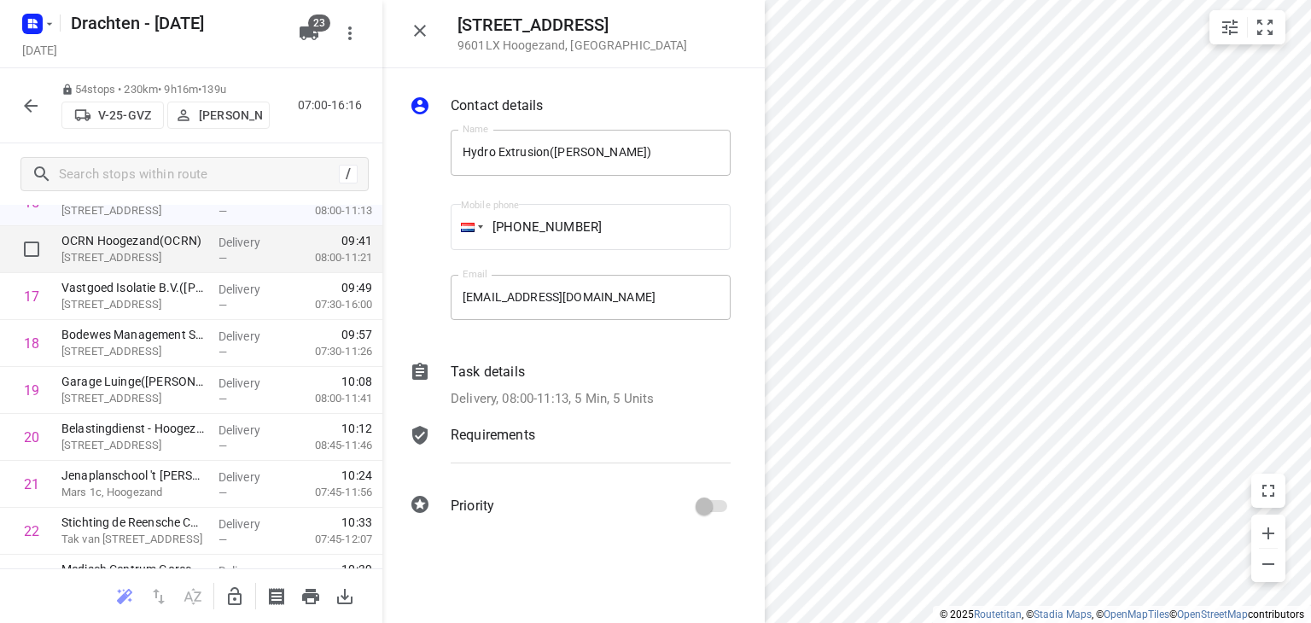
click at [178, 258] on p "Molendijk 11, Hoogezand" at bounding box center [132, 257] width 143 height 17
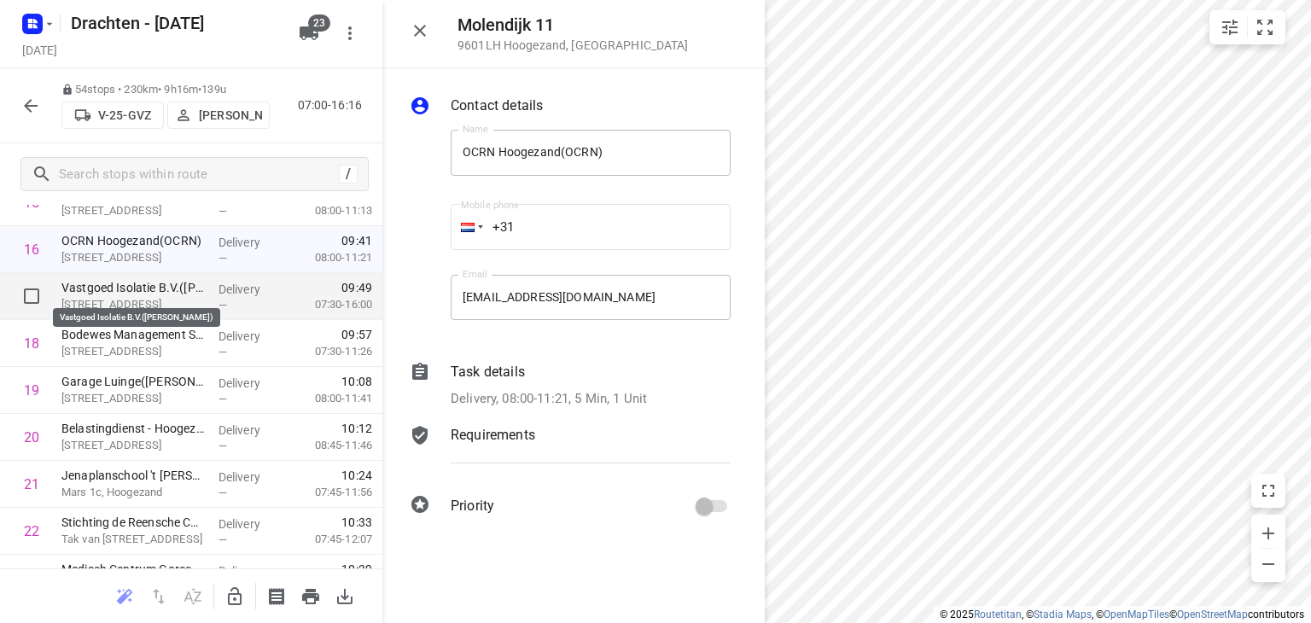
click at [173, 291] on p "Vastgoed Isolatie B.V.(Chris Dopper)" at bounding box center [132, 287] width 143 height 17
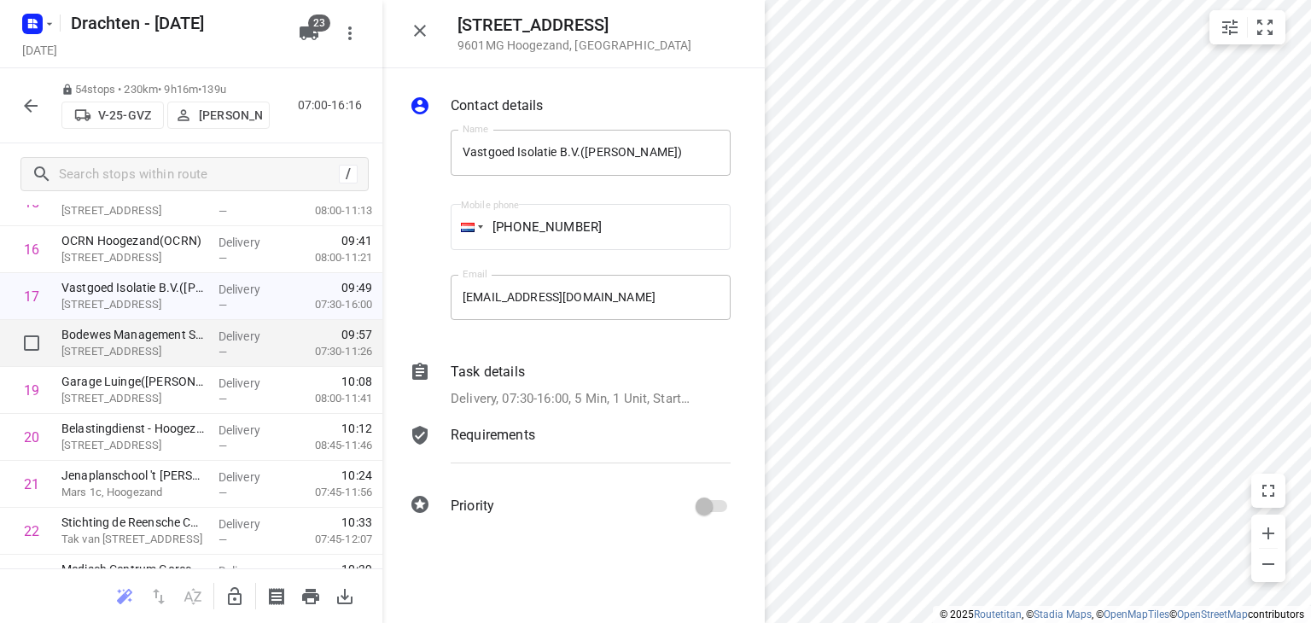
click at [175, 346] on p "Werfkade 22, Hoogezand" at bounding box center [132, 351] width 143 height 17
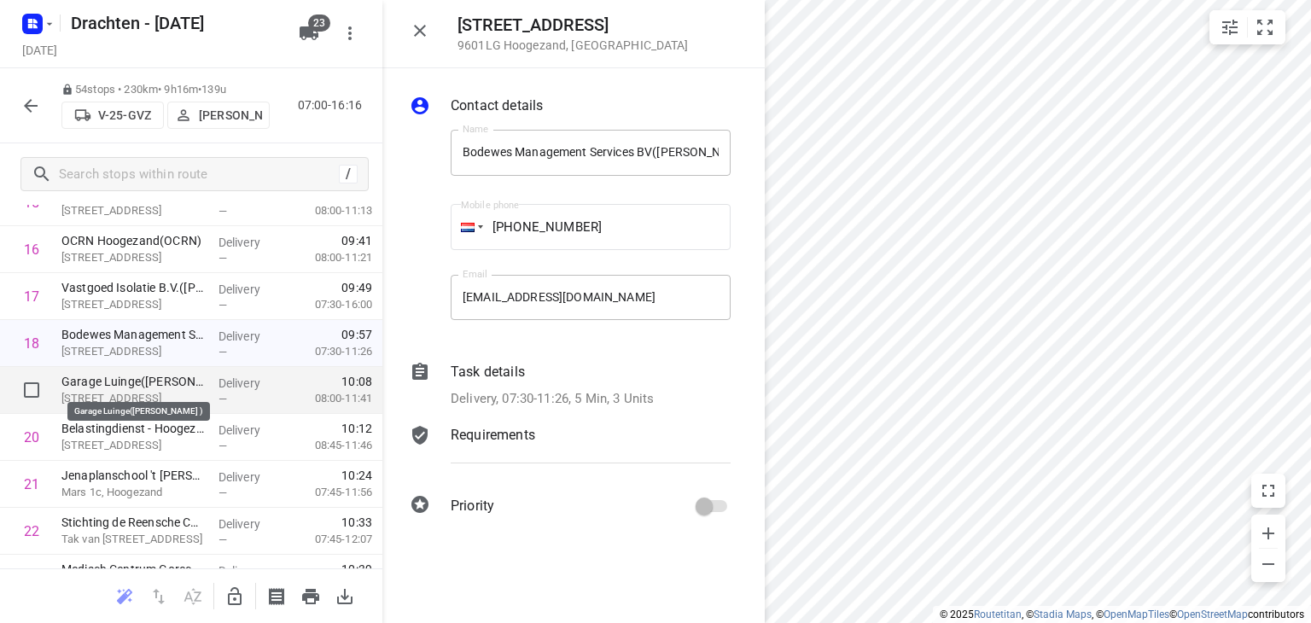
click at [176, 383] on p "Garage Luinge(Eppo Luinge )" at bounding box center [132, 381] width 143 height 17
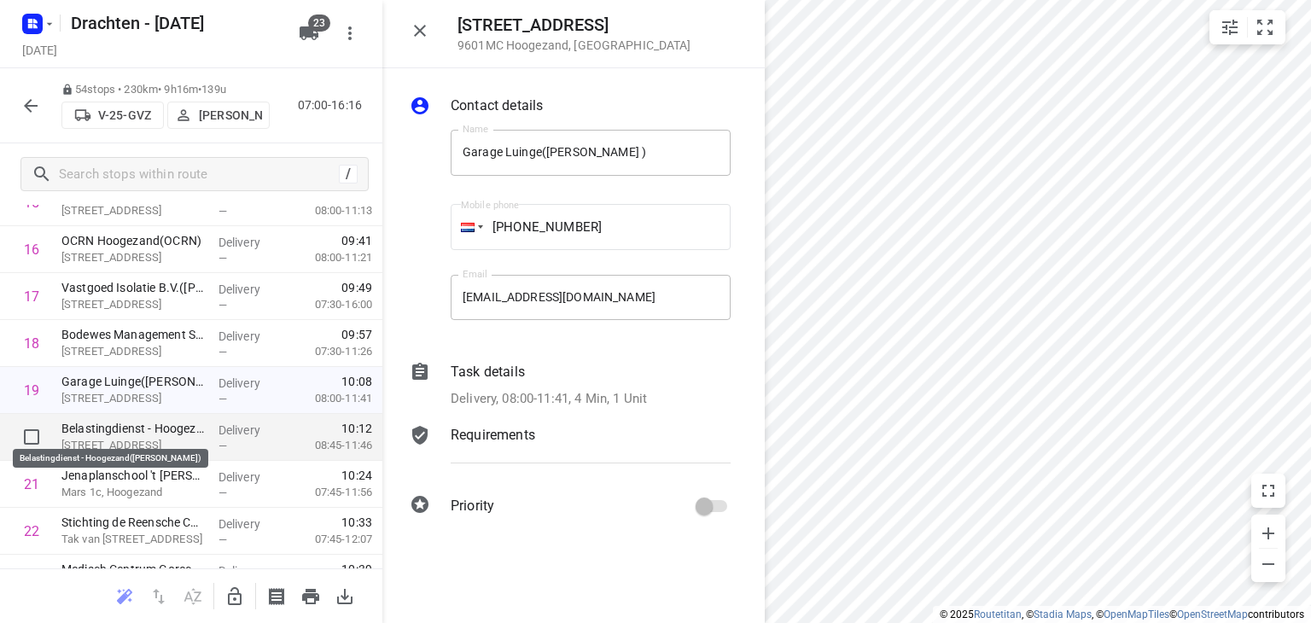
click at [178, 431] on p "Belastingdienst - Hoogezand(Karin Boomsma - Leeninga)" at bounding box center [132, 428] width 143 height 17
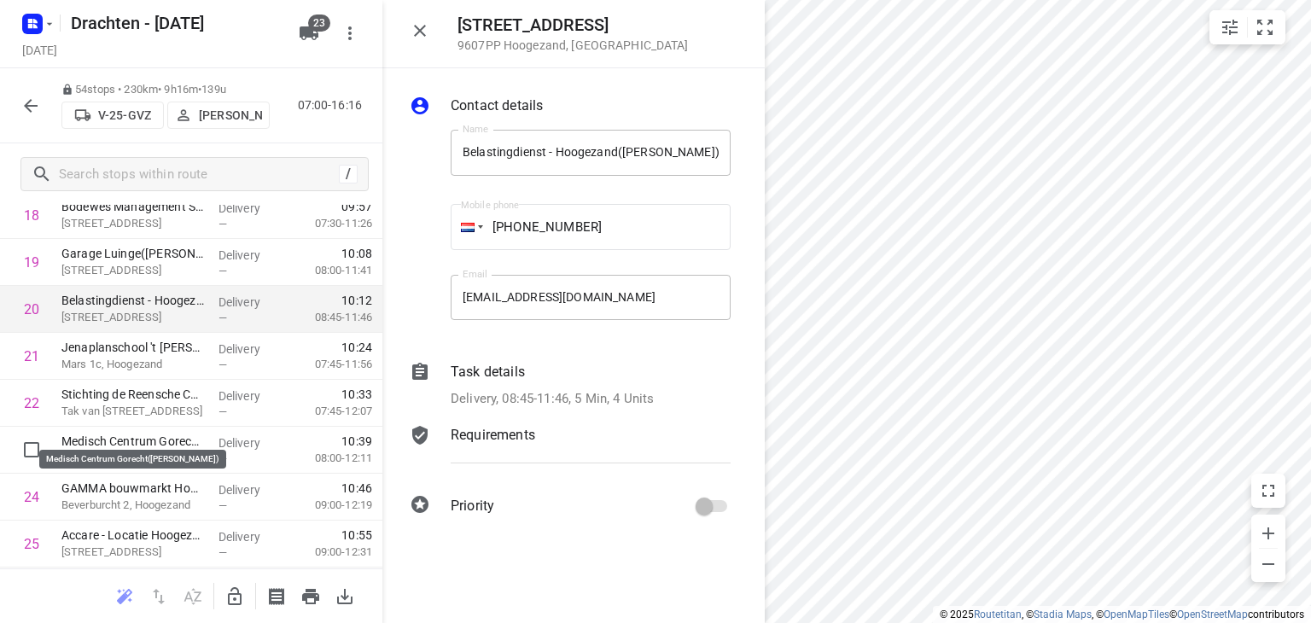
scroll to position [939, 0]
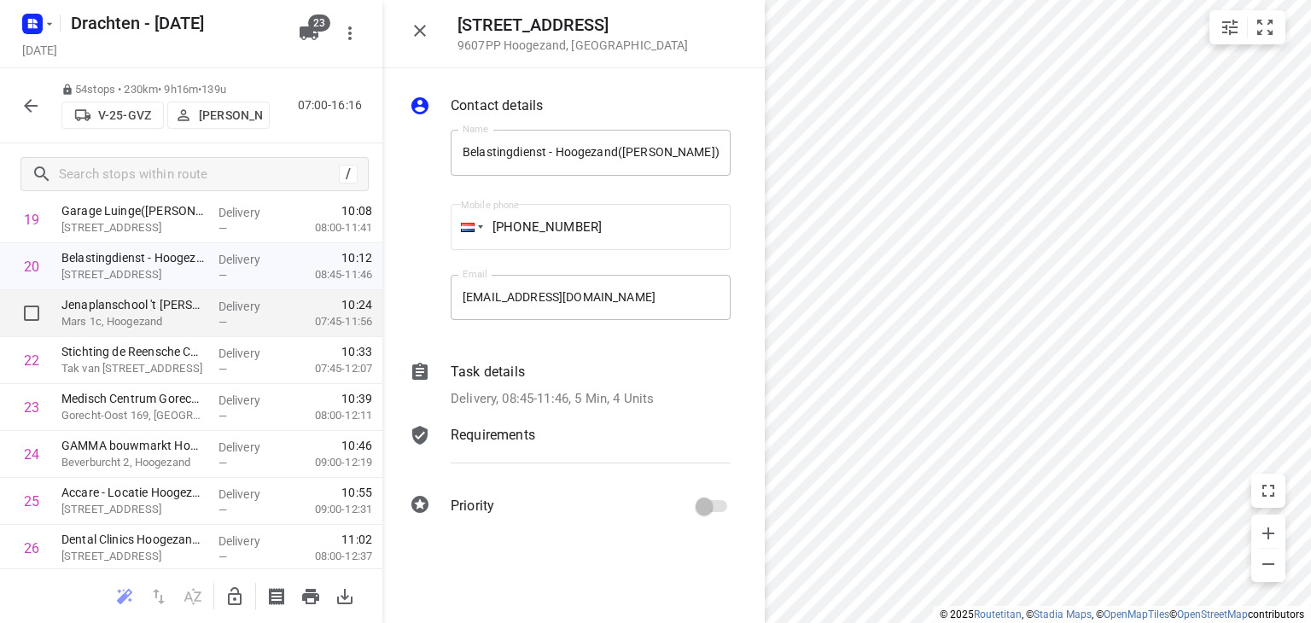
click at [180, 310] on p "Jenaplanschool 't Vlot - Hoogezand(Tamara Baron (Hoogezand))" at bounding box center [132, 304] width 143 height 17
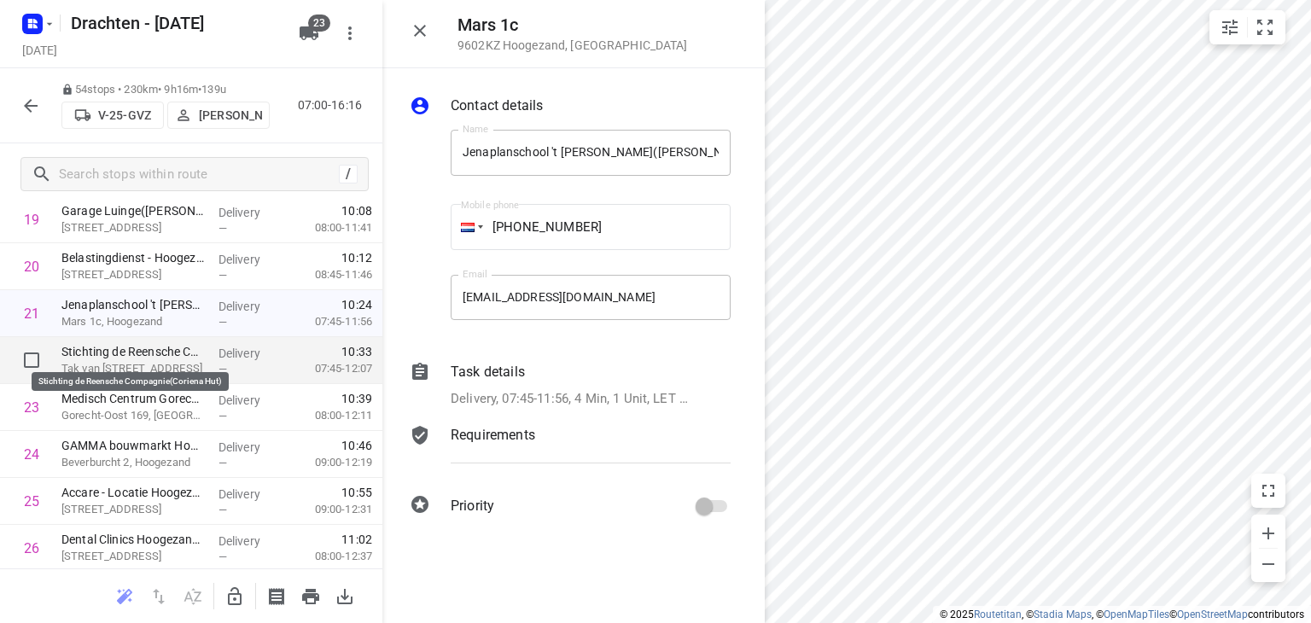
click at [184, 352] on p "Stichting de Reensche Compagnie(Coriena Hut)" at bounding box center [132, 351] width 143 height 17
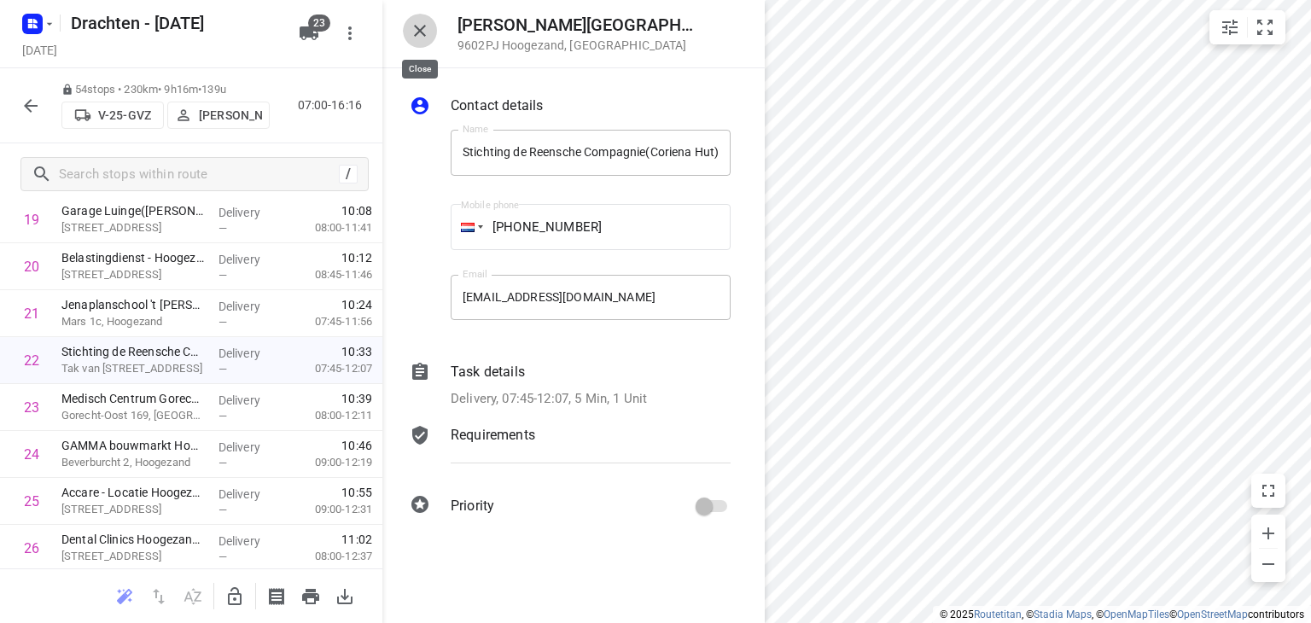
click at [425, 38] on icon "button" at bounding box center [420, 30] width 20 height 20
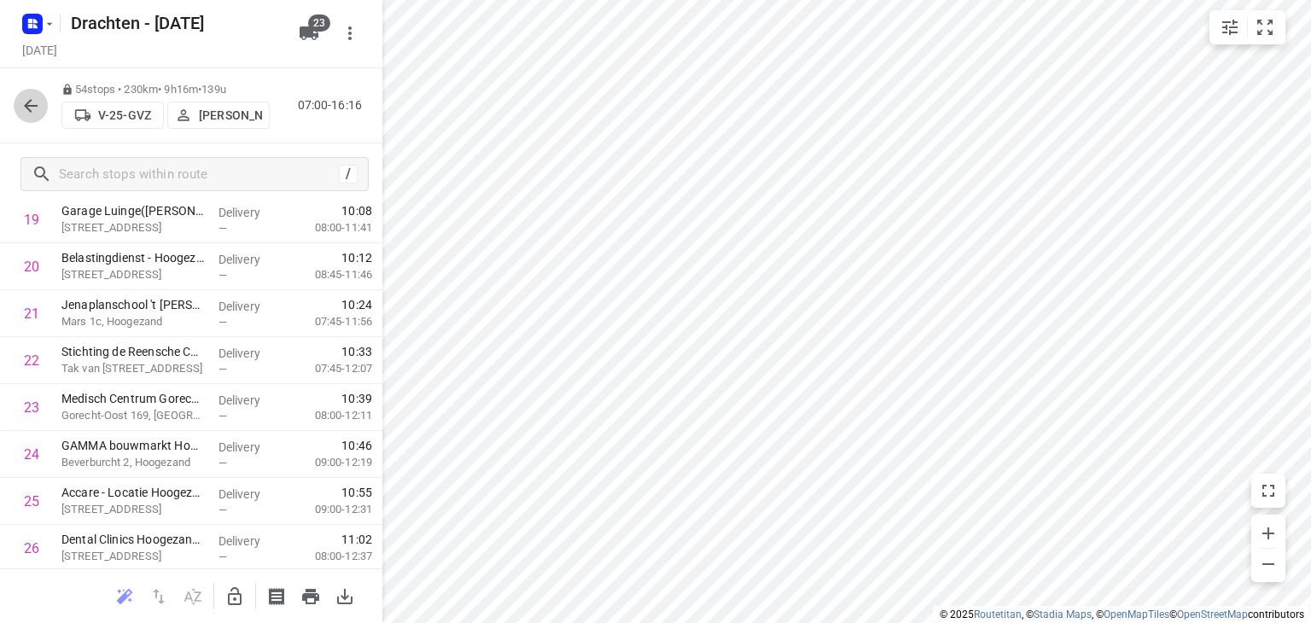
click at [25, 96] on icon "button" at bounding box center [30, 106] width 20 height 20
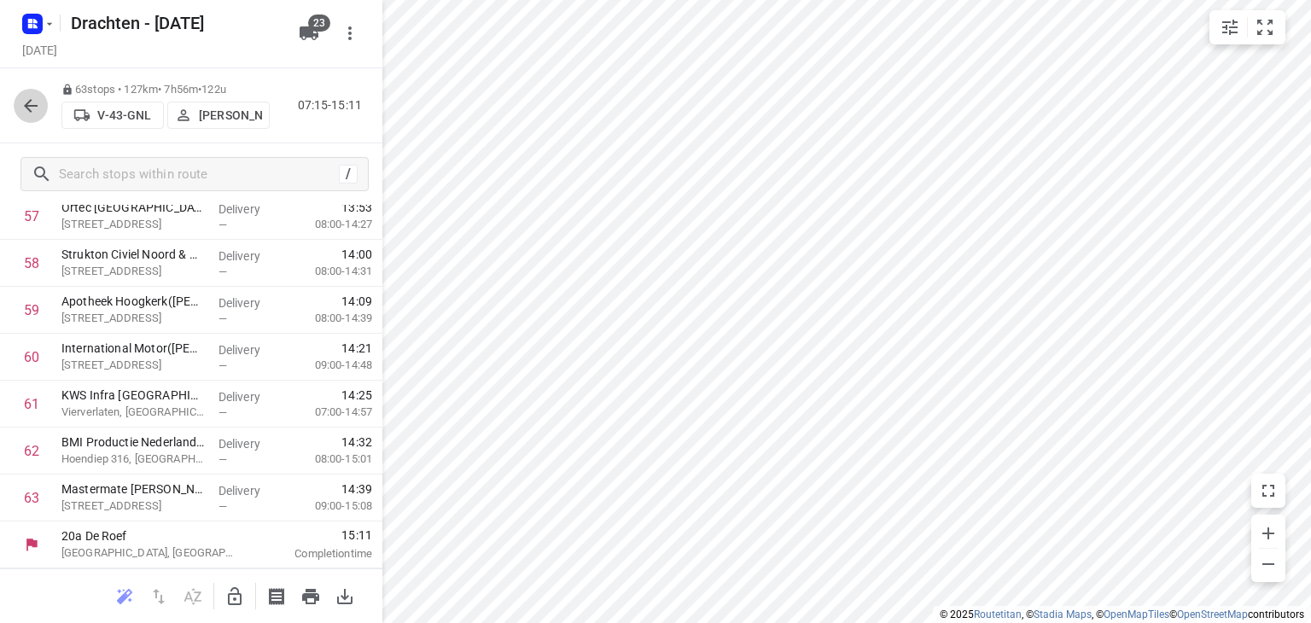
click at [32, 96] on icon "button" at bounding box center [30, 106] width 20 height 20
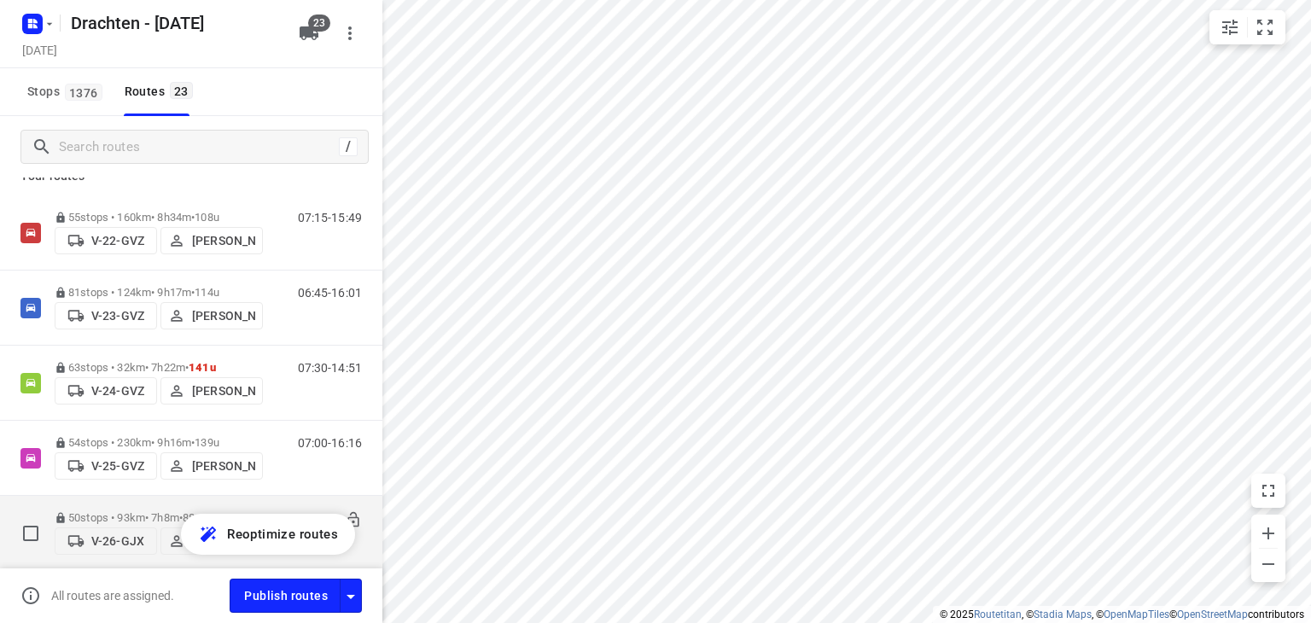
scroll to position [0, 0]
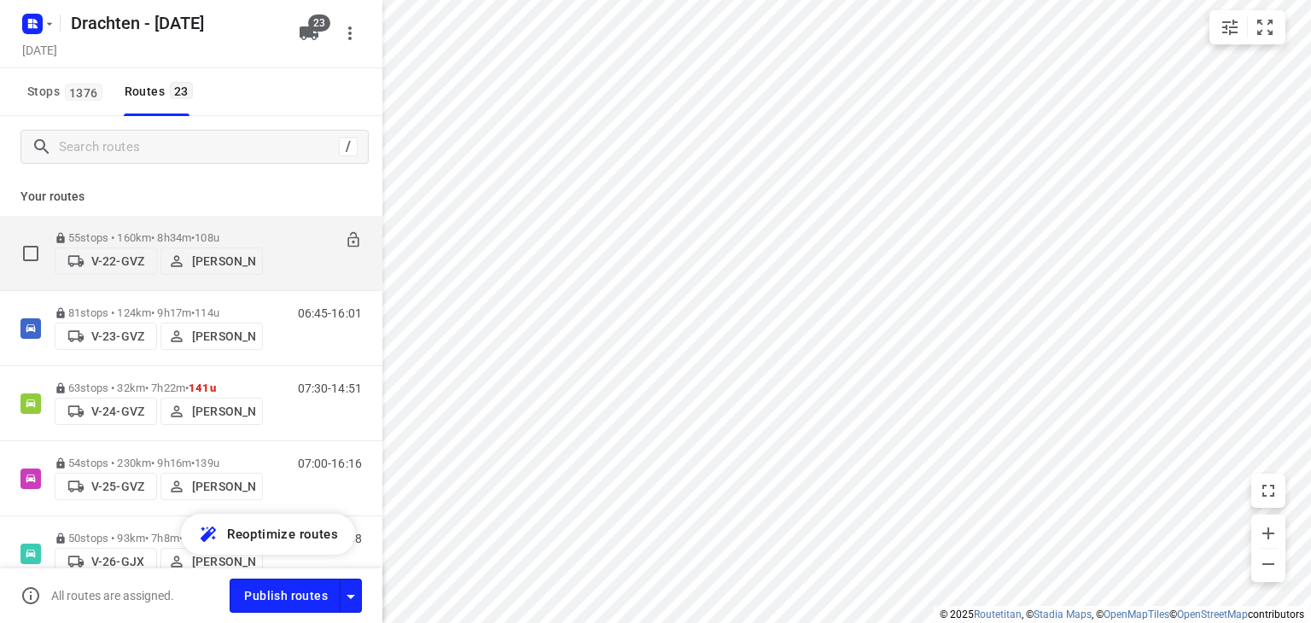
click at [249, 231] on p "55 stops • 160km • 8h34m • 108u" at bounding box center [159, 237] width 208 height 13
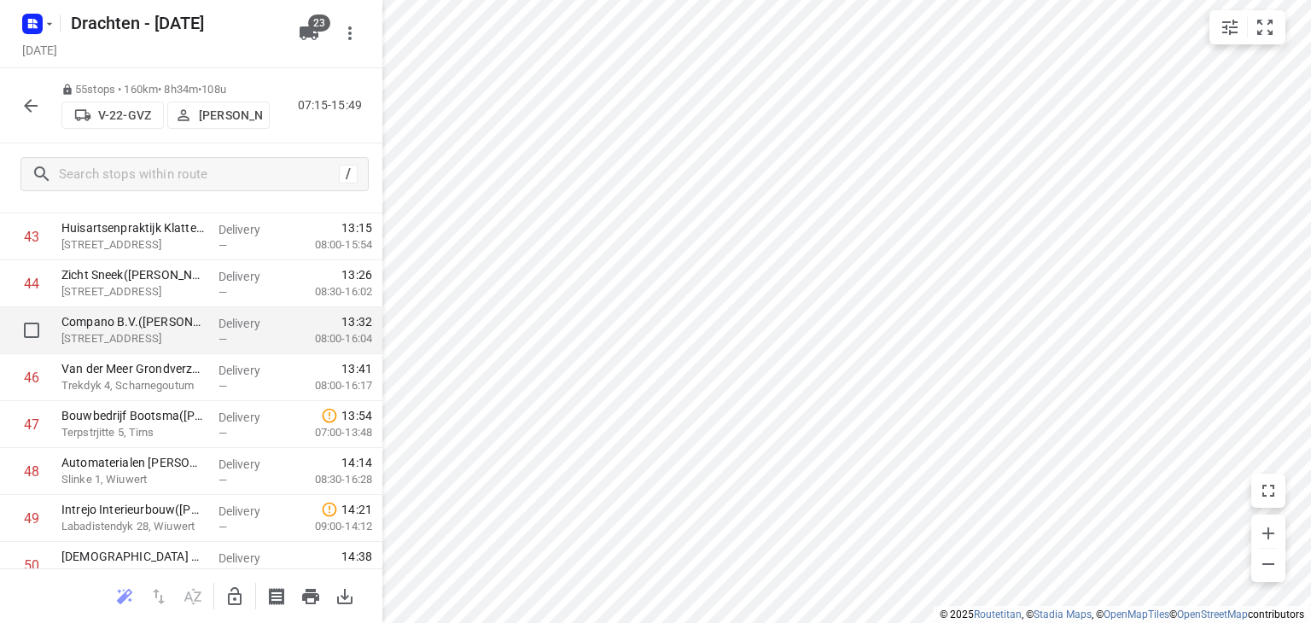
scroll to position [2350, 0]
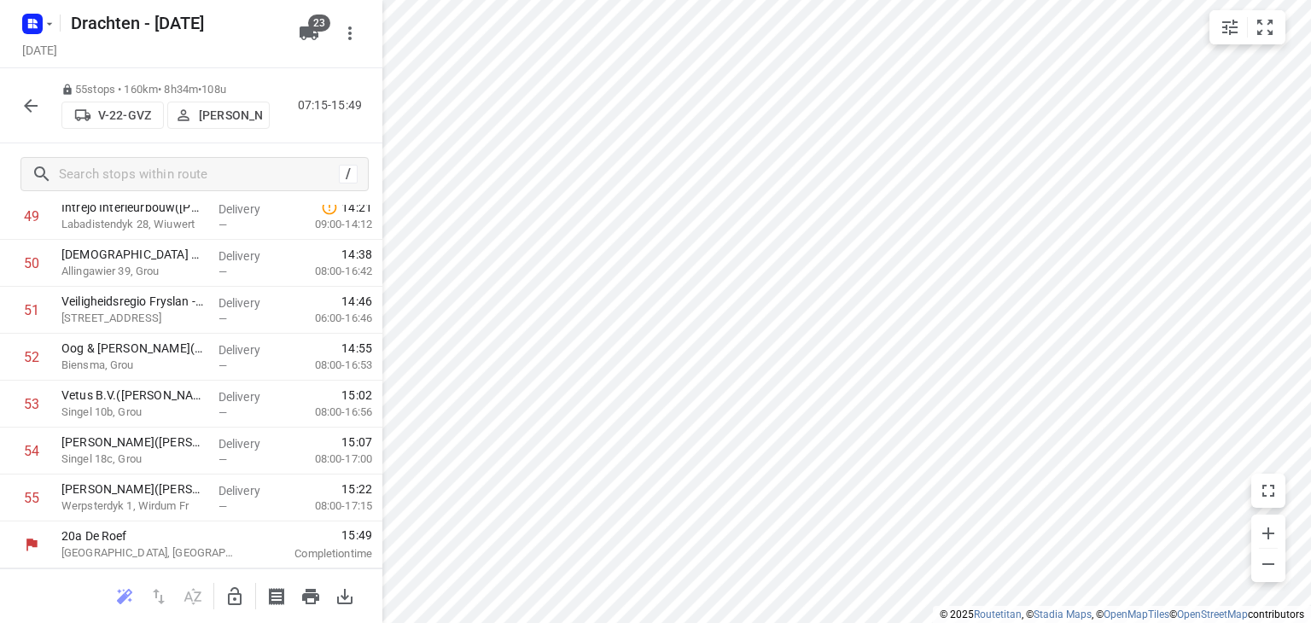
click at [28, 102] on icon "button" at bounding box center [31, 106] width 14 height 14
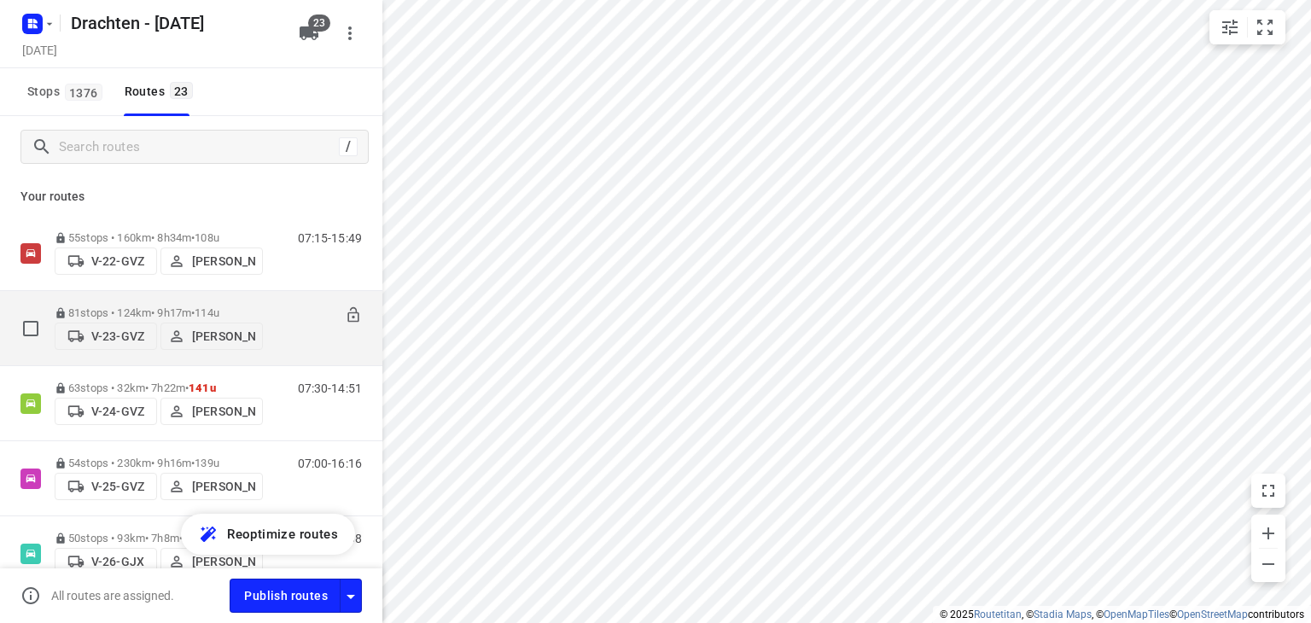
click at [195, 306] on span "•" at bounding box center [192, 312] width 3 height 13
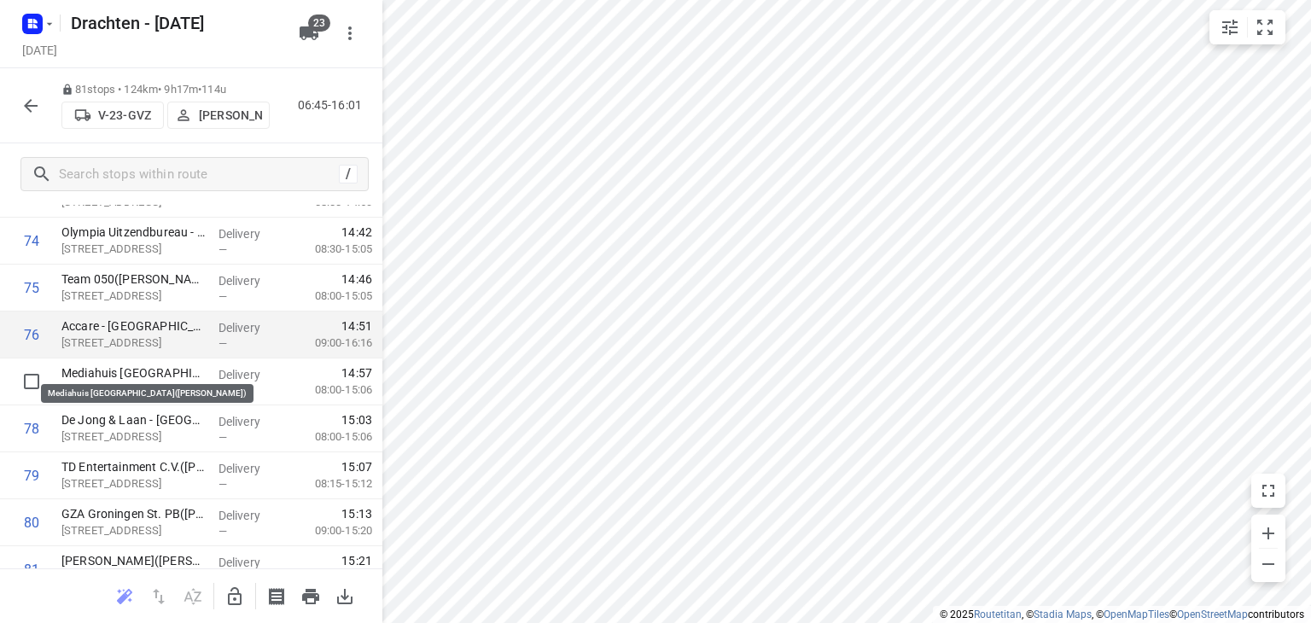
scroll to position [3571, 0]
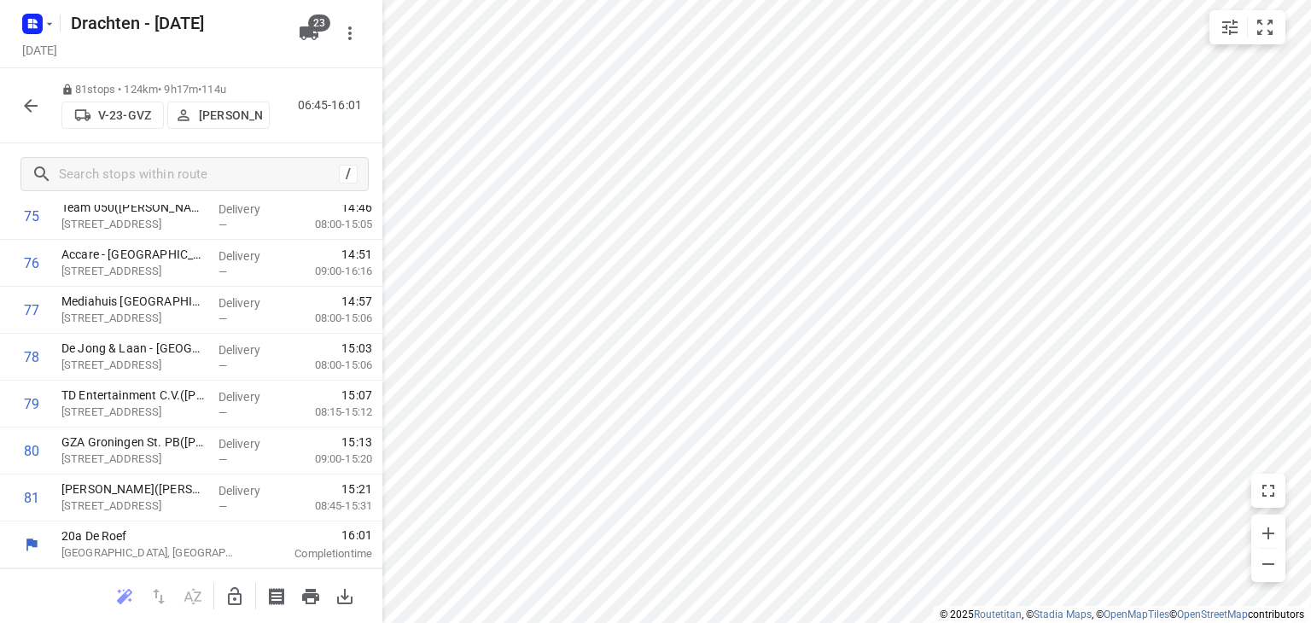
click at [30, 98] on icon "button" at bounding box center [30, 106] width 20 height 20
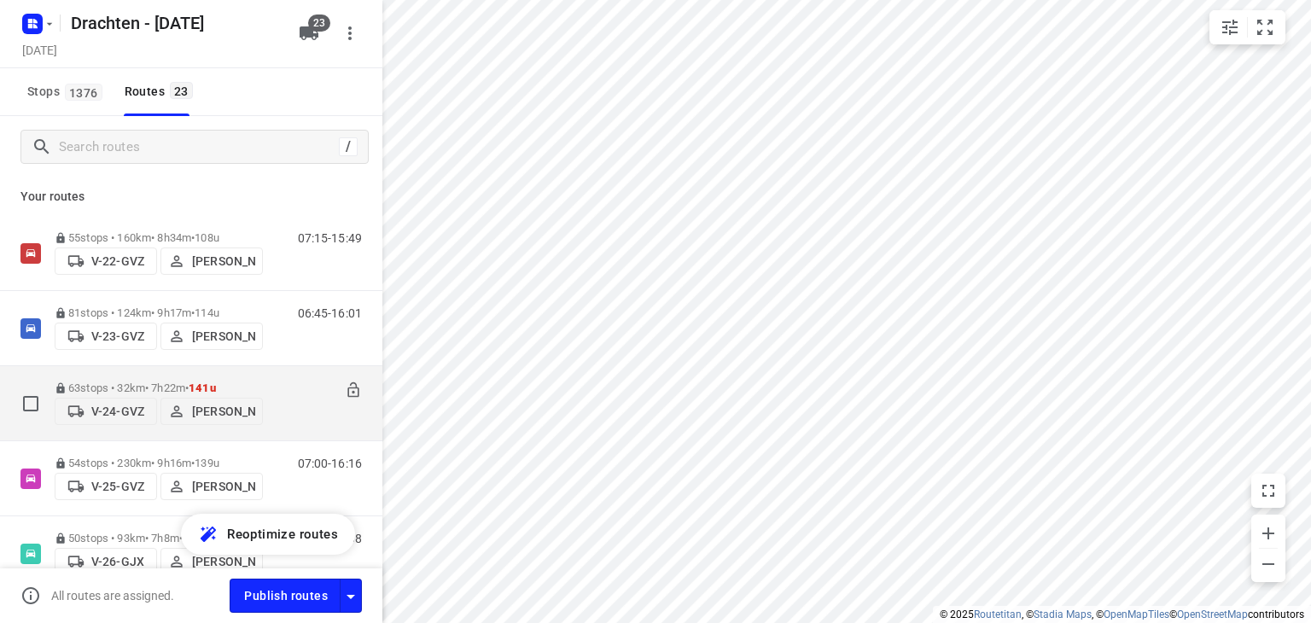
click at [164, 380] on div "63 stops • 32km • 7h22m • 141u V-24-GVZ Joran Smit" at bounding box center [159, 403] width 208 height 61
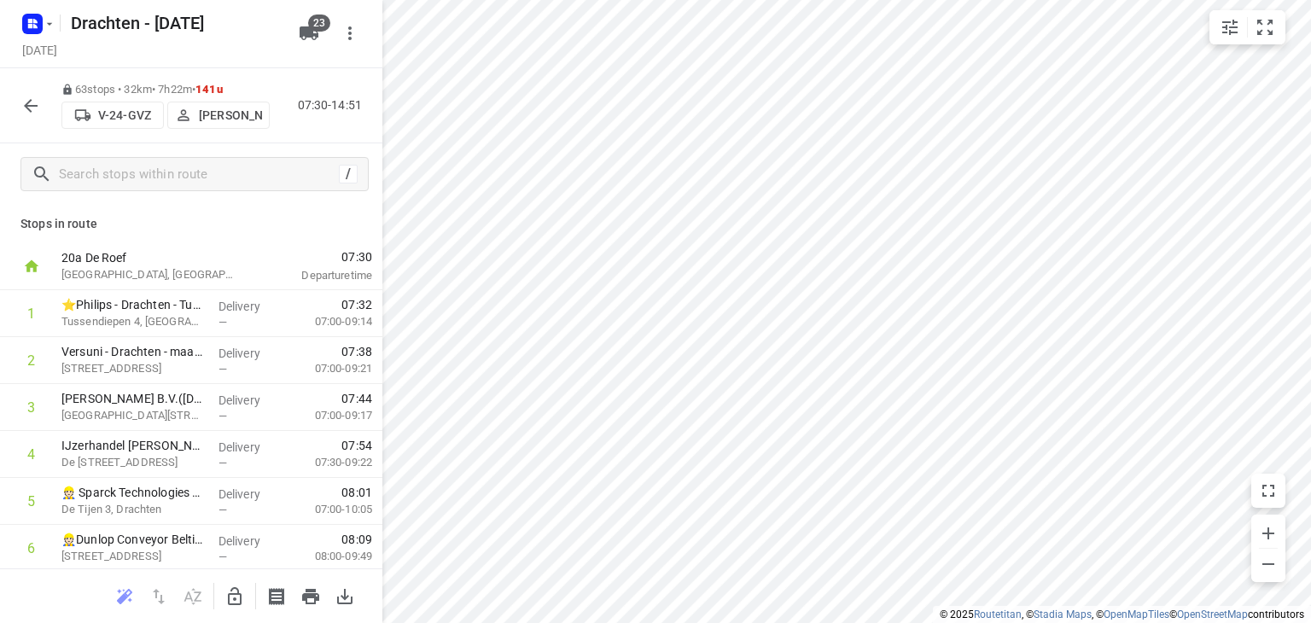
click at [30, 114] on icon "button" at bounding box center [30, 106] width 20 height 20
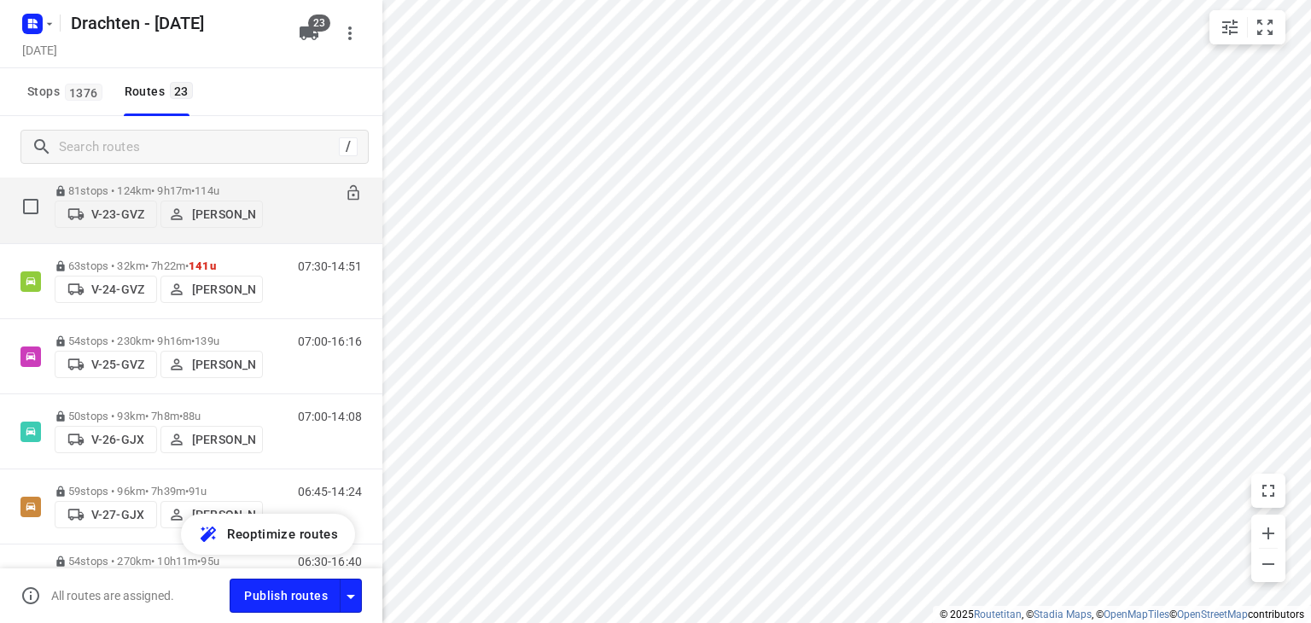
scroll to position [171, 0]
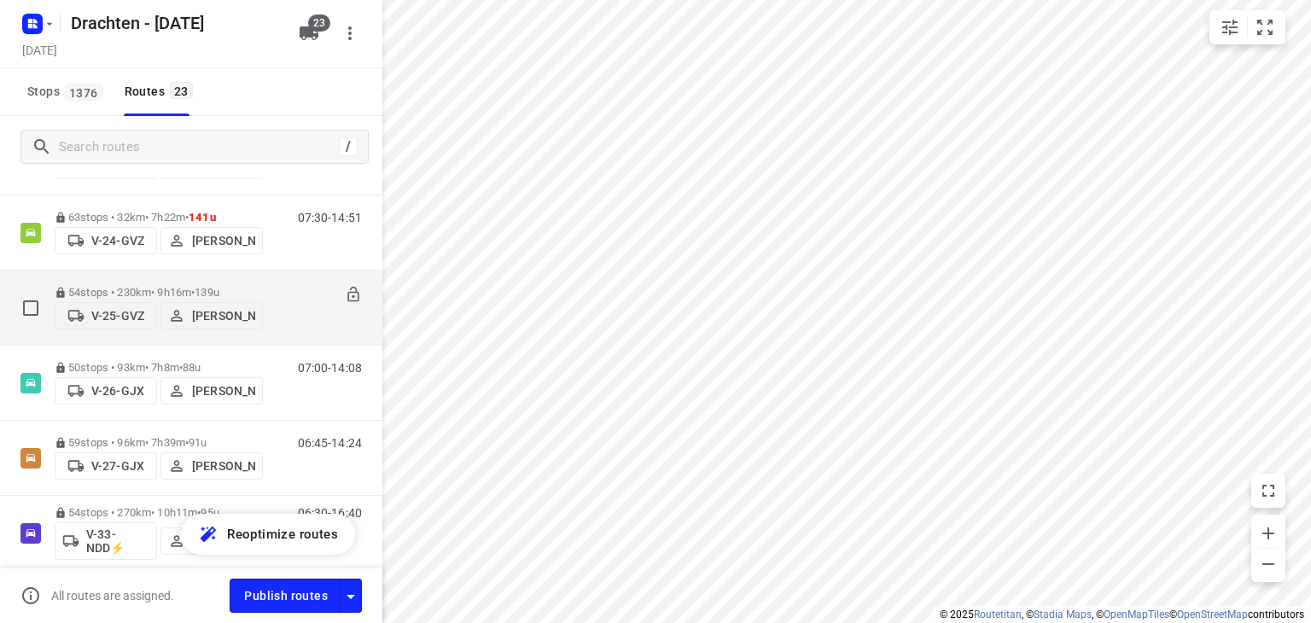
click at [115, 287] on p "54 stops • 230km • 9h16m • 139u" at bounding box center [159, 292] width 208 height 13
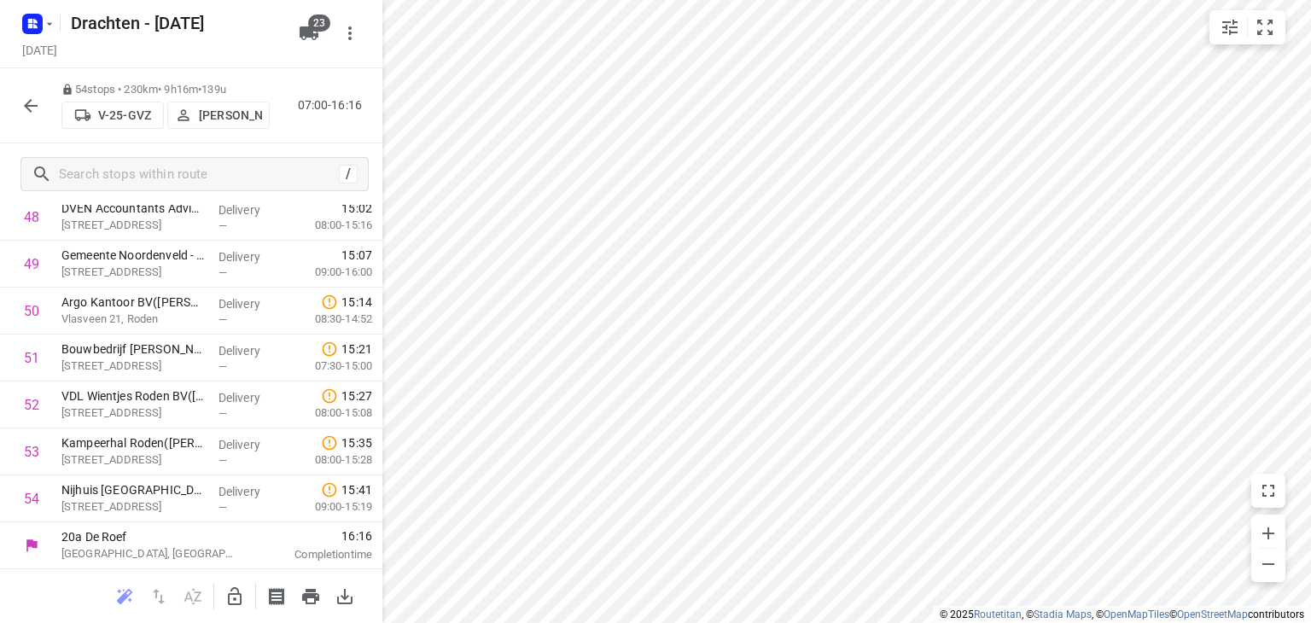
scroll to position [2303, 0]
click at [41, 109] on button "button" at bounding box center [31, 106] width 34 height 34
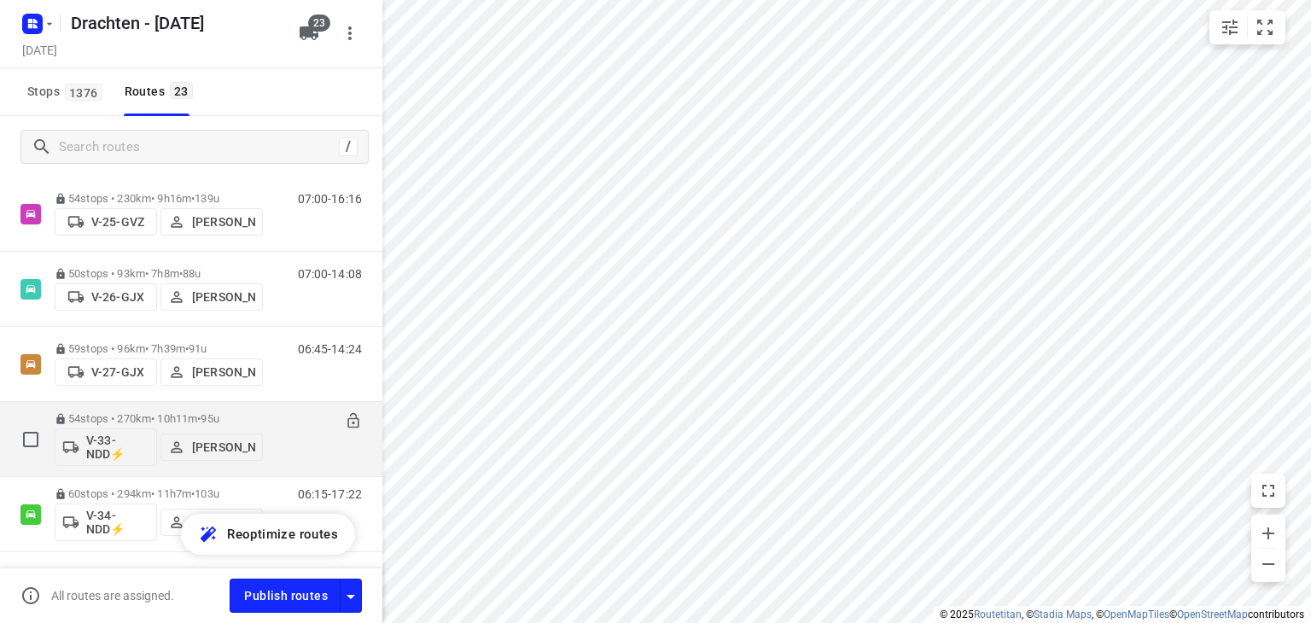
scroll to position [341, 0]
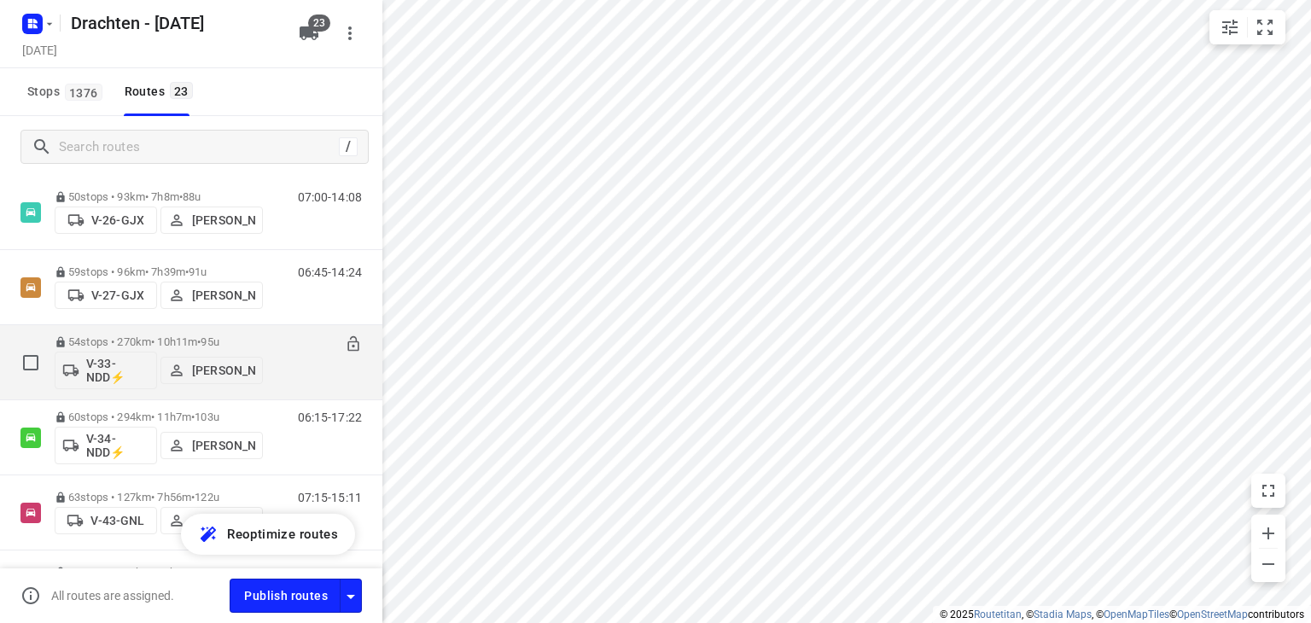
click at [242, 339] on p "54 stops • 270km • 10h11m • 95u" at bounding box center [159, 341] width 208 height 13
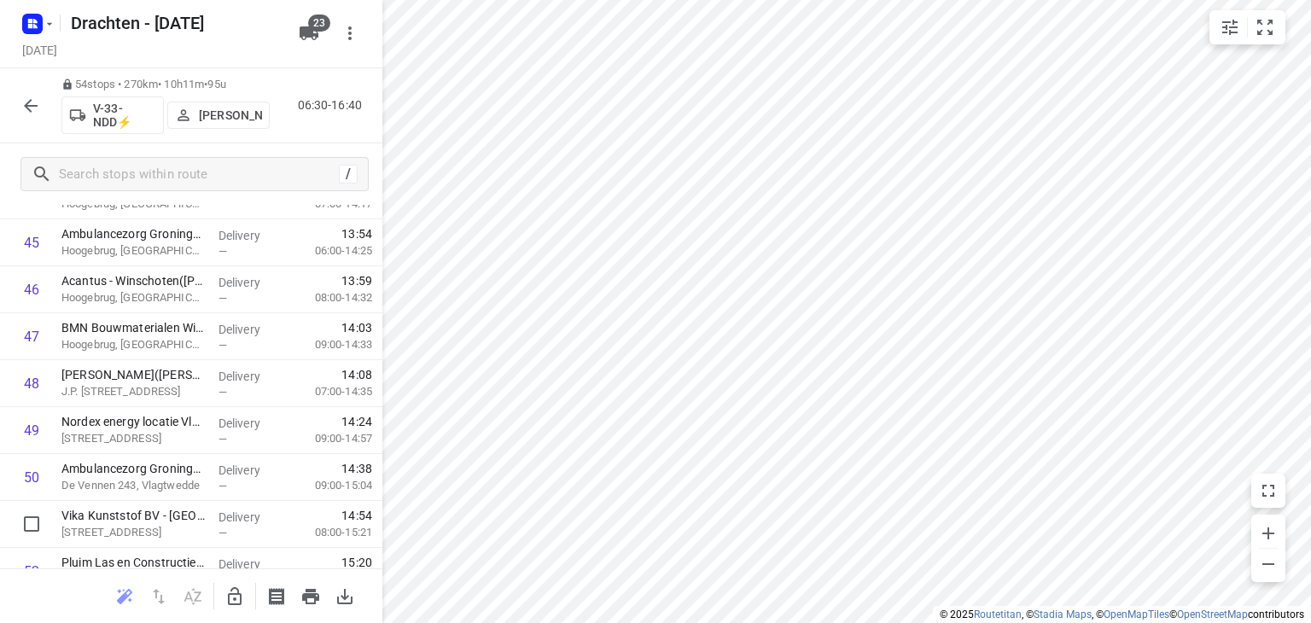
scroll to position [2303, 0]
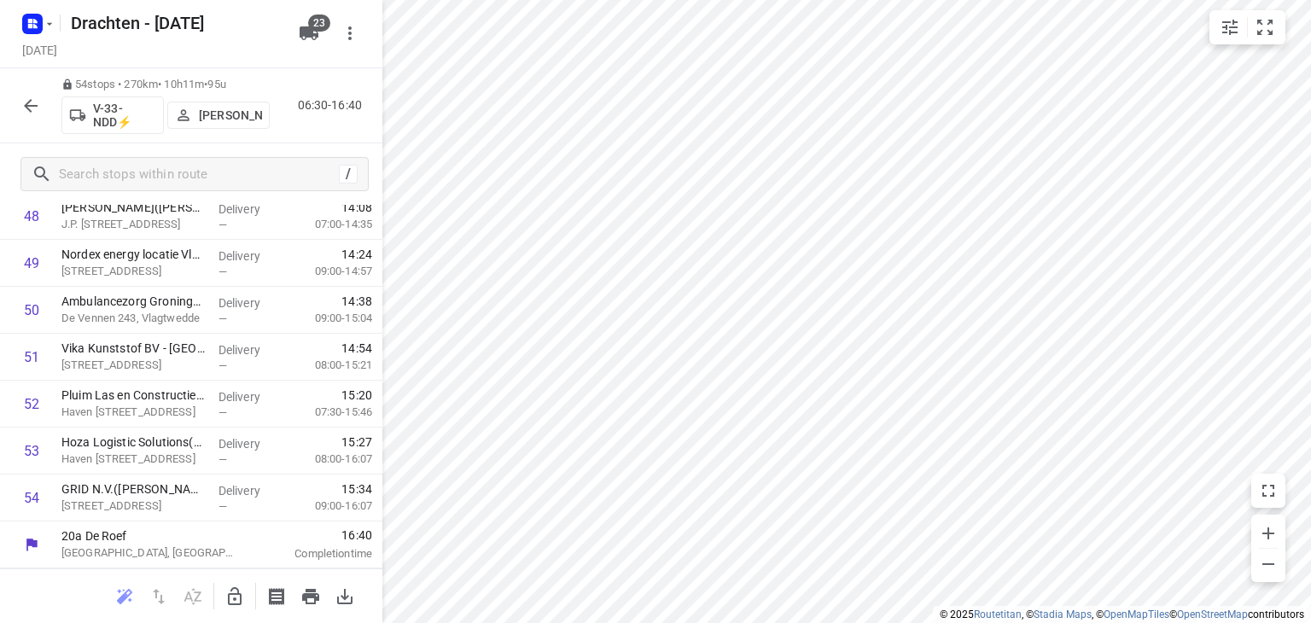
click at [37, 102] on icon "button" at bounding box center [30, 106] width 20 height 20
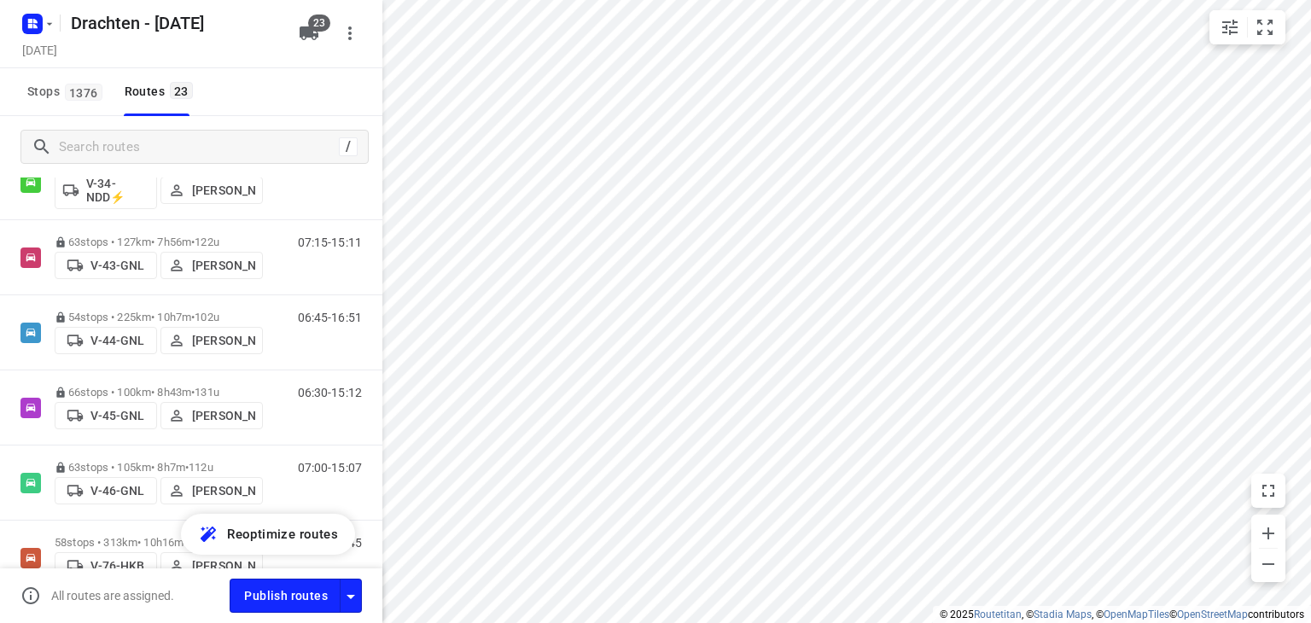
scroll to position [597, 0]
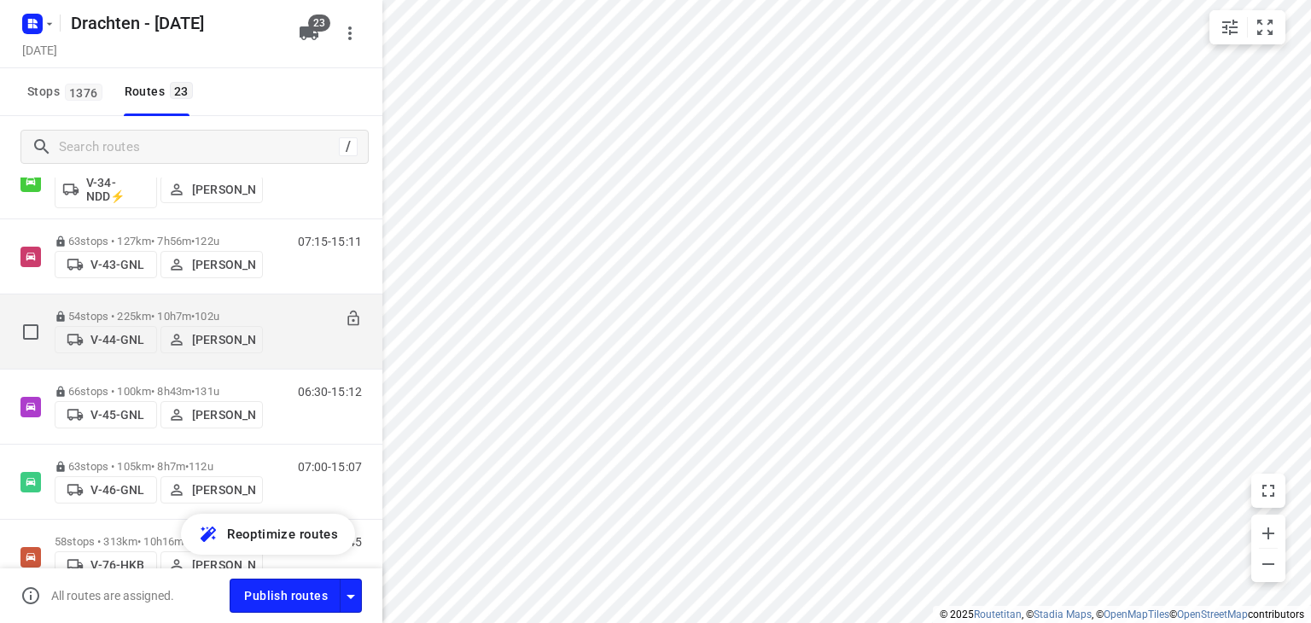
click at [219, 310] on span "102u" at bounding box center [207, 316] width 25 height 13
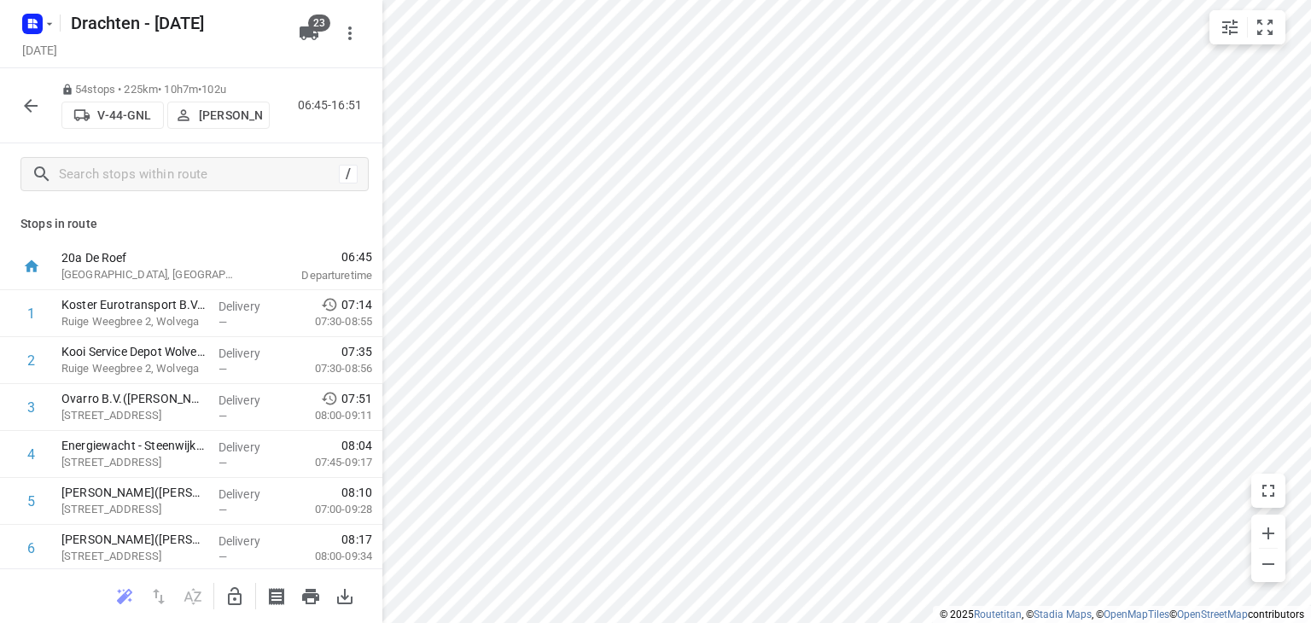
scroll to position [0, 0]
click at [37, 117] on button "button" at bounding box center [31, 106] width 34 height 34
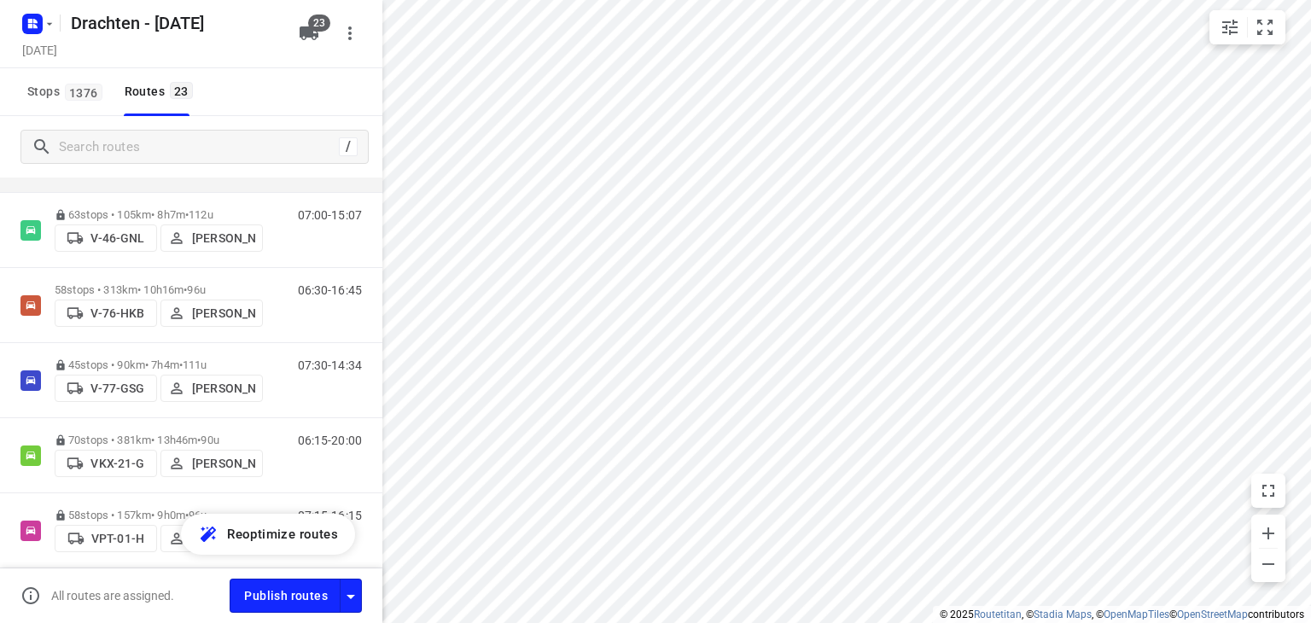
scroll to position [853, 0]
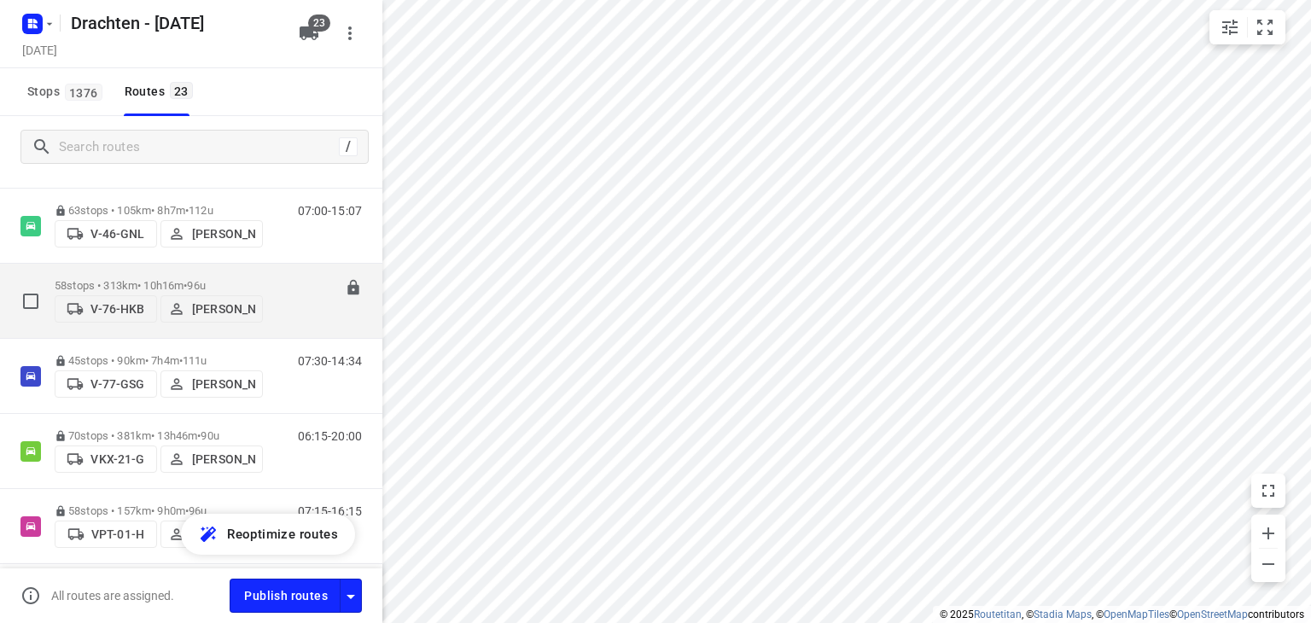
click at [242, 272] on div "58 stops • 313km • 10h16m • 96u V-76-HKB Steijn Groothof" at bounding box center [159, 301] width 208 height 61
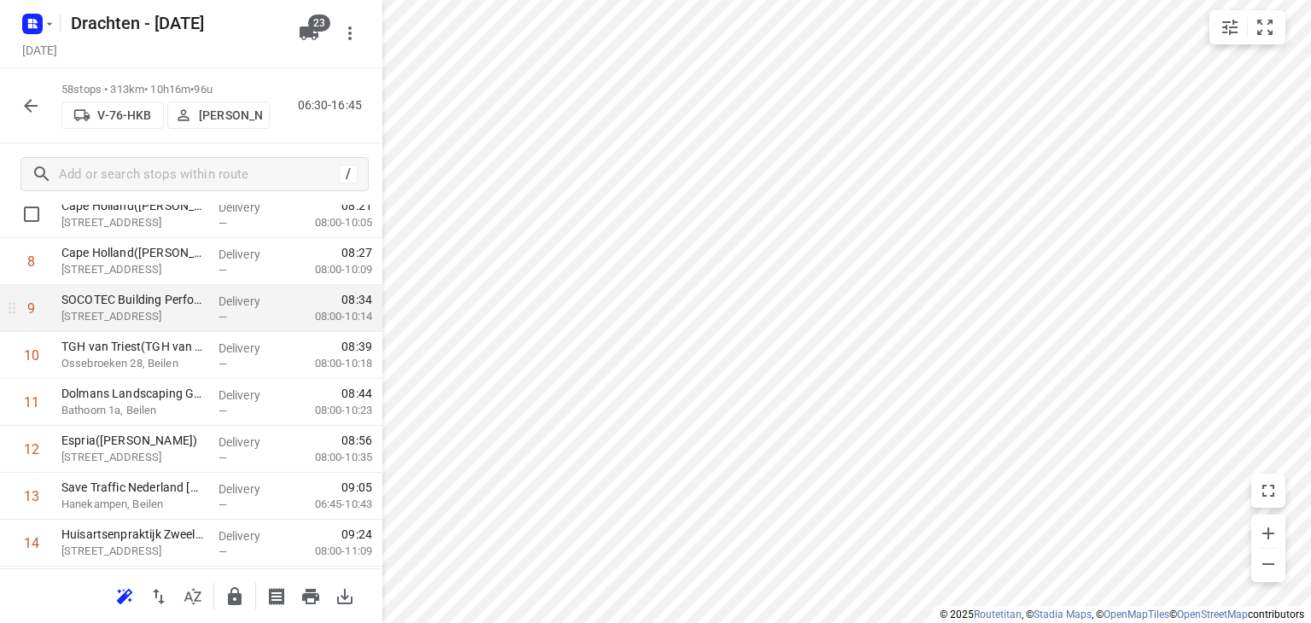
scroll to position [427, 0]
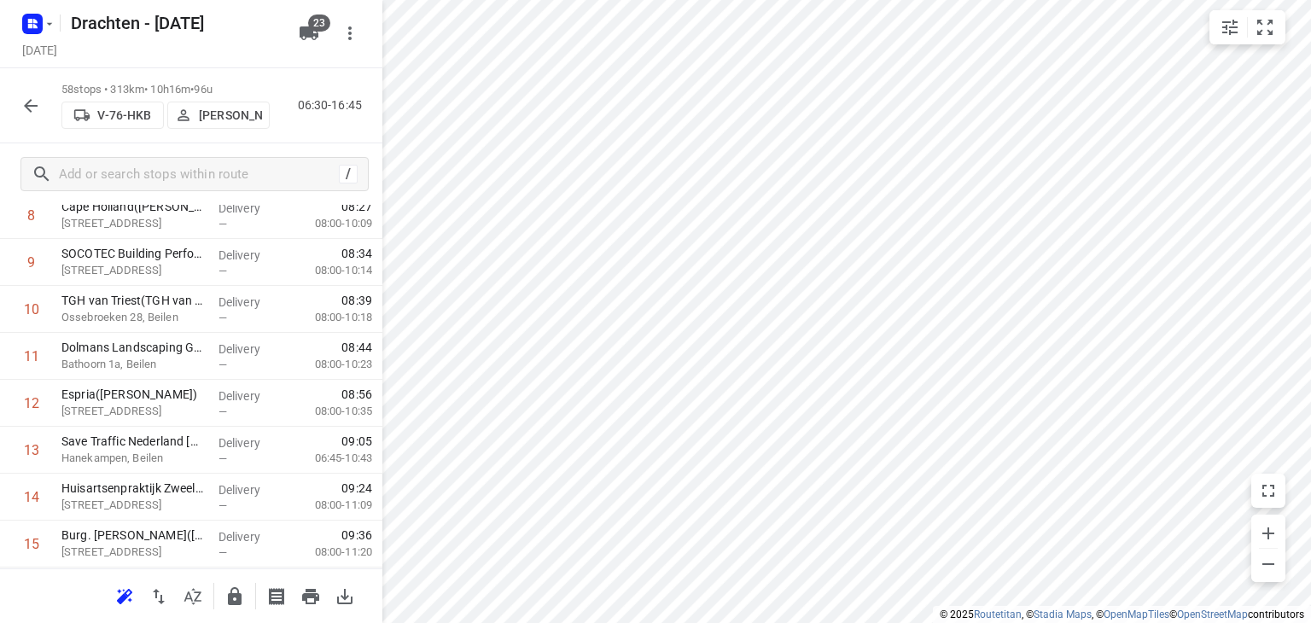
click at [16, 109] on button "button" at bounding box center [31, 106] width 34 height 34
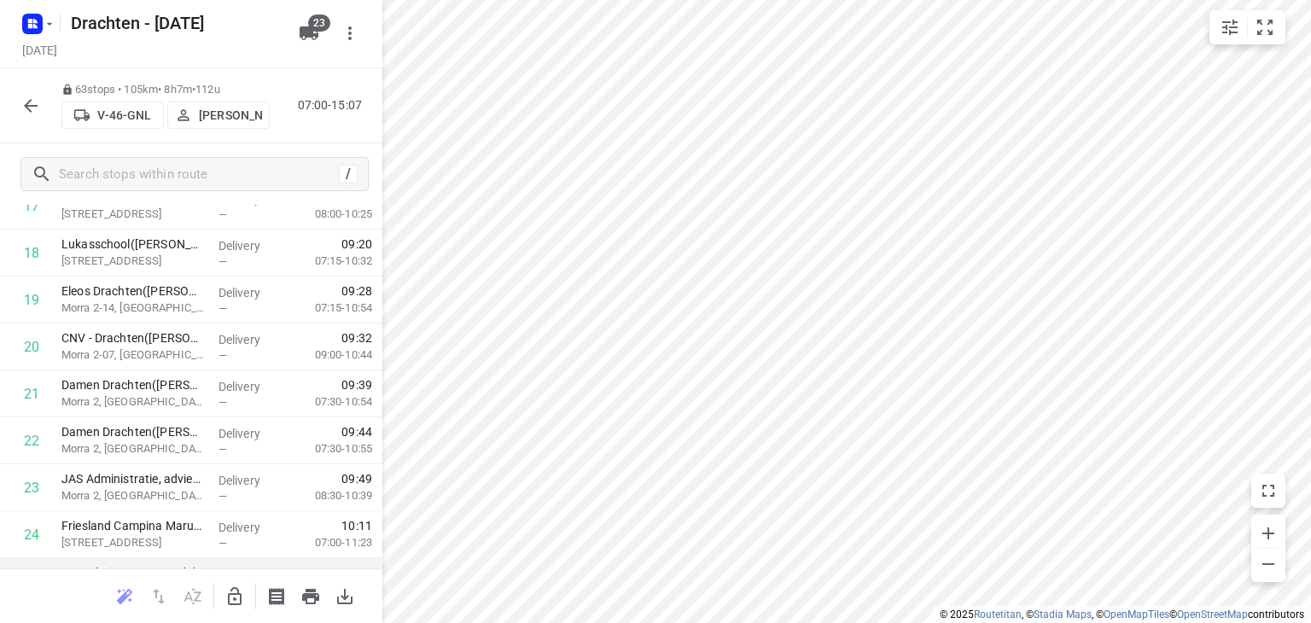
scroll to position [853, 0]
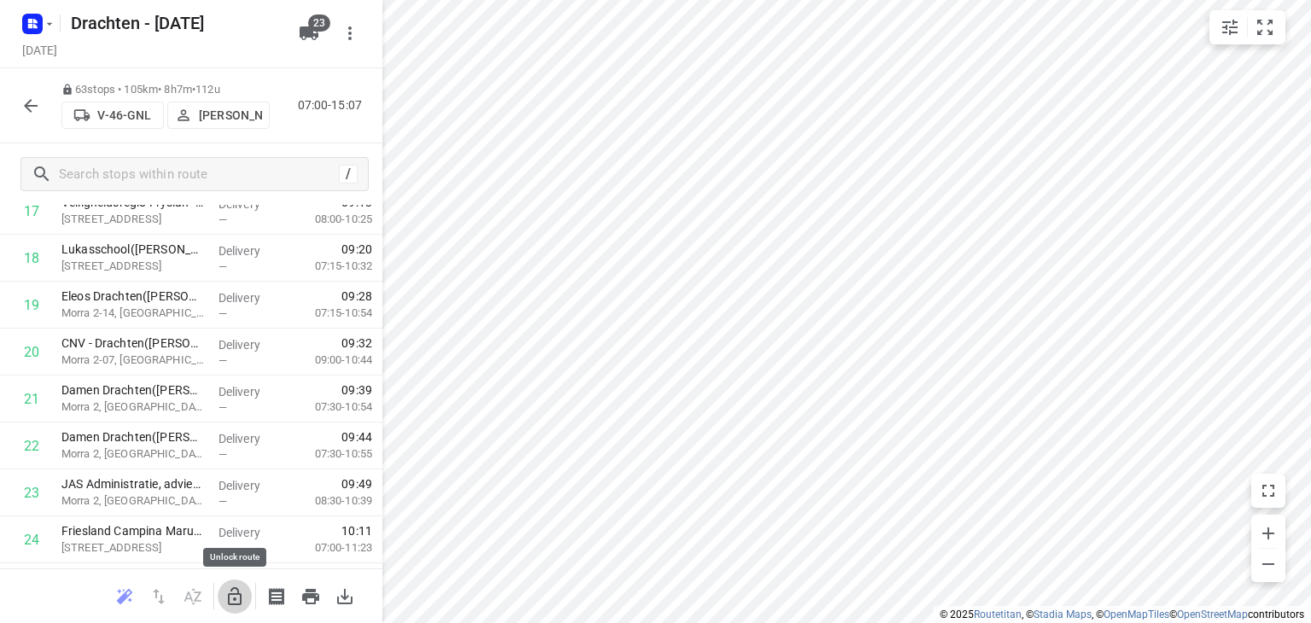
click at [226, 602] on icon "button" at bounding box center [234, 596] width 20 height 20
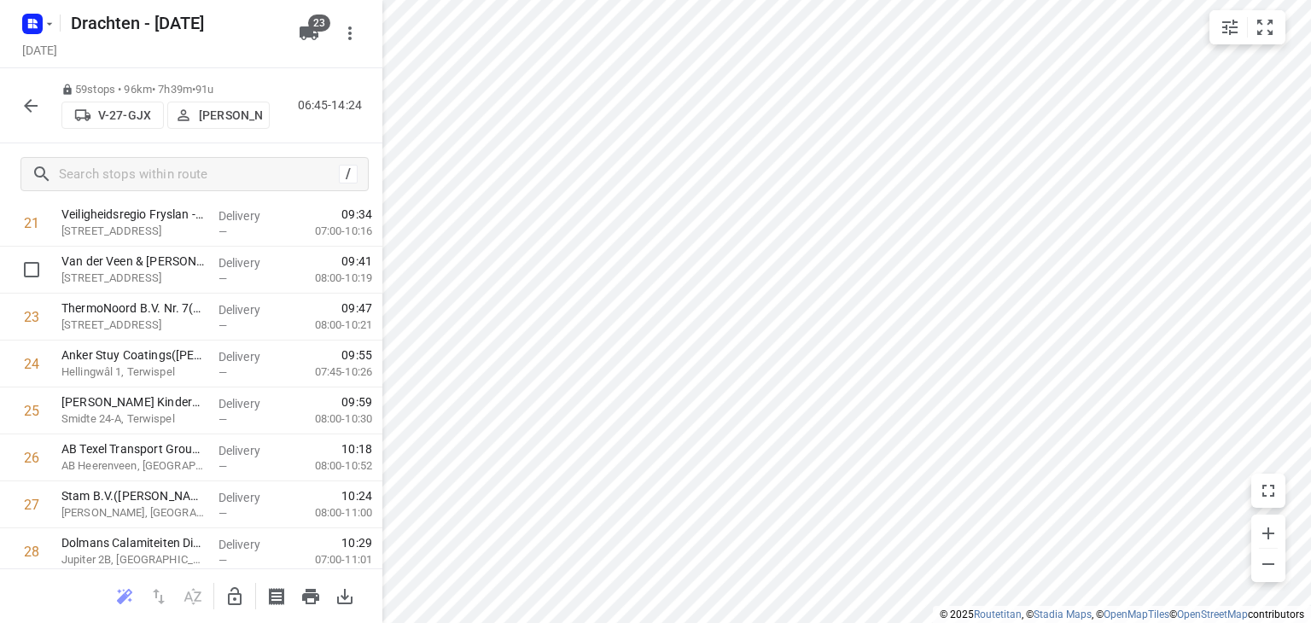
scroll to position [1109, 0]
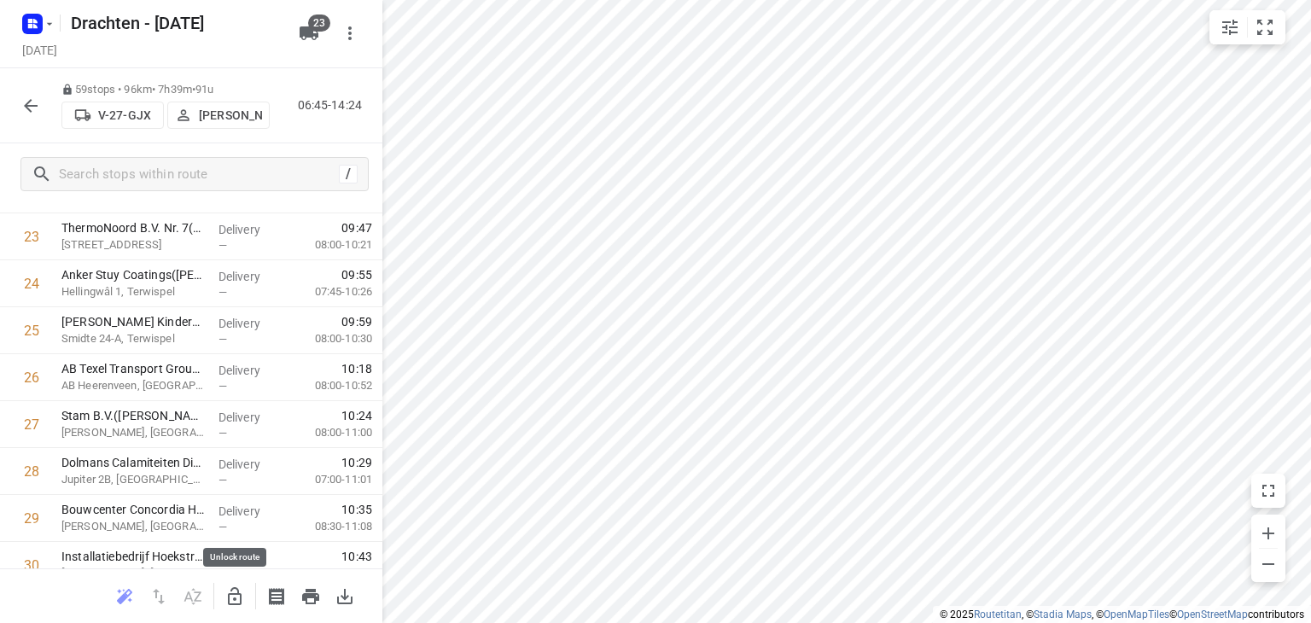
click at [230, 603] on icon "button" at bounding box center [235, 596] width 14 height 18
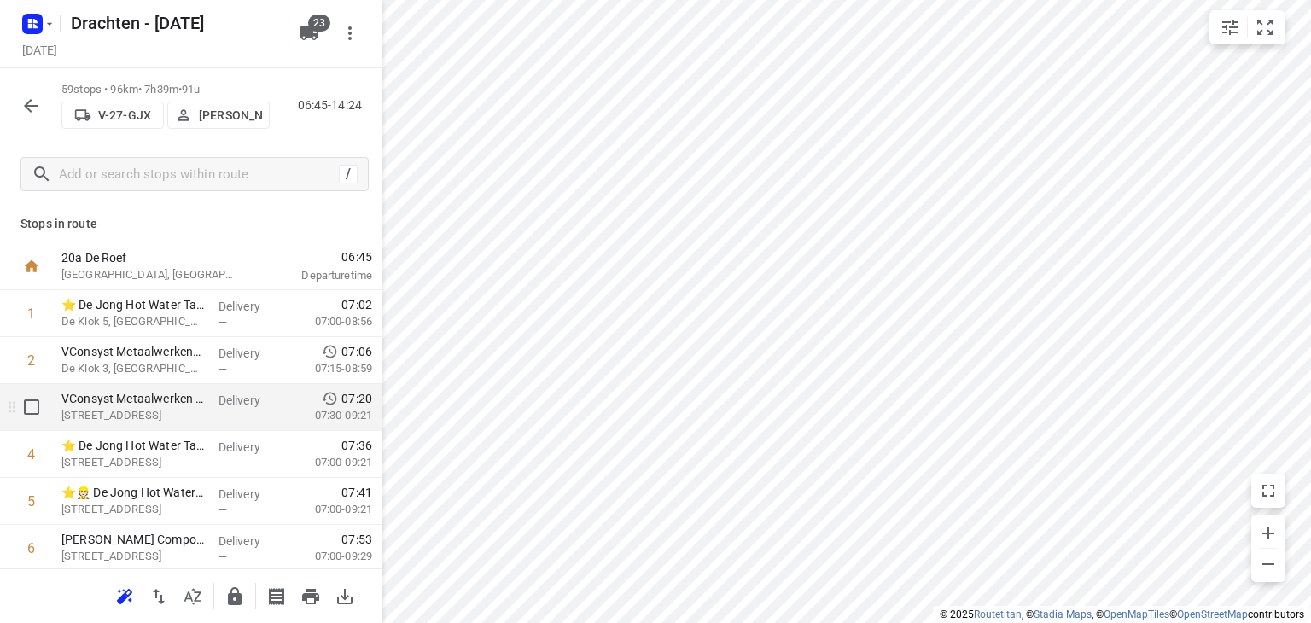
scroll to position [427, 0]
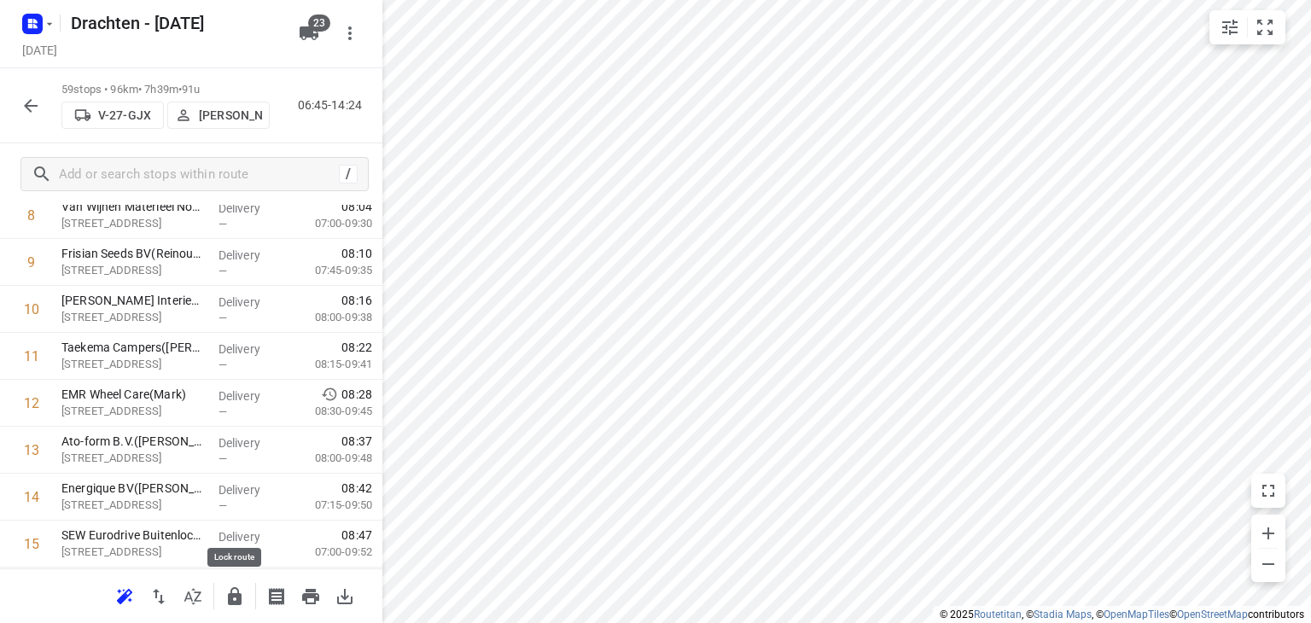
click at [248, 598] on button "button" at bounding box center [235, 596] width 34 height 34
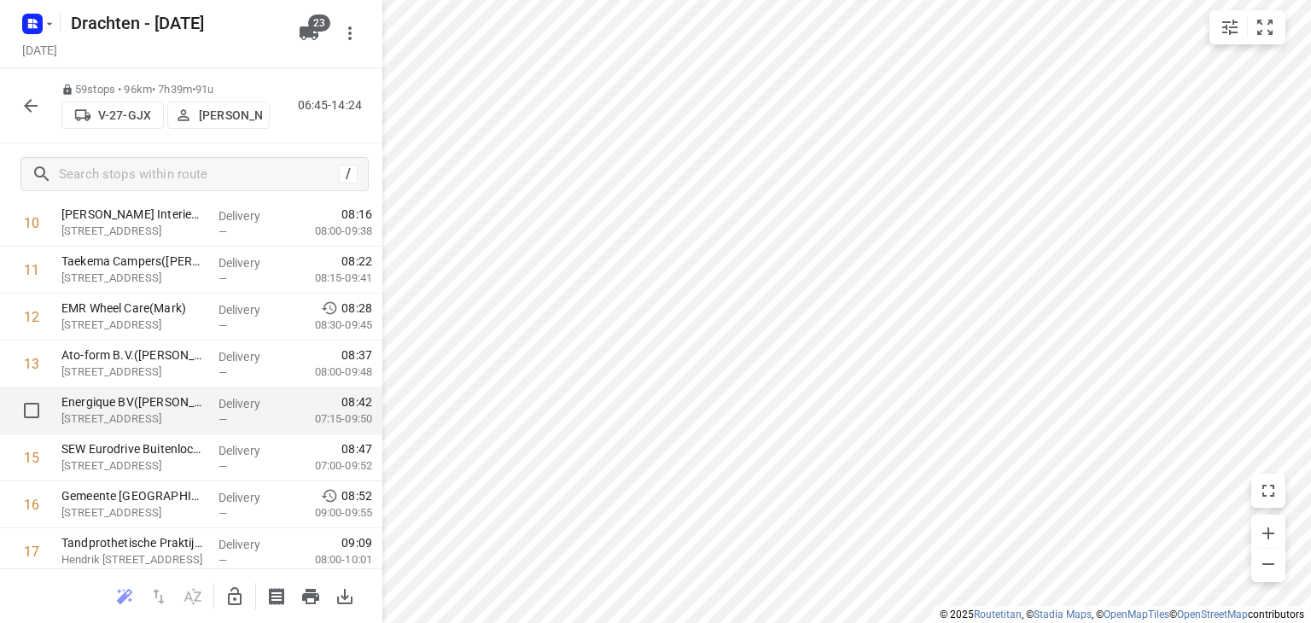
scroll to position [512, 0]
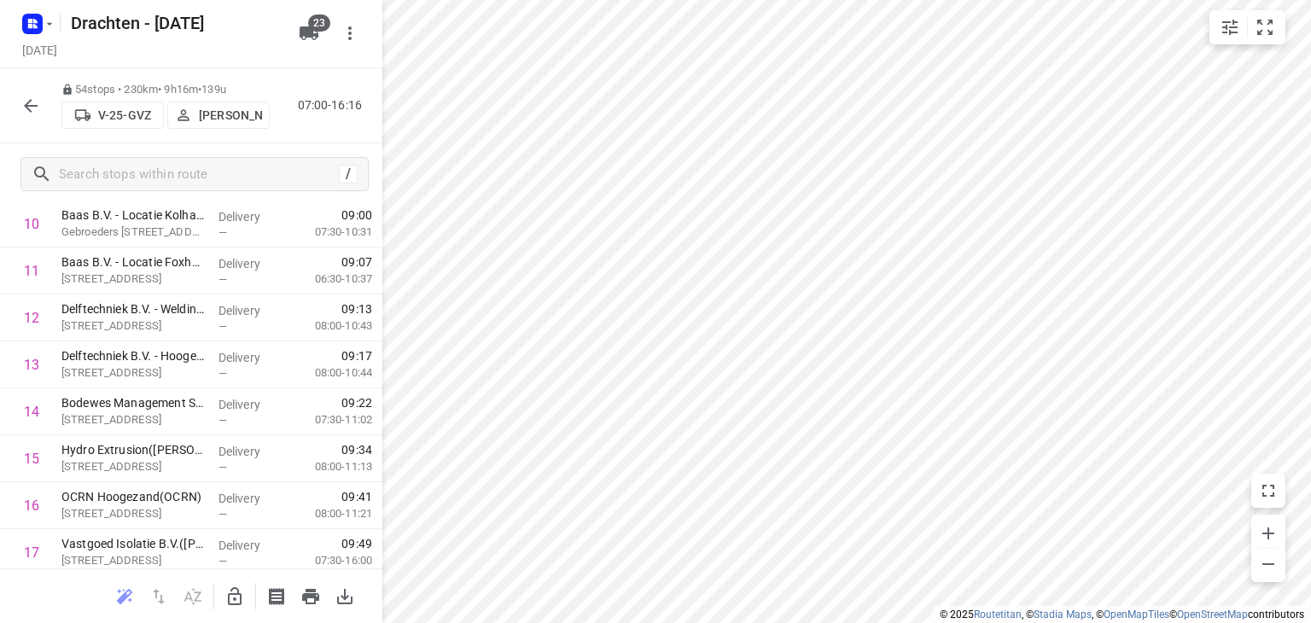
click at [35, 94] on button "button" at bounding box center [31, 106] width 34 height 34
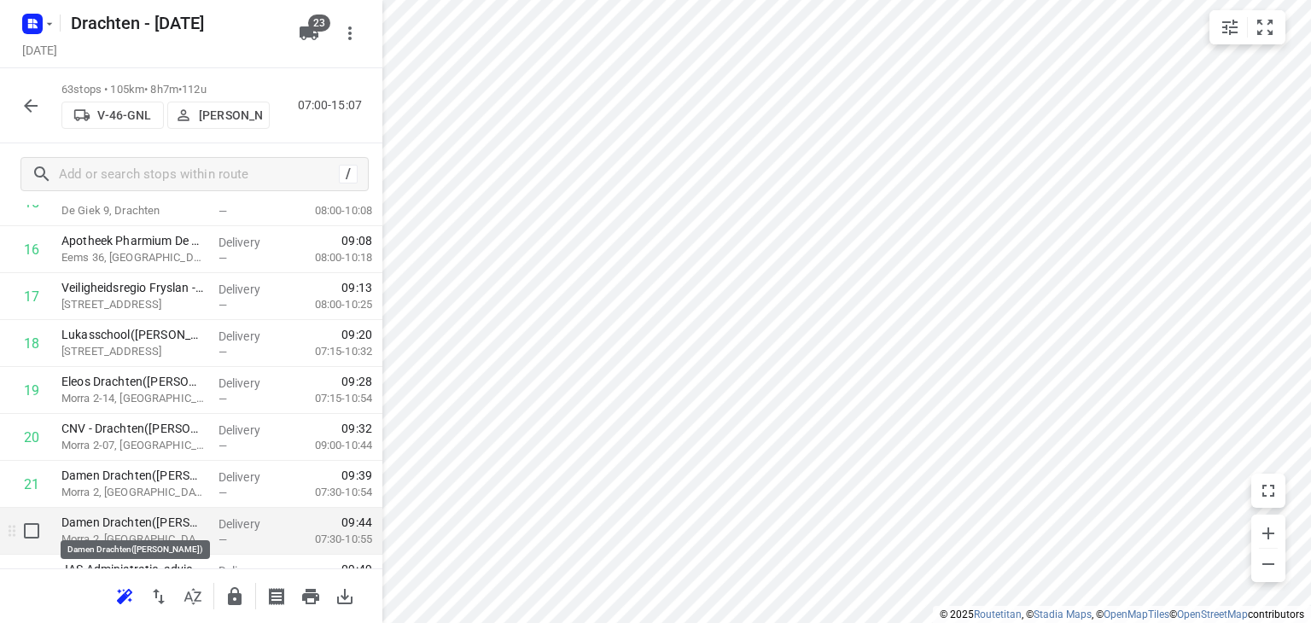
scroll to position [853, 0]
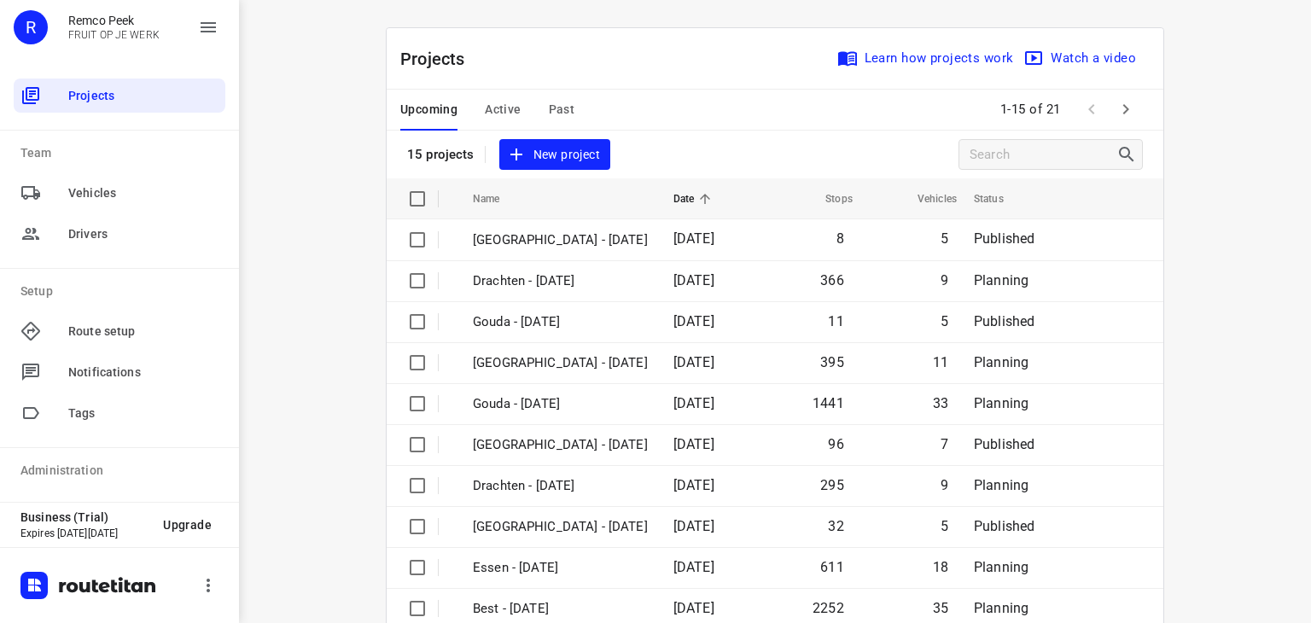
click at [559, 108] on span "Past" at bounding box center [562, 109] width 26 height 21
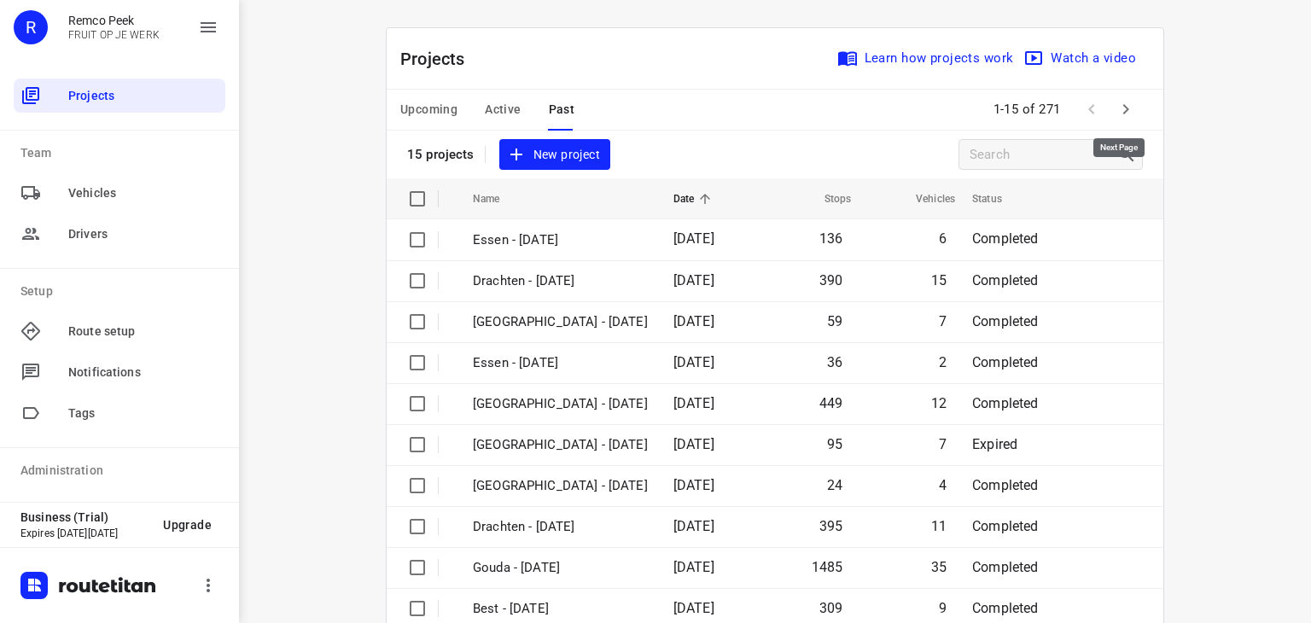
click at [1126, 108] on icon "button" at bounding box center [1125, 109] width 20 height 20
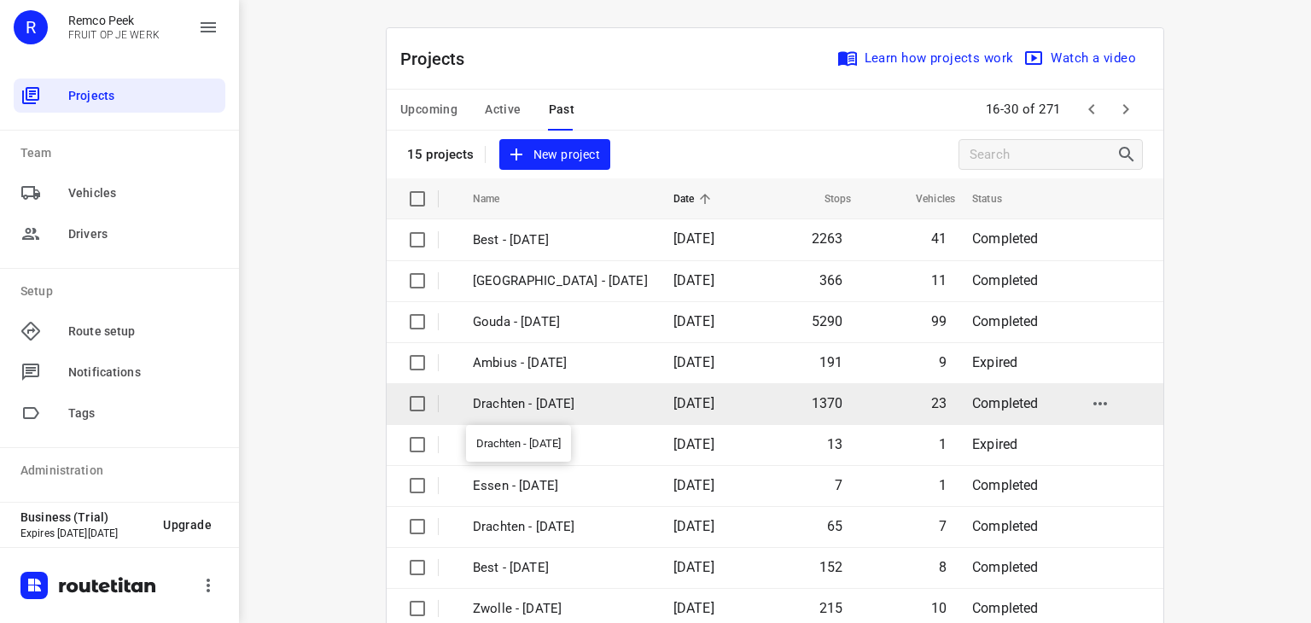
click at [522, 410] on p "Drachten - [DATE]" at bounding box center [560, 404] width 175 height 20
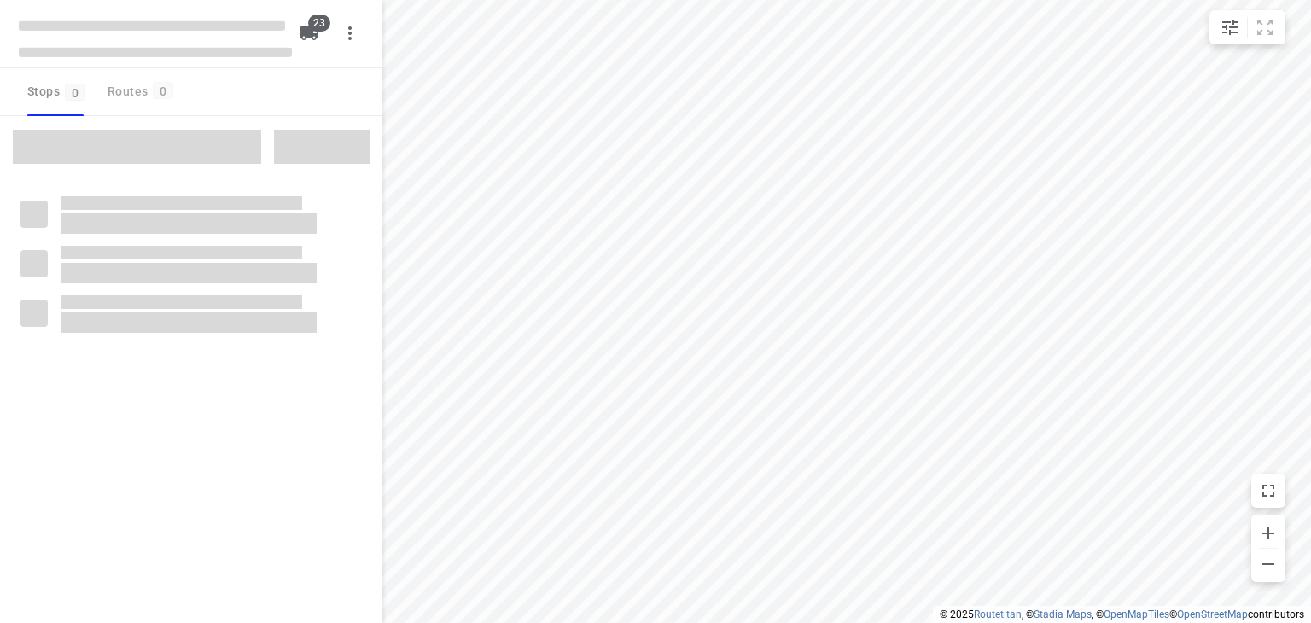
checkbox input "true"
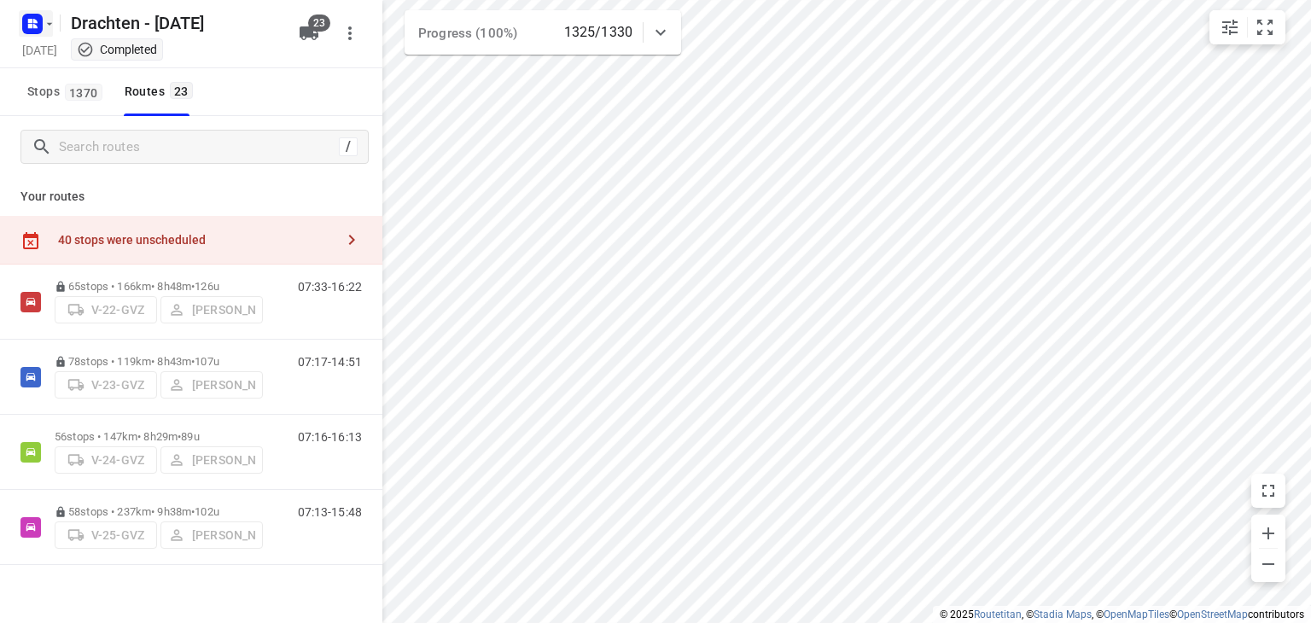
click at [38, 20] on rect "button" at bounding box center [32, 24] width 20 height 20
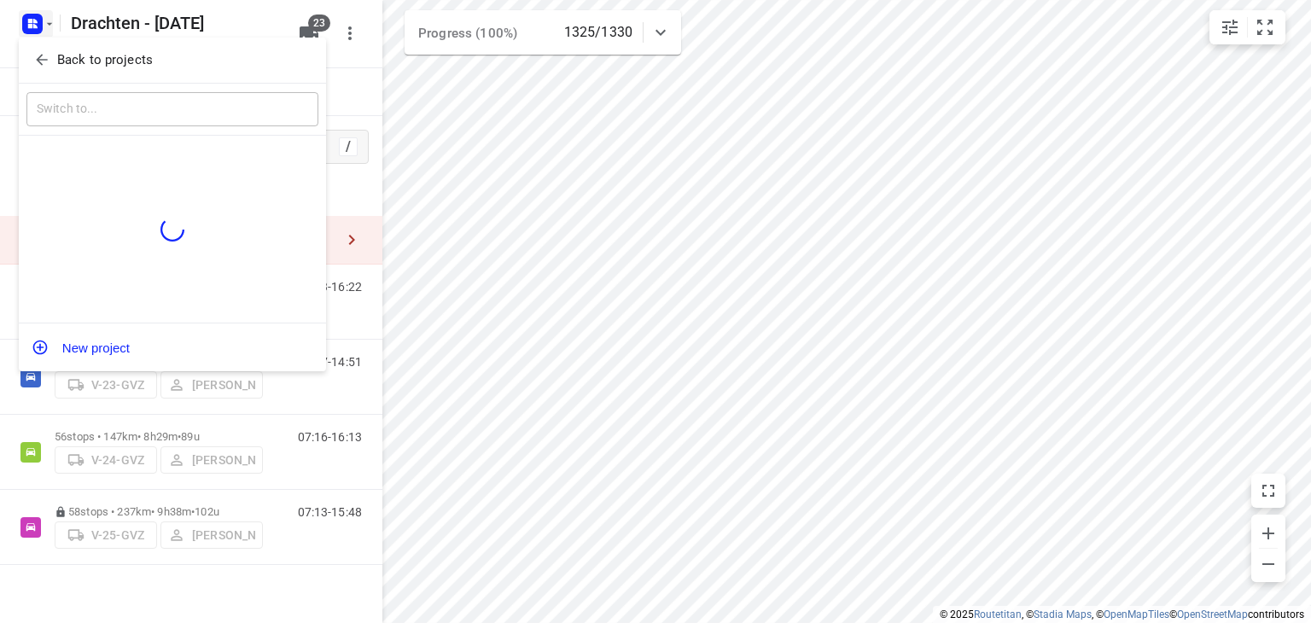
click at [110, 49] on button "Back to projects" at bounding box center [172, 60] width 292 height 28
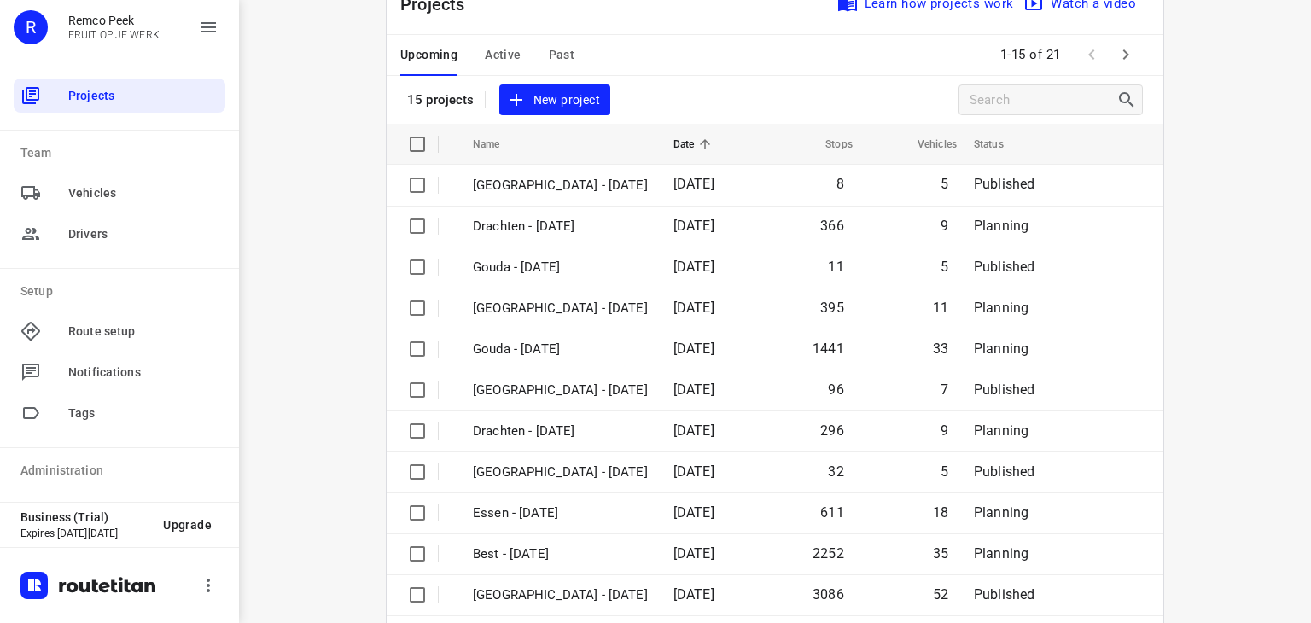
scroll to position [239, 0]
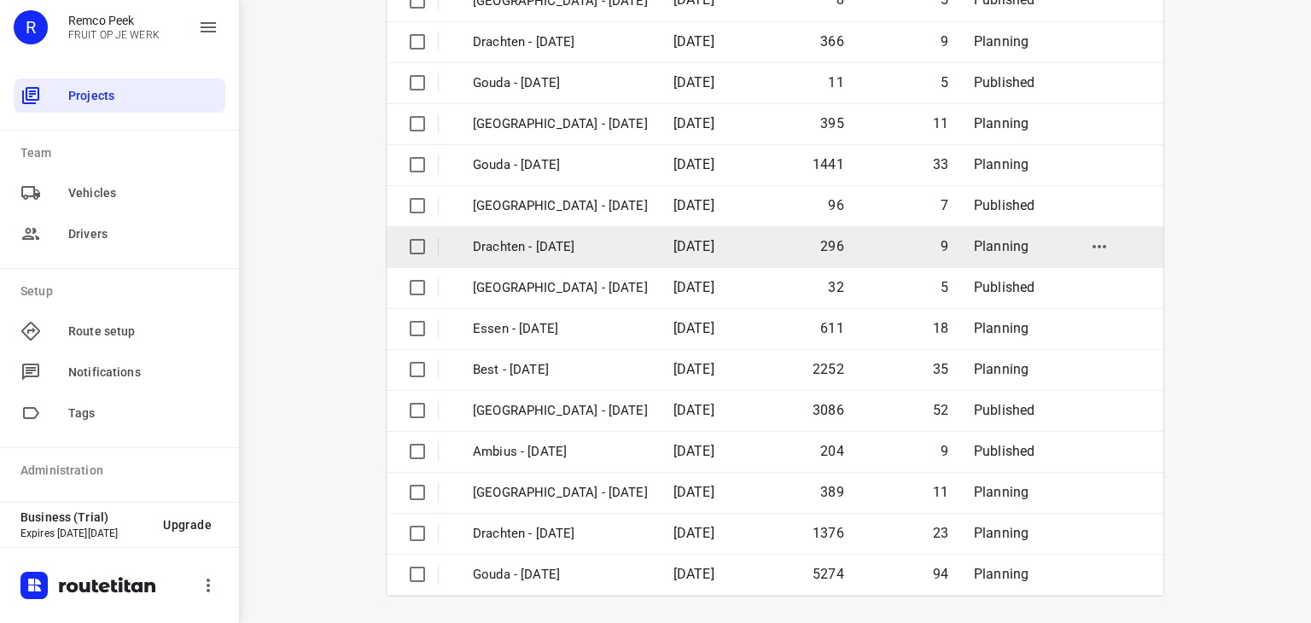
click at [536, 247] on p "Drachten - [DATE]" at bounding box center [560, 247] width 175 height 20
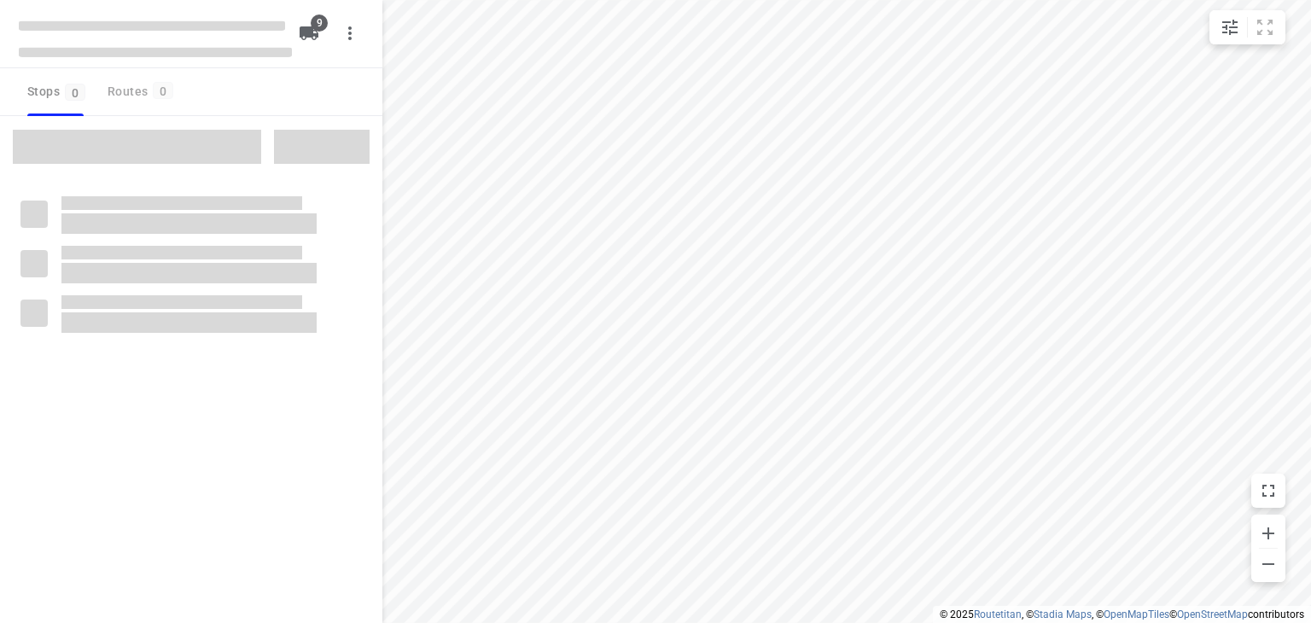
checkbox input "true"
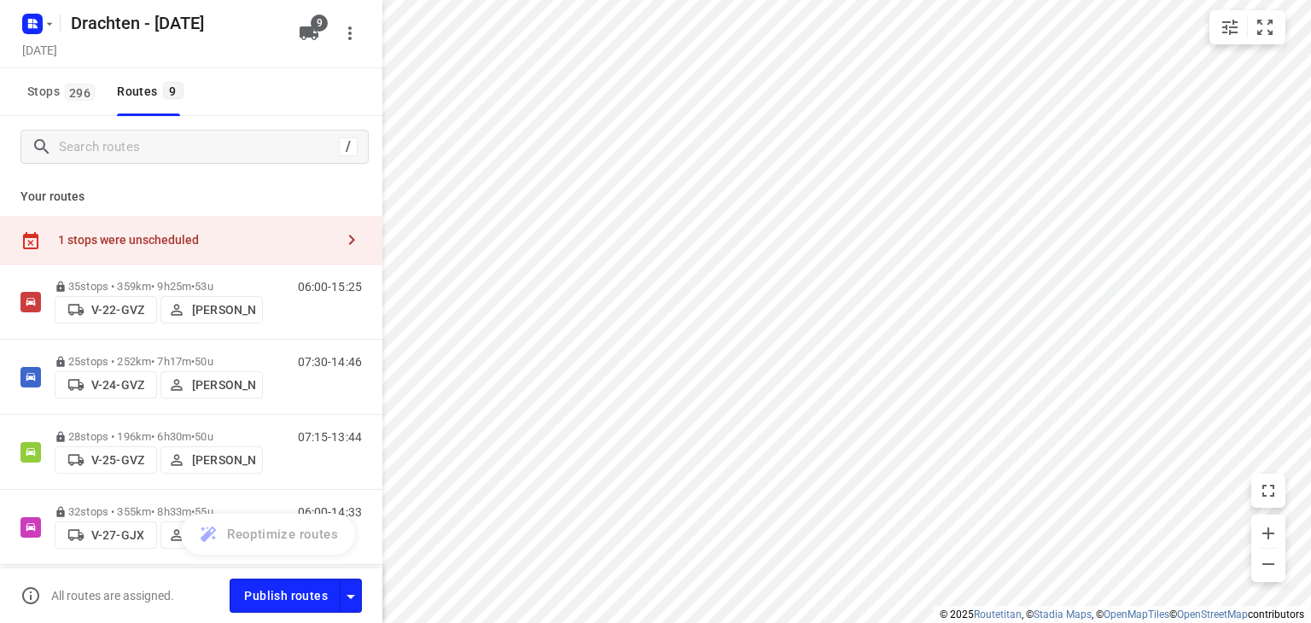
click at [274, 235] on div "1 stops were unscheduled" at bounding box center [196, 240] width 276 height 14
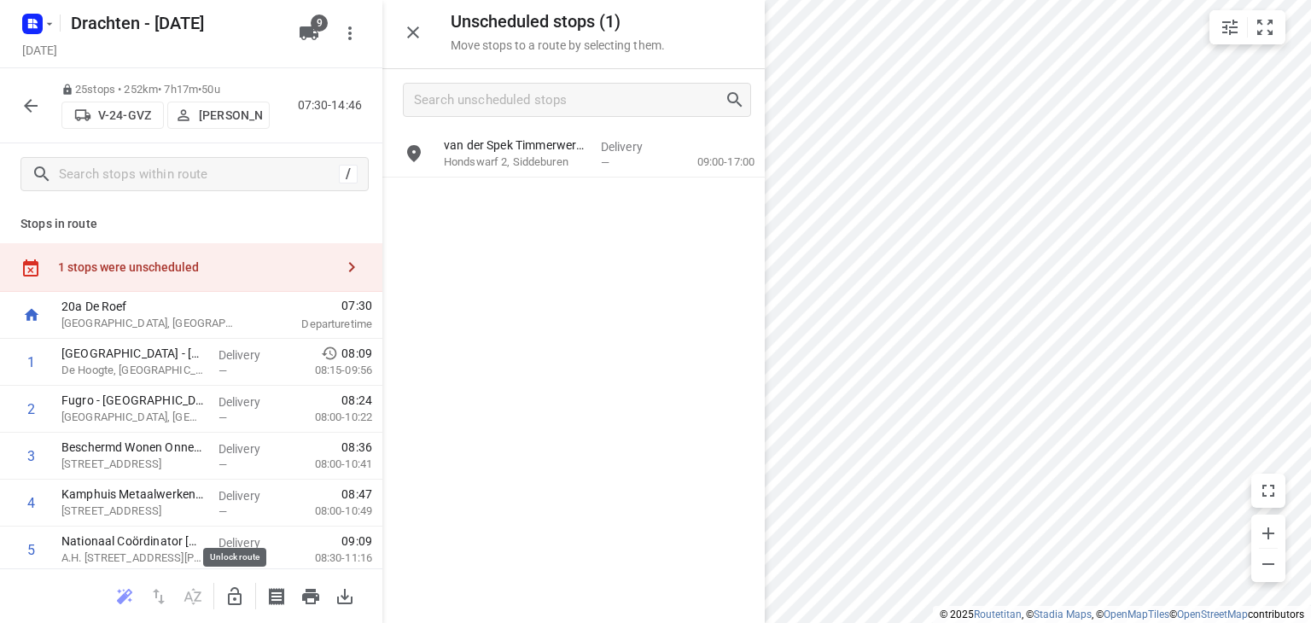
click at [218, 595] on button "button" at bounding box center [235, 596] width 34 height 34
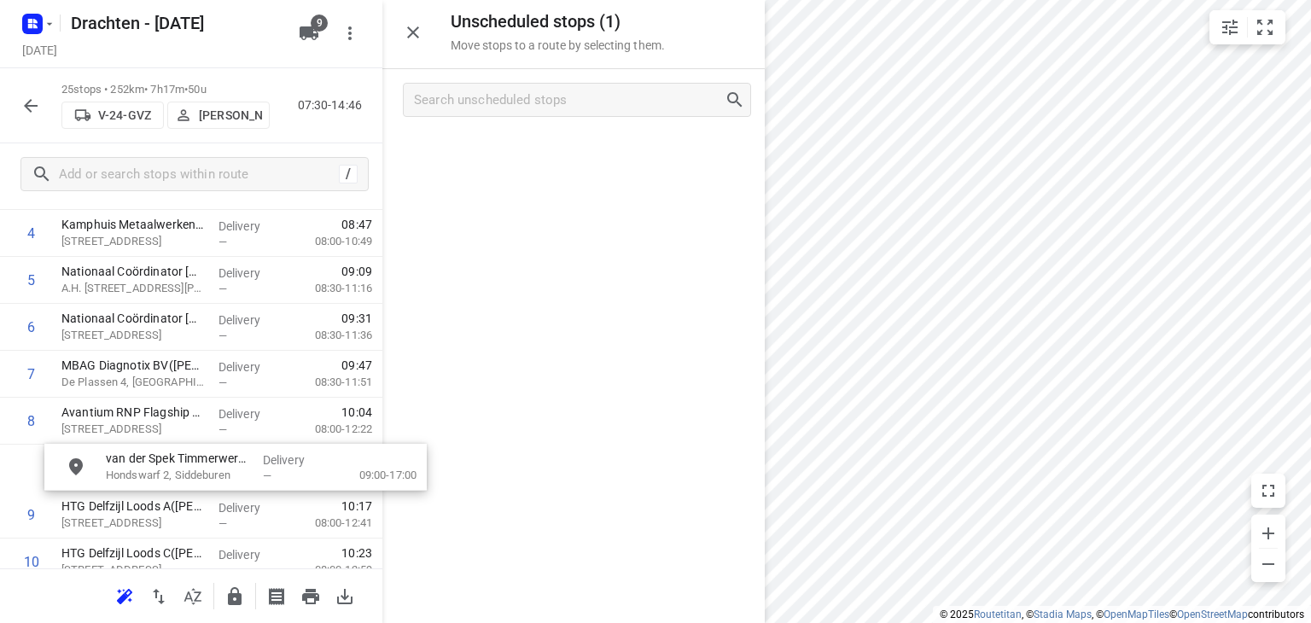
scroll to position [271, 0]
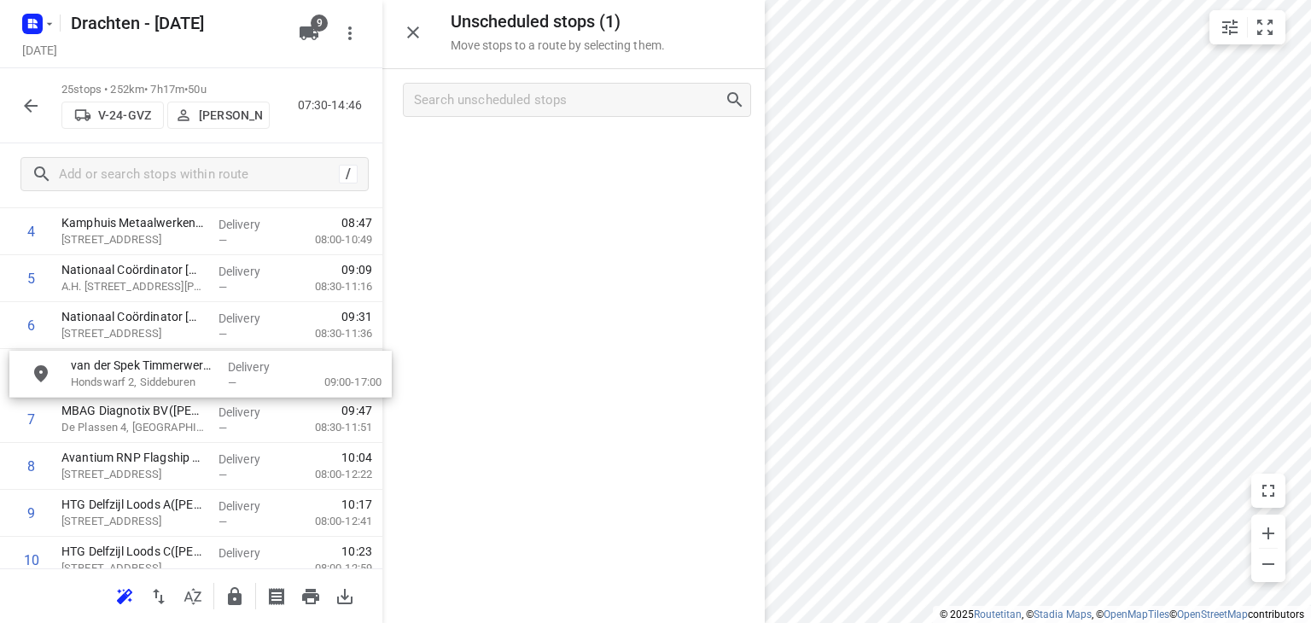
drag, startPoint x: 520, startPoint y: 154, endPoint x: 143, endPoint y: 383, distance: 440.4
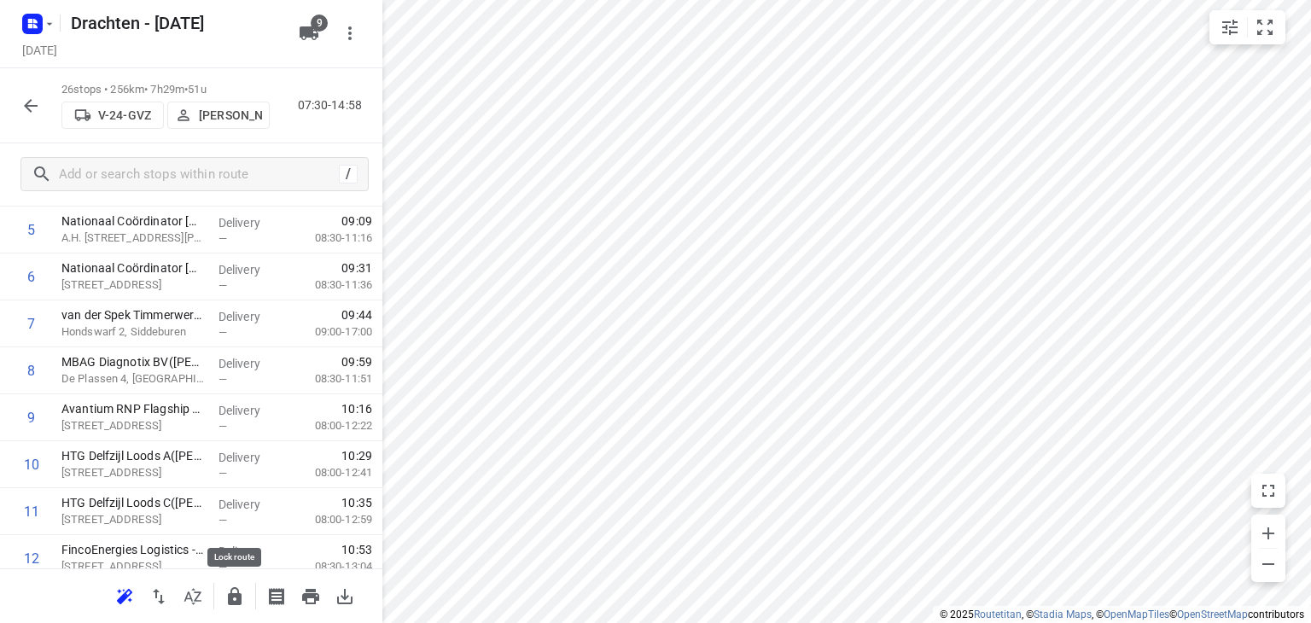
click at [236, 589] on icon "button" at bounding box center [234, 596] width 20 height 20
click at [32, 21] on icon "button" at bounding box center [30, 21] width 4 height 4
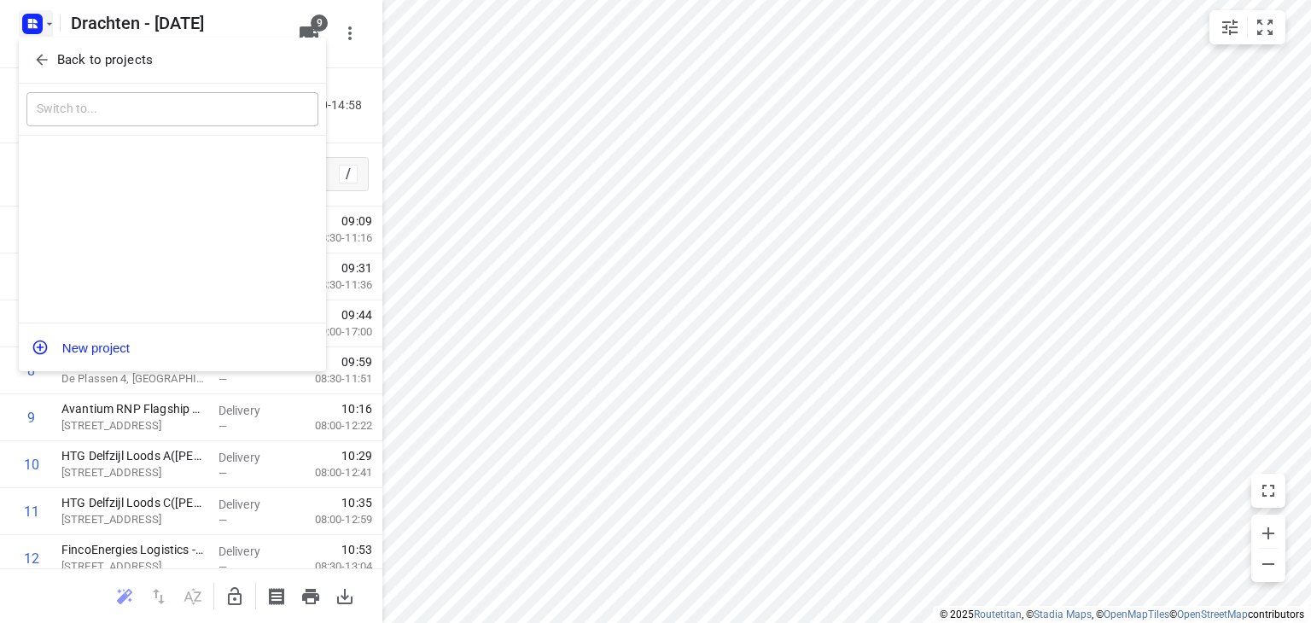
click at [123, 66] on p "Back to projects" at bounding box center [105, 60] width 96 height 20
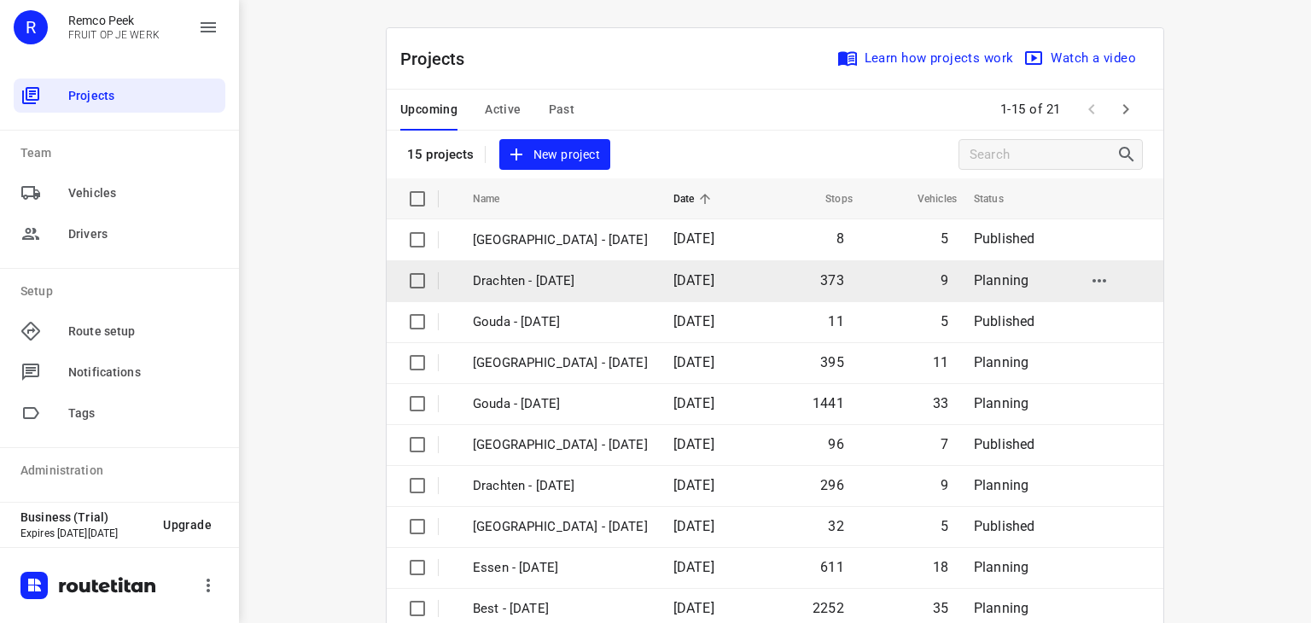
click at [555, 289] on p "Drachten - [DATE]" at bounding box center [560, 281] width 175 height 20
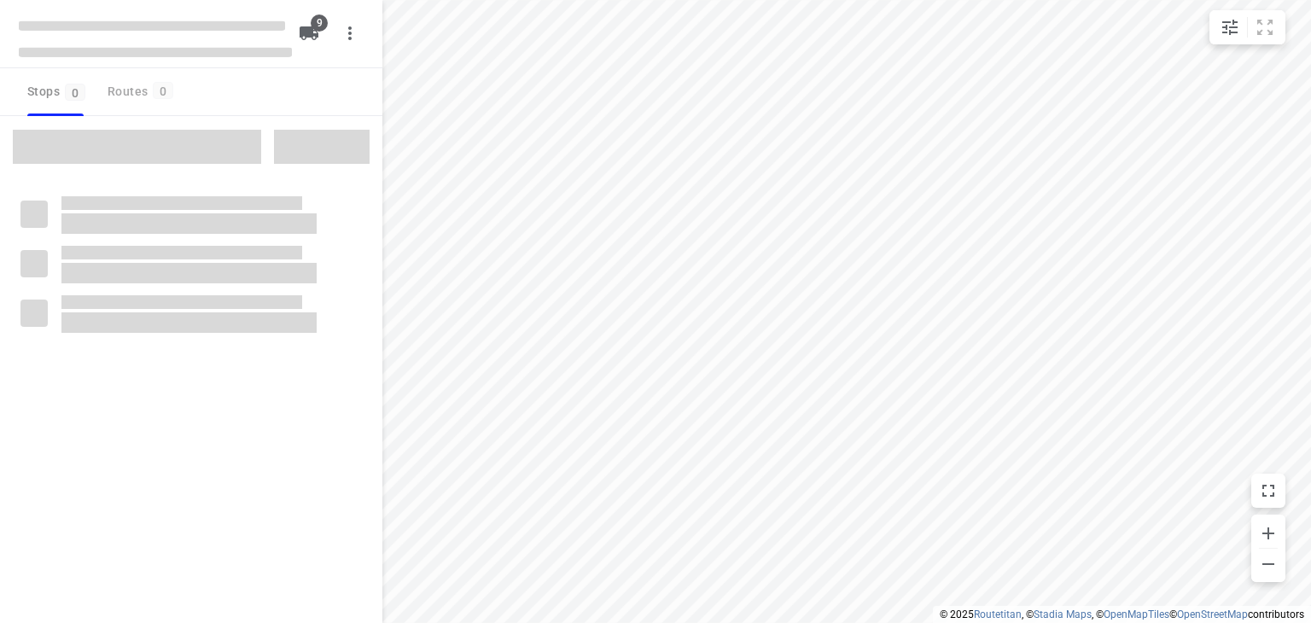
checkbox input "true"
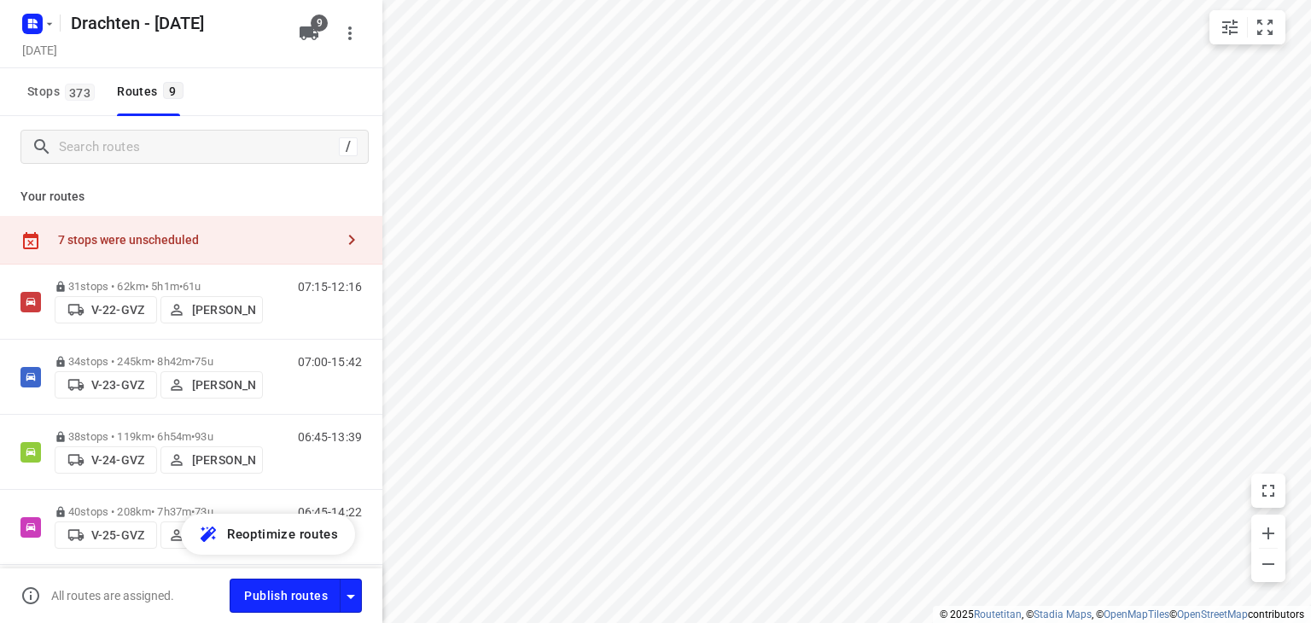
drag, startPoint x: 268, startPoint y: 226, endPoint x: 283, endPoint y: 233, distance: 16.8
click at [275, 228] on div "7 stops were unscheduled" at bounding box center [191, 240] width 382 height 49
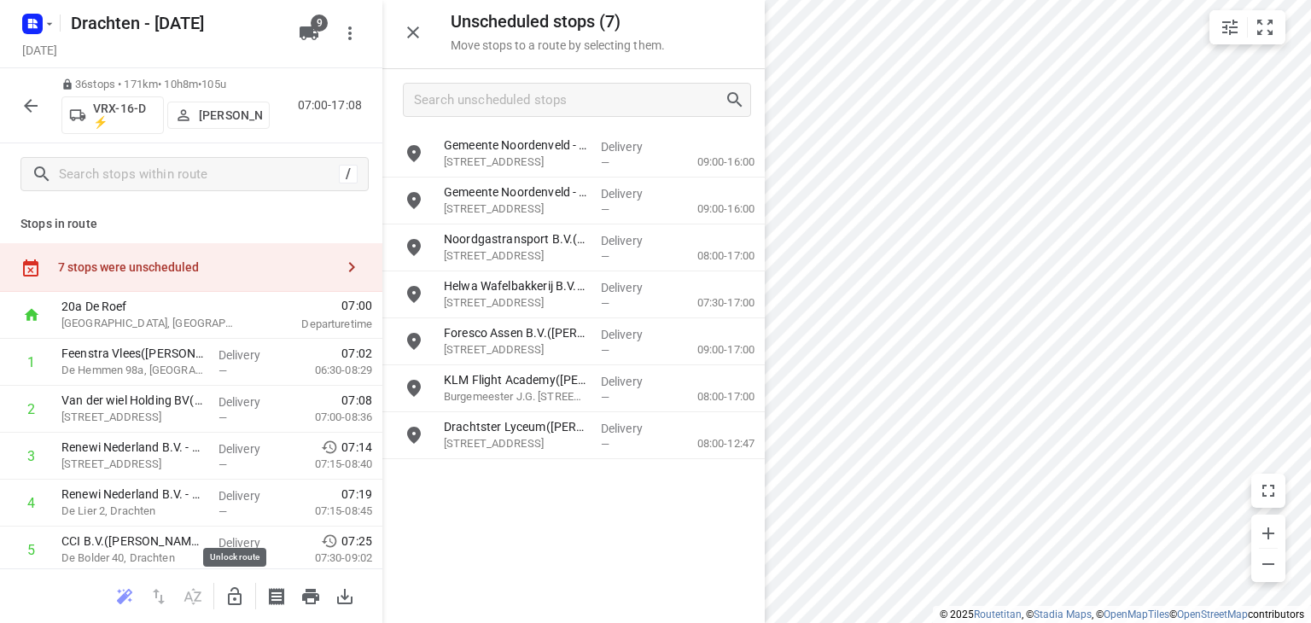
click at [225, 586] on icon "button" at bounding box center [234, 596] width 20 height 20
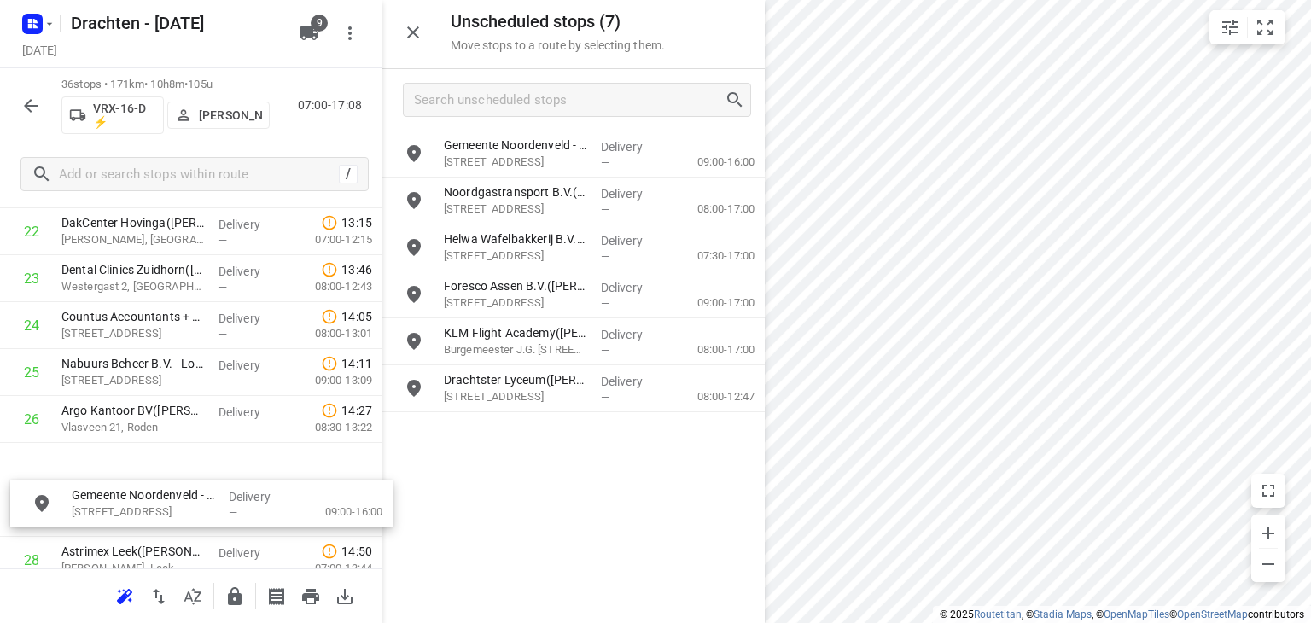
scroll to position [1120, 0]
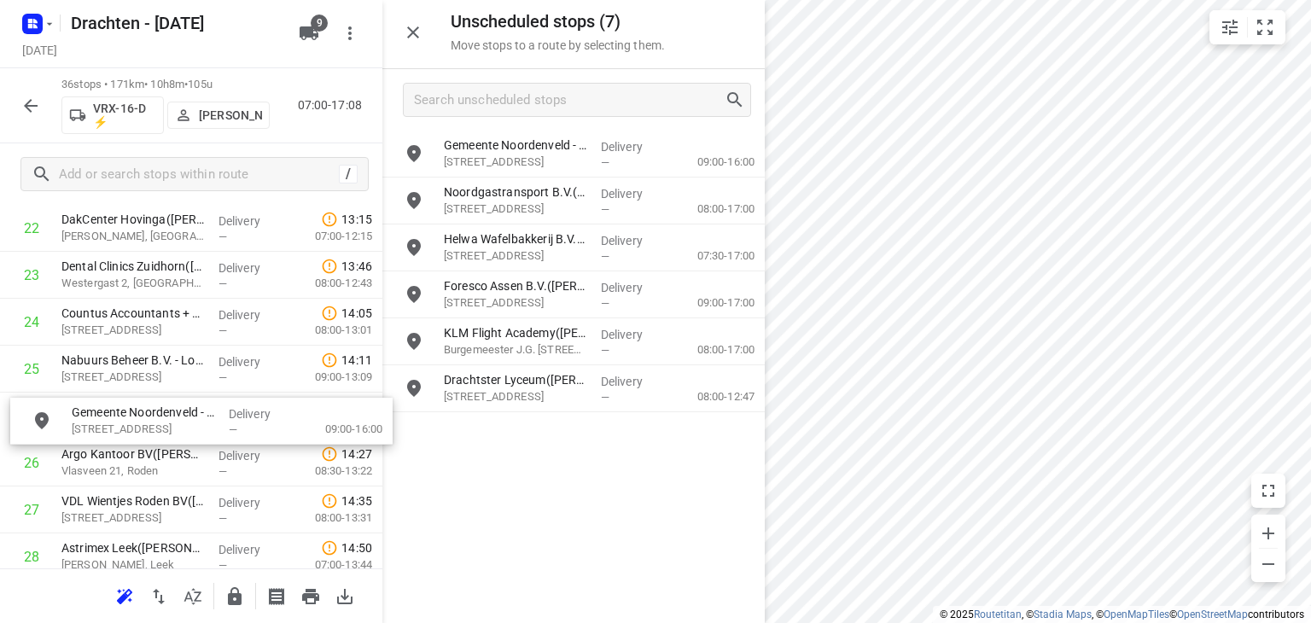
drag, startPoint x: 612, startPoint y: 143, endPoint x: 235, endPoint y: 413, distance: 464.2
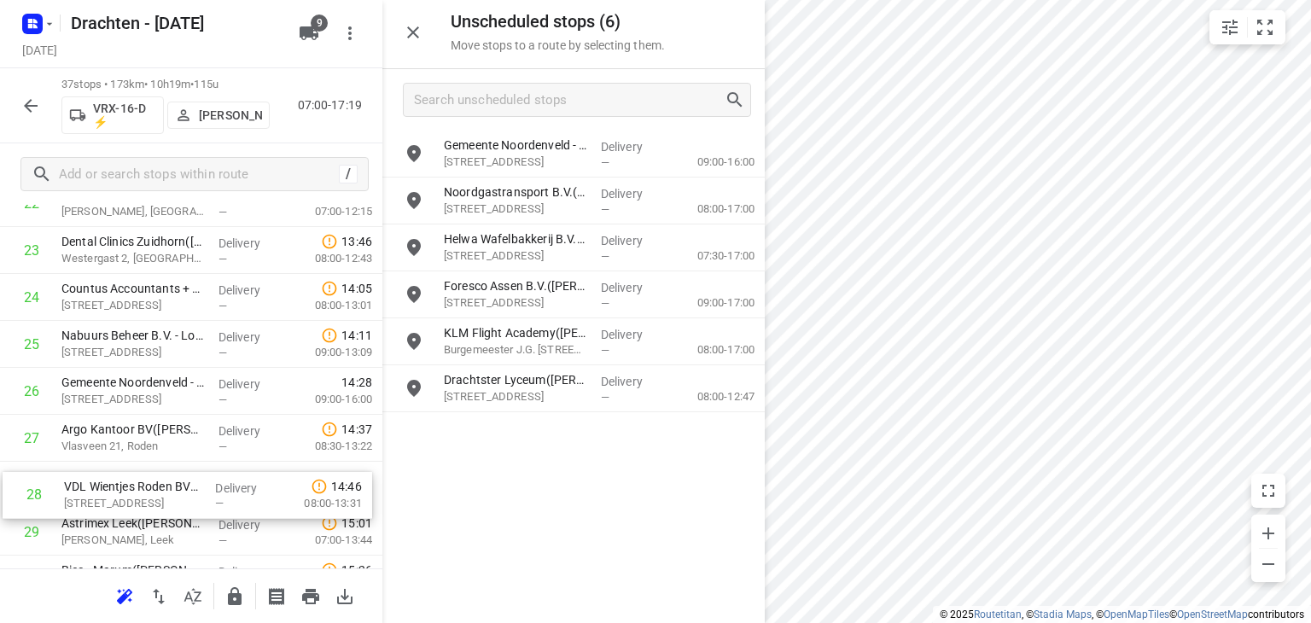
scroll to position [1147, 0]
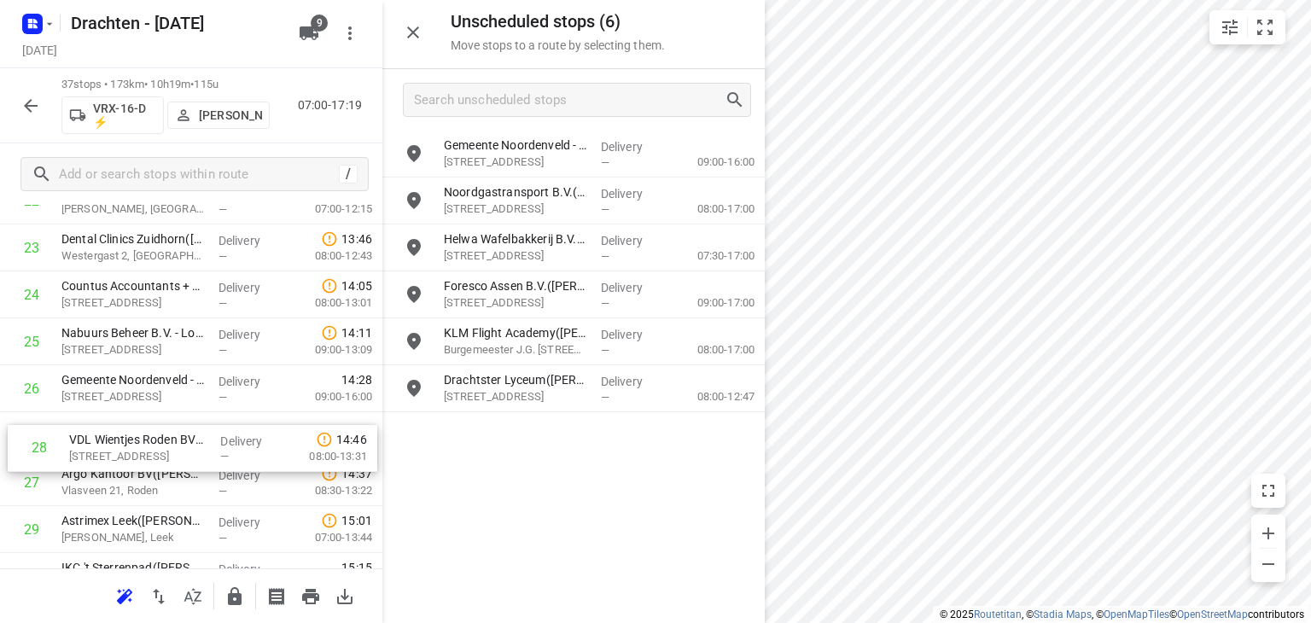
drag, startPoint x: 193, startPoint y: 498, endPoint x: 202, endPoint y: 428, distance: 71.5
click at [202, 428] on div "1 Feenstra Vlees([PERSON_NAME]) De Hemmen 98a, Drachten Delivery — 07:02 06:30-…" at bounding box center [191, 60] width 382 height 1737
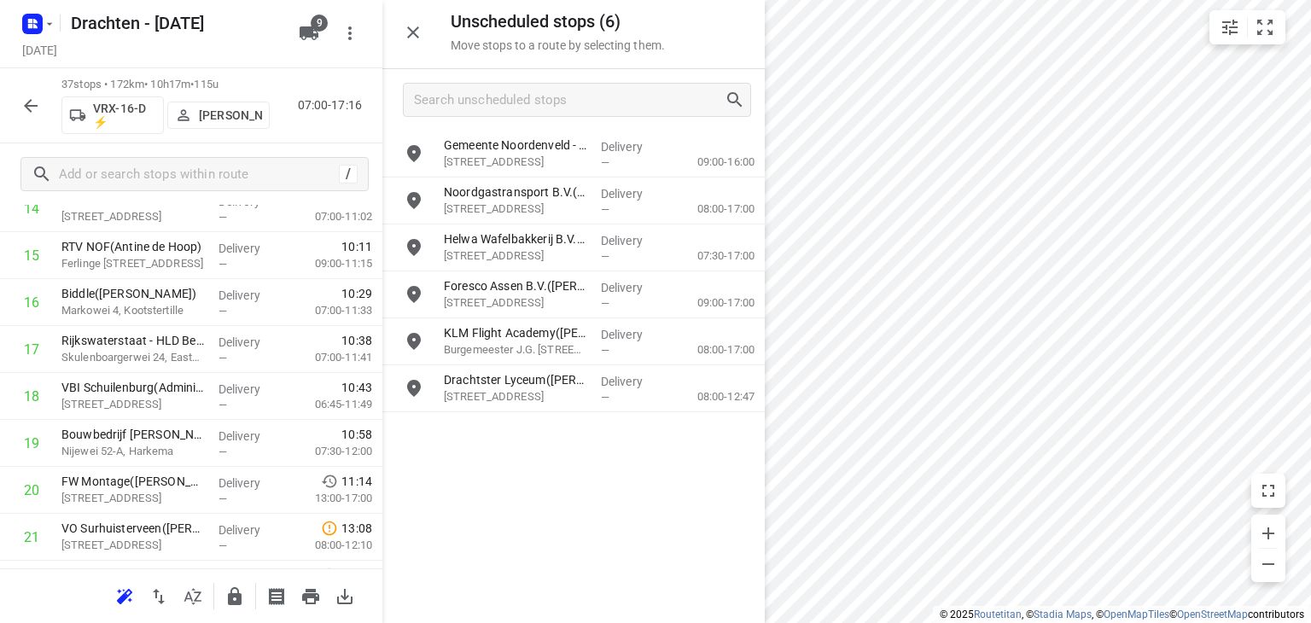
scroll to position [768, 0]
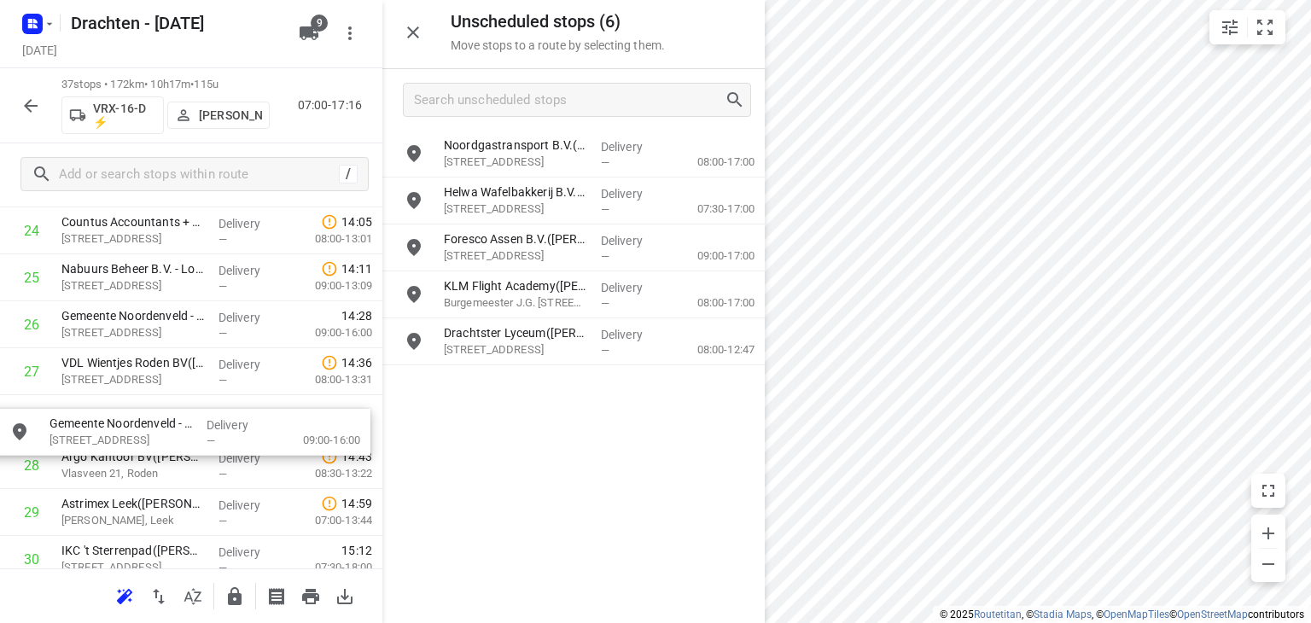
drag, startPoint x: 568, startPoint y: 165, endPoint x: 168, endPoint y: 434, distance: 481.9
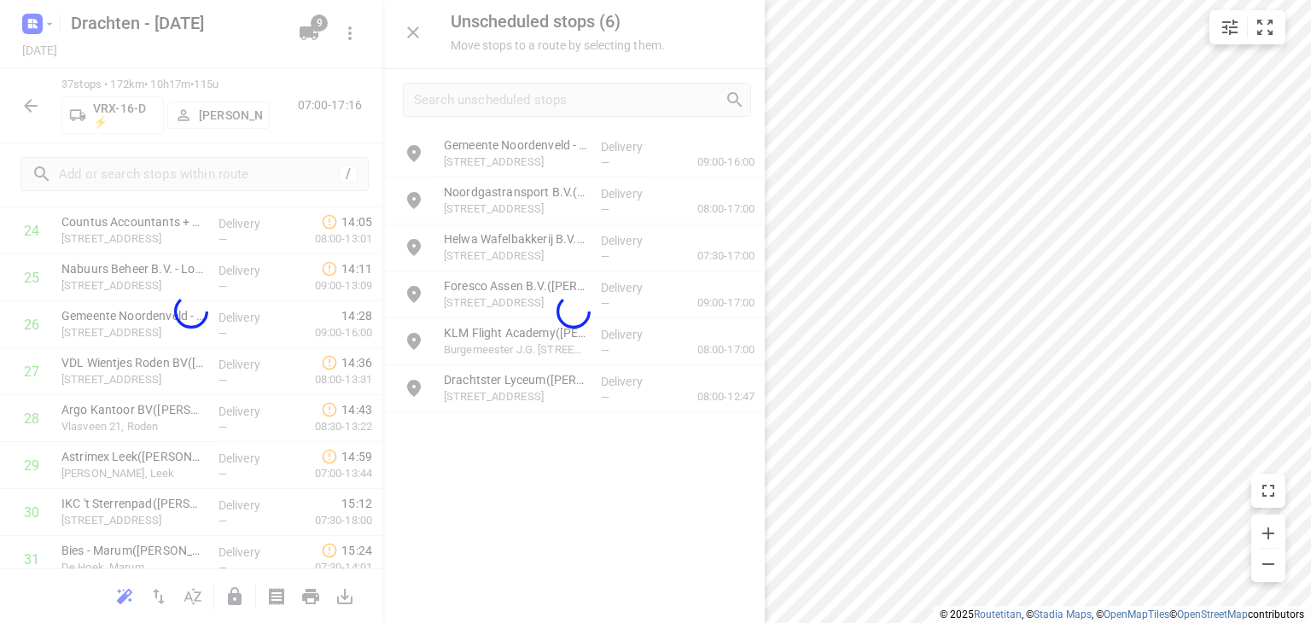
scroll to position [1211, 0]
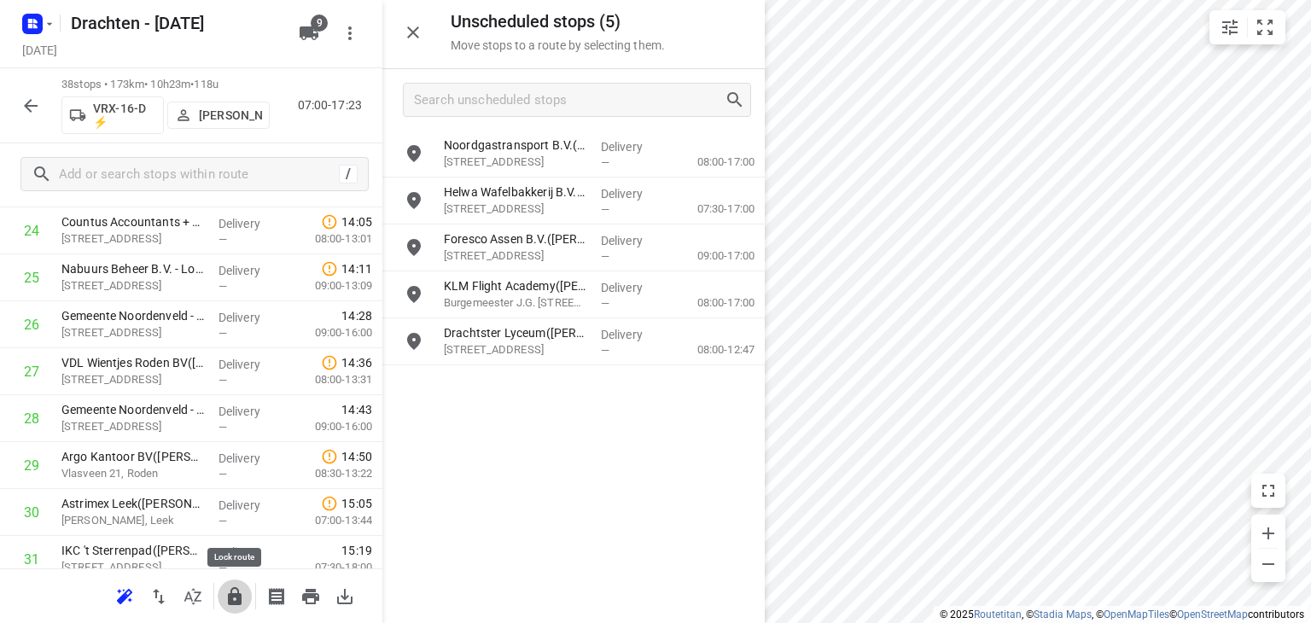
click at [242, 586] on icon "button" at bounding box center [234, 596] width 20 height 20
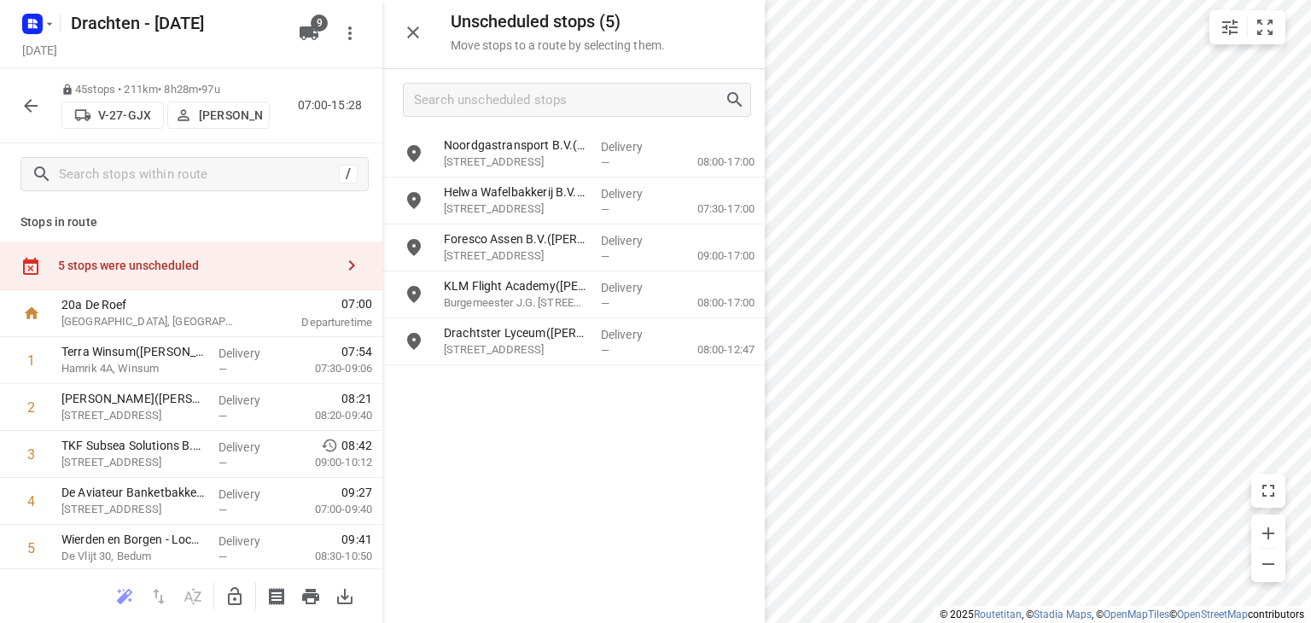
scroll to position [0, 0]
click at [242, 603] on icon "button" at bounding box center [234, 596] width 20 height 20
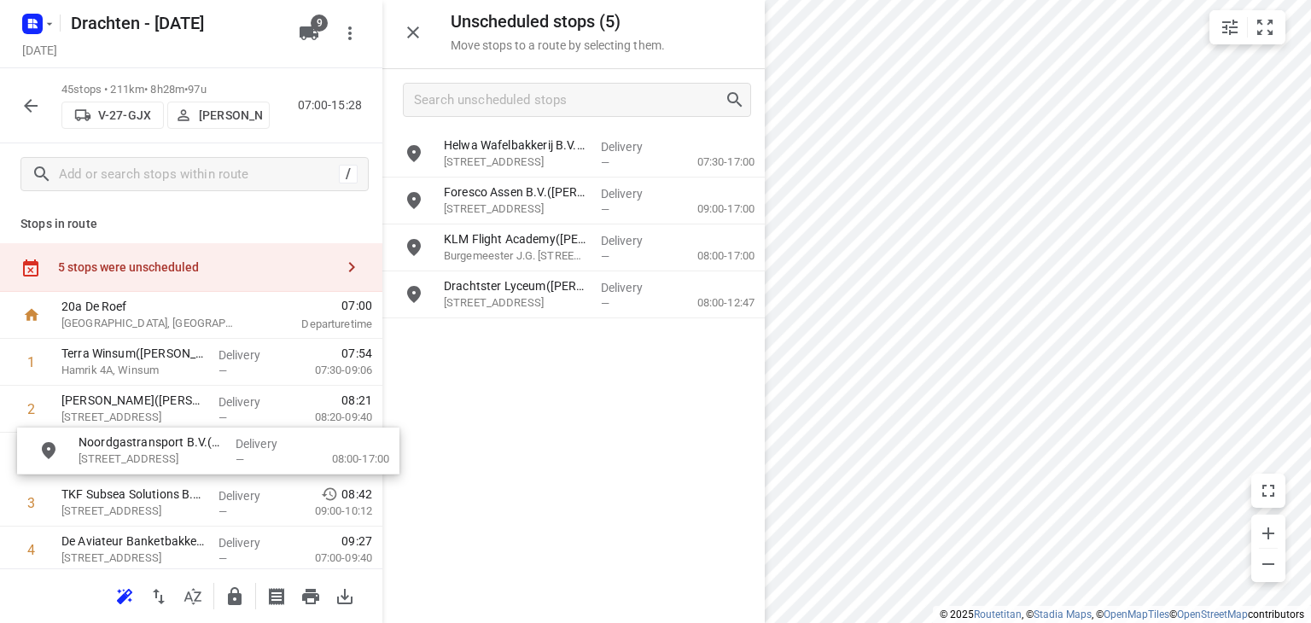
drag, startPoint x: 621, startPoint y: 166, endPoint x: 246, endPoint y: 463, distance: 479.3
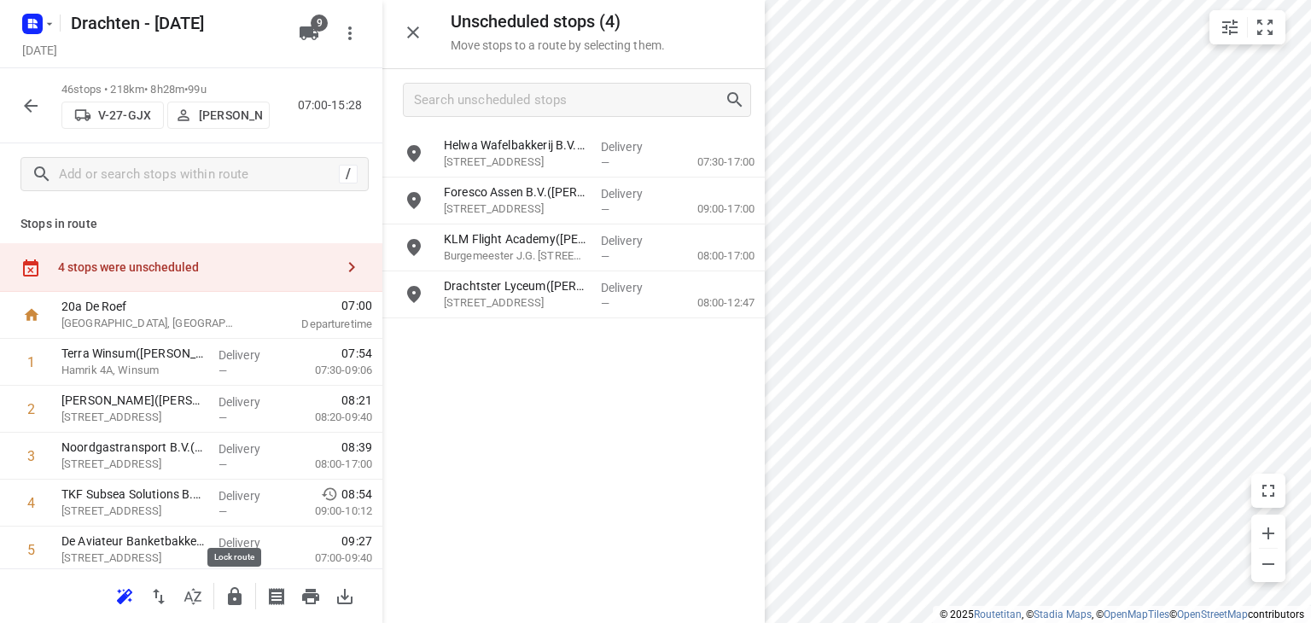
click at [244, 605] on icon "button" at bounding box center [234, 596] width 20 height 20
click at [246, 600] on button "button" at bounding box center [235, 596] width 34 height 34
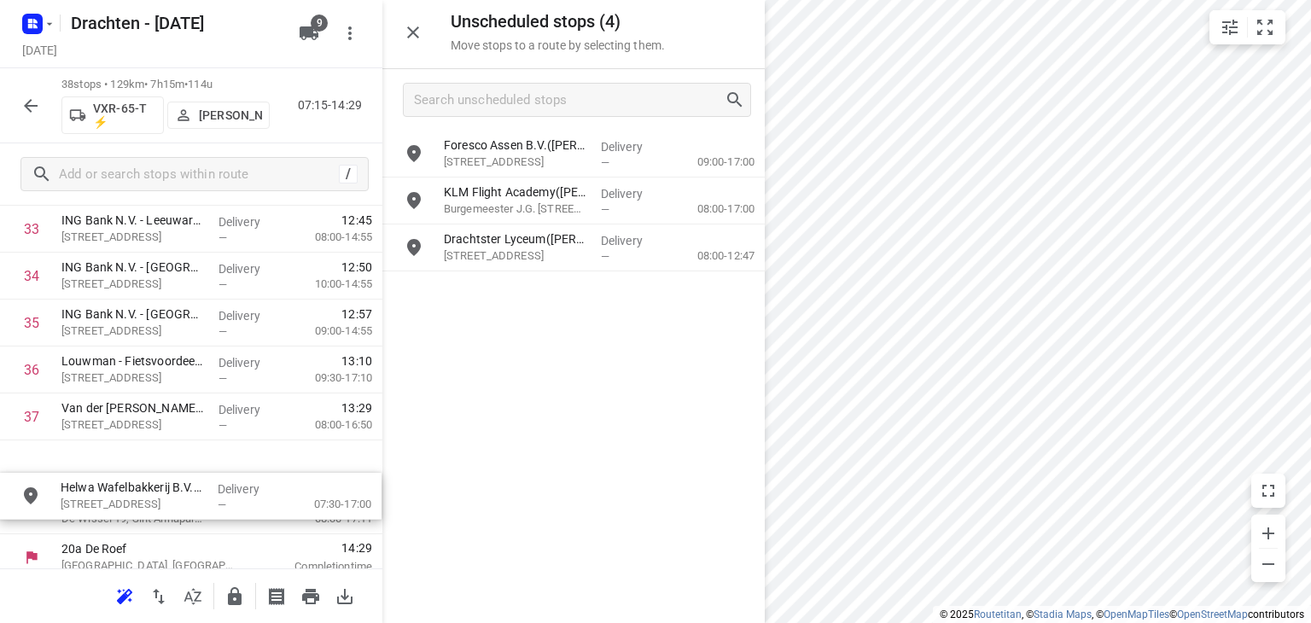
scroll to position [1649, 0]
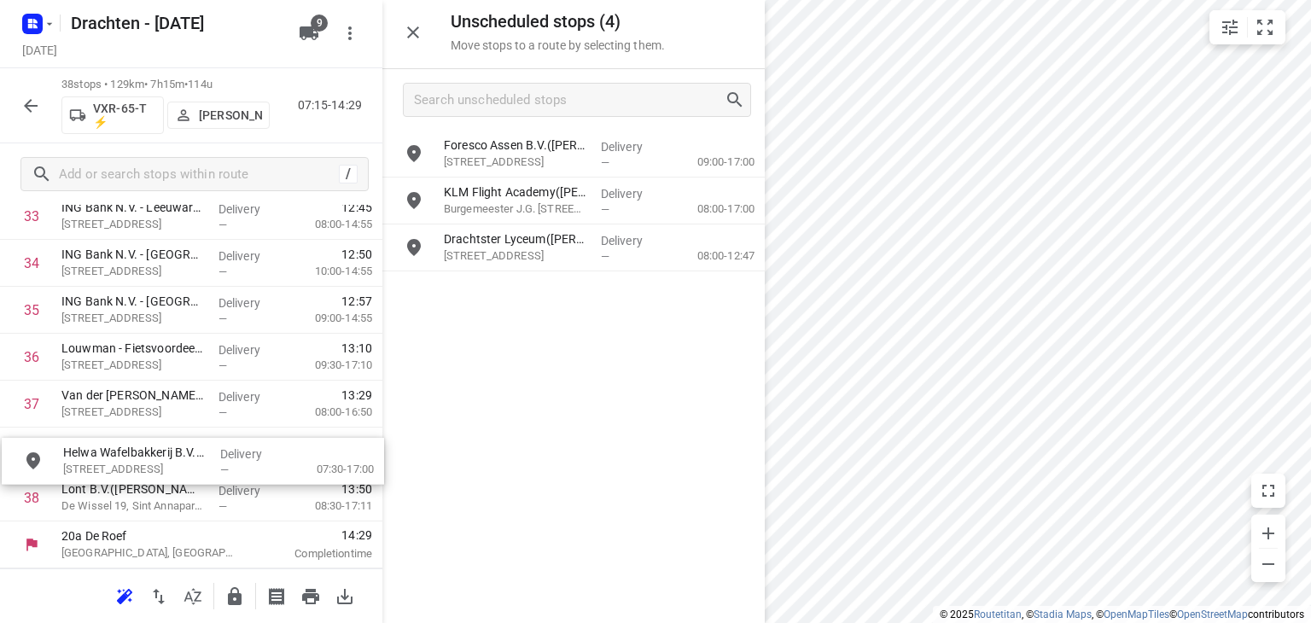
drag, startPoint x: 599, startPoint y: 189, endPoint x: 236, endPoint y: 475, distance: 463.0
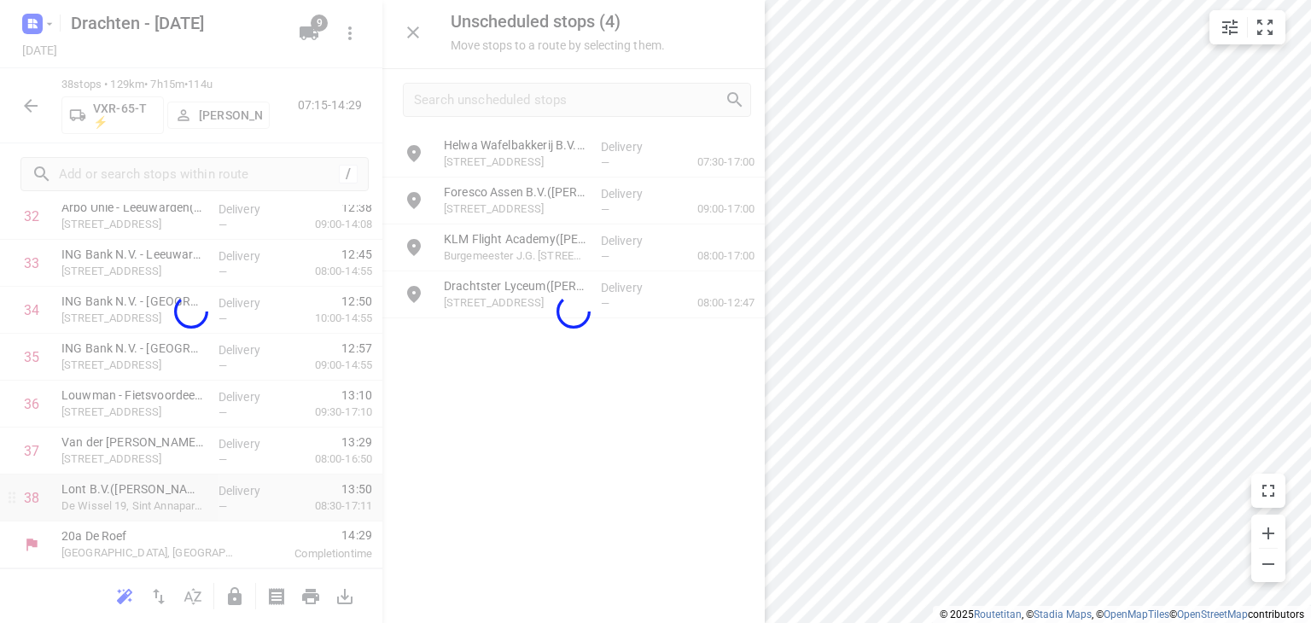
scroll to position [1601, 0]
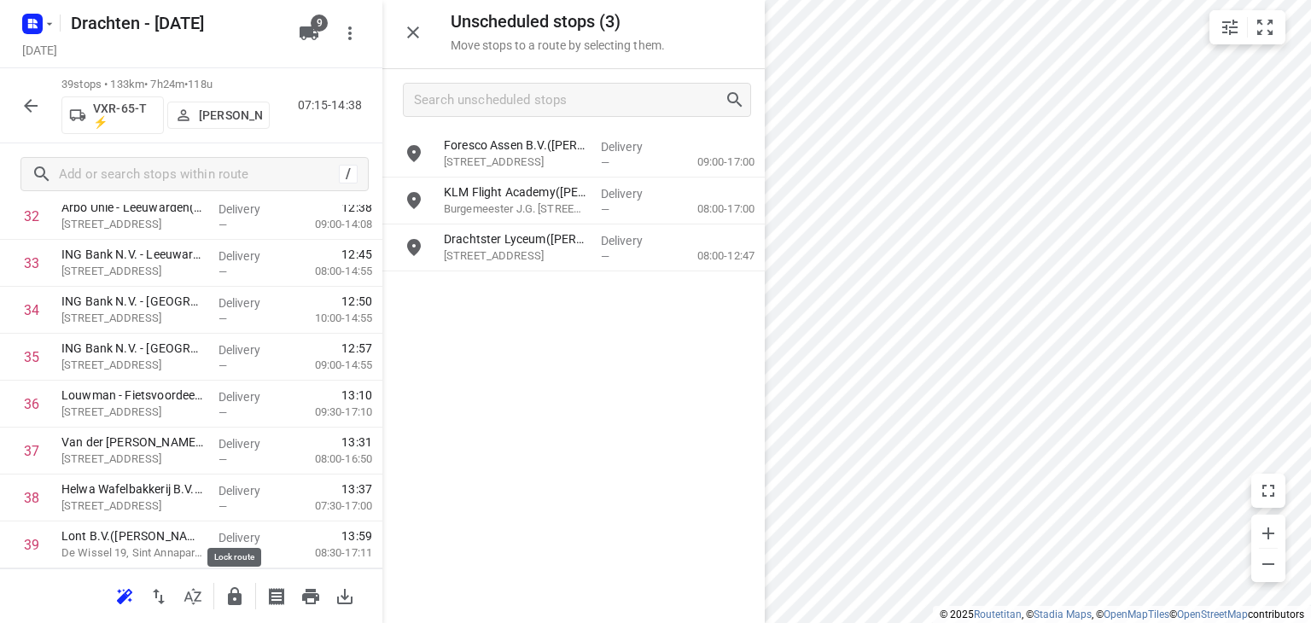
click at [240, 586] on icon "button" at bounding box center [234, 596] width 20 height 20
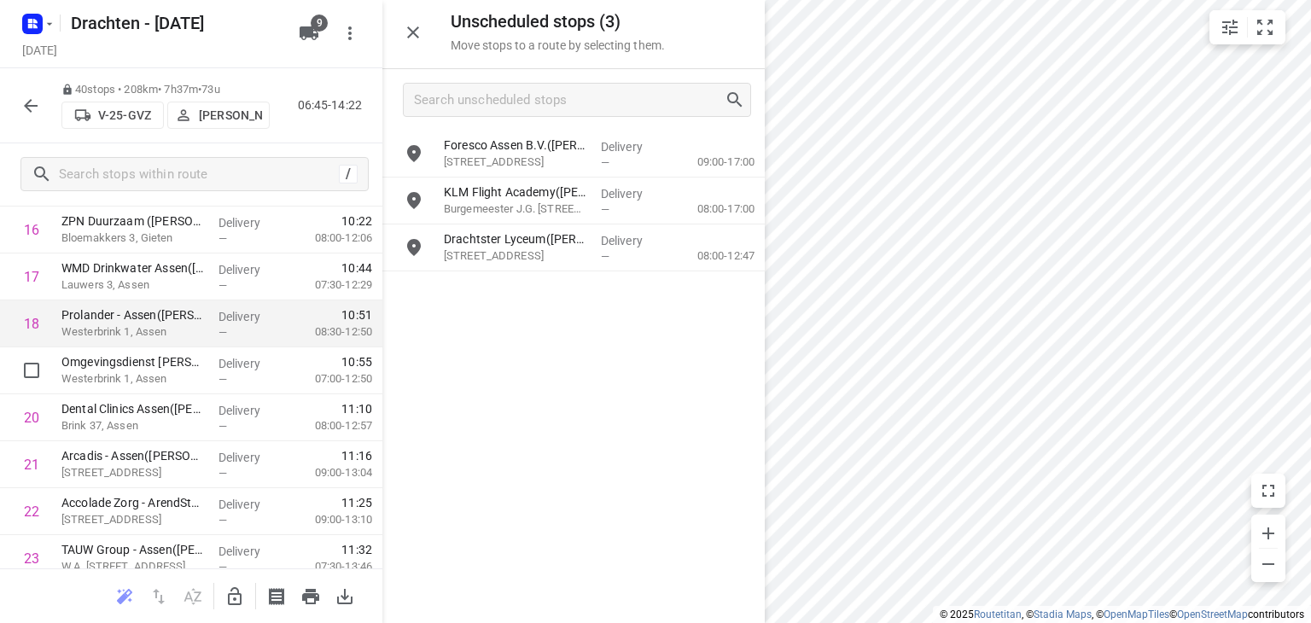
scroll to position [833, 0]
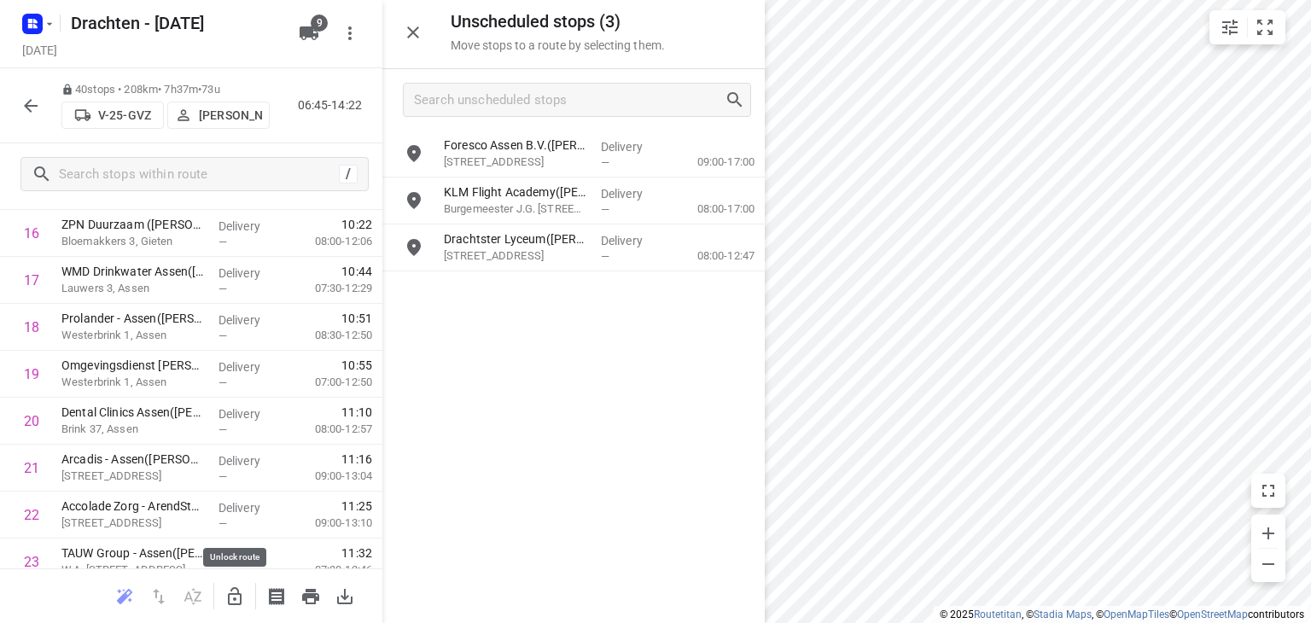
click at [246, 597] on button "button" at bounding box center [235, 596] width 34 height 34
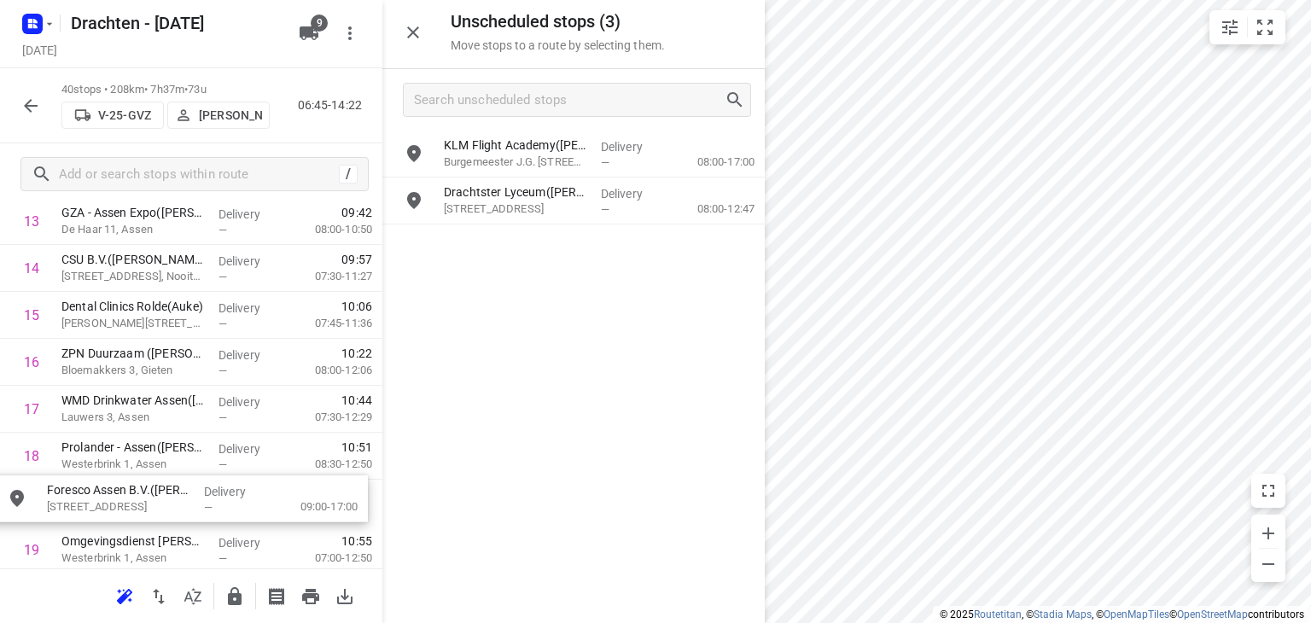
scroll to position [716, 13]
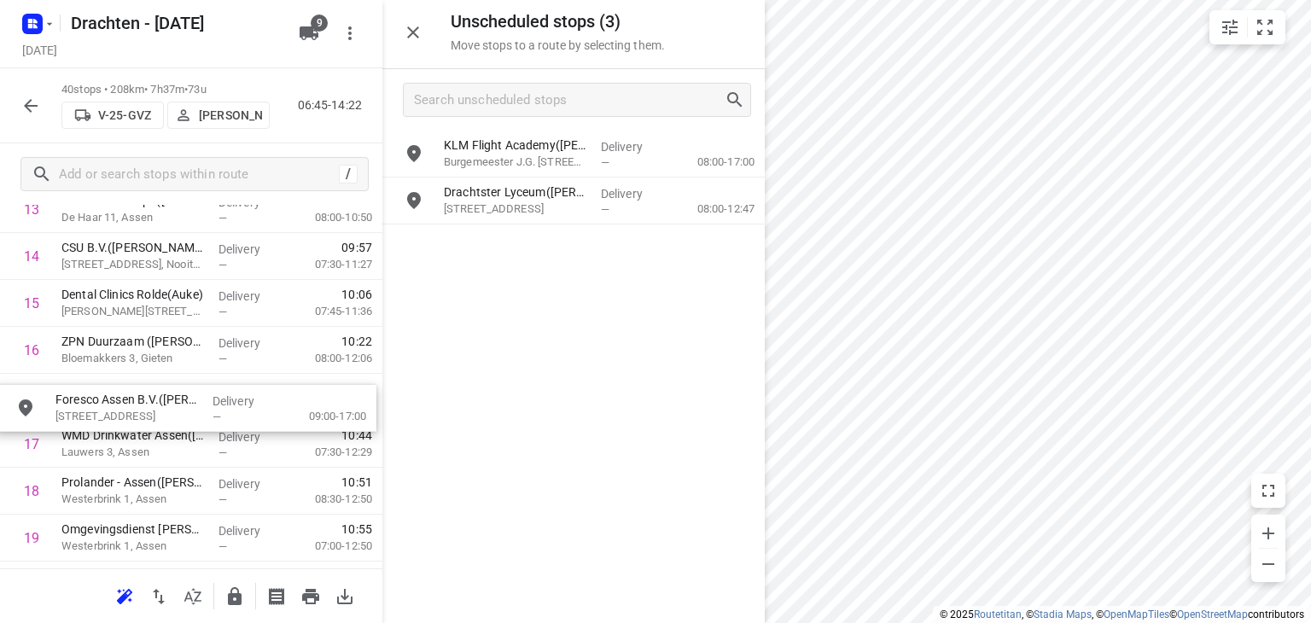
drag, startPoint x: 519, startPoint y: 165, endPoint x: 123, endPoint y: 419, distance: 470.6
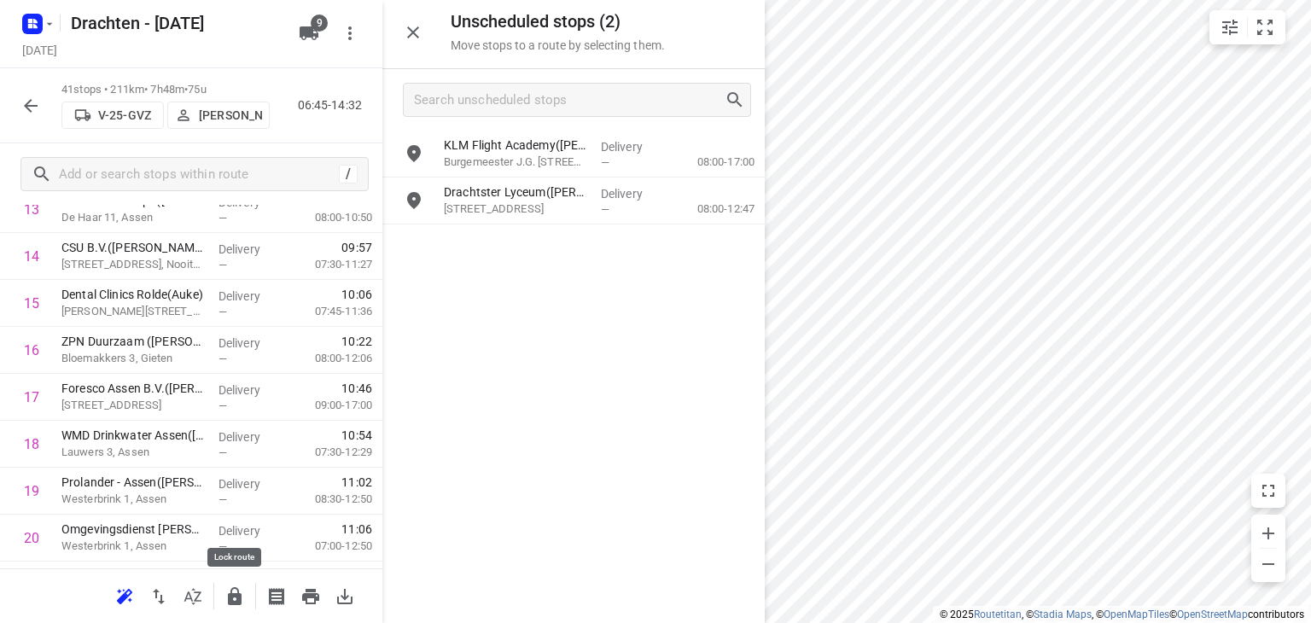
click at [247, 597] on button "button" at bounding box center [235, 596] width 34 height 34
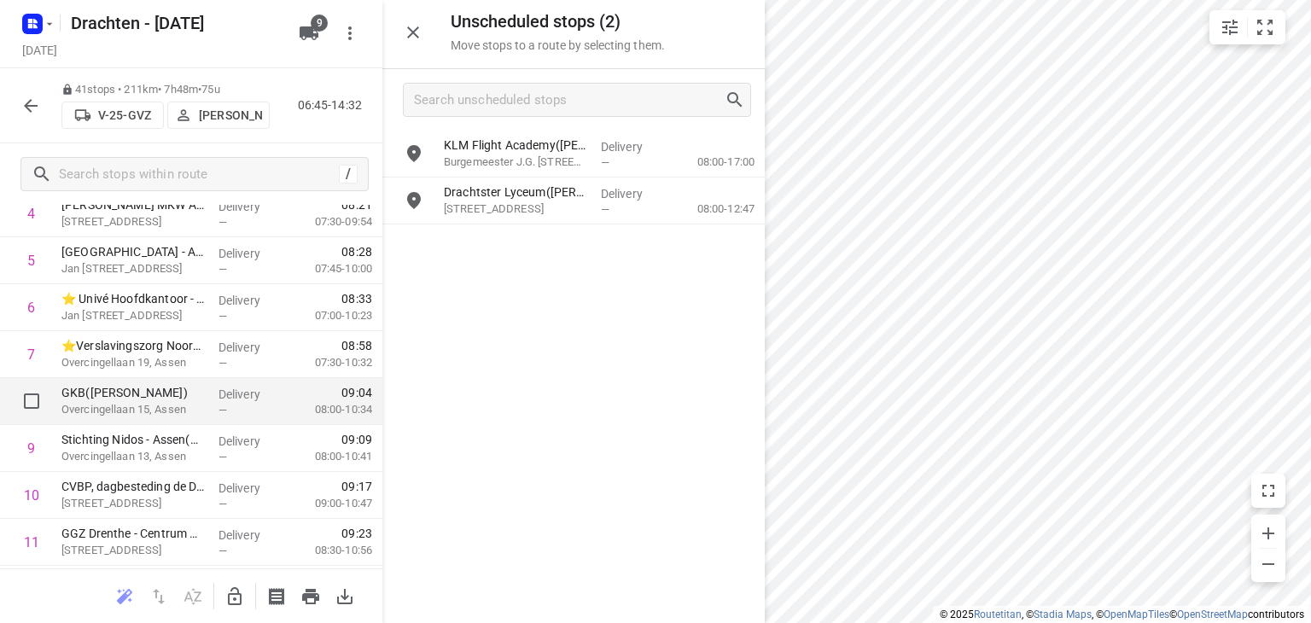
scroll to position [0, 0]
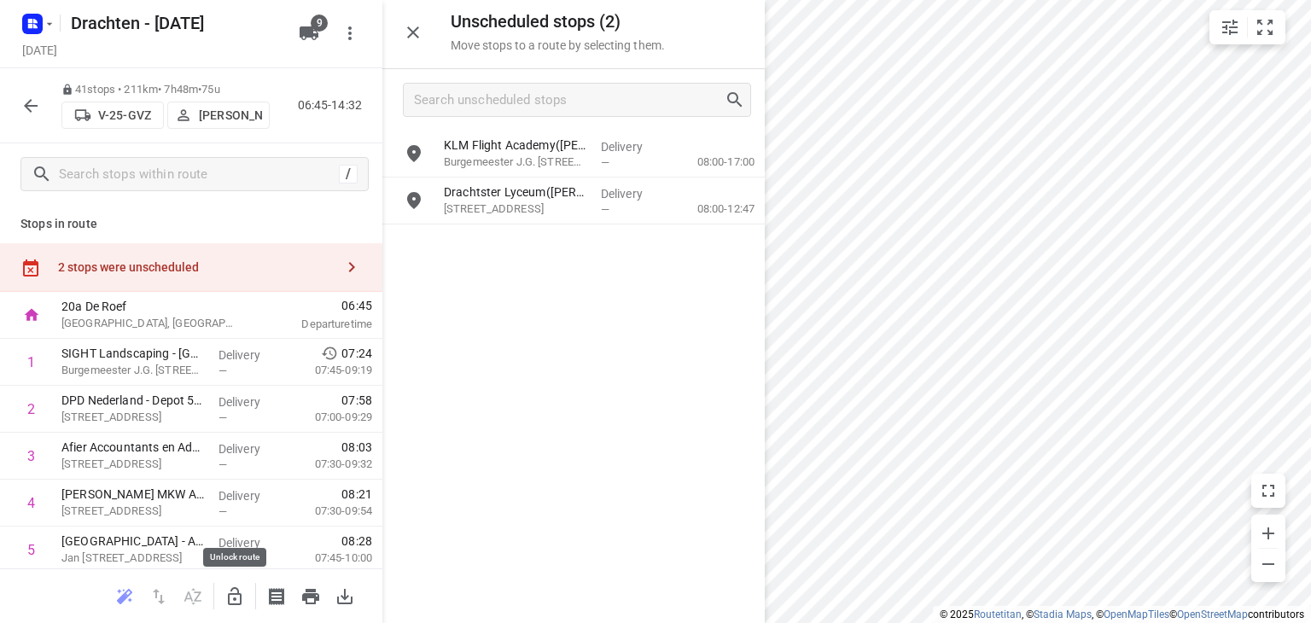
click at [244, 589] on icon "button" at bounding box center [234, 596] width 20 height 20
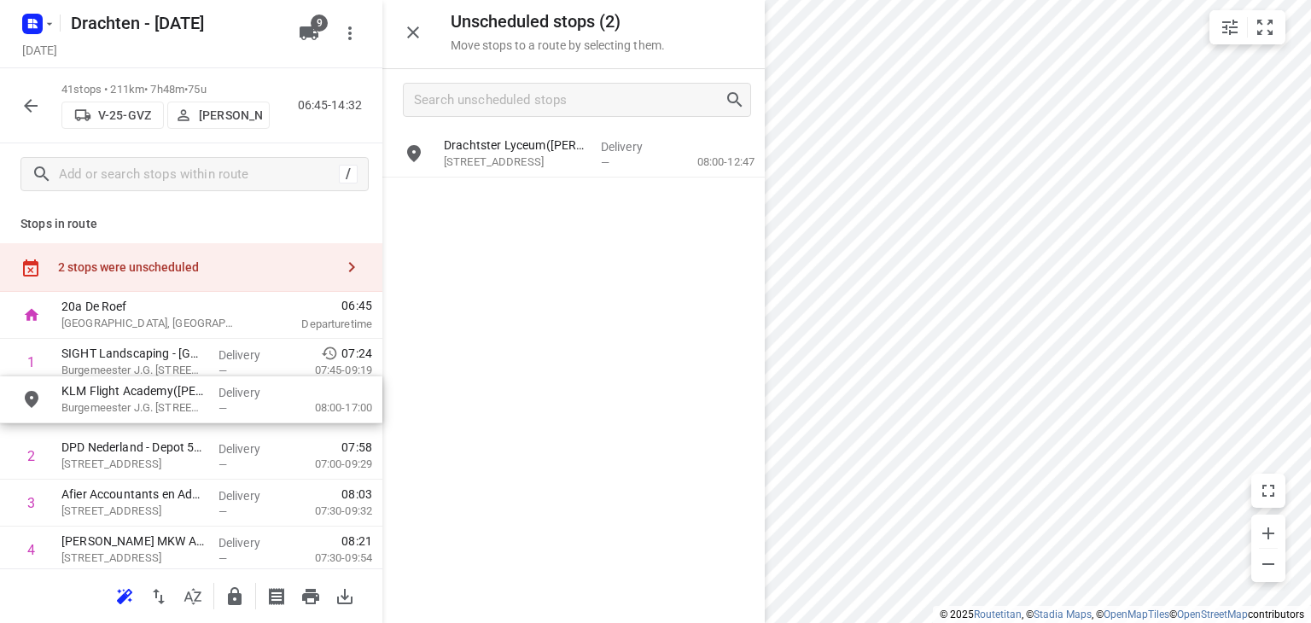
drag, startPoint x: 502, startPoint y: 162, endPoint x: 115, endPoint y: 414, distance: 461.3
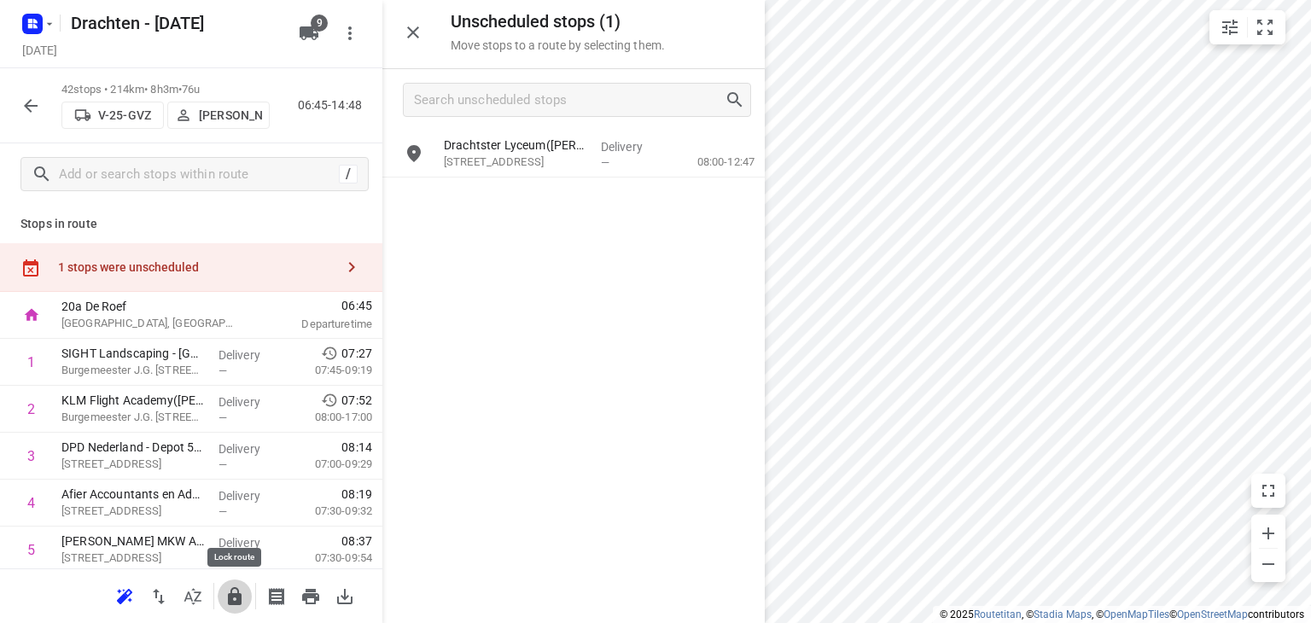
click at [228, 602] on icon "button" at bounding box center [235, 596] width 14 height 18
click at [237, 594] on icon "button" at bounding box center [234, 596] width 20 height 20
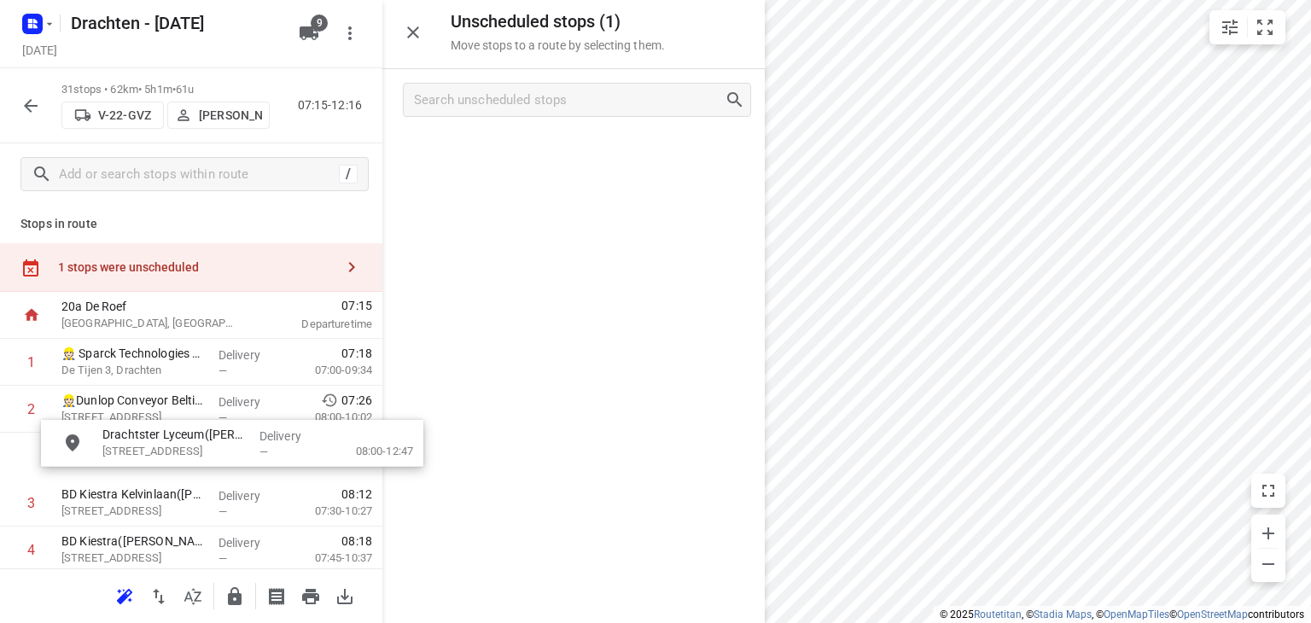
drag, startPoint x: 495, startPoint y: 159, endPoint x: 154, endPoint y: 456, distance: 452.5
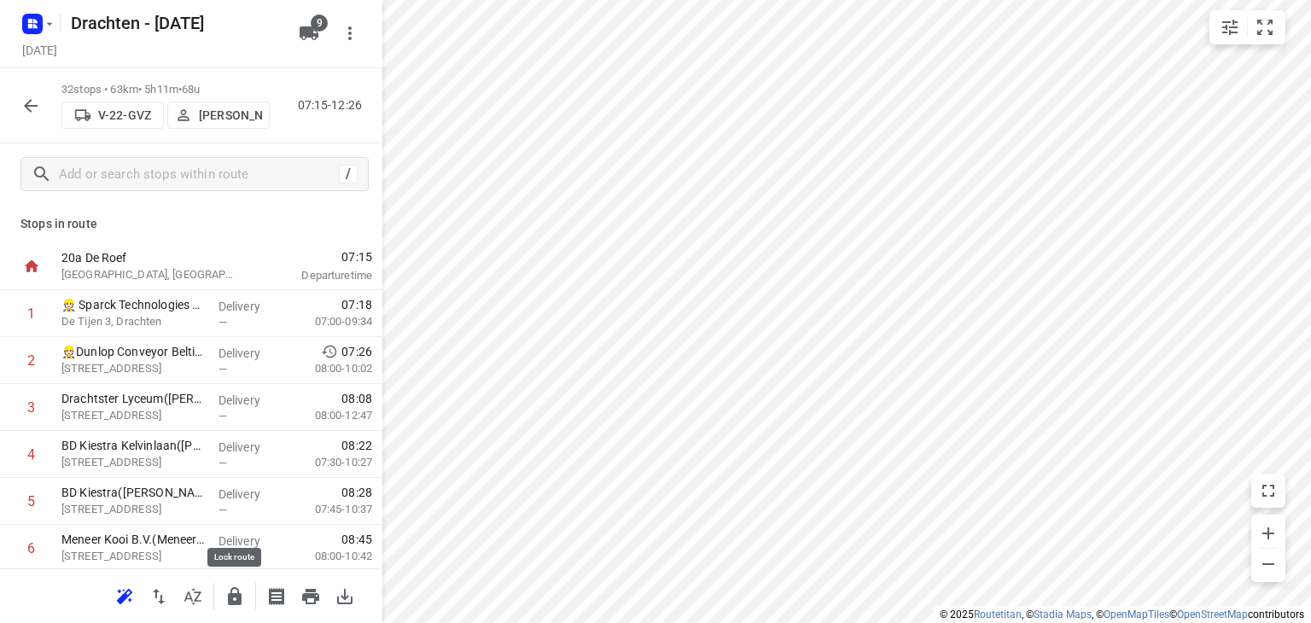
click at [236, 595] on icon "button" at bounding box center [235, 596] width 14 height 18
click at [14, 105] on button "button" at bounding box center [31, 106] width 34 height 34
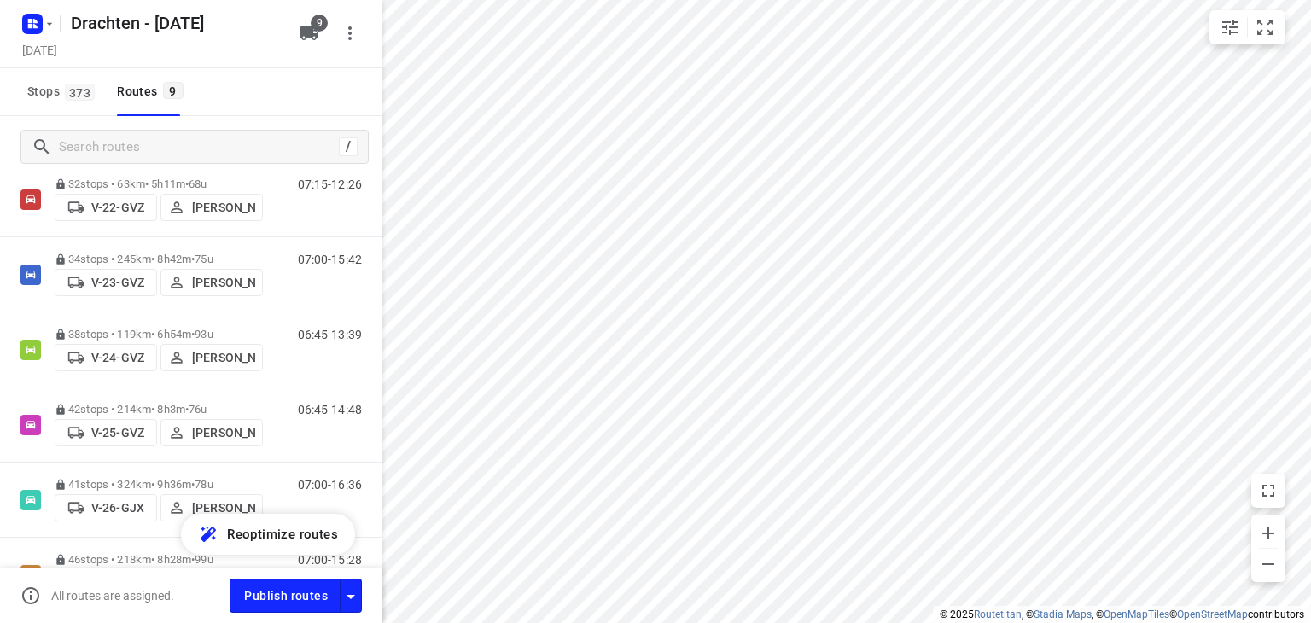
scroll to position [50, 0]
